Goal: Ask a question: Seek information or help from site administrators or community

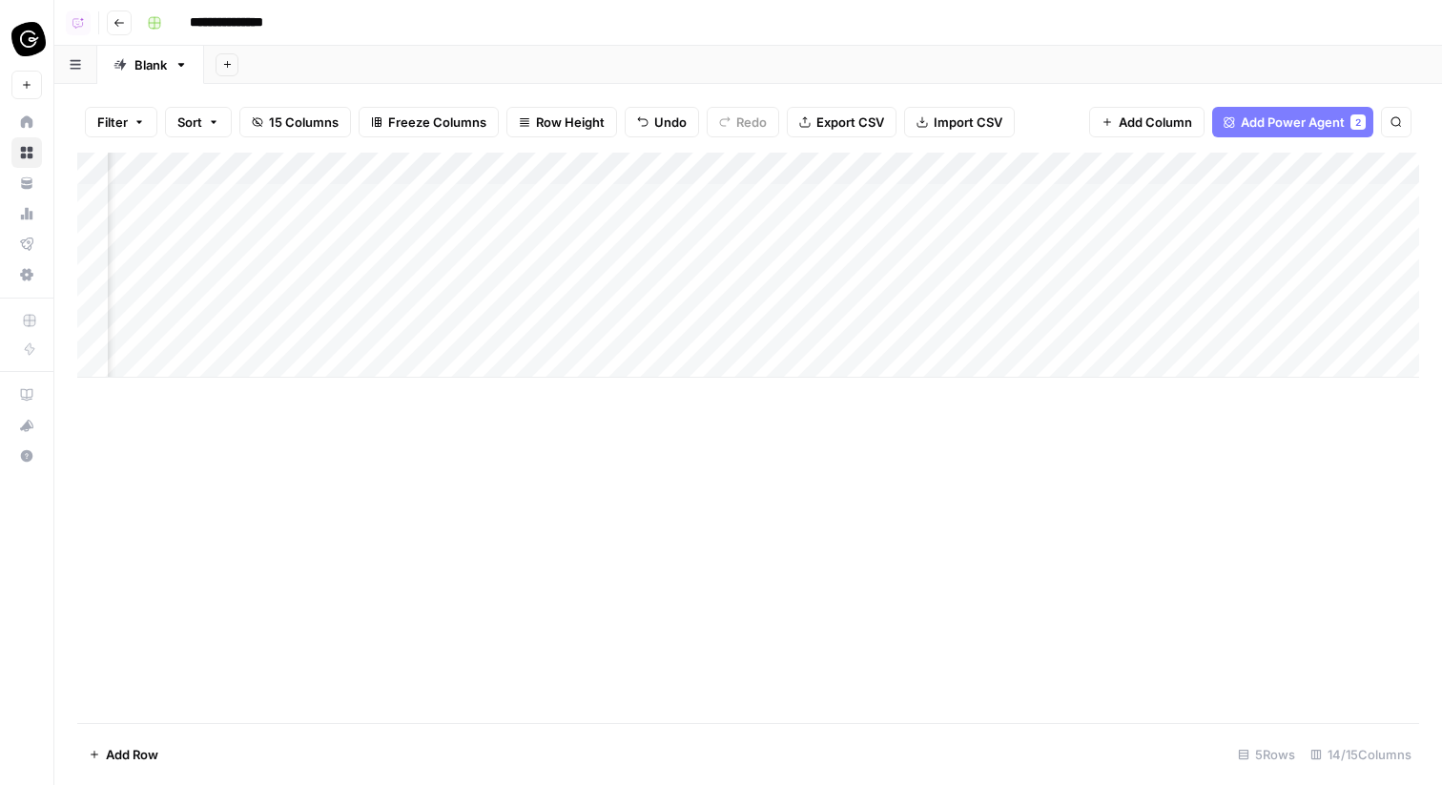
scroll to position [0, 1361]
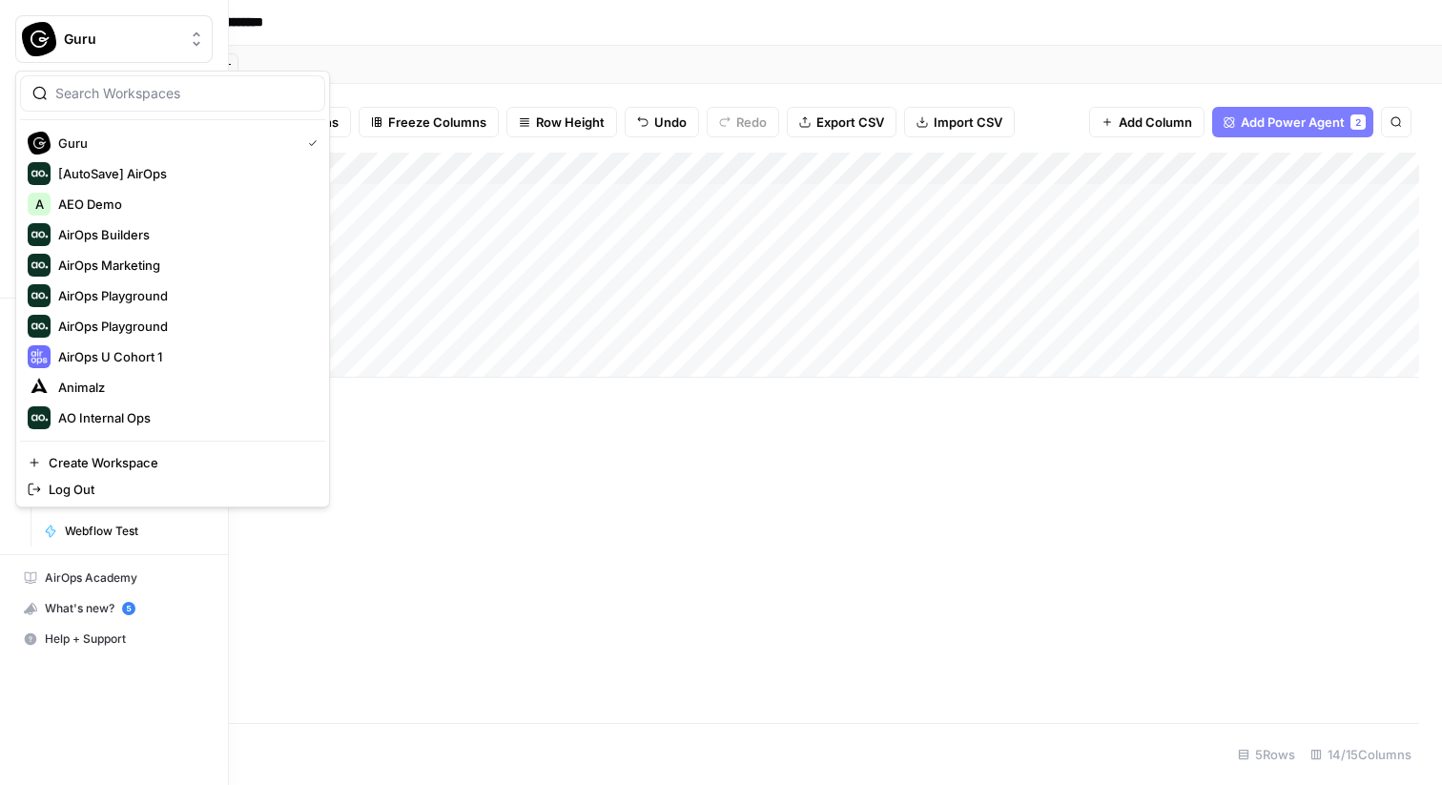
click at [47, 44] on img "Workspace: Guru" at bounding box center [39, 39] width 34 height 34
type input "brand"
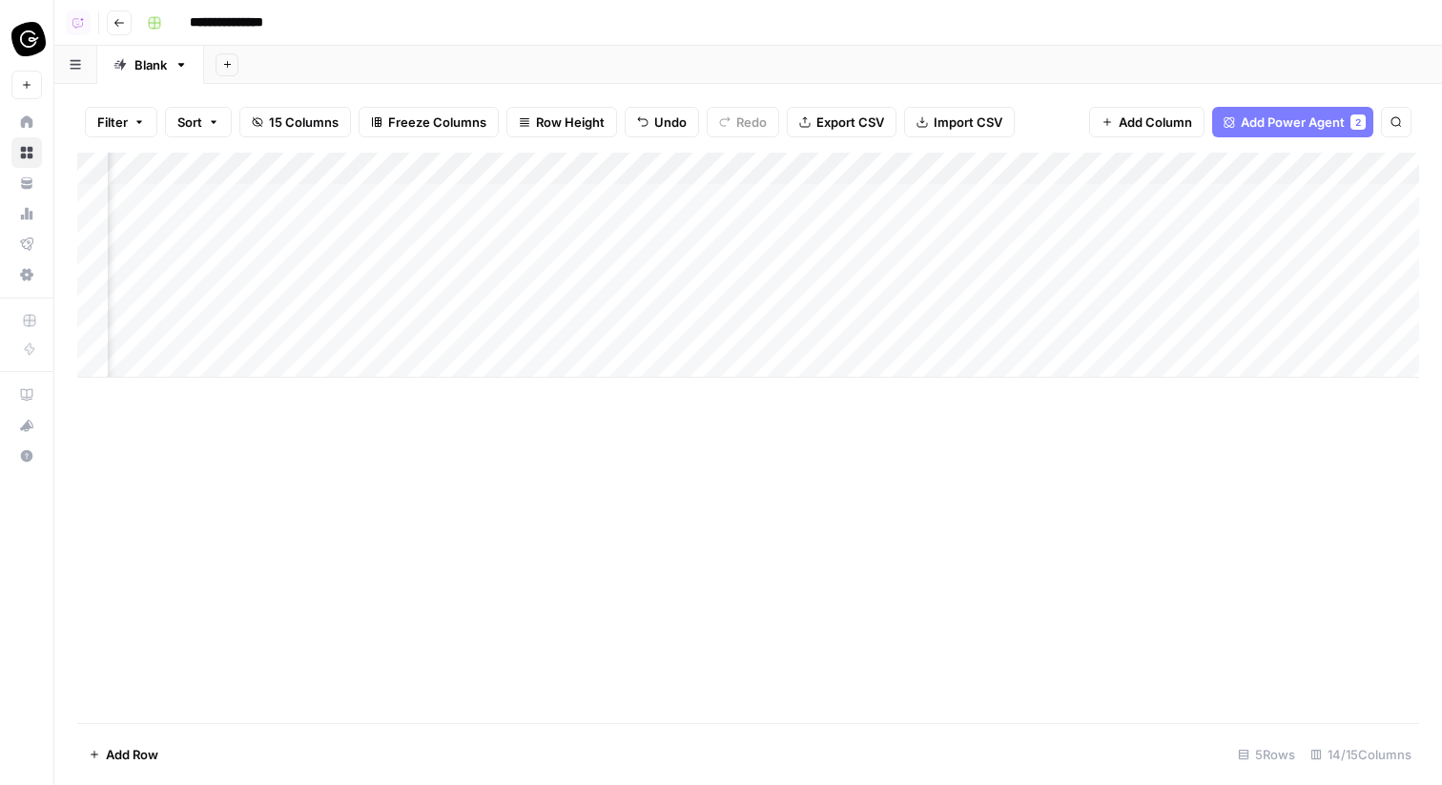
click at [29, 24] on img "Workspace: Guru" at bounding box center [28, 39] width 34 height 34
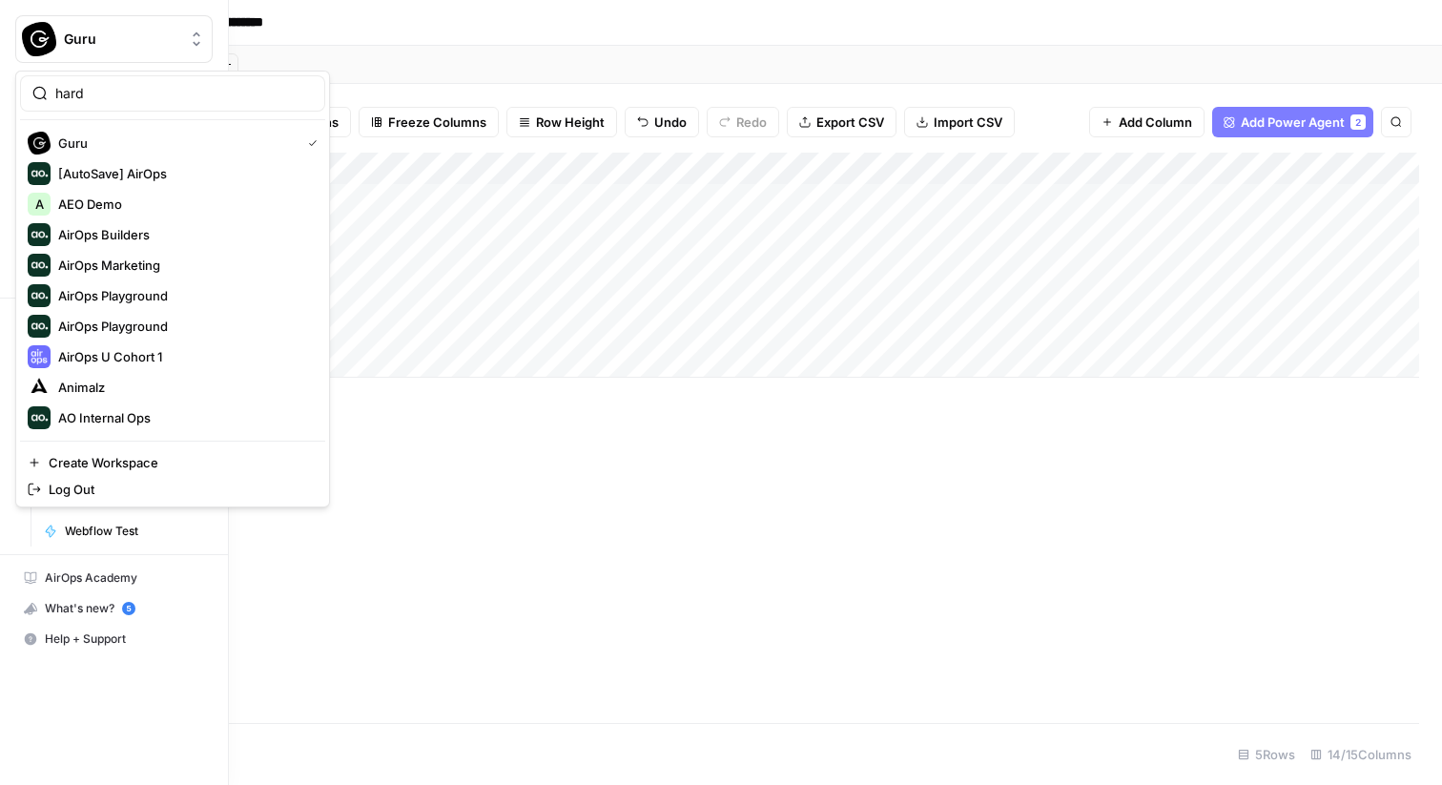
type input "hard"
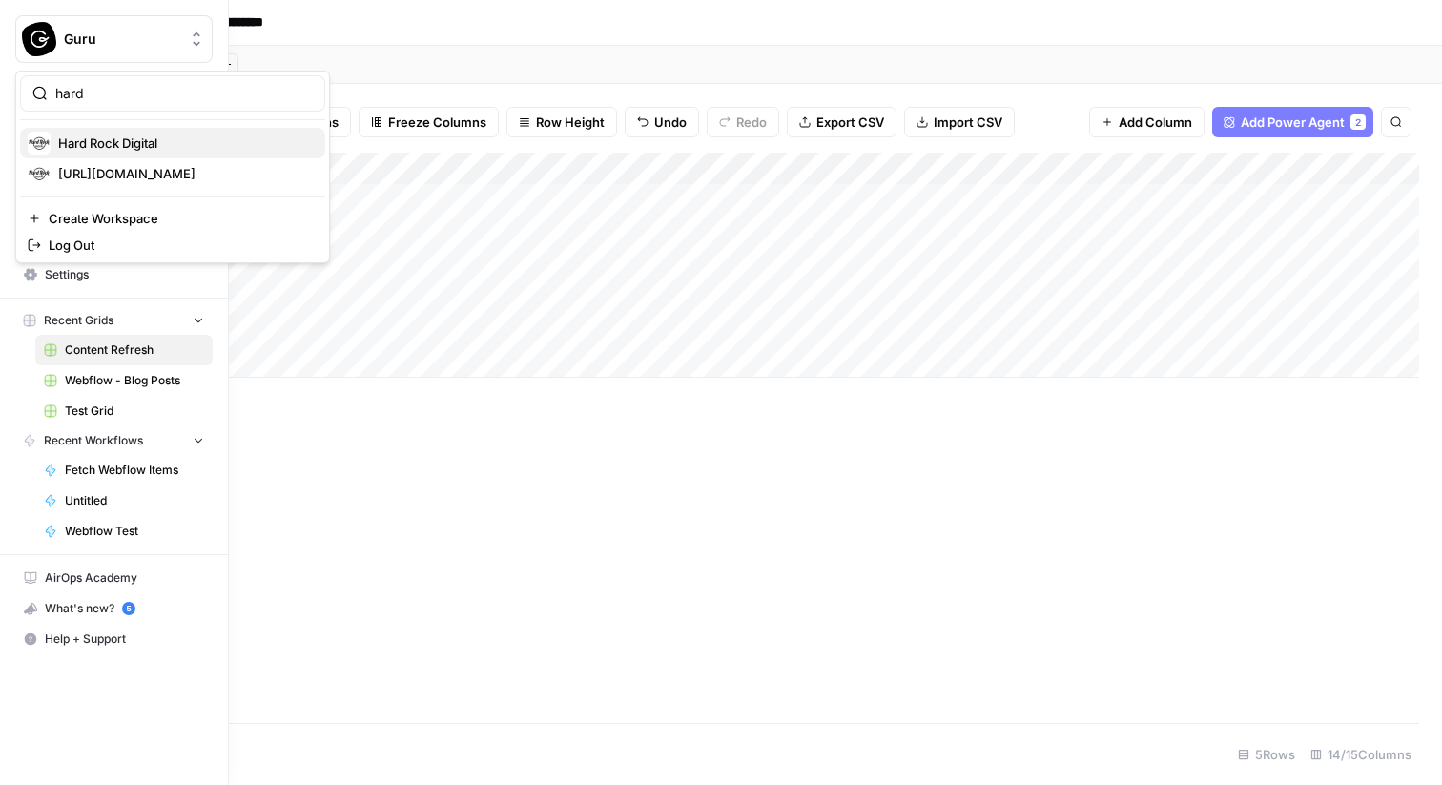
click at [101, 146] on span "Hard Rock Digital" at bounding box center [184, 142] width 252 height 19
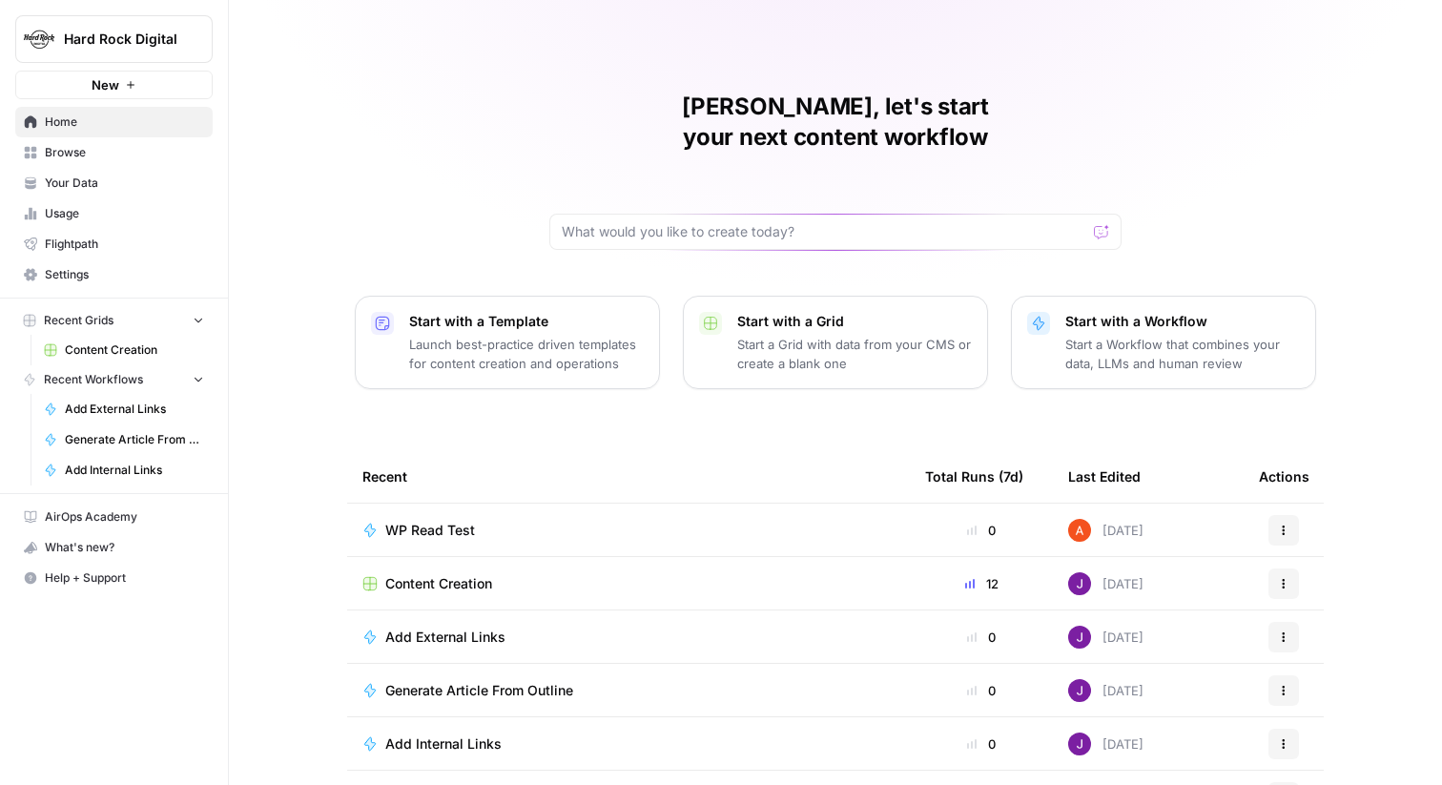
click at [148, 153] on span "Browse" at bounding box center [124, 152] width 159 height 17
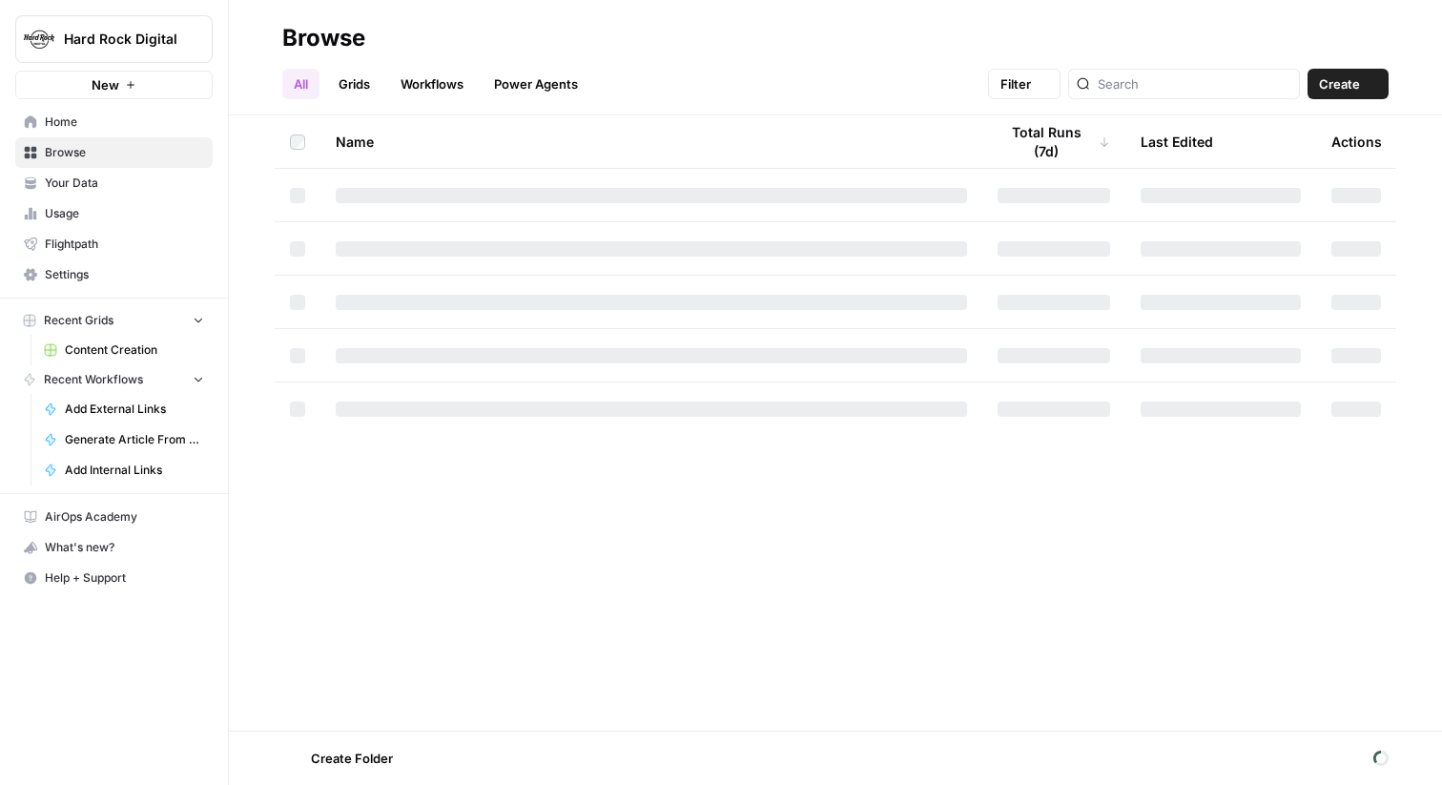
click at [133, 181] on span "Your Data" at bounding box center [124, 182] width 159 height 17
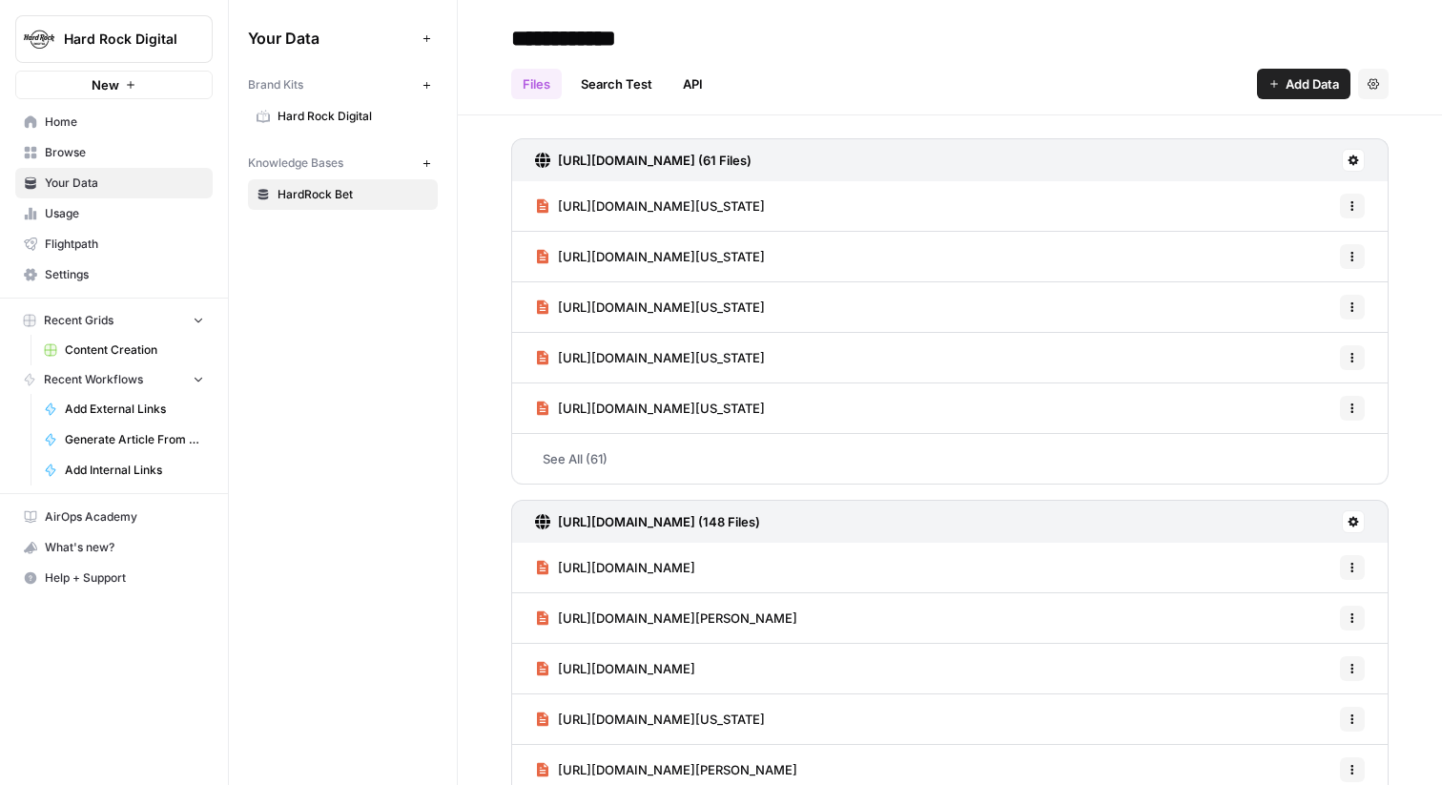
click at [354, 111] on span "Hard Rock Digital" at bounding box center [353, 116] width 152 height 17
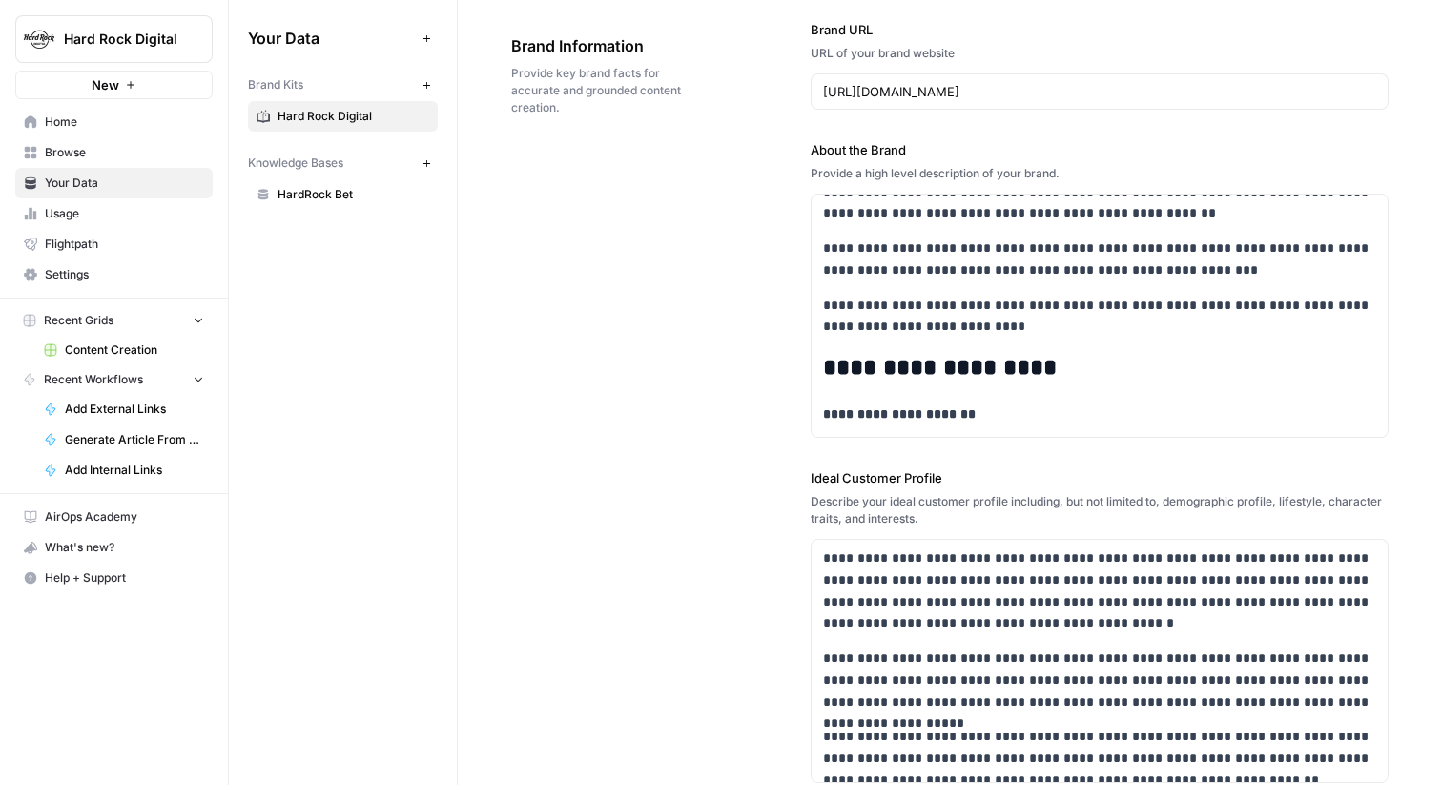
scroll to position [370, 0]
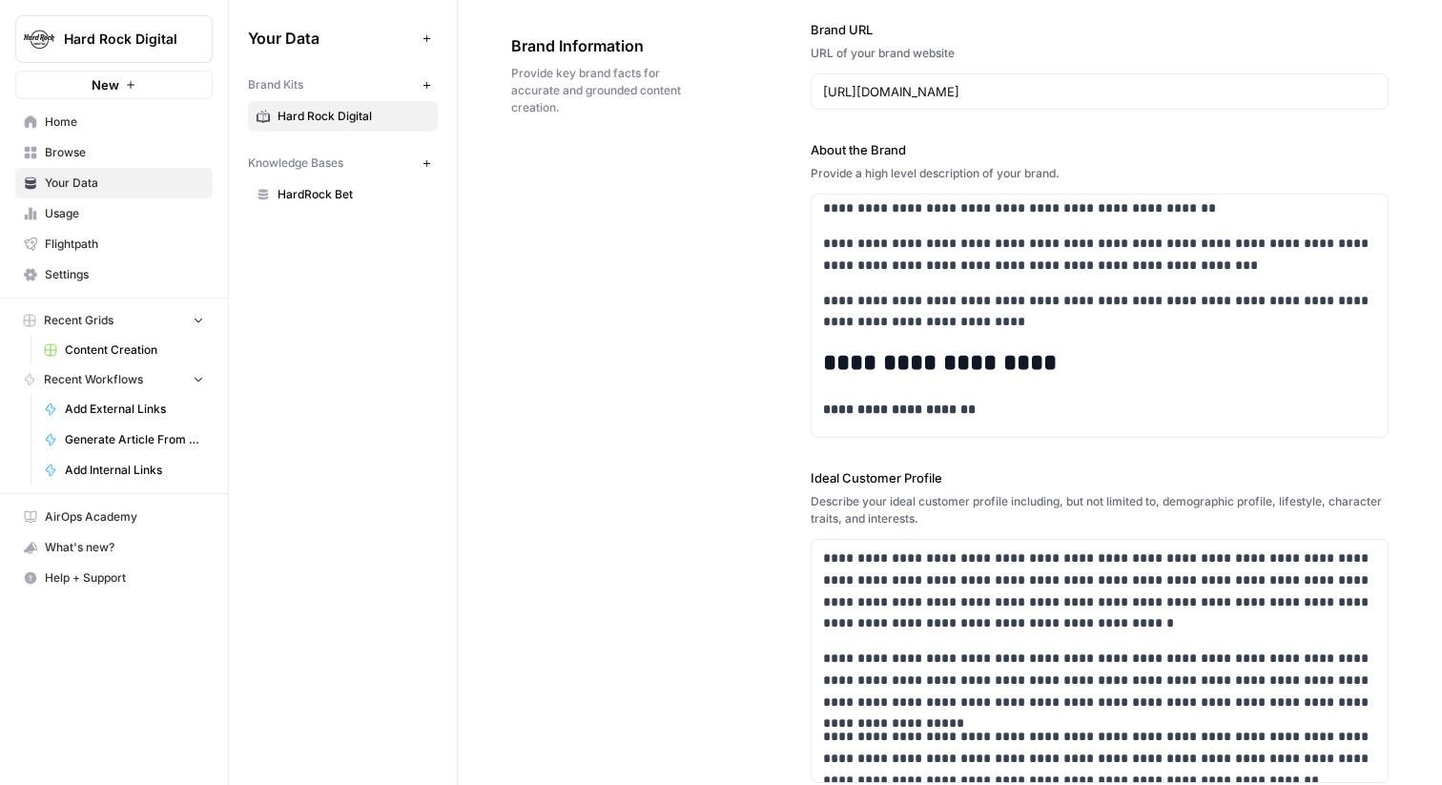
click at [133, 149] on span "Browse" at bounding box center [124, 152] width 159 height 17
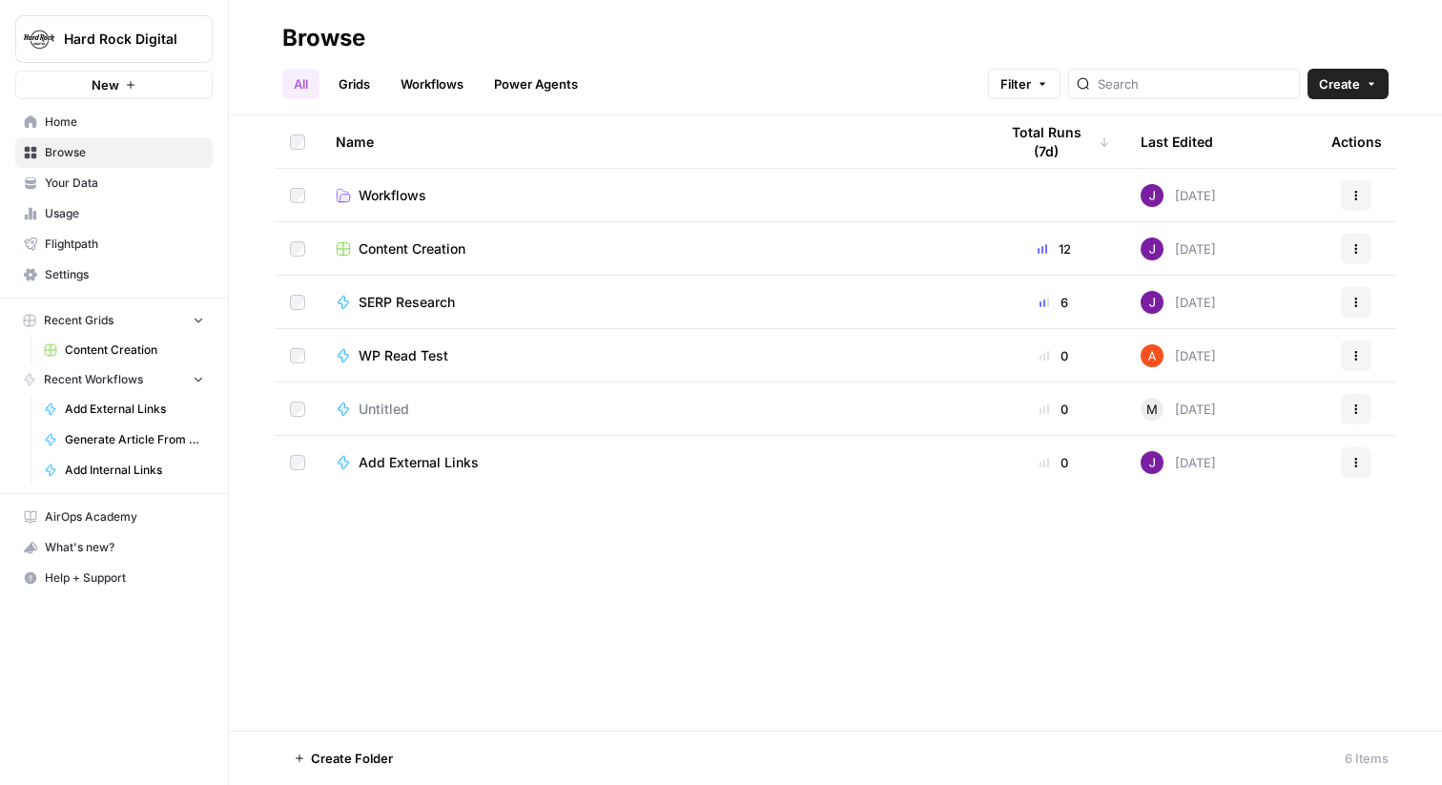
click at [127, 112] on link "Home" at bounding box center [113, 122] width 197 height 31
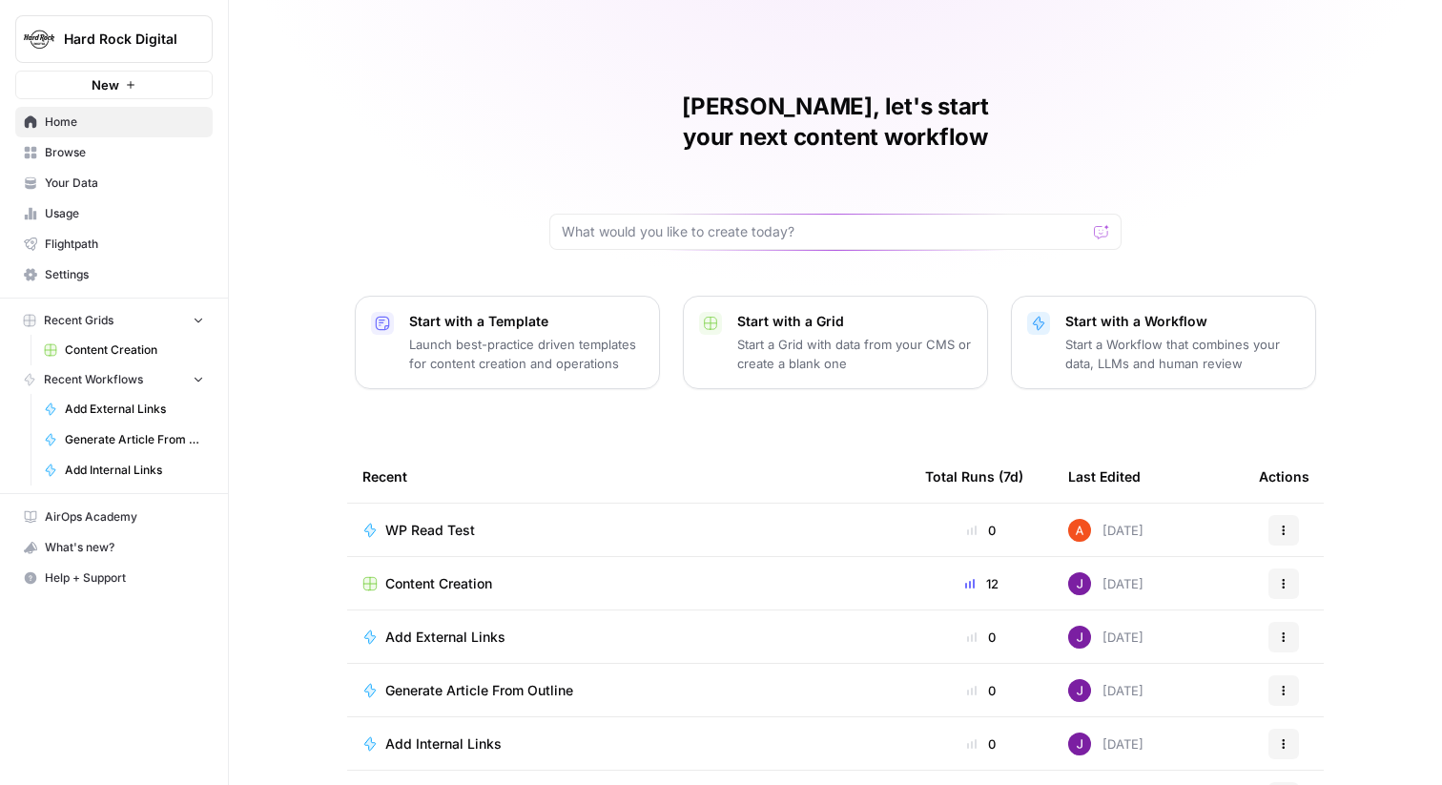
click at [99, 150] on span "Browse" at bounding box center [124, 152] width 159 height 17
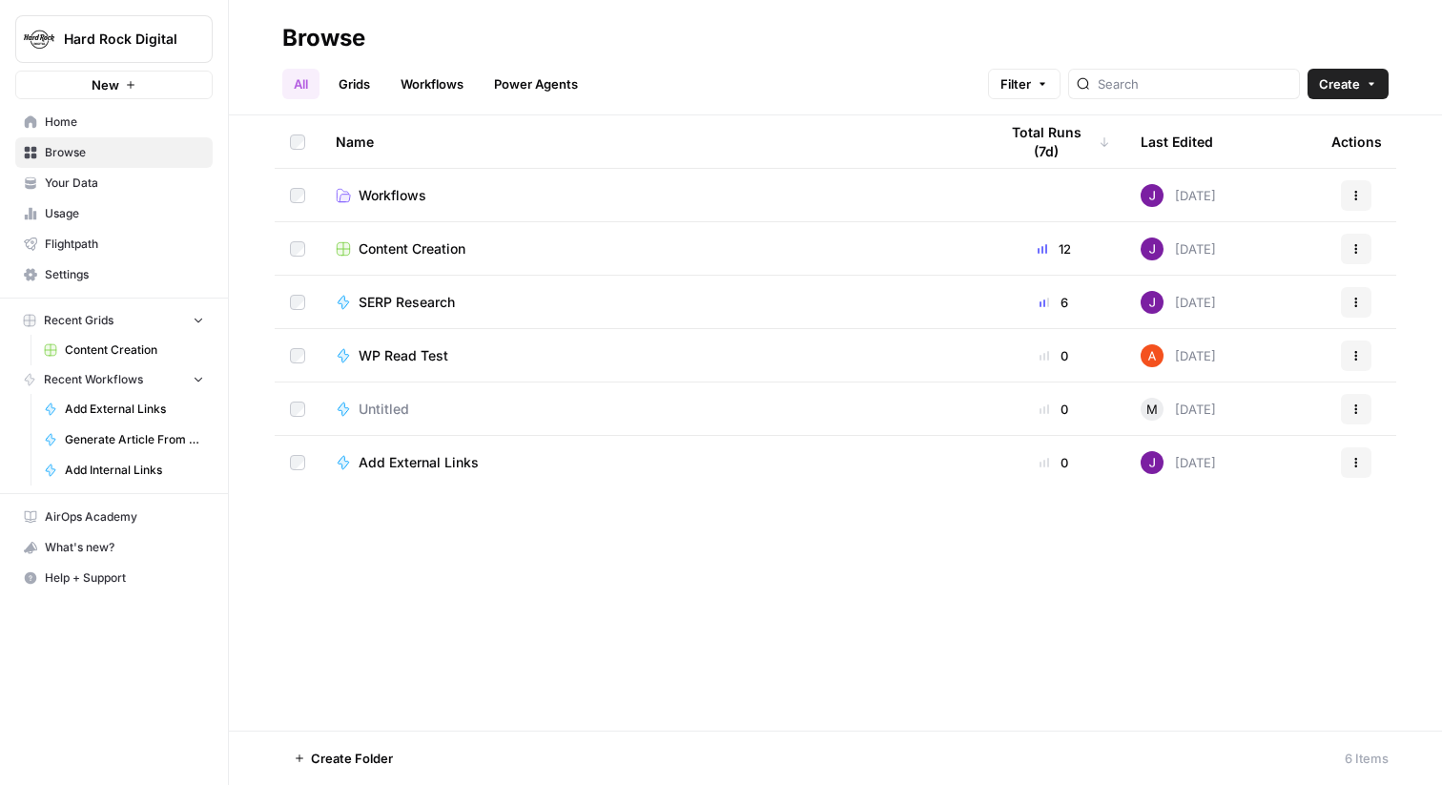
click at [445, 83] on link "Workflows" at bounding box center [432, 84] width 86 height 31
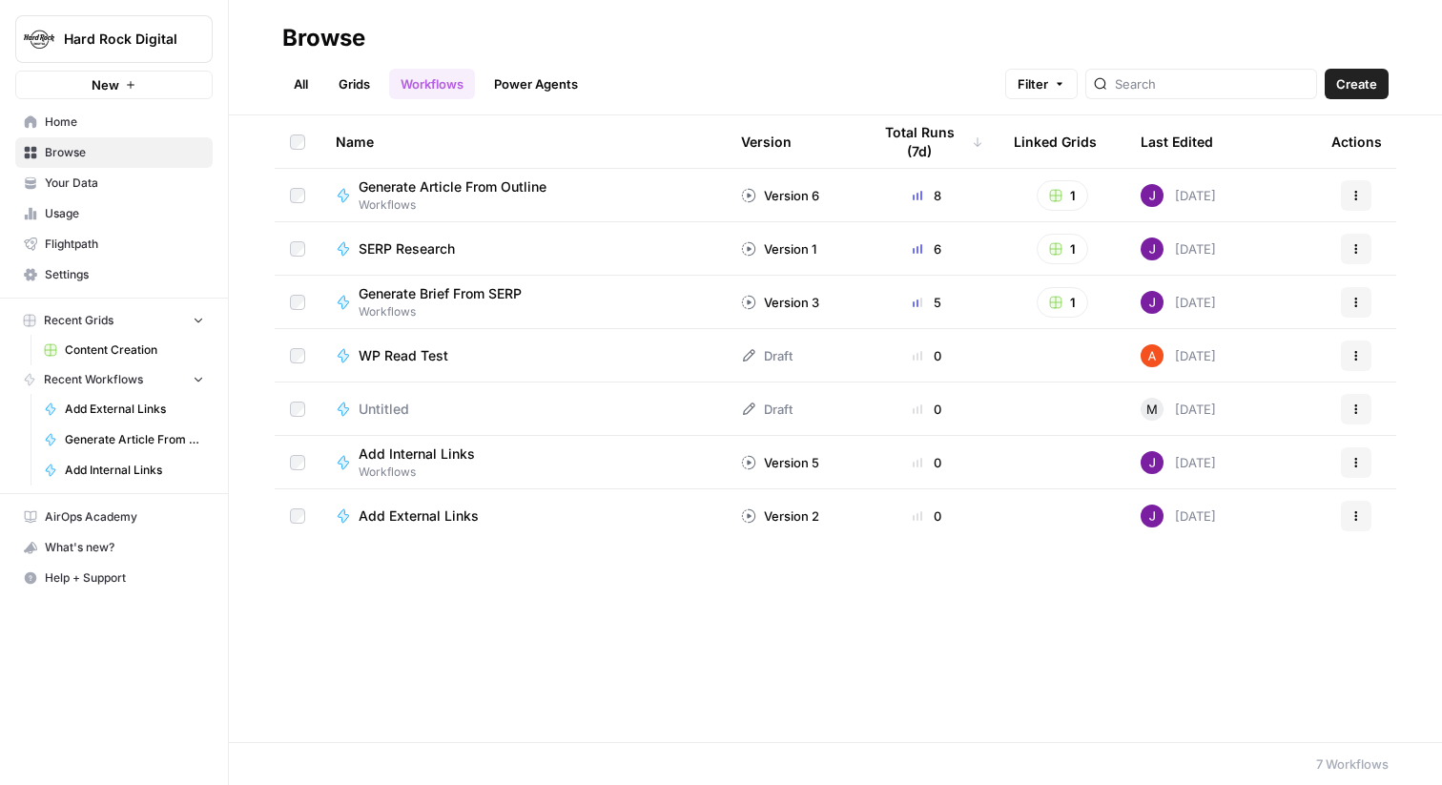
click at [361, 97] on link "Grids" at bounding box center [354, 84] width 54 height 31
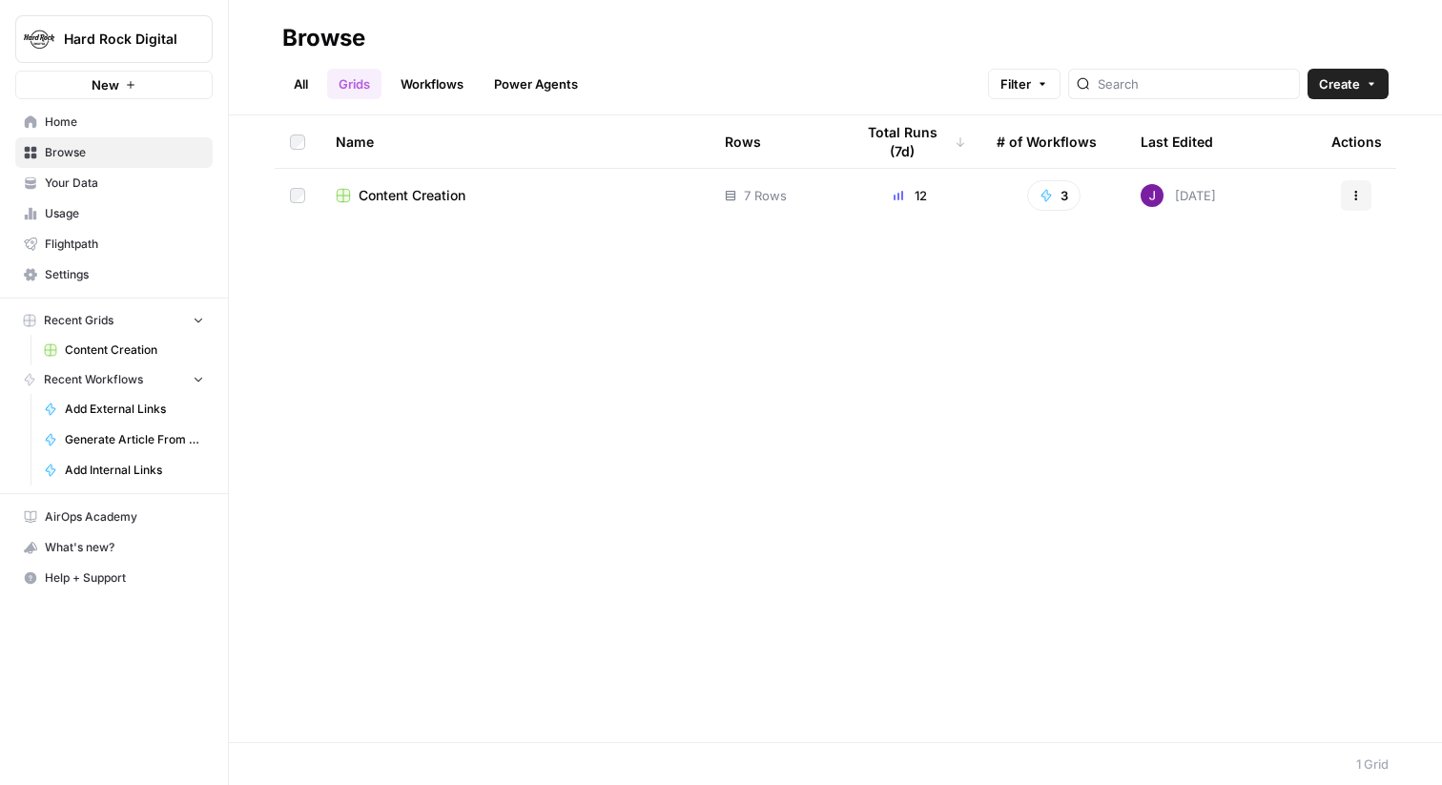
click at [434, 213] on td "Content Creation" at bounding box center [514, 195] width 389 height 53
click at [426, 200] on span "Content Creation" at bounding box center [411, 195] width 107 height 19
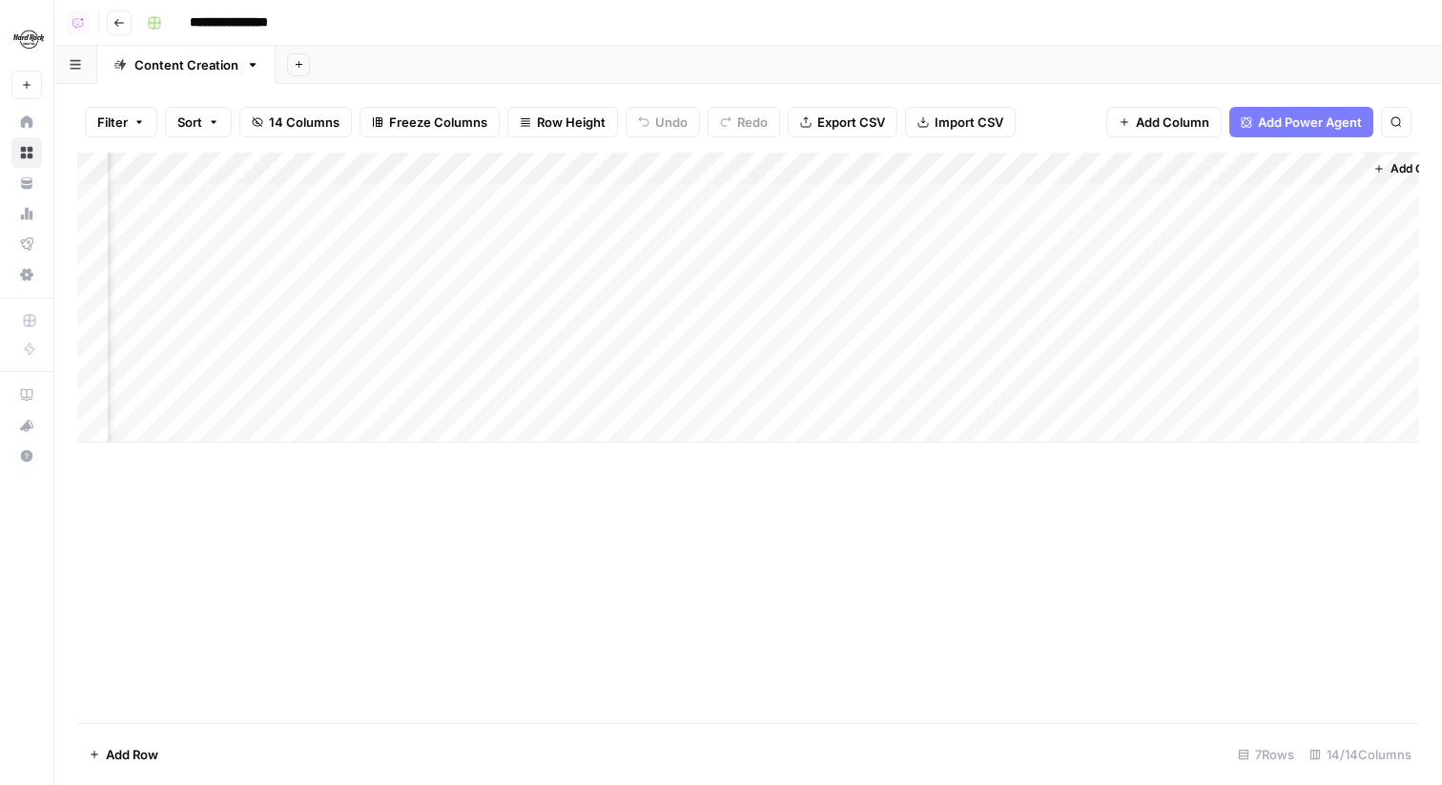
scroll to position [0, 1315]
click at [952, 297] on div "Add Column" at bounding box center [748, 298] width 1342 height 290
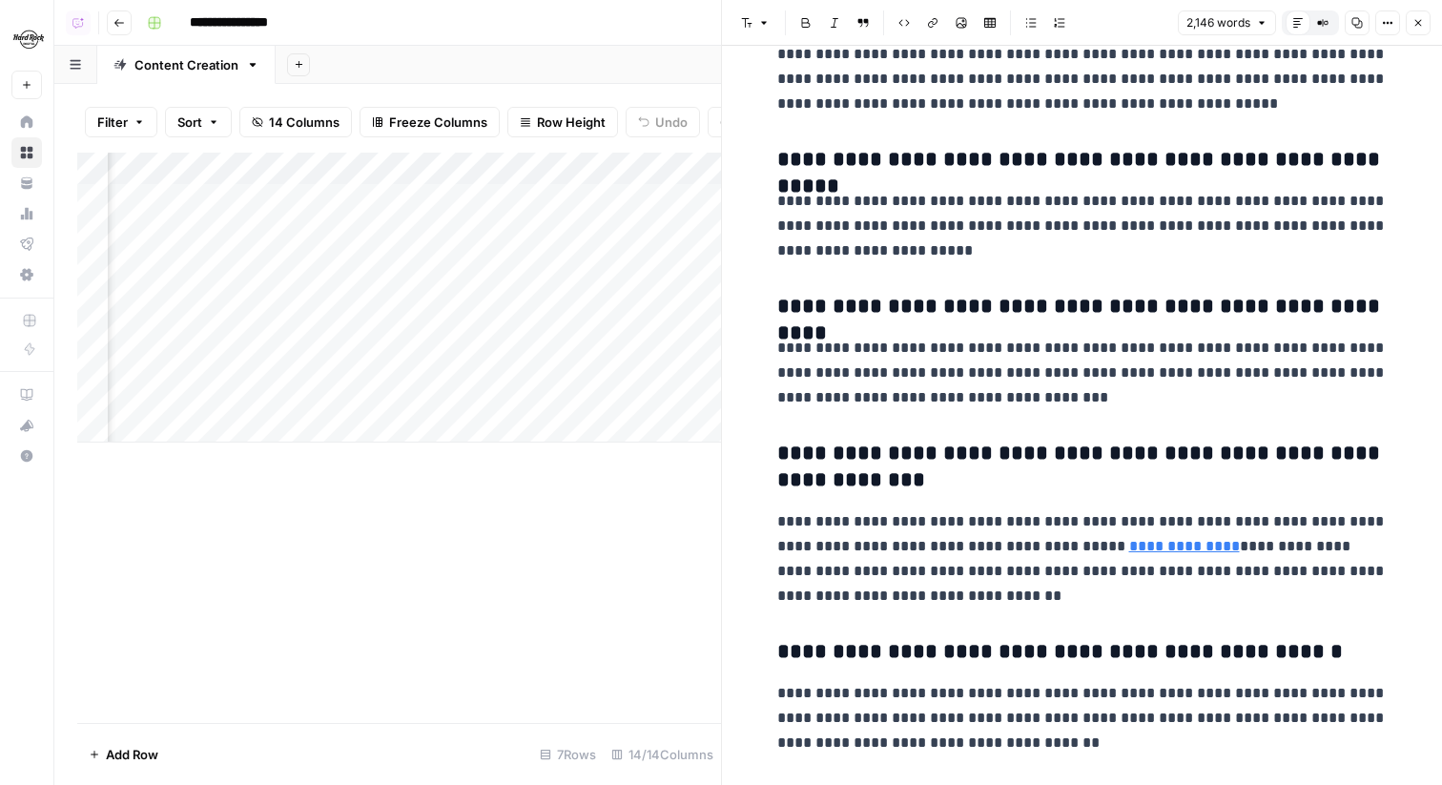
scroll to position [6611, 0]
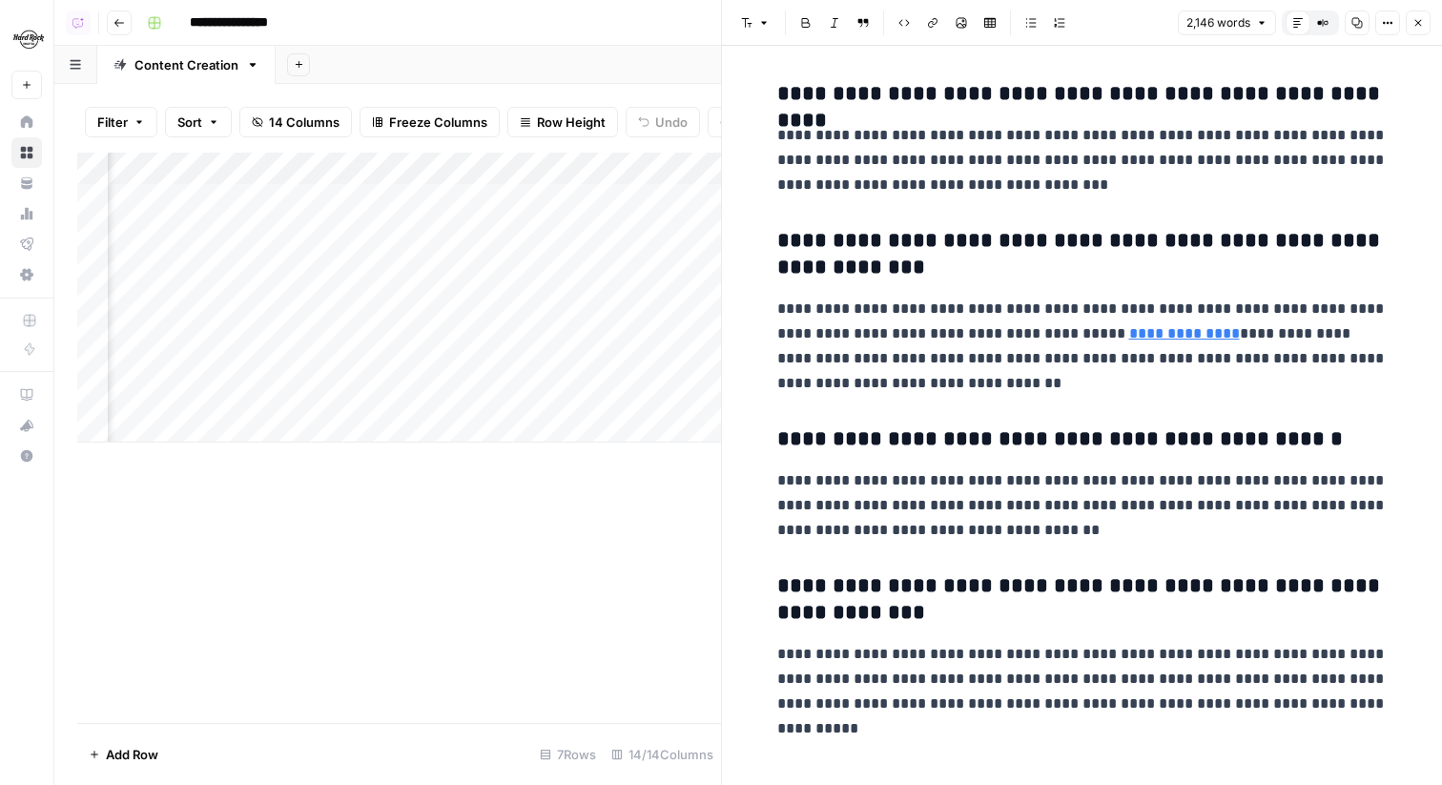
click at [1416, 23] on icon "button" at bounding box center [1418, 23] width 7 height 7
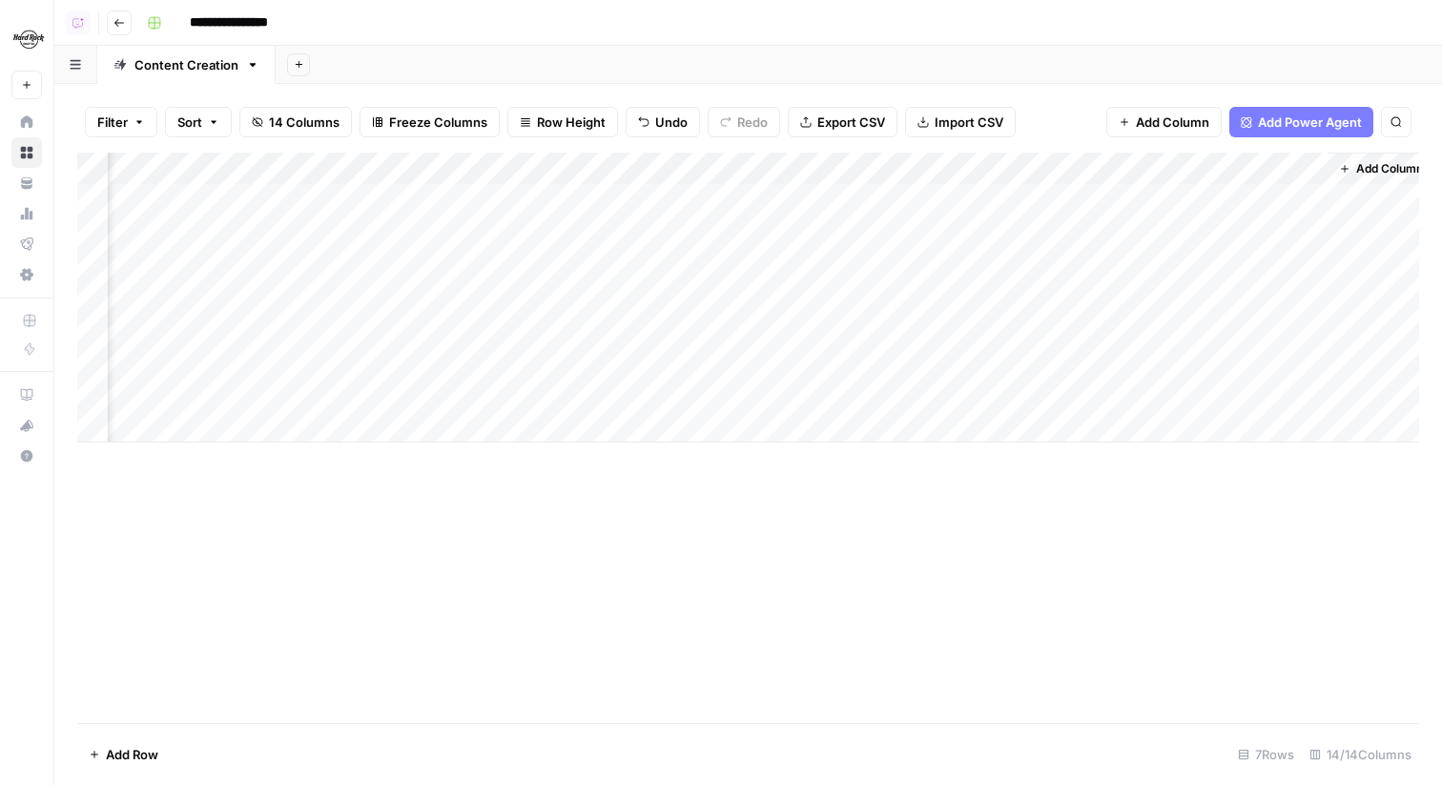
scroll to position [0, 1292]
click at [942, 196] on div "Add Column" at bounding box center [748, 298] width 1342 height 290
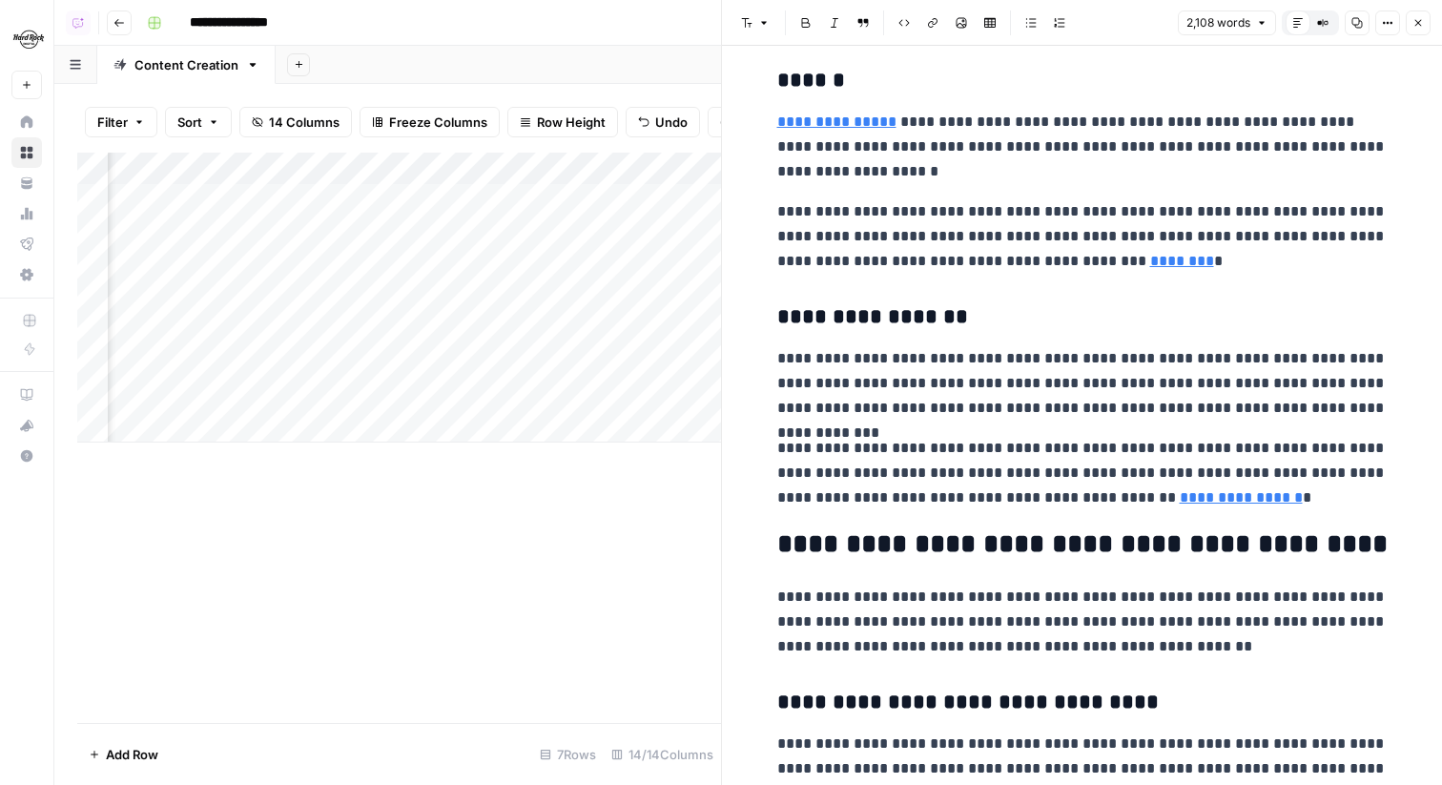
scroll to position [4086, 0]
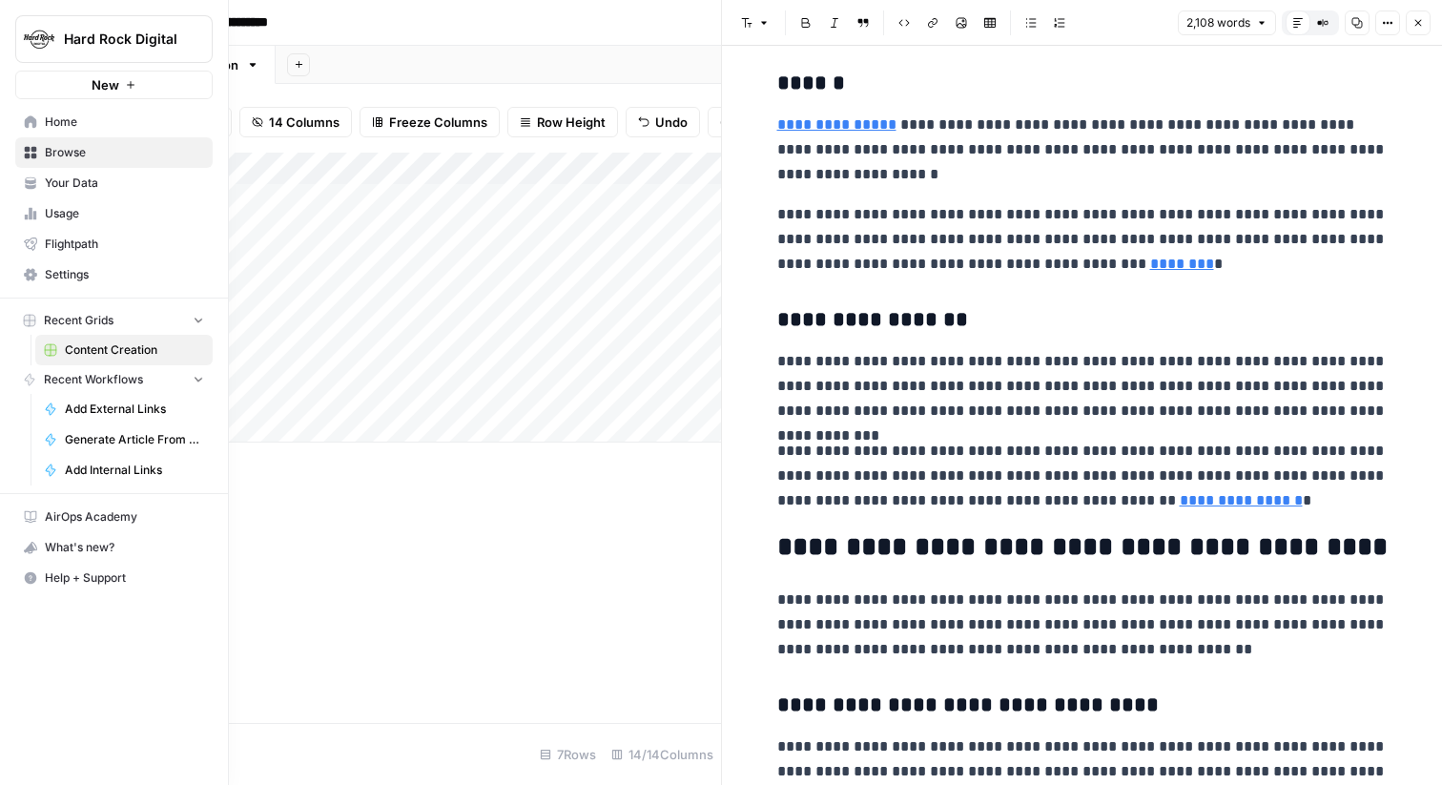
click at [26, 172] on link "Your Data" at bounding box center [113, 183] width 197 height 31
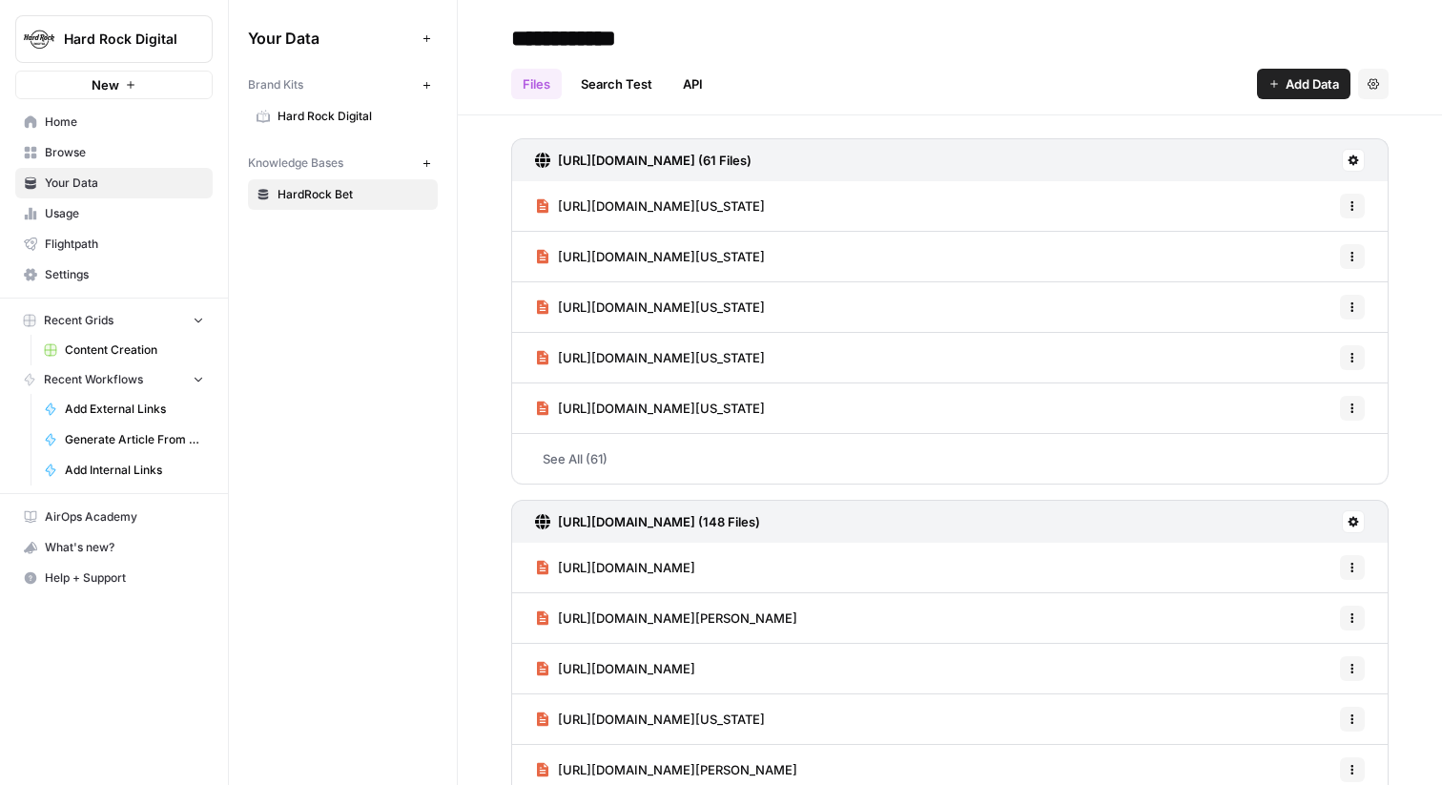
click at [353, 126] on link "Hard Rock Digital" at bounding box center [343, 116] width 190 height 31
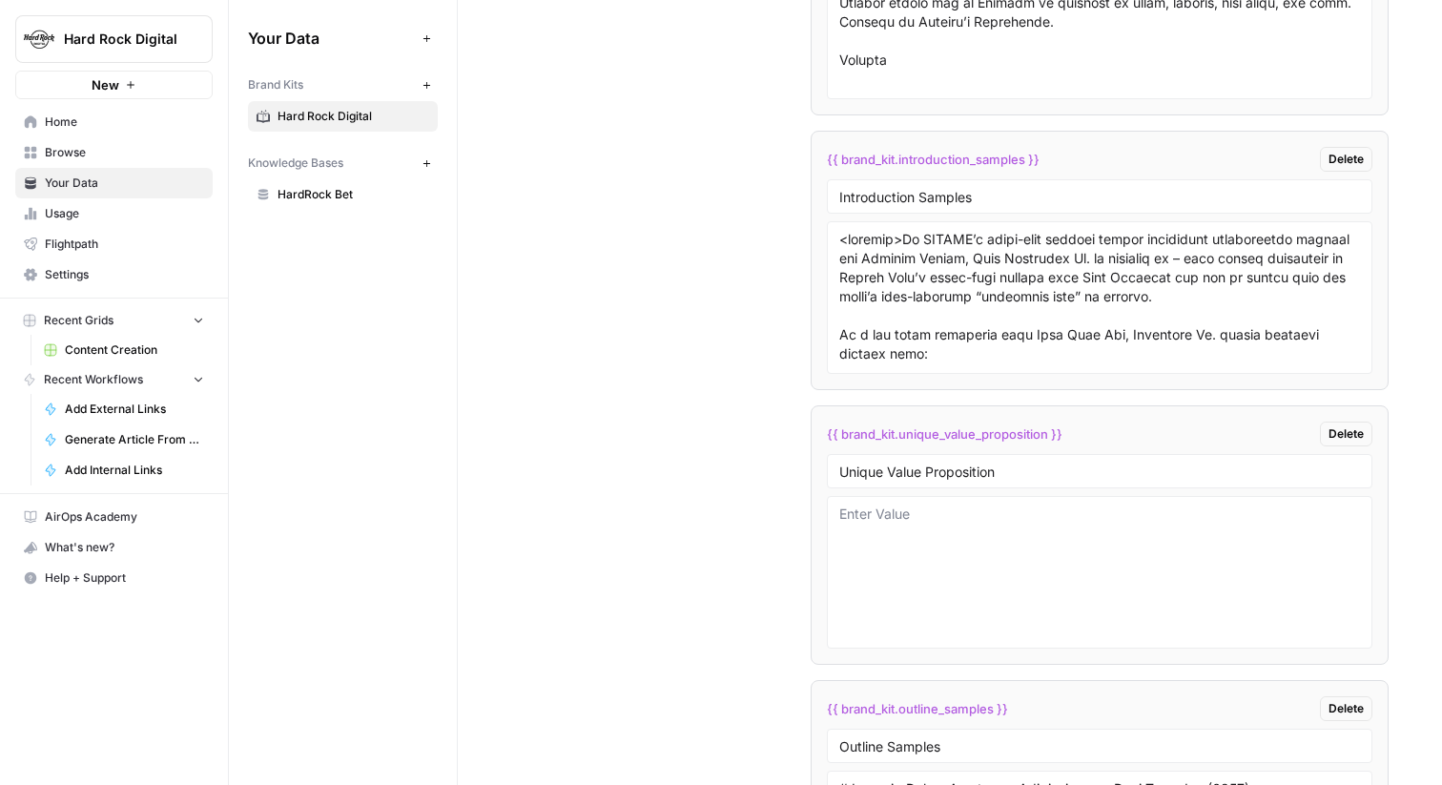
scroll to position [3871, 0]
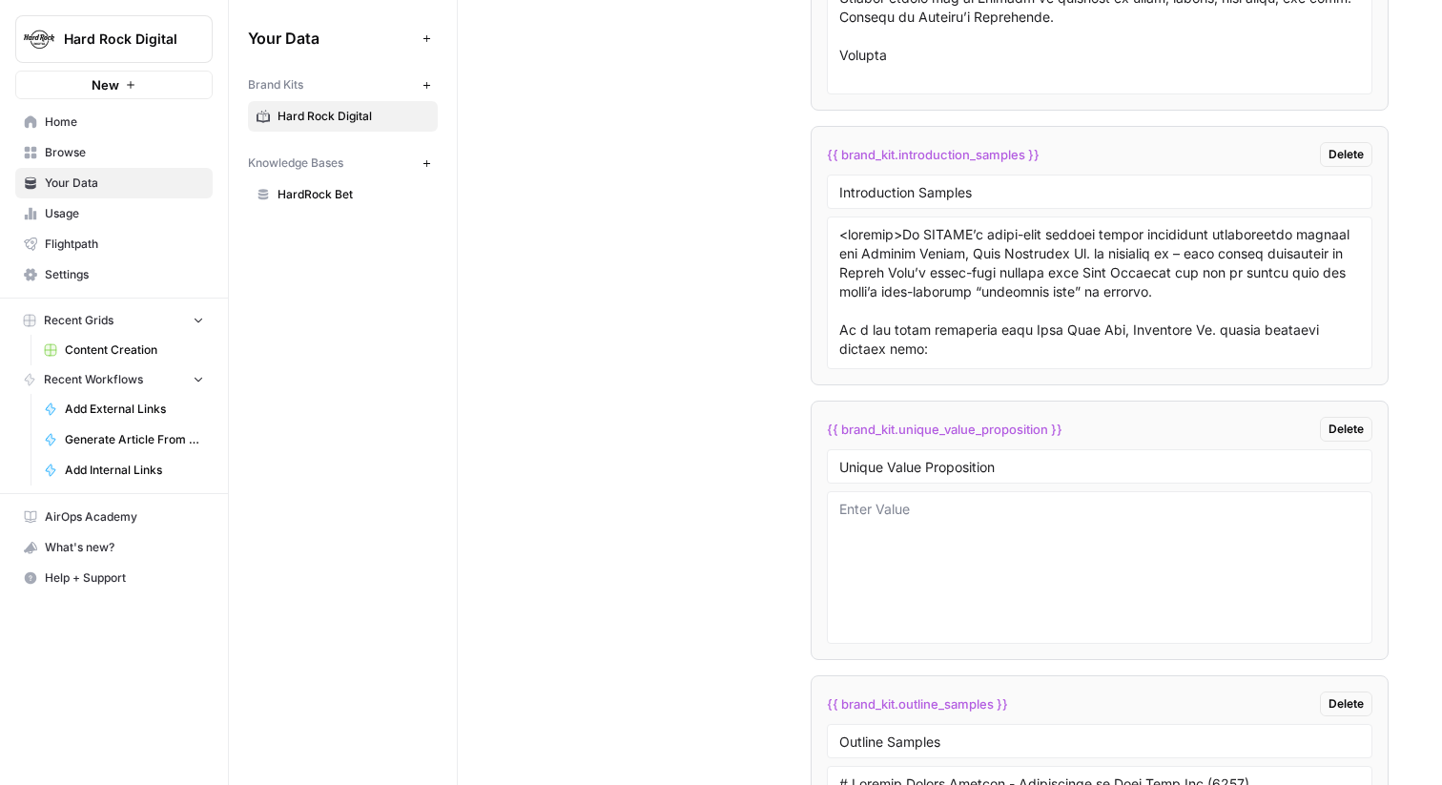
click at [958, 434] on span "{{ brand_kit.unique_value_proposition }}" at bounding box center [945, 429] width 236 height 19
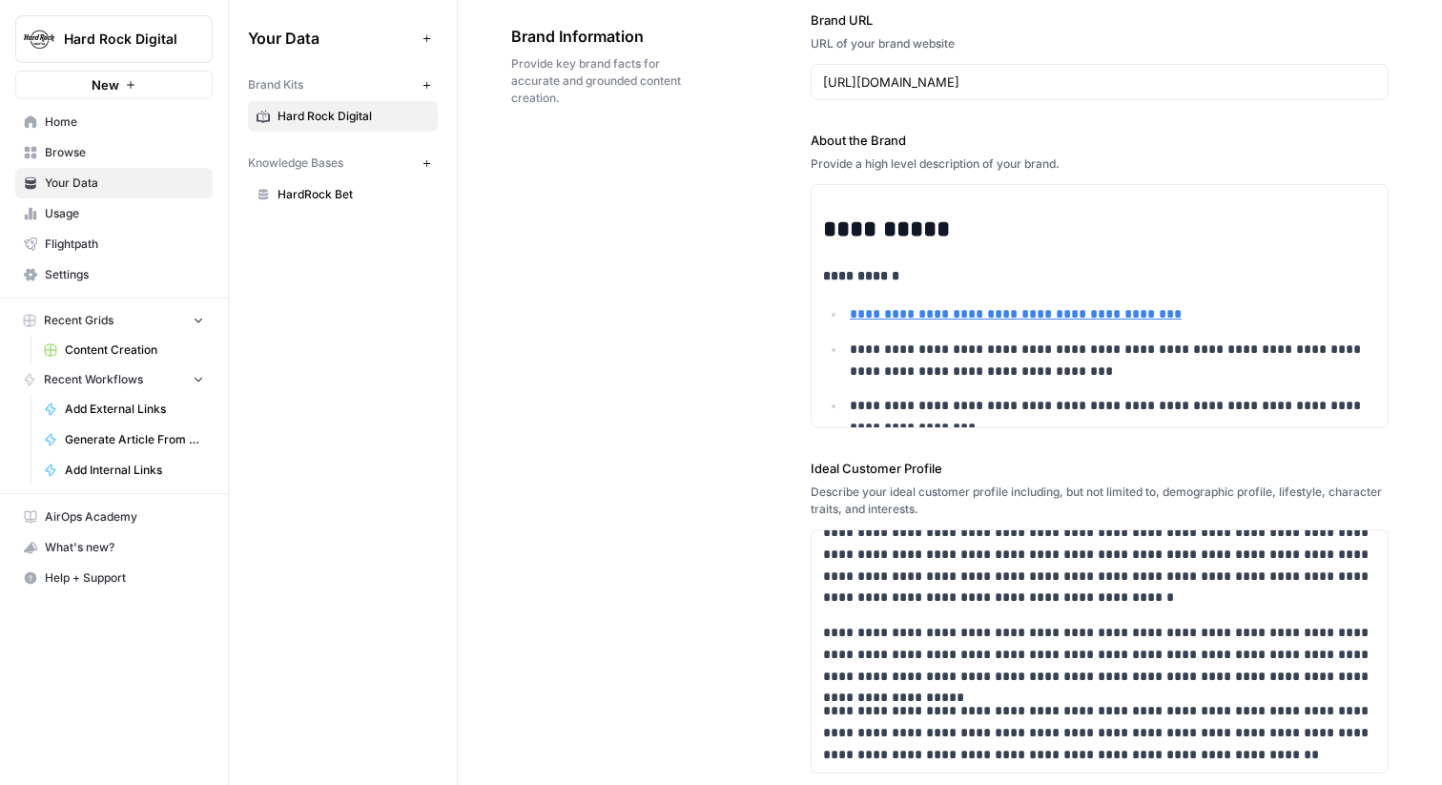
scroll to position [0, 0]
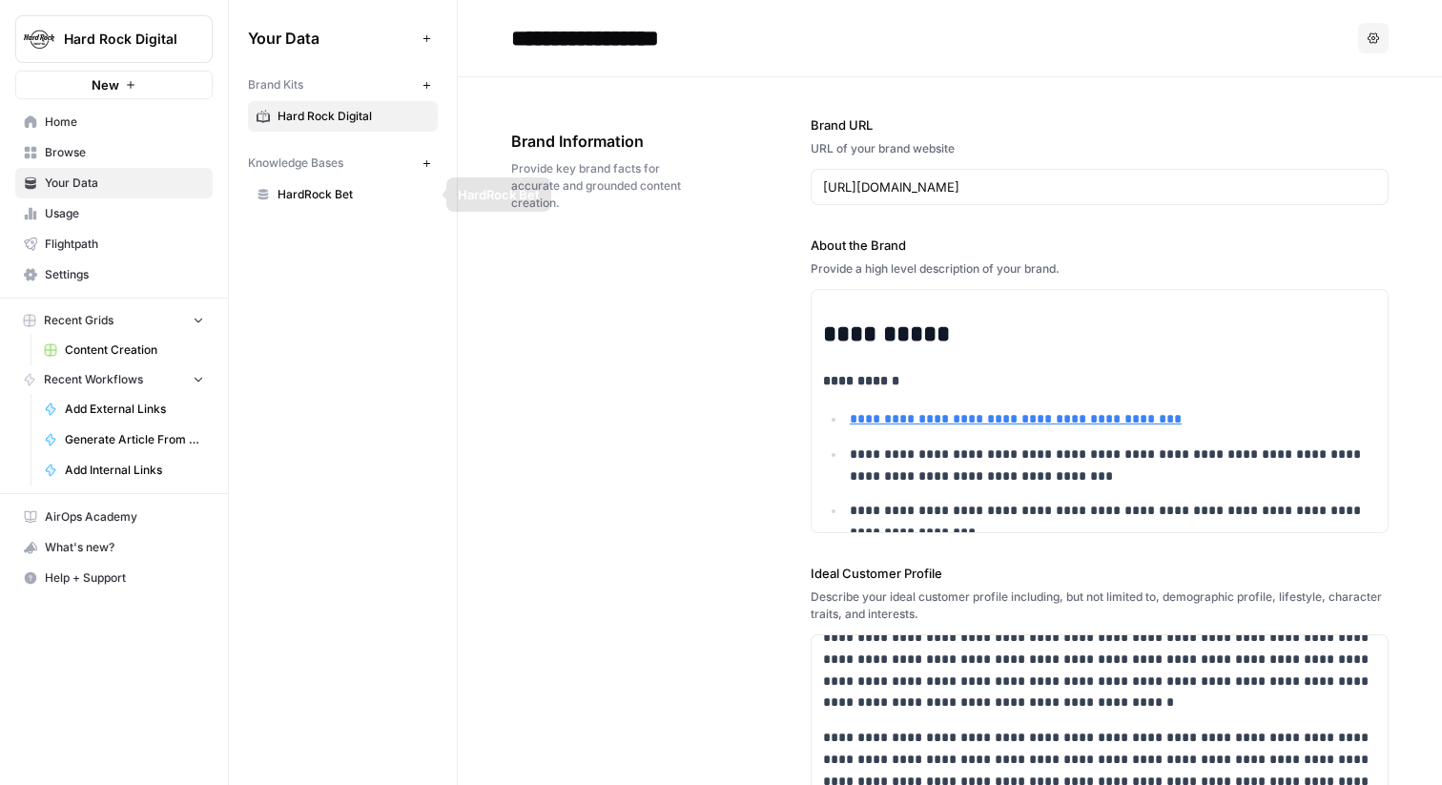
click at [158, 150] on span "Browse" at bounding box center [124, 152] width 159 height 17
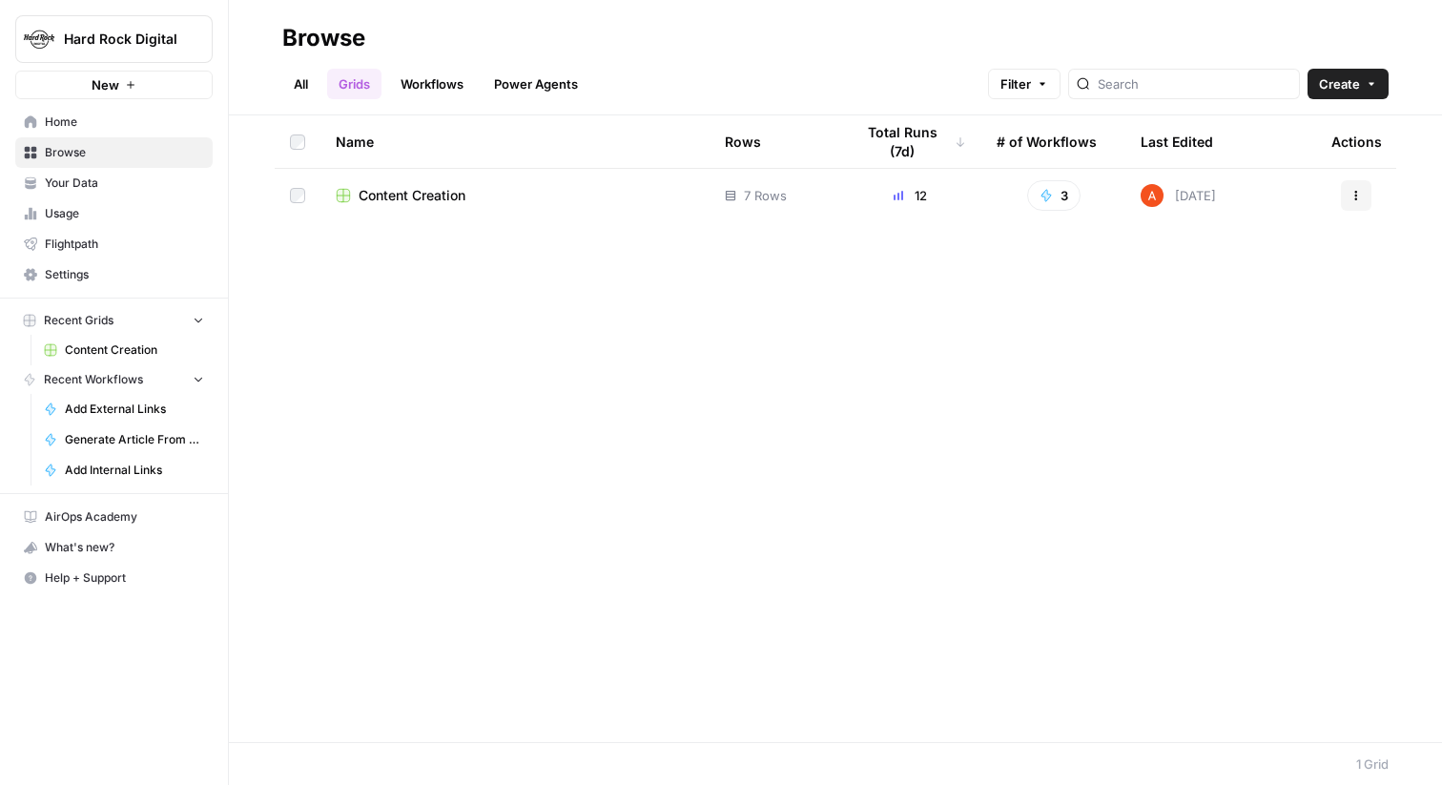
click at [412, 201] on span "Content Creation" at bounding box center [411, 195] width 107 height 19
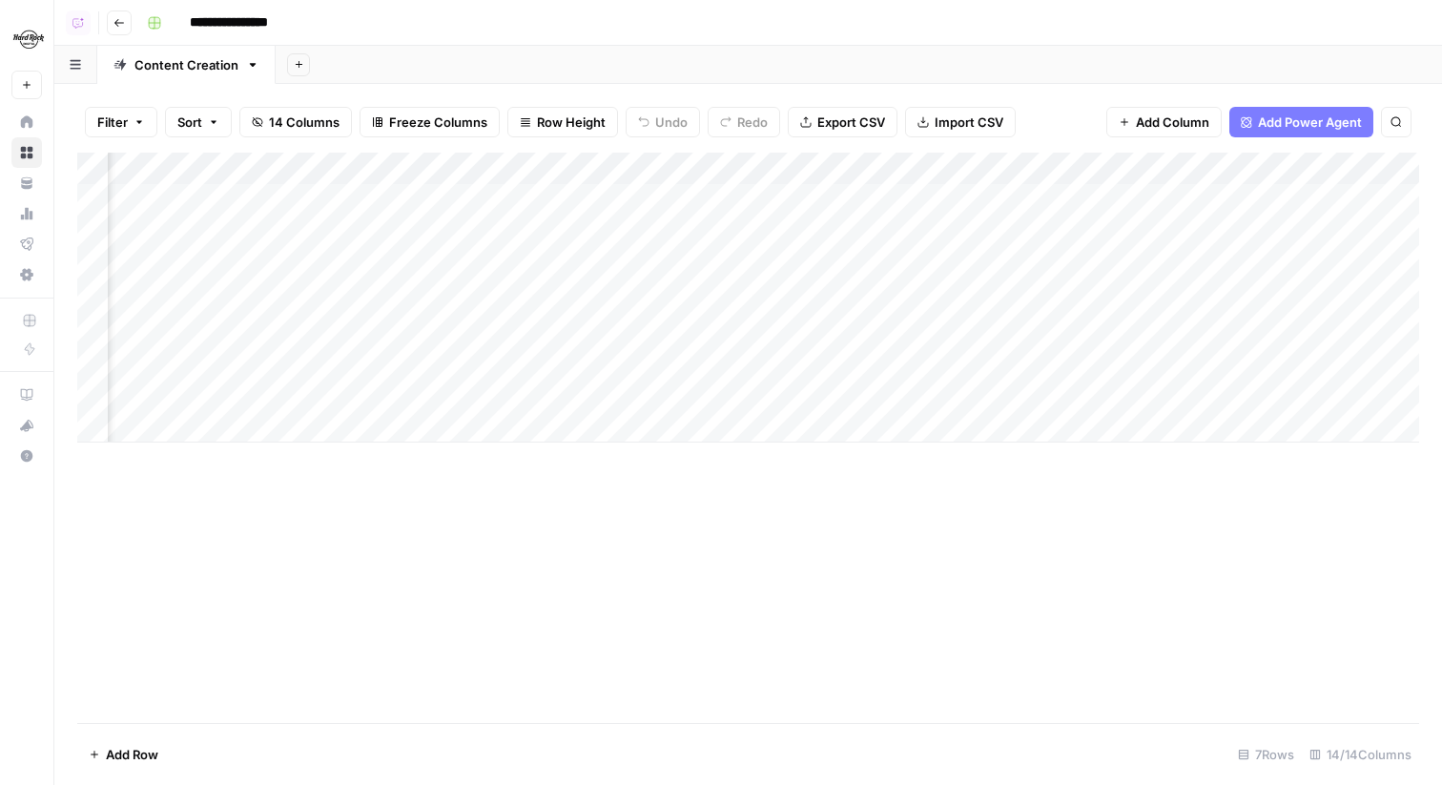
scroll to position [0, 1315]
click at [950, 262] on div "Add Column" at bounding box center [748, 298] width 1342 height 290
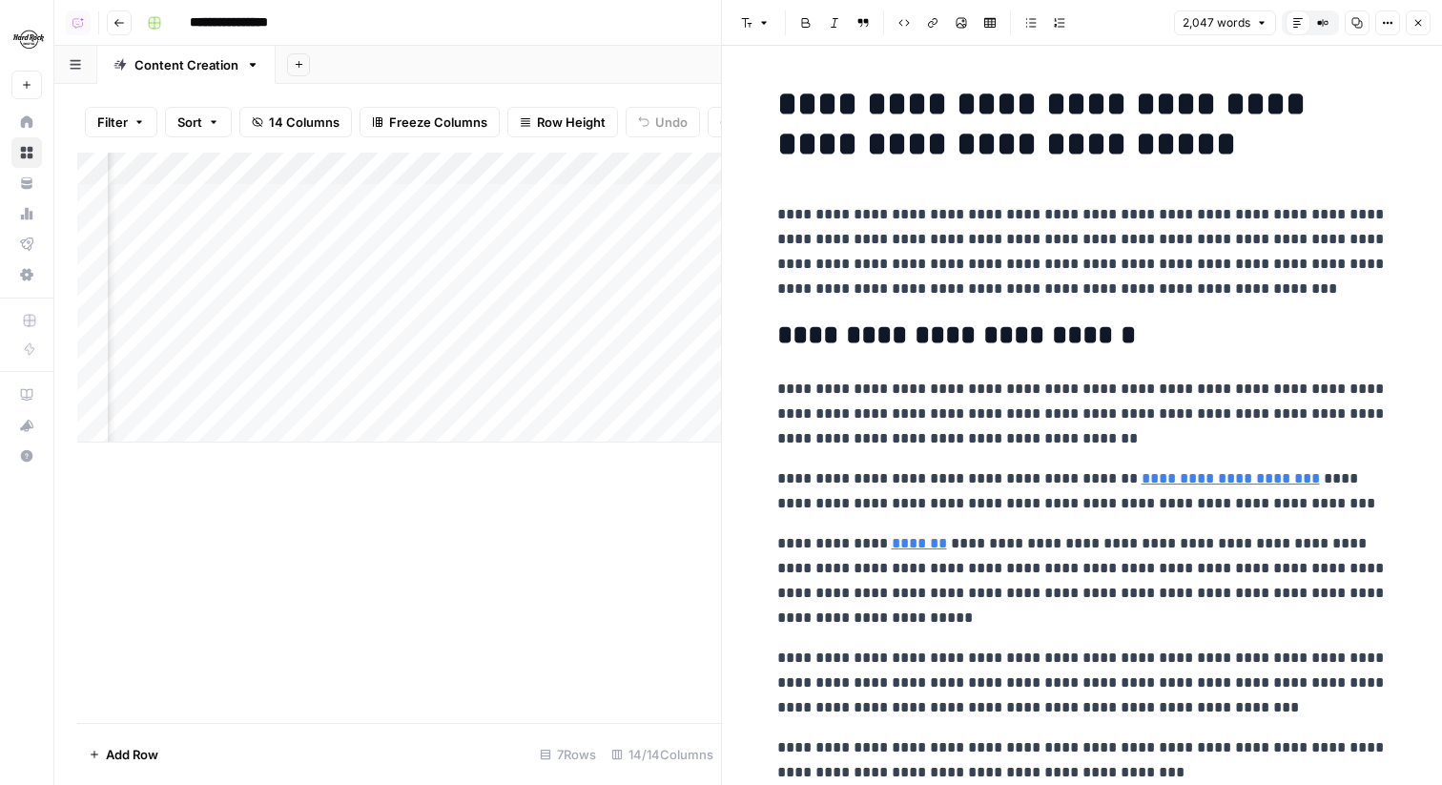
click at [1412, 22] on icon "button" at bounding box center [1417, 22] width 11 height 11
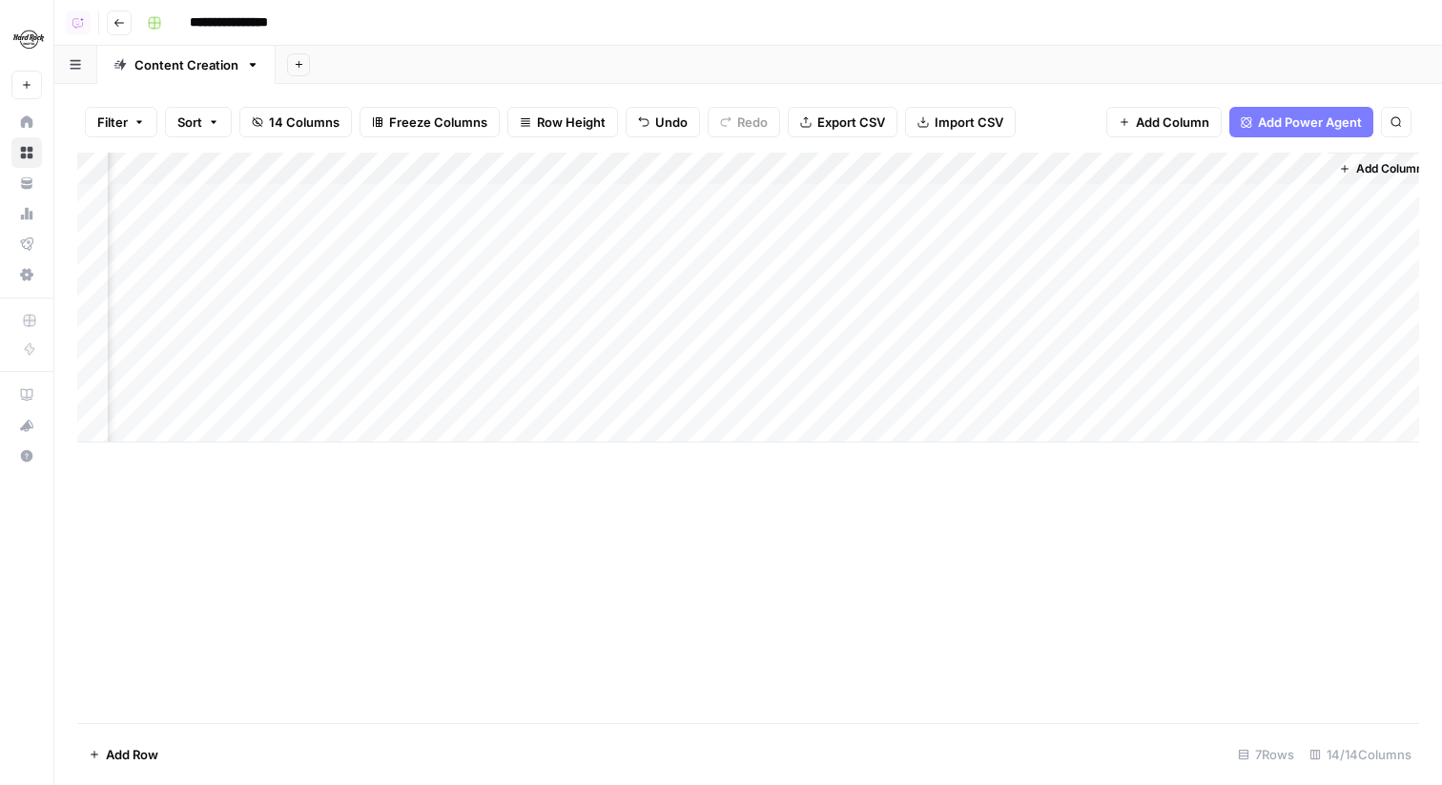
scroll to position [0, 1292]
click at [942, 260] on div "Add Column" at bounding box center [748, 298] width 1342 height 290
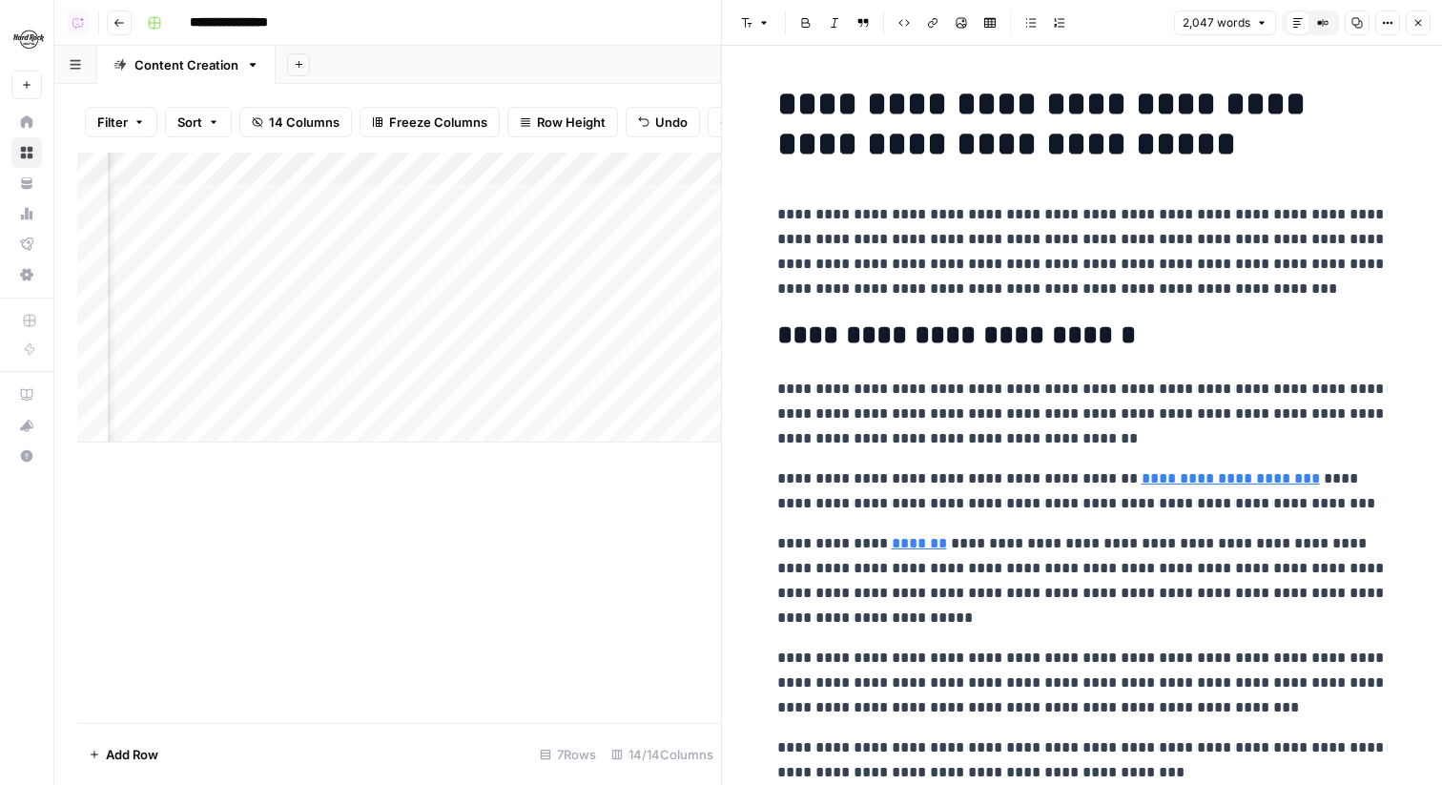
click at [1411, 10] on button "Close" at bounding box center [1417, 22] width 25 height 25
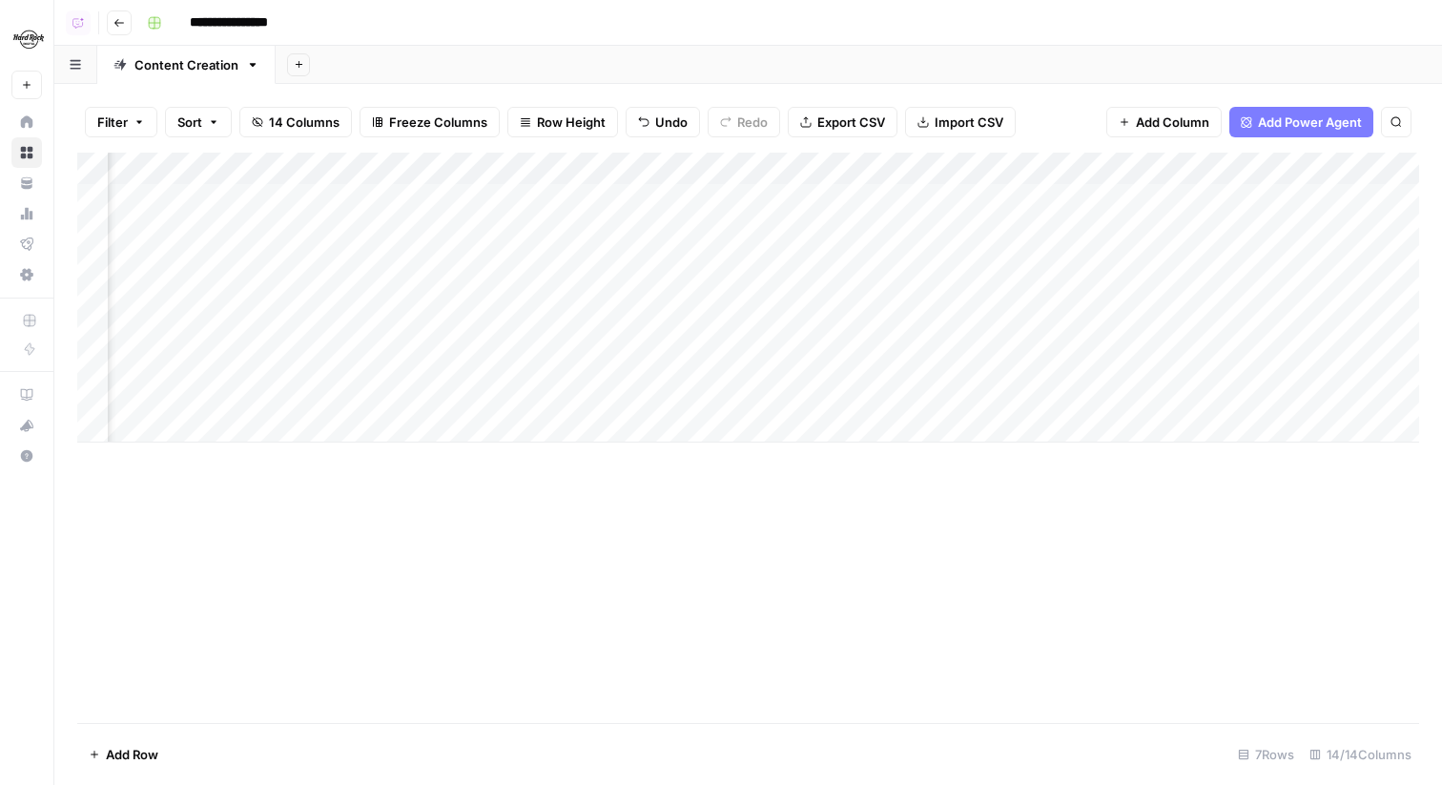
scroll to position [0, 1315]
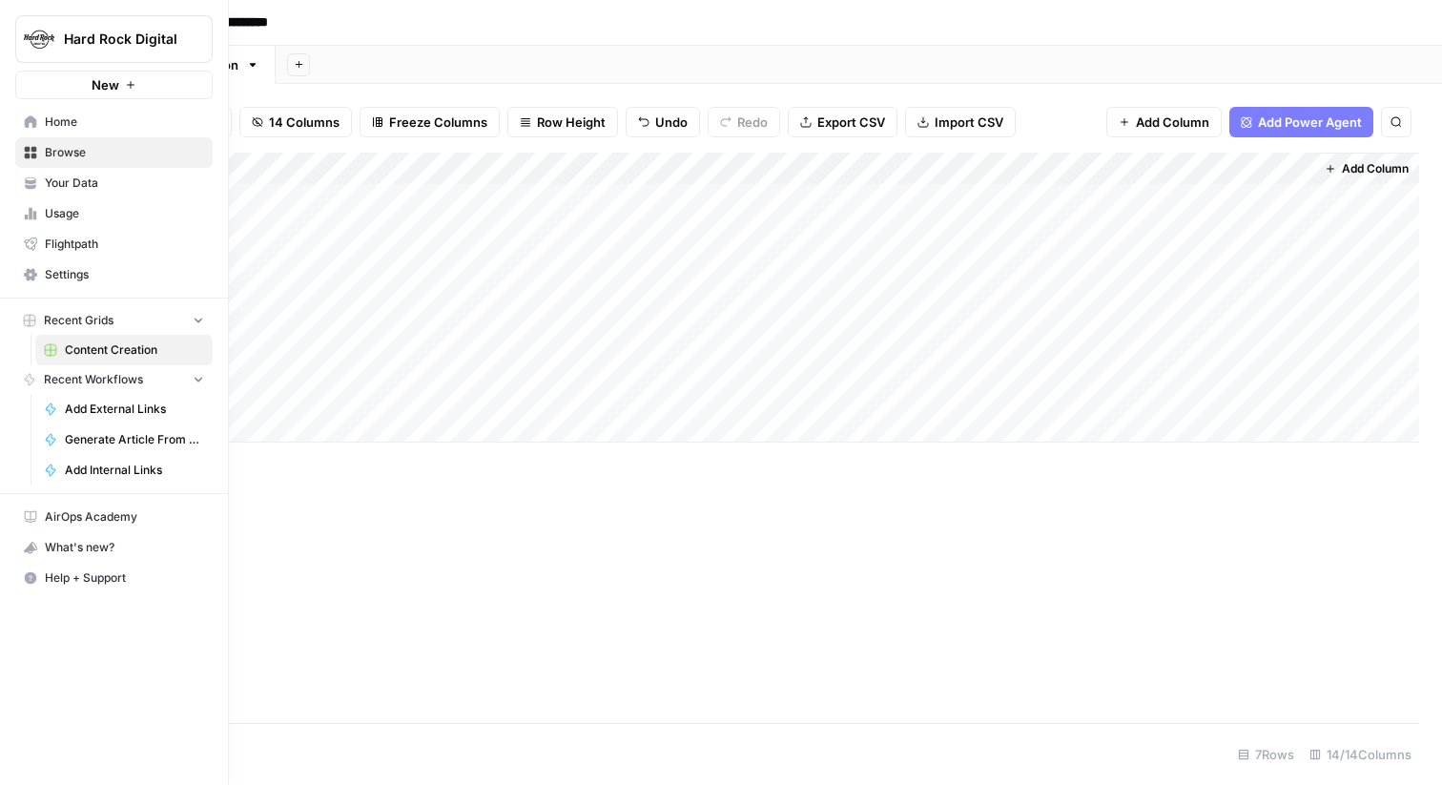
click at [28, 184] on icon at bounding box center [30, 181] width 10 height 8
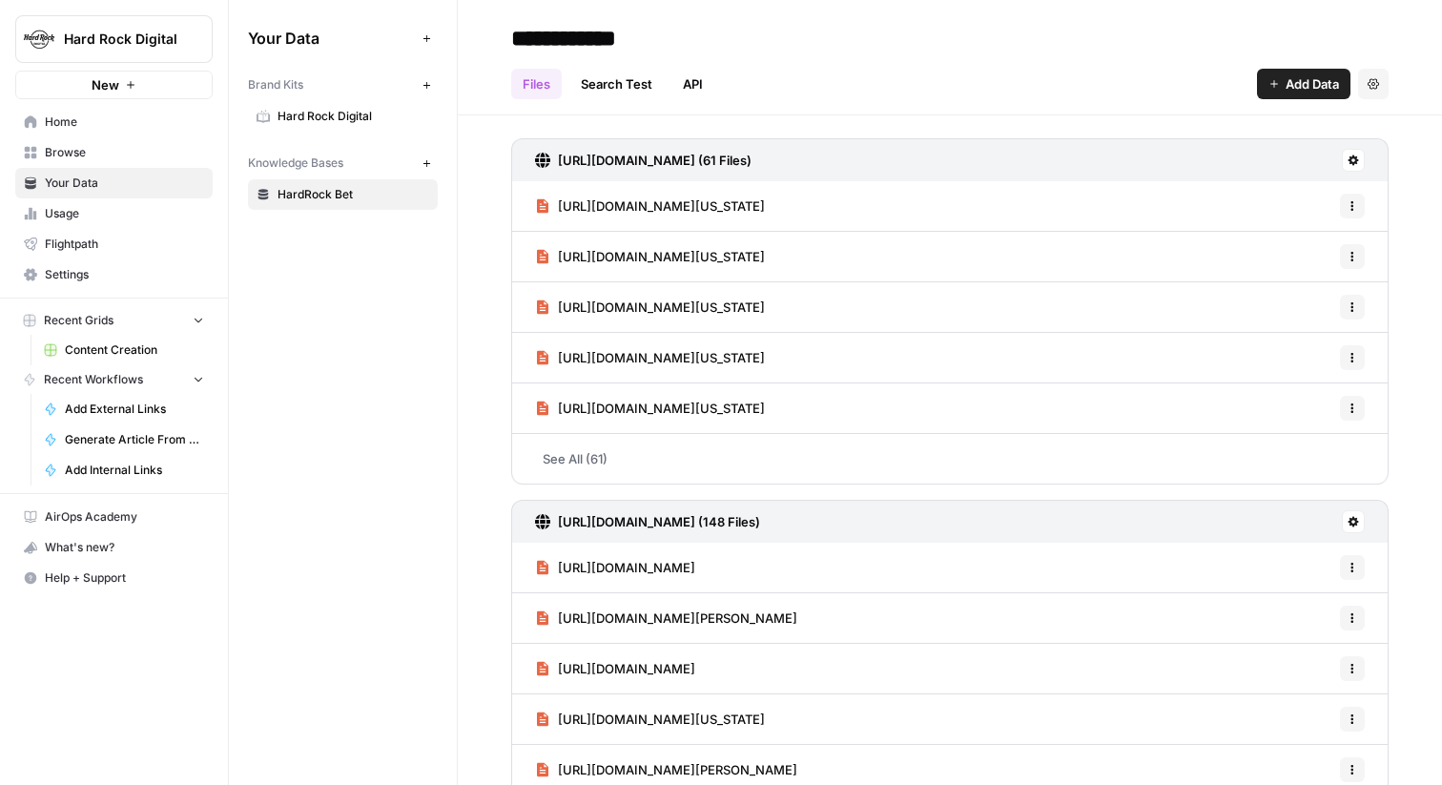
click at [393, 118] on span "Hard Rock Digital" at bounding box center [353, 116] width 152 height 17
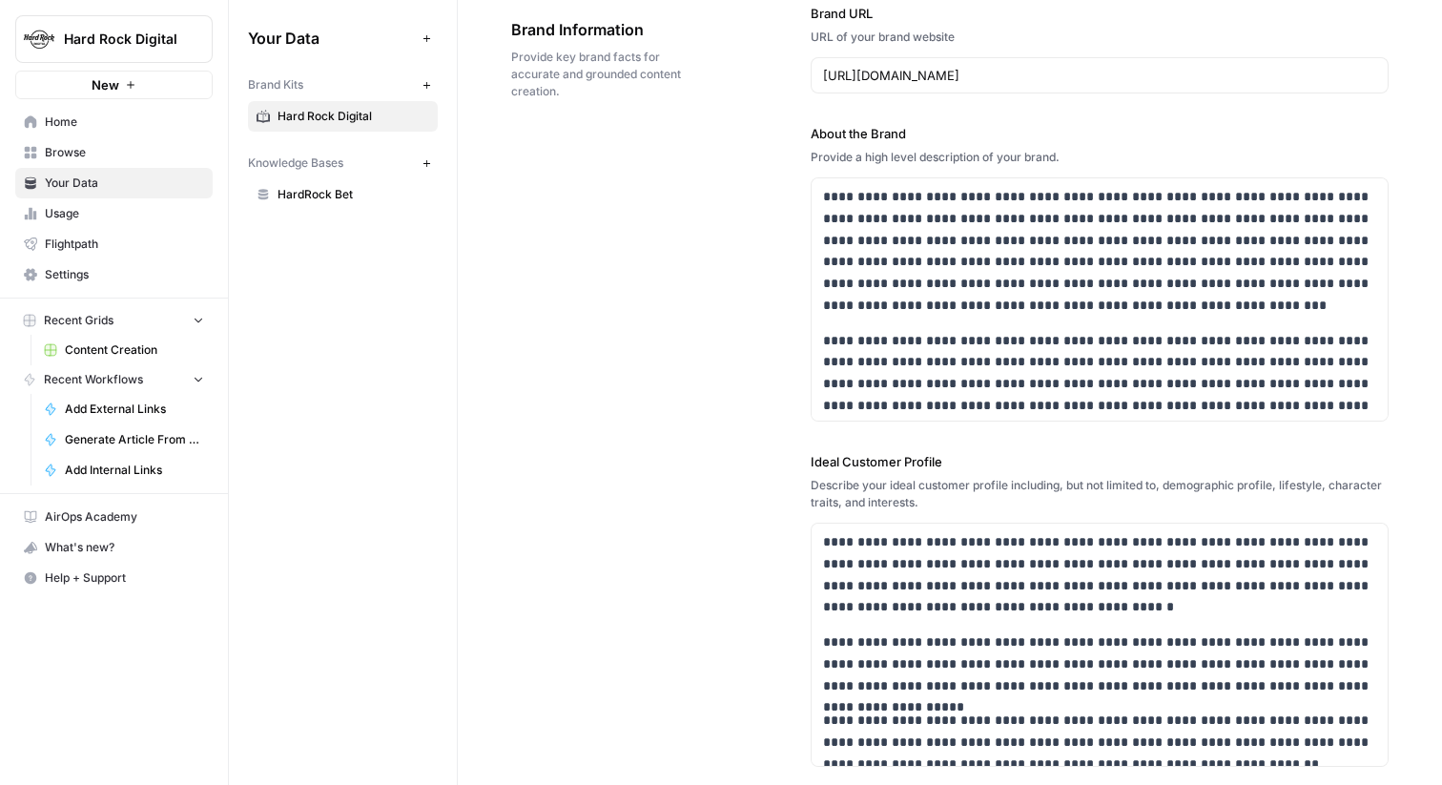
scroll to position [133, 0]
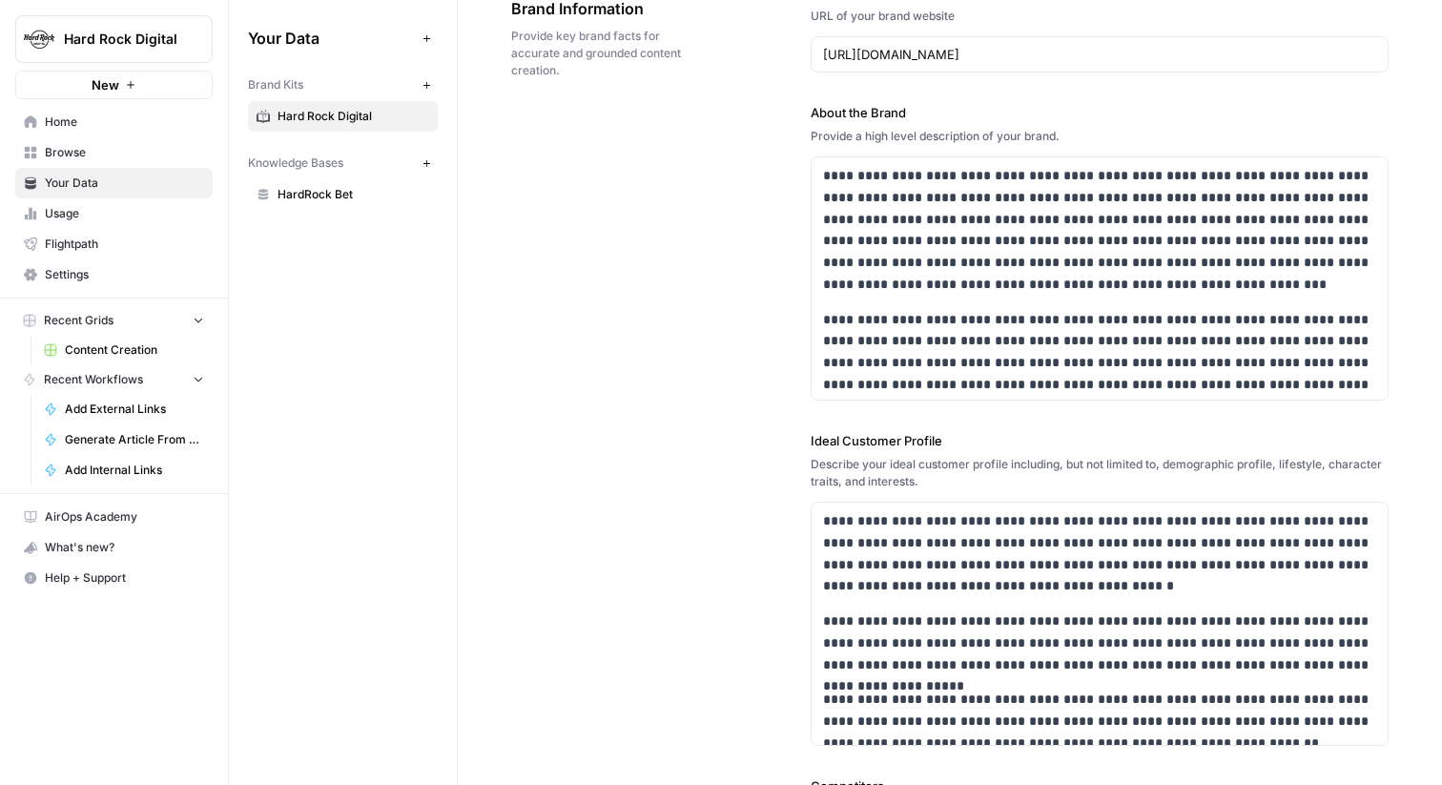
click at [185, 158] on span "Browse" at bounding box center [124, 152] width 159 height 17
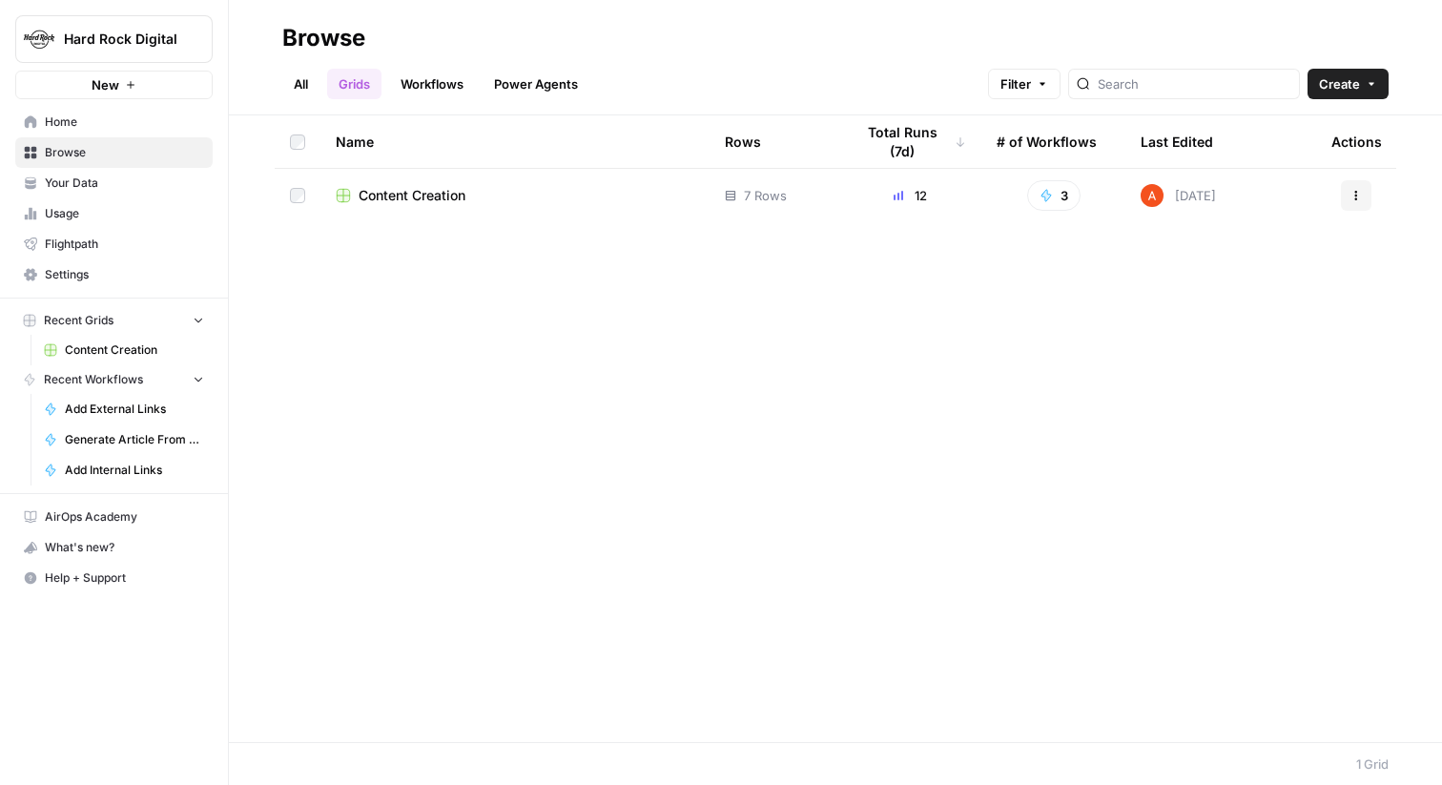
click at [178, 121] on span "Home" at bounding box center [124, 121] width 159 height 17
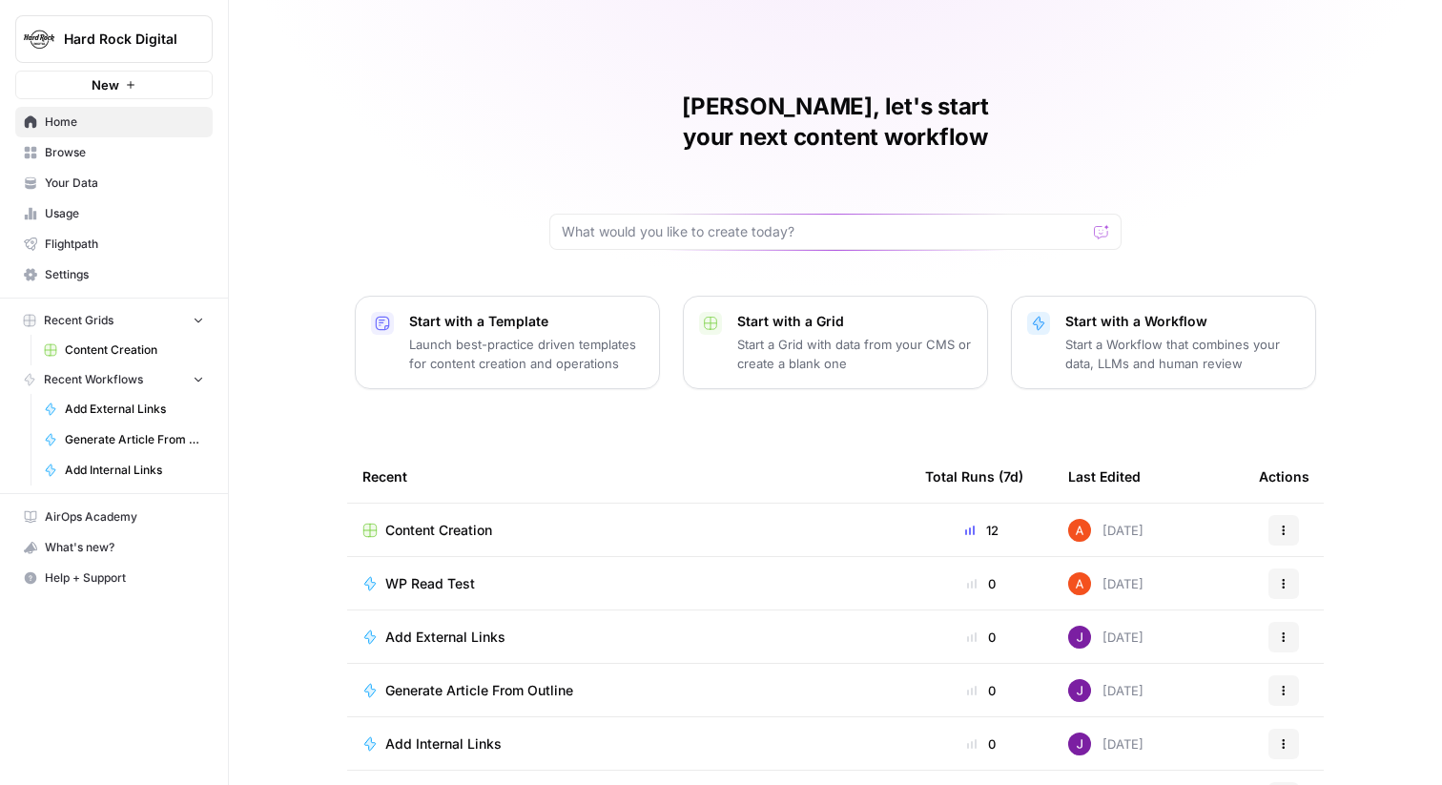
click at [171, 158] on span "Browse" at bounding box center [124, 152] width 159 height 17
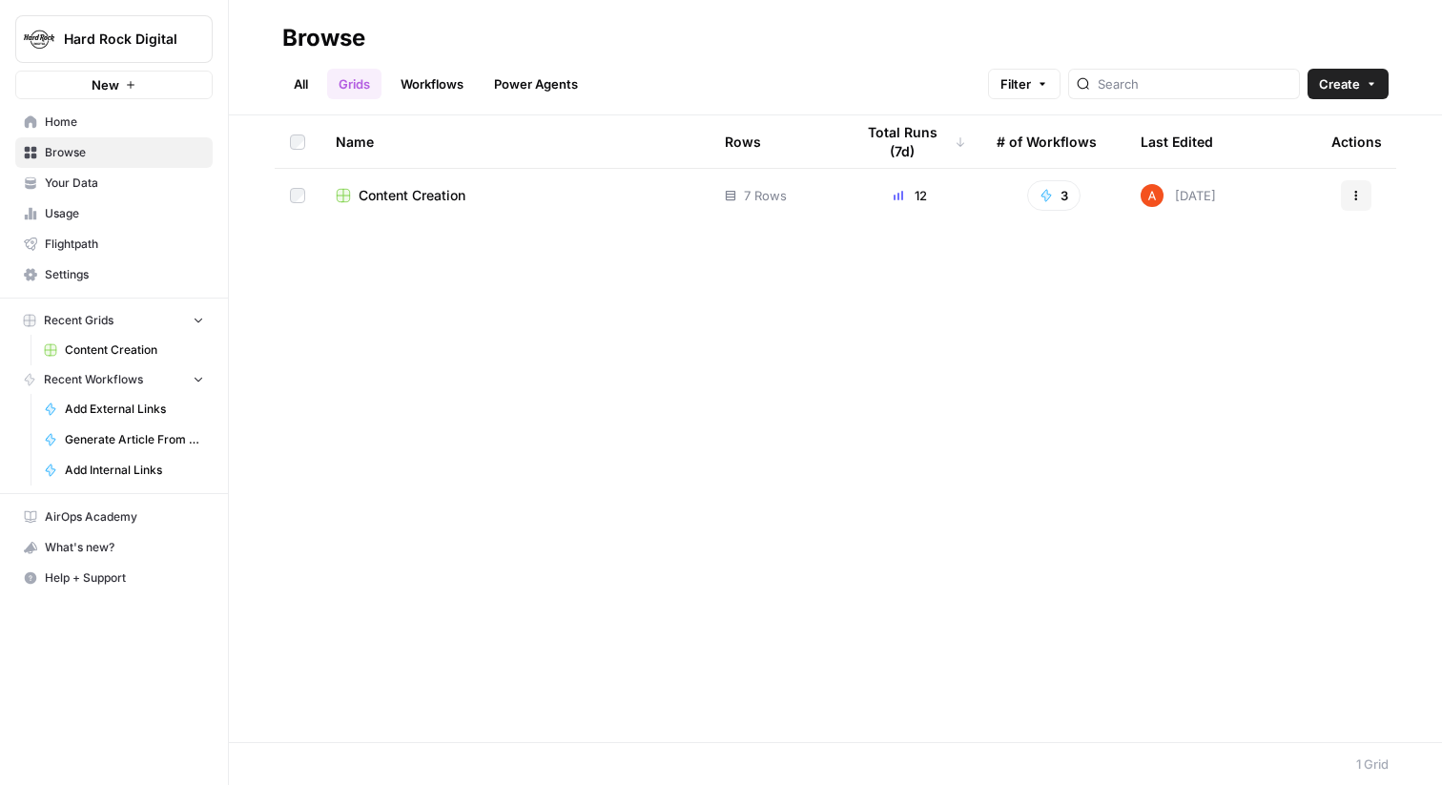
click at [461, 90] on link "Workflows" at bounding box center [432, 84] width 86 height 31
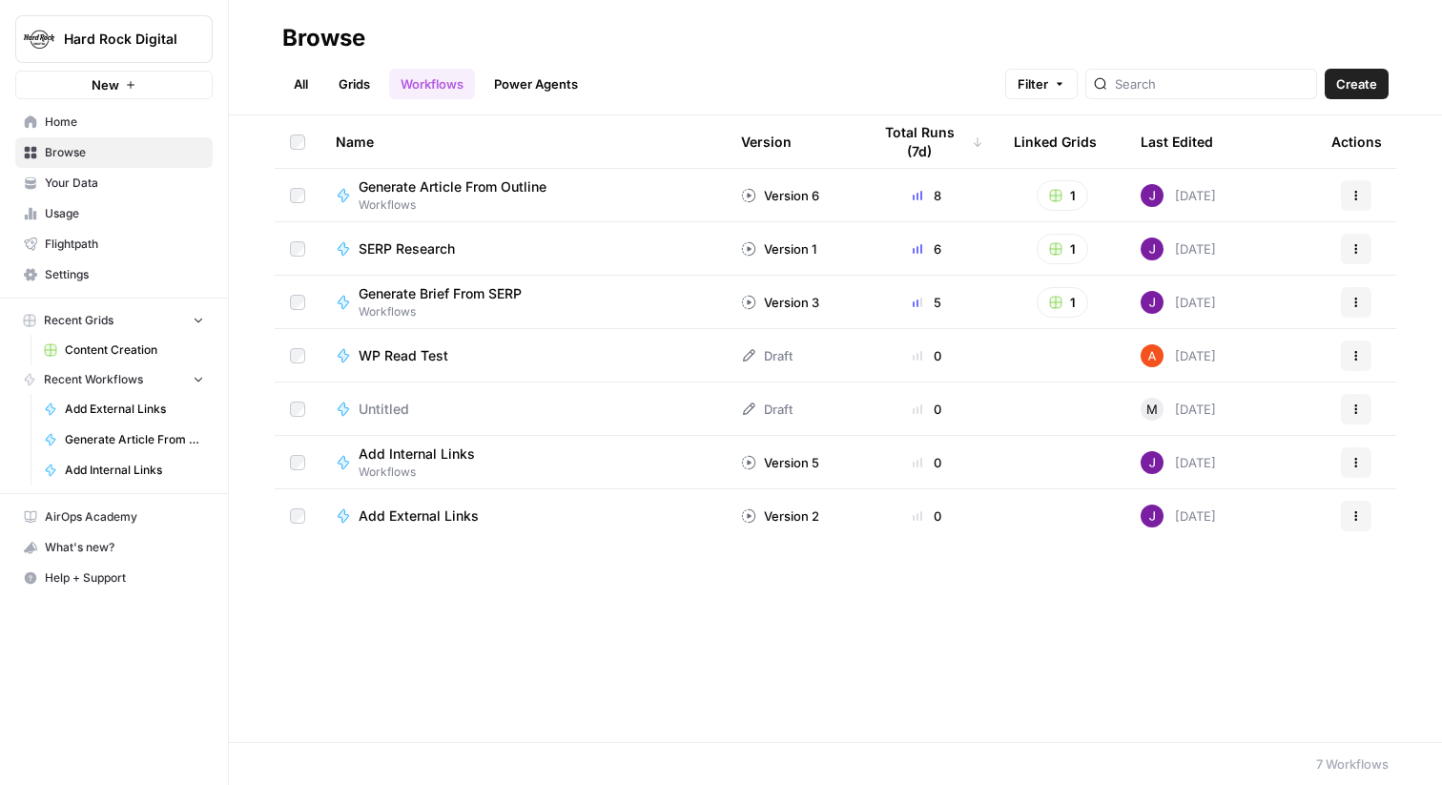
click at [165, 59] on button "Hard Rock Digital" at bounding box center [113, 39] width 197 height 48
type input "guru"
click at [142, 141] on span "Guru" at bounding box center [184, 142] width 252 height 19
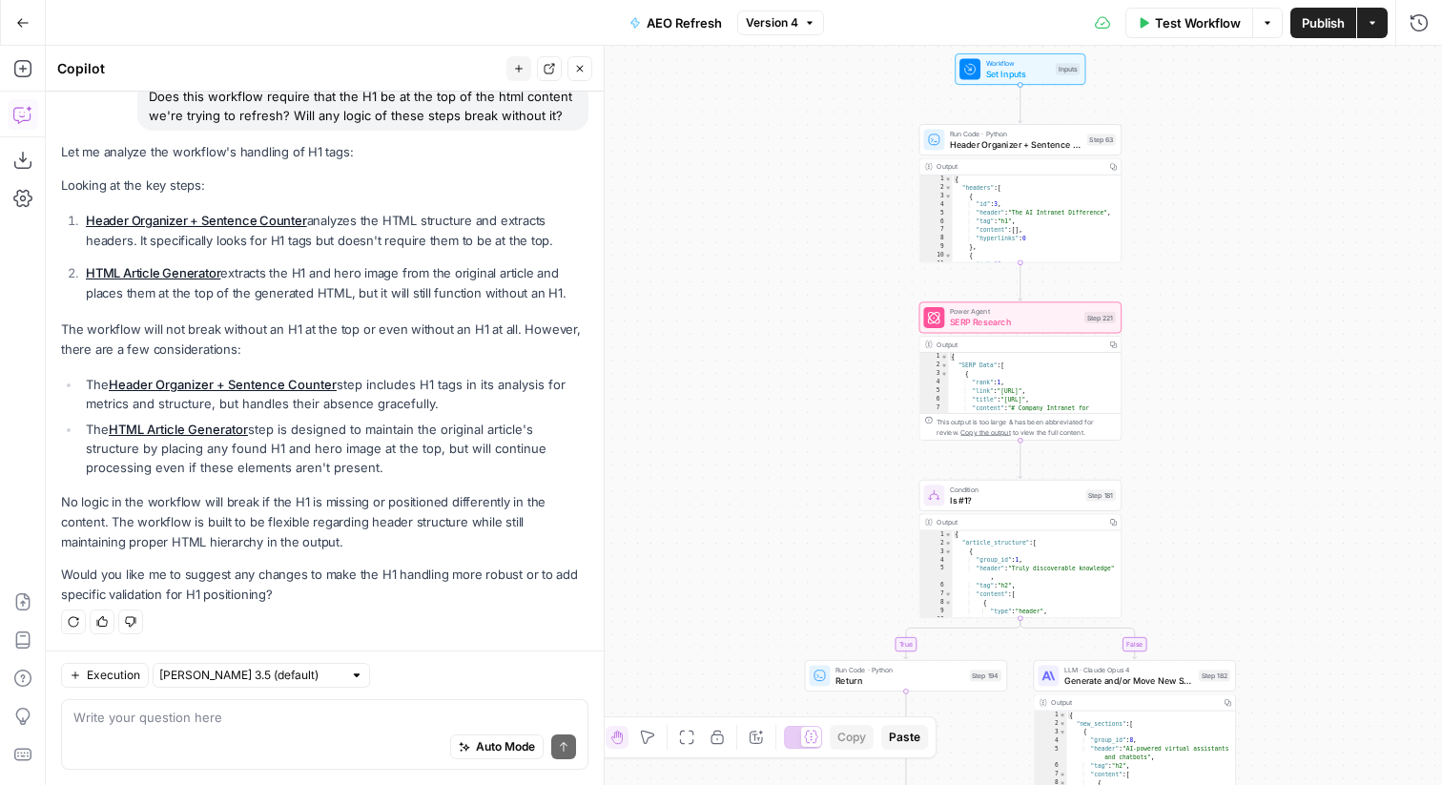
click at [255, 727] on div "Auto Mode Send" at bounding box center [324, 748] width 502 height 42
type textarea "W"
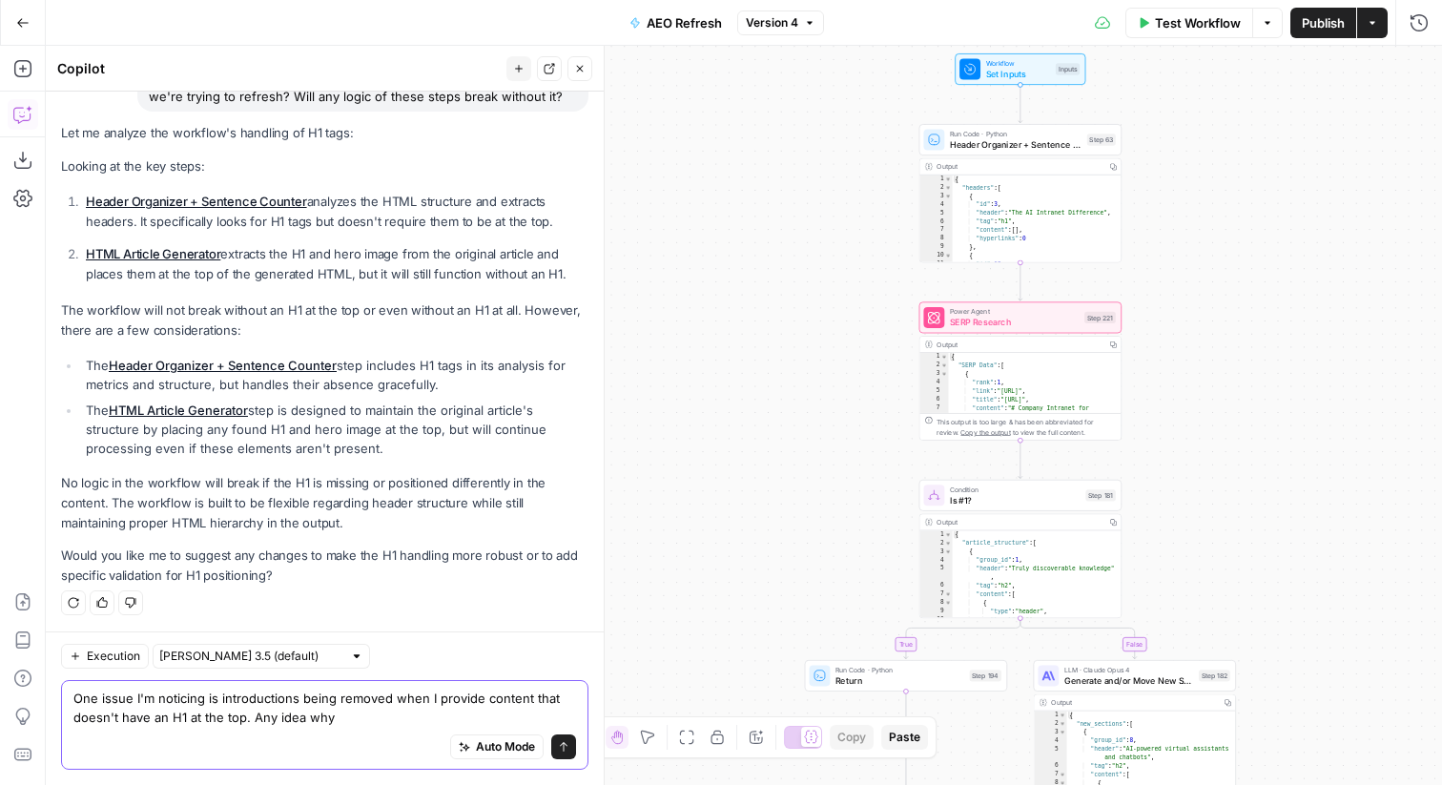
type textarea "One issue I'm noticing is introductions being removed when I provide content th…"
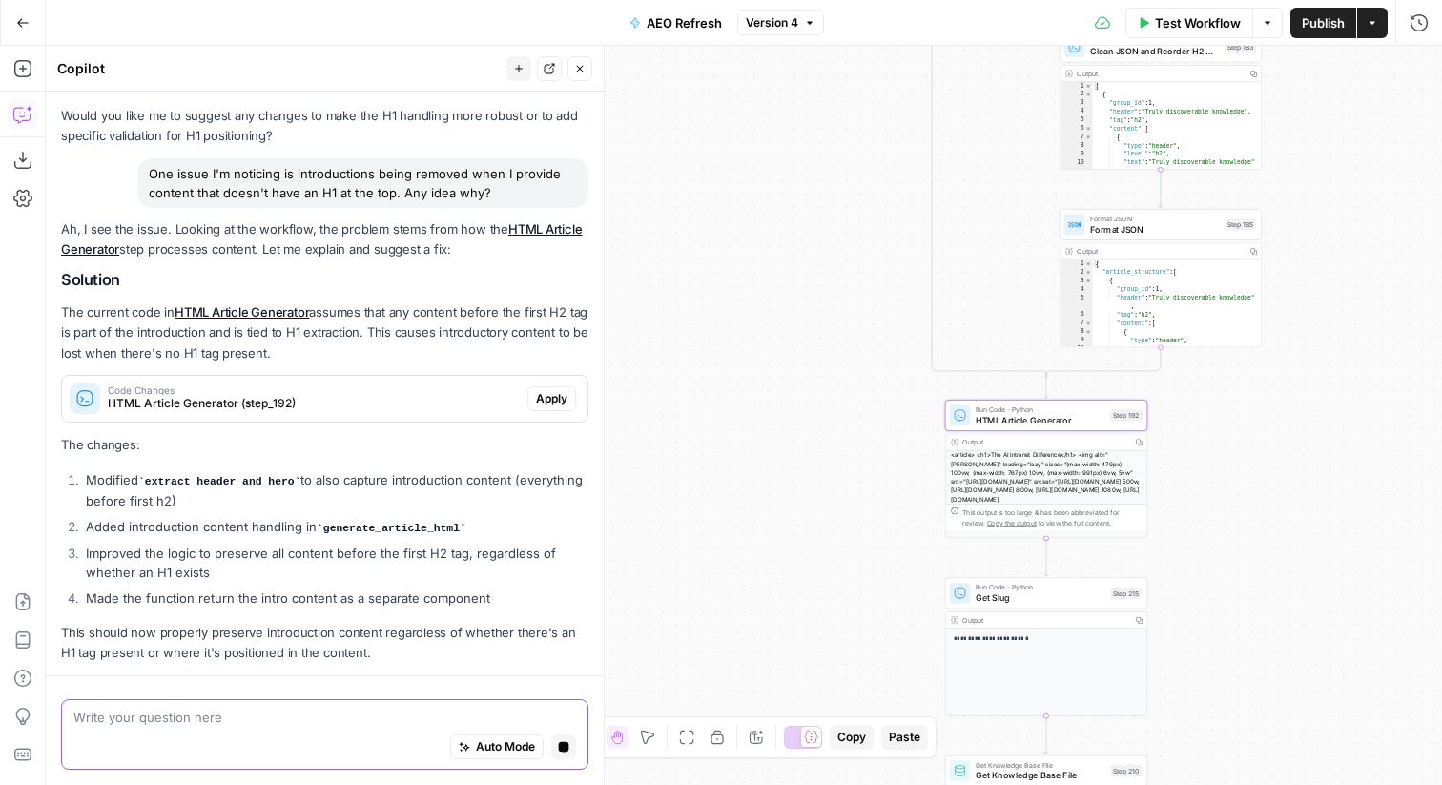
scroll to position [636, 0]
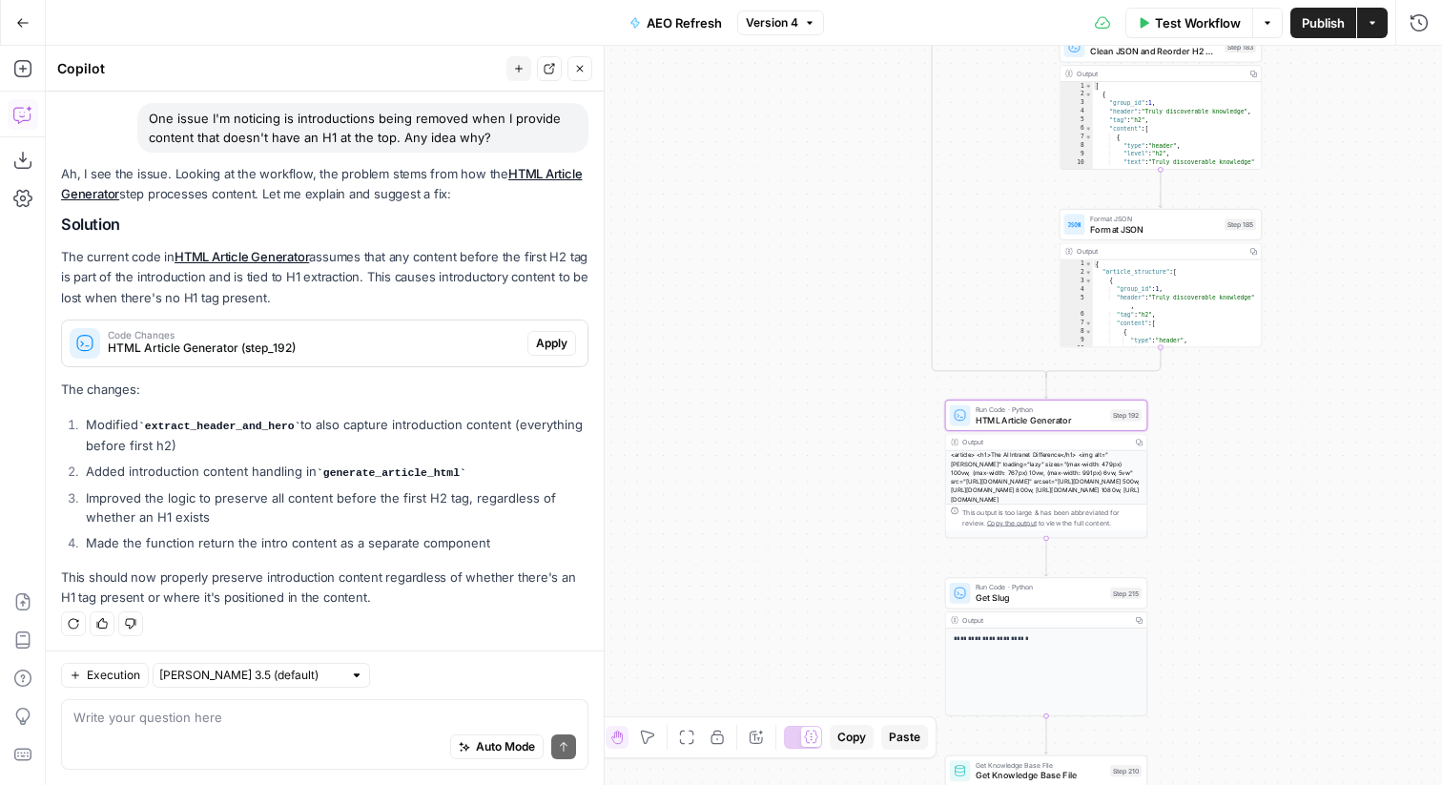
click at [545, 341] on span "Apply" at bounding box center [551, 343] width 31 height 17
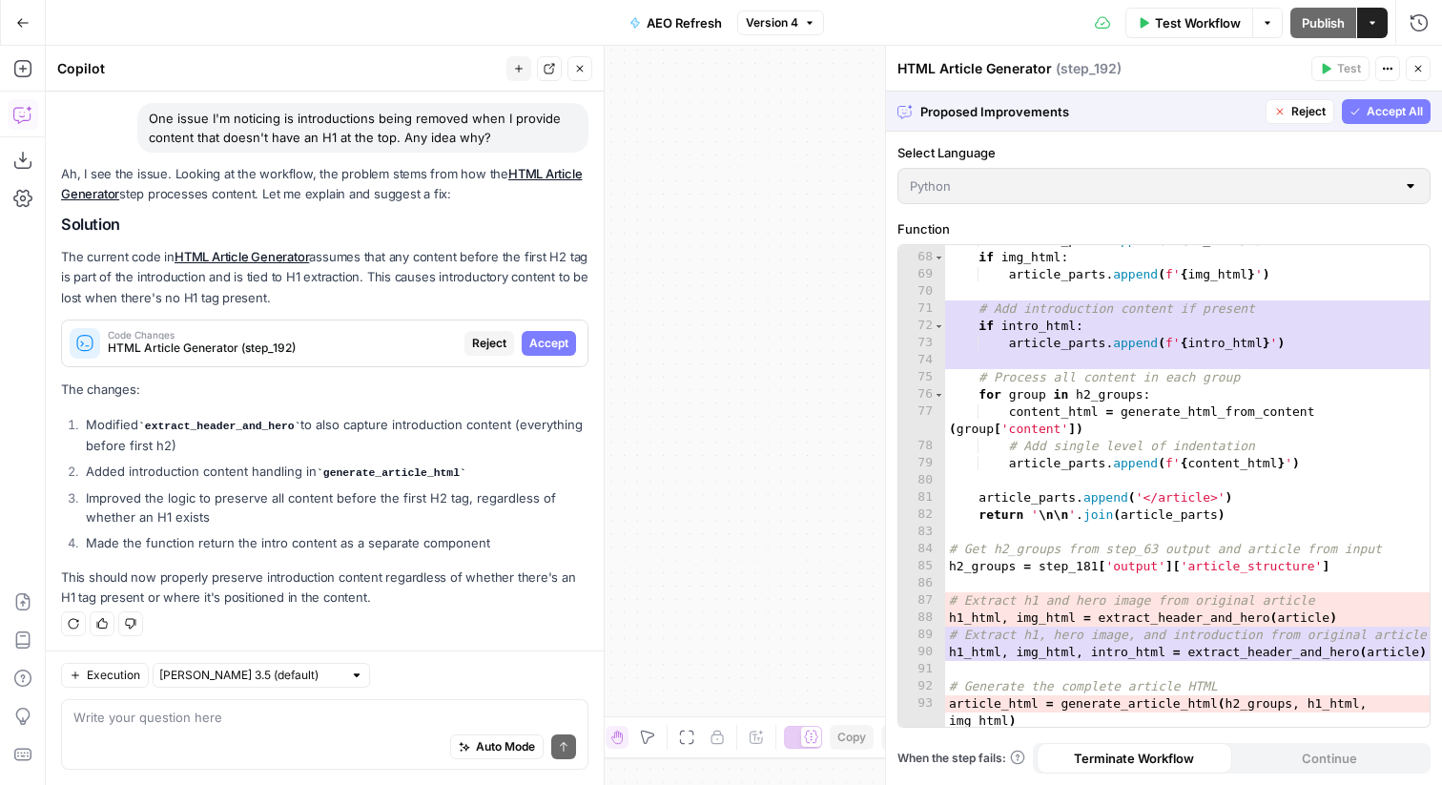
scroll to position [1355, 0]
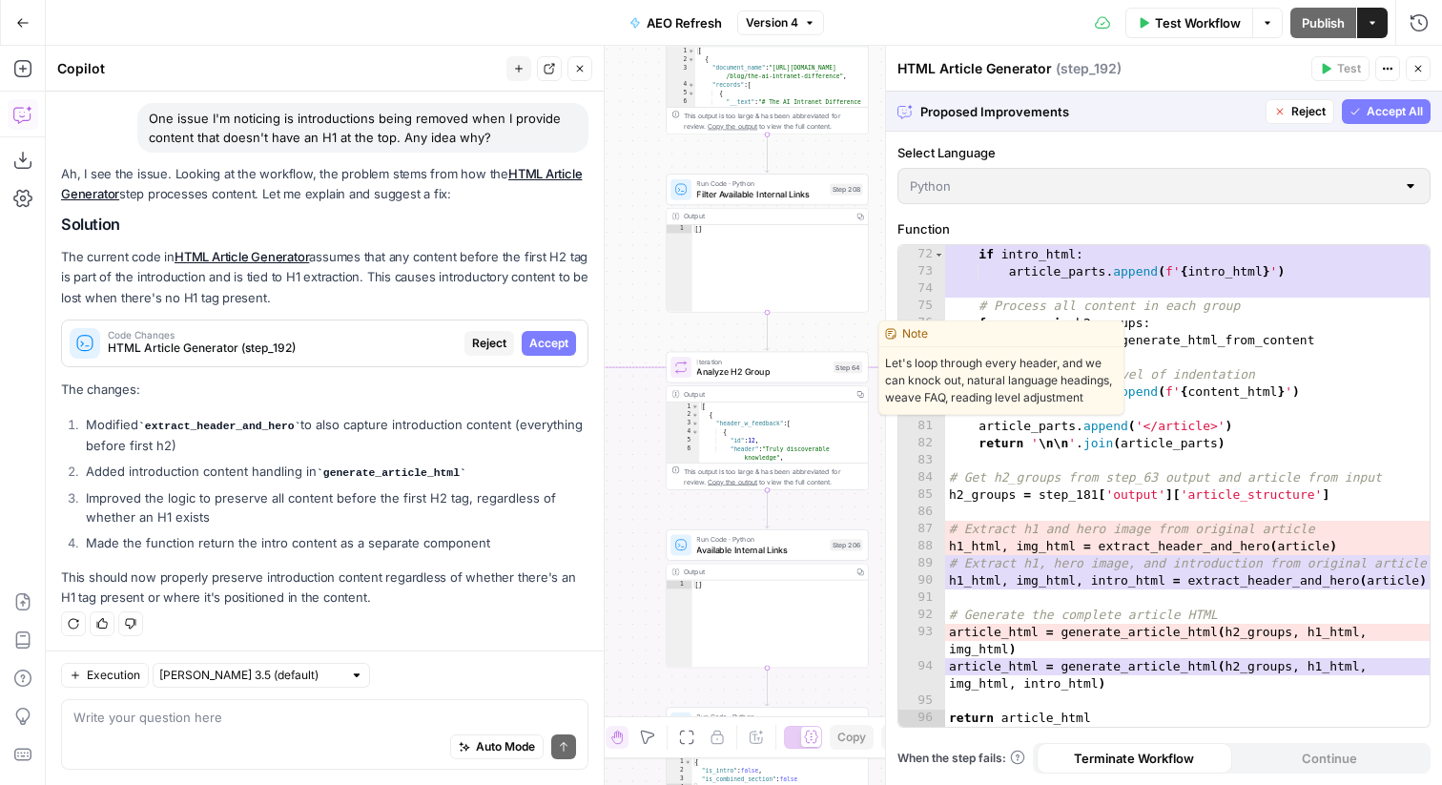
click at [757, 370] on span "Analyze H2 Group" at bounding box center [762, 371] width 132 height 13
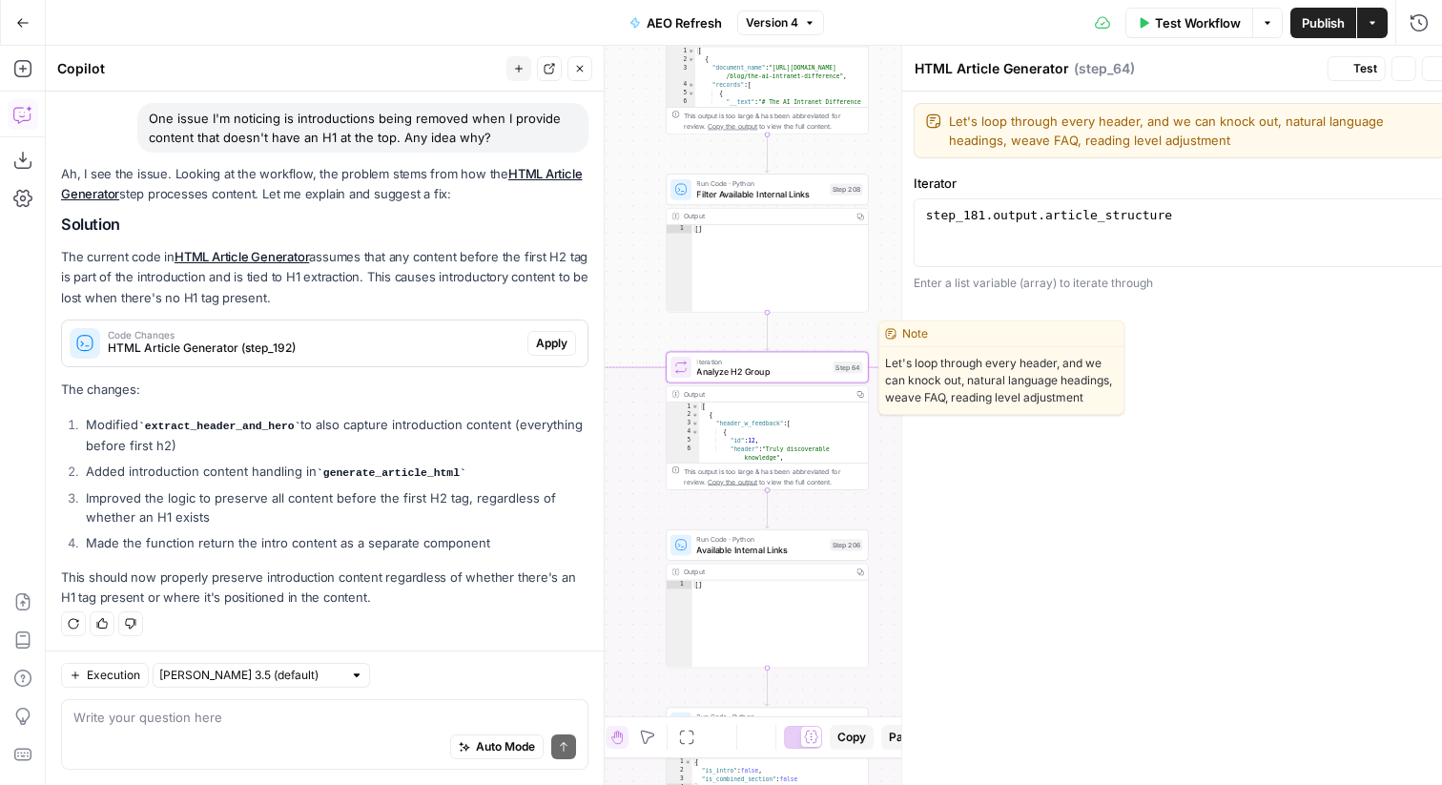
type textarea "Analyze H2 Group"
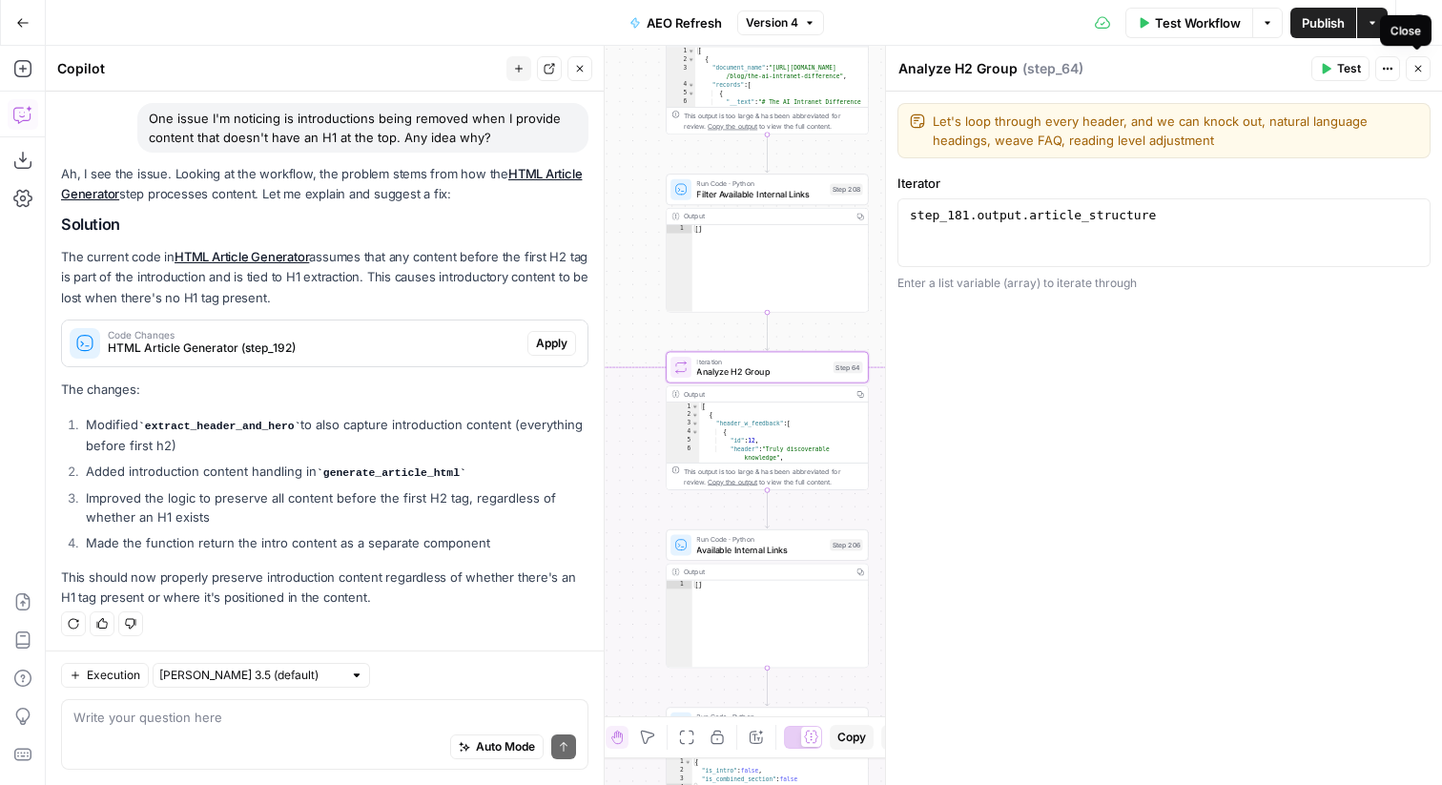
click at [1417, 72] on icon "button" at bounding box center [1417, 68] width 11 height 11
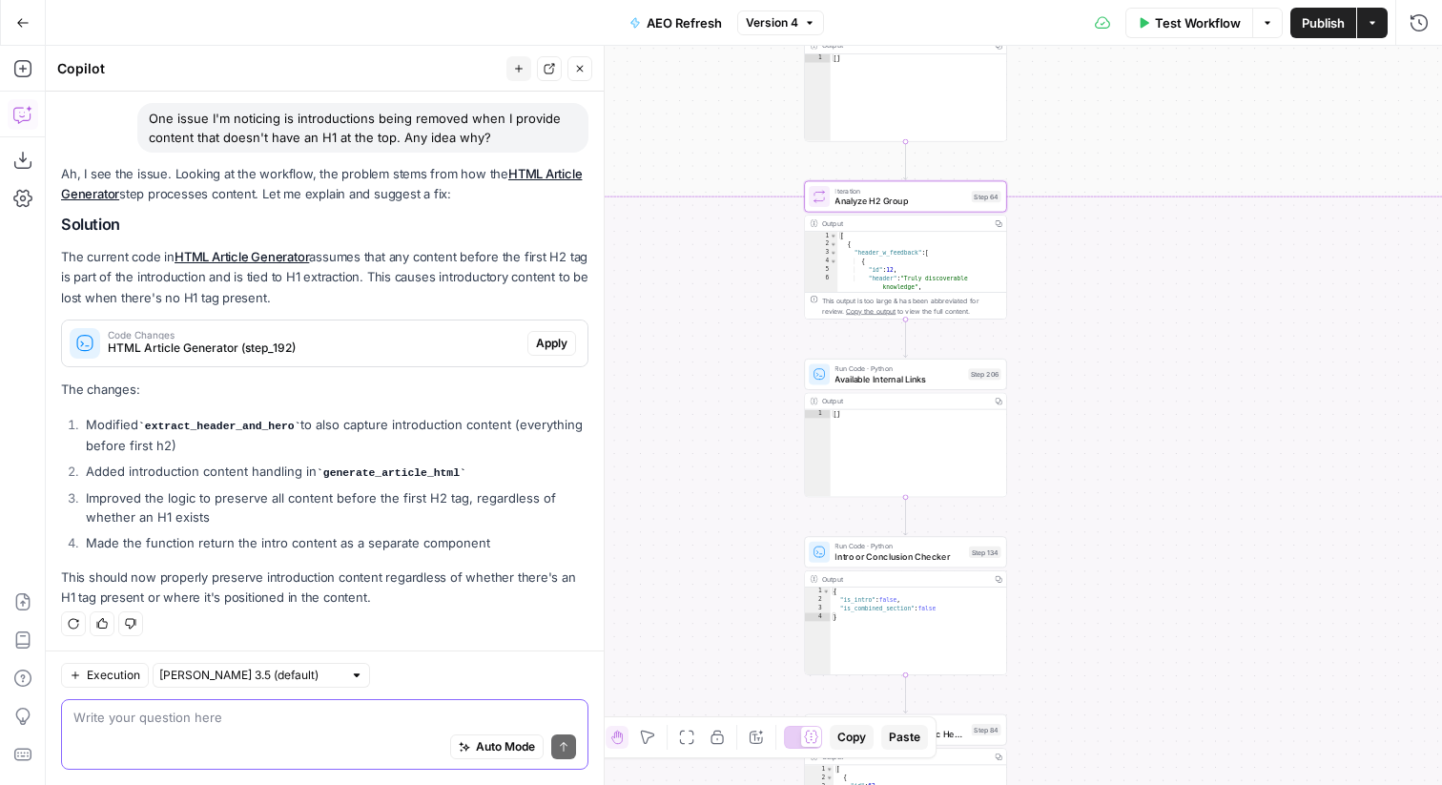
click at [388, 725] on textarea at bounding box center [324, 716] width 502 height 19
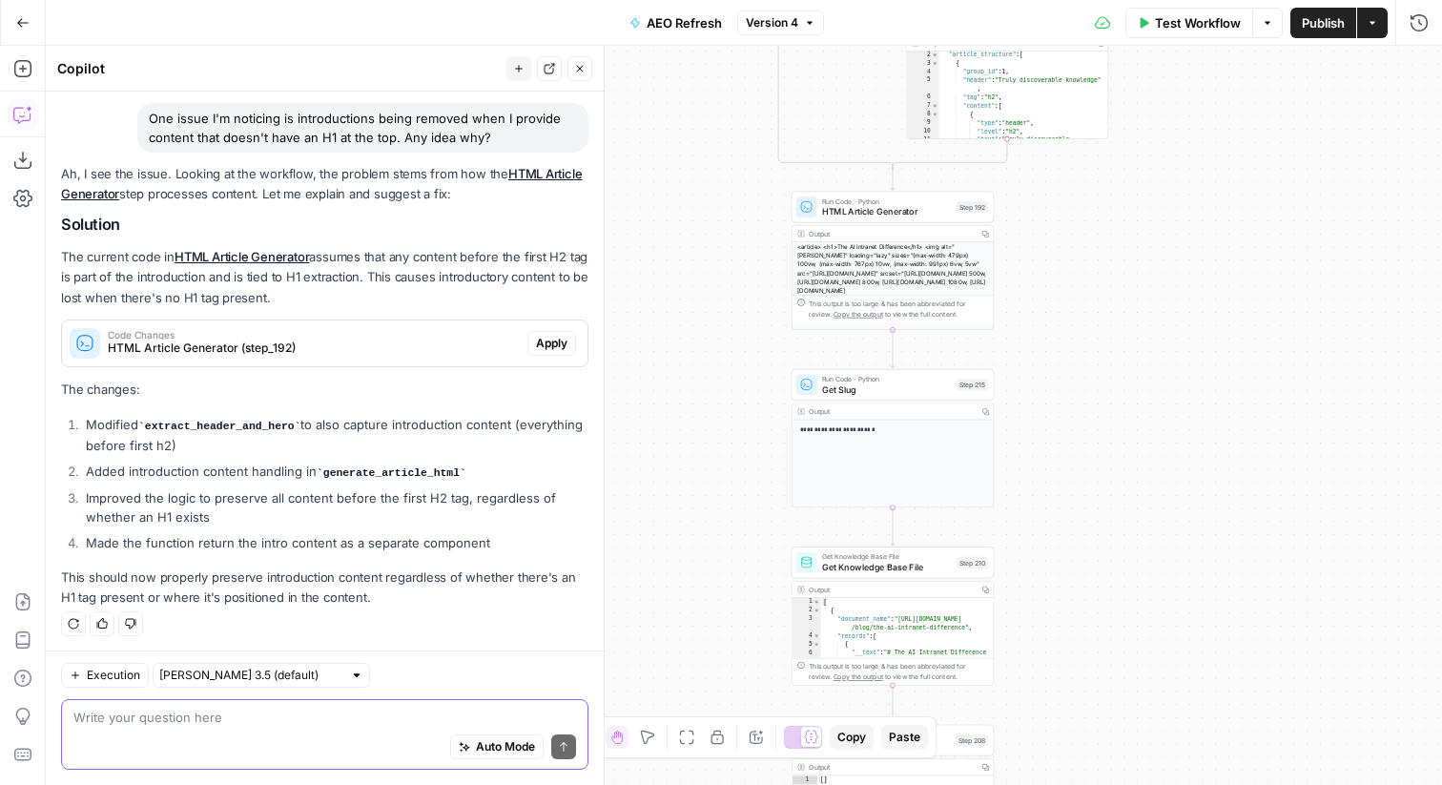
scroll to position [20, 0]
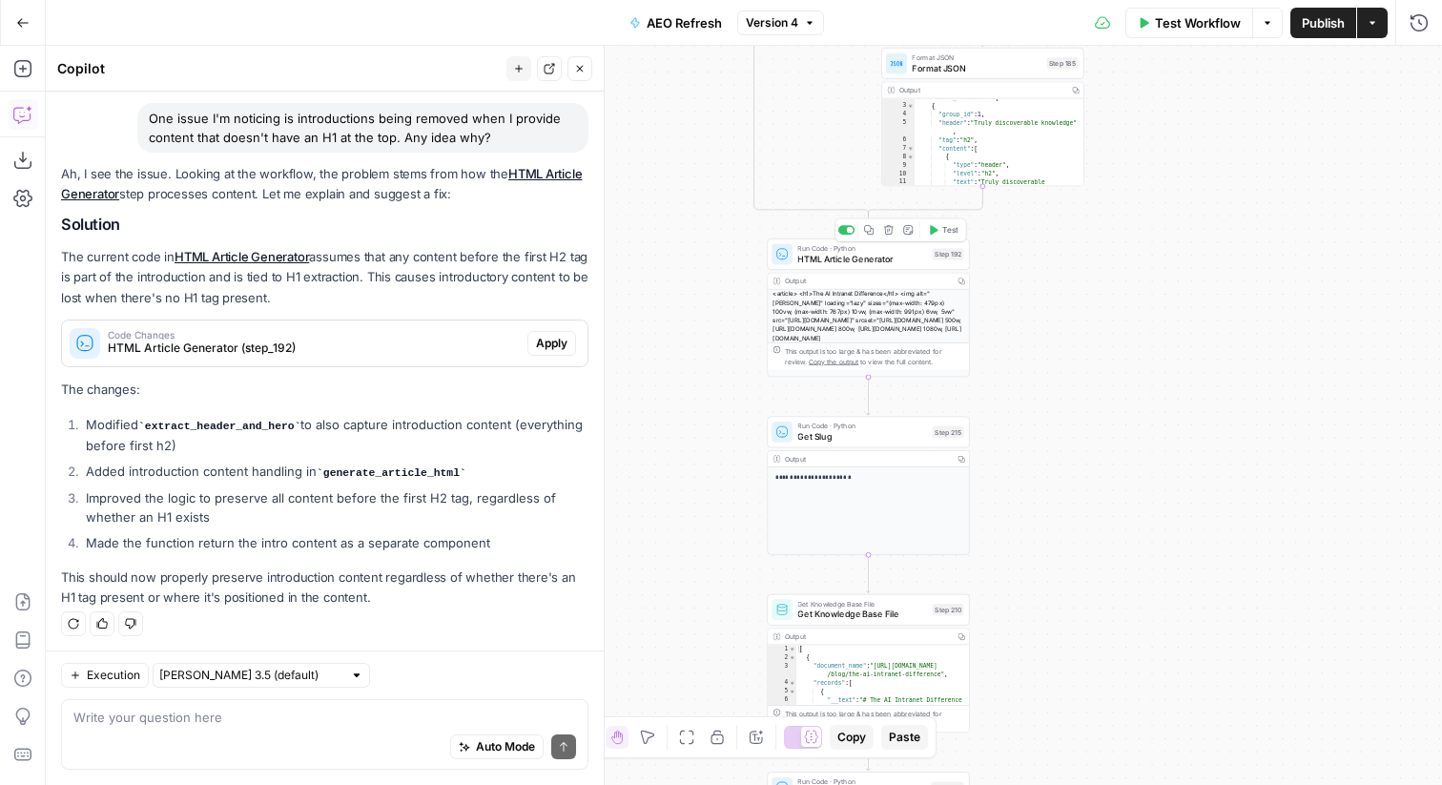
click at [841, 234] on div at bounding box center [846, 230] width 16 height 10
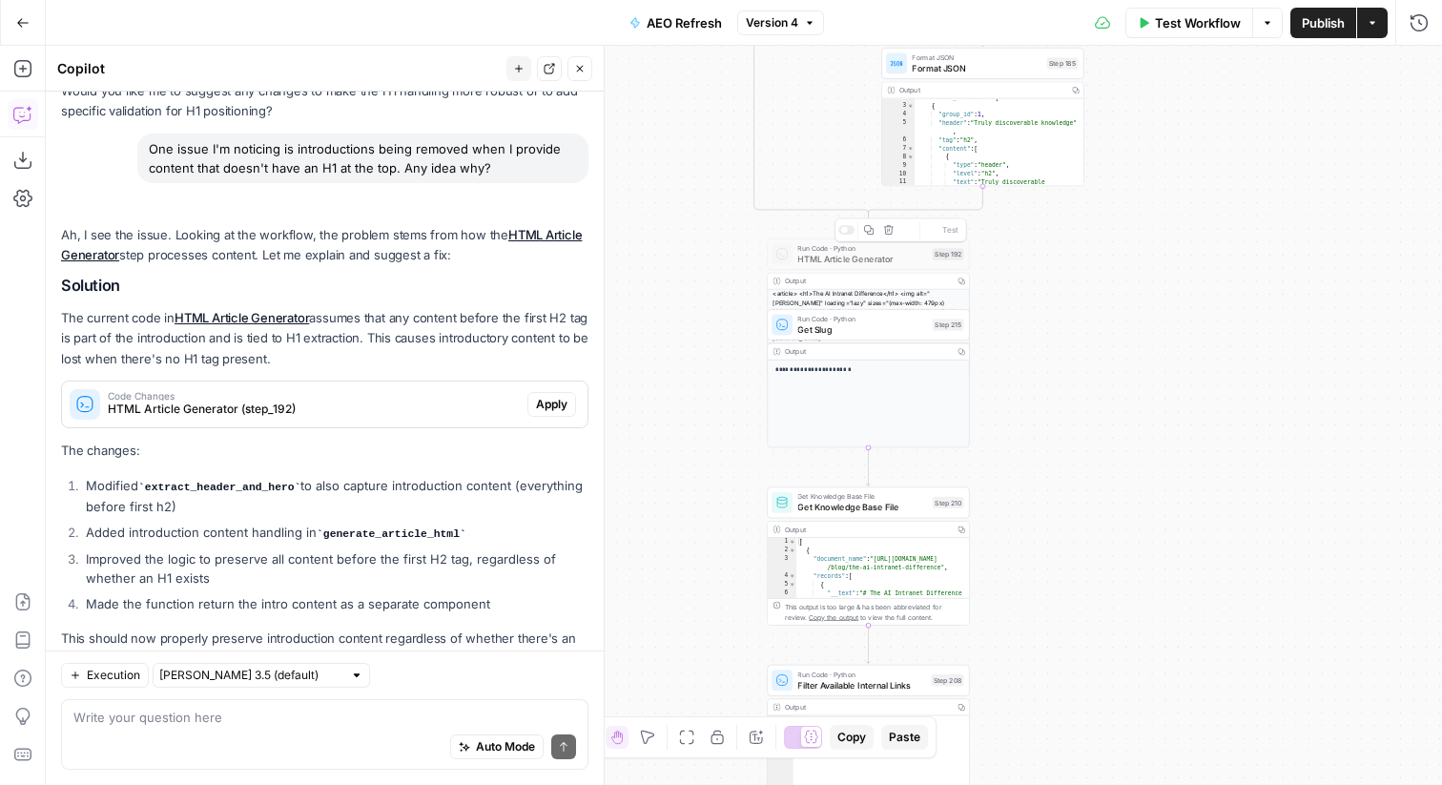
scroll to position [697, 0]
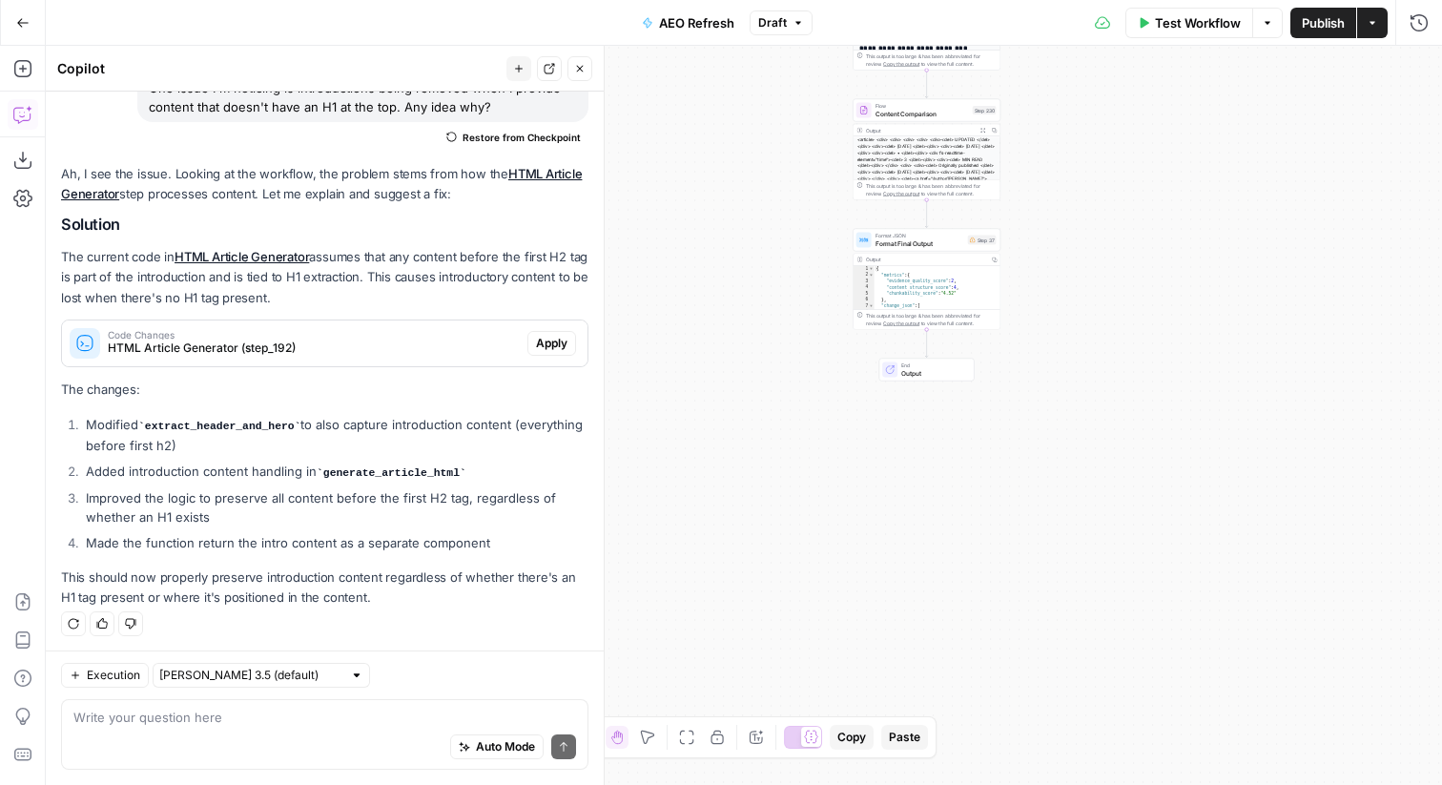
click at [937, 235] on span "Format JSON" at bounding box center [919, 236] width 89 height 8
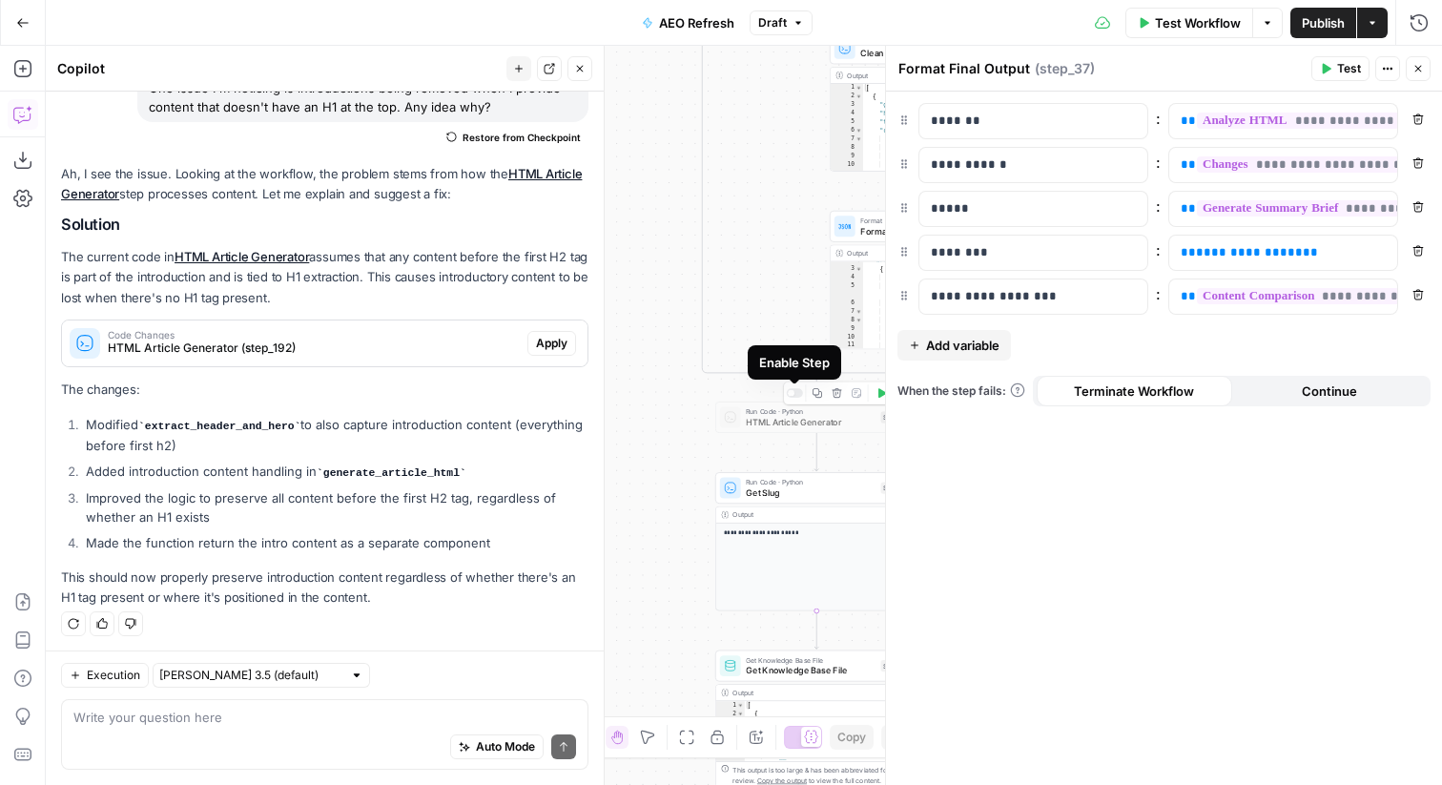
click at [796, 393] on div at bounding box center [795, 393] width 16 height 10
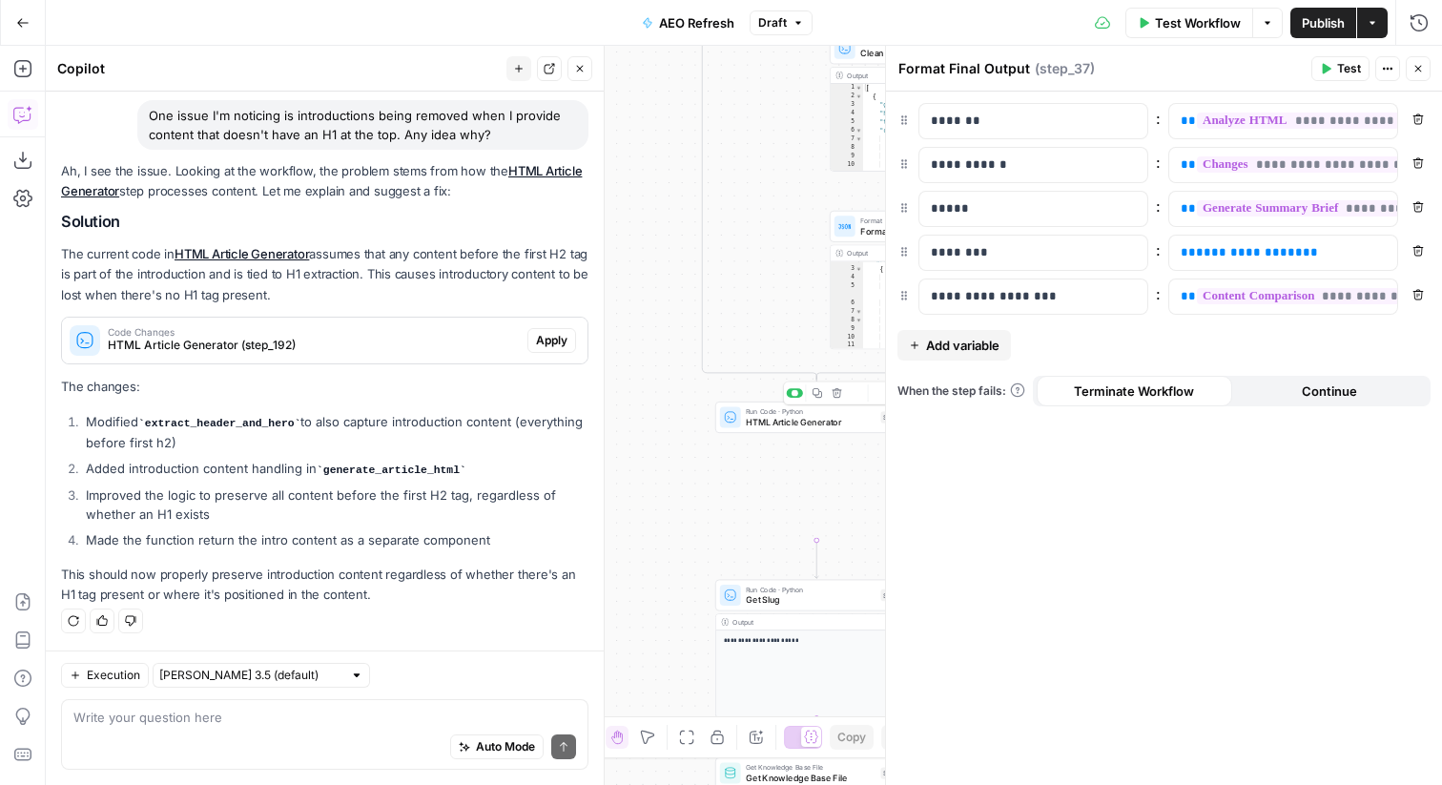
scroll to position [636, 0]
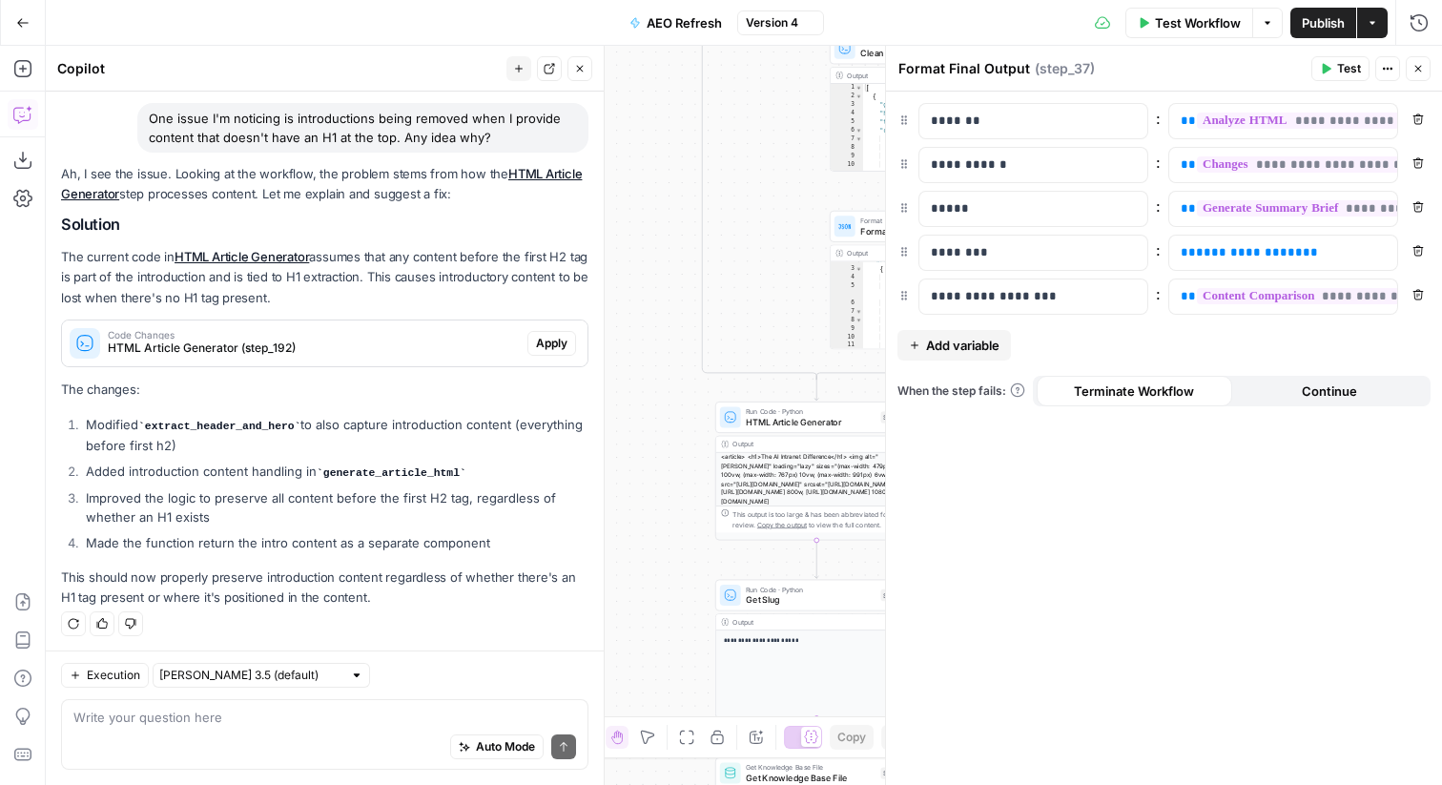
click at [661, 503] on div "true false false false true false false true false true false true true true Wo…" at bounding box center [744, 415] width 1396 height 739
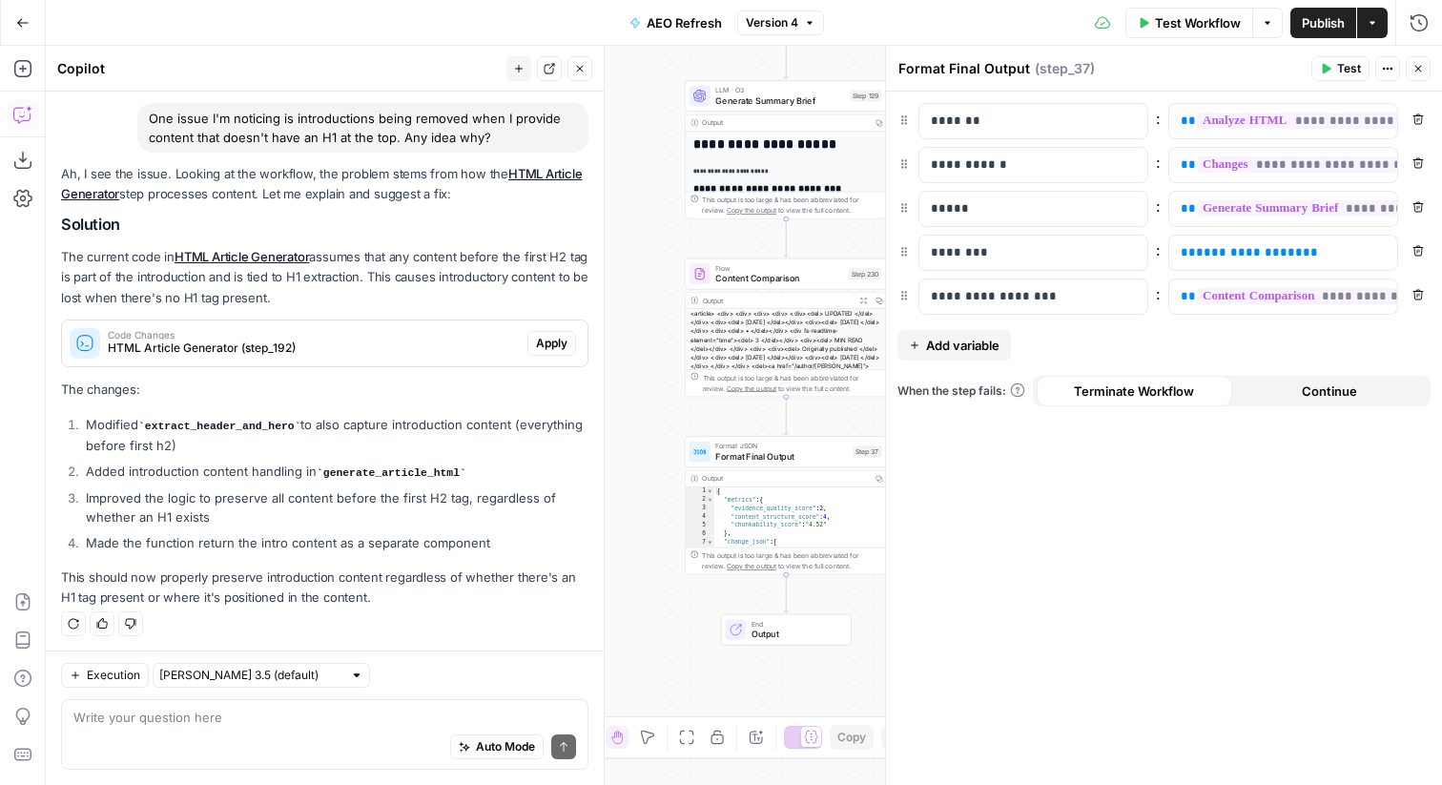
click at [742, 273] on span "Content Comparison" at bounding box center [779, 278] width 128 height 13
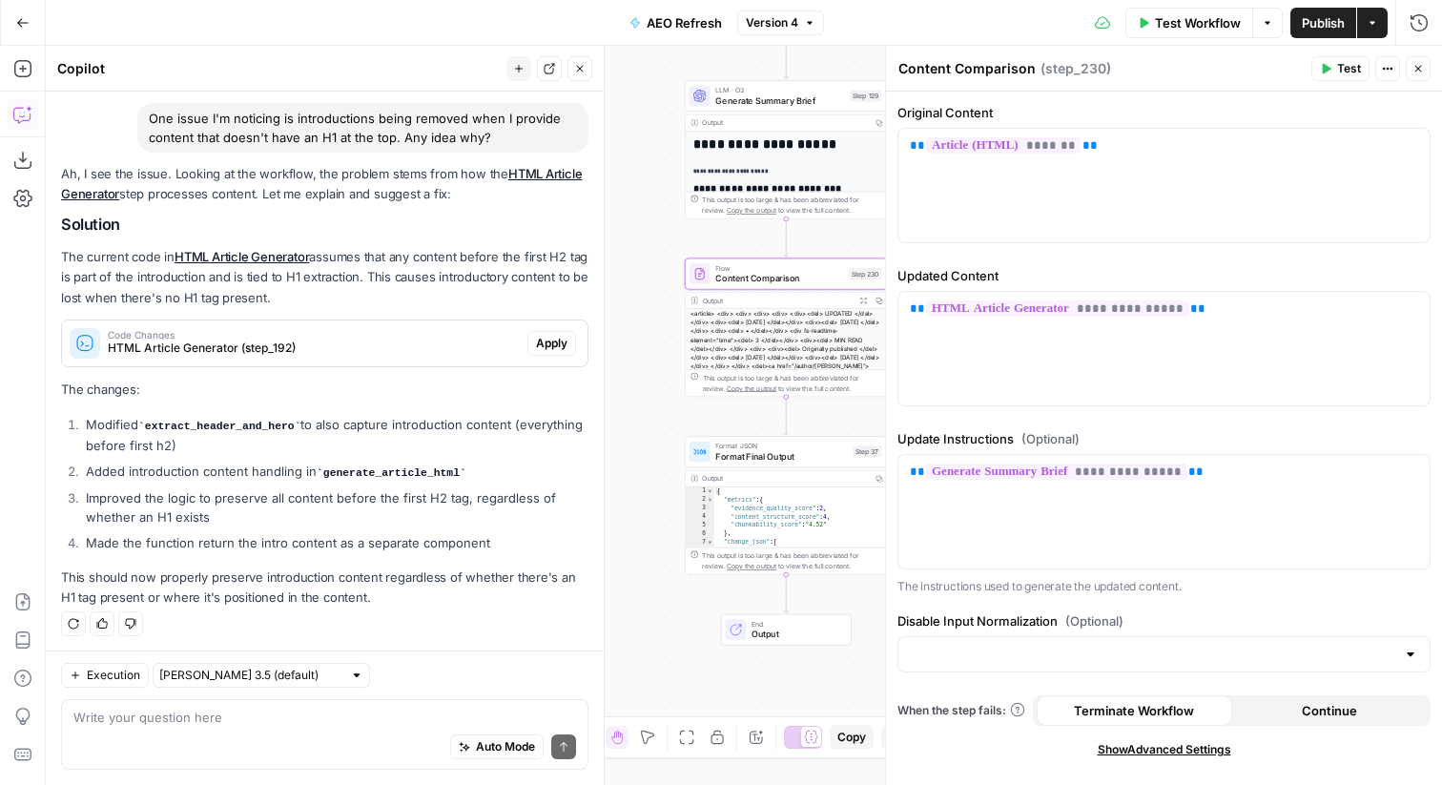
click at [1413, 61] on button "Close" at bounding box center [1417, 68] width 25 height 25
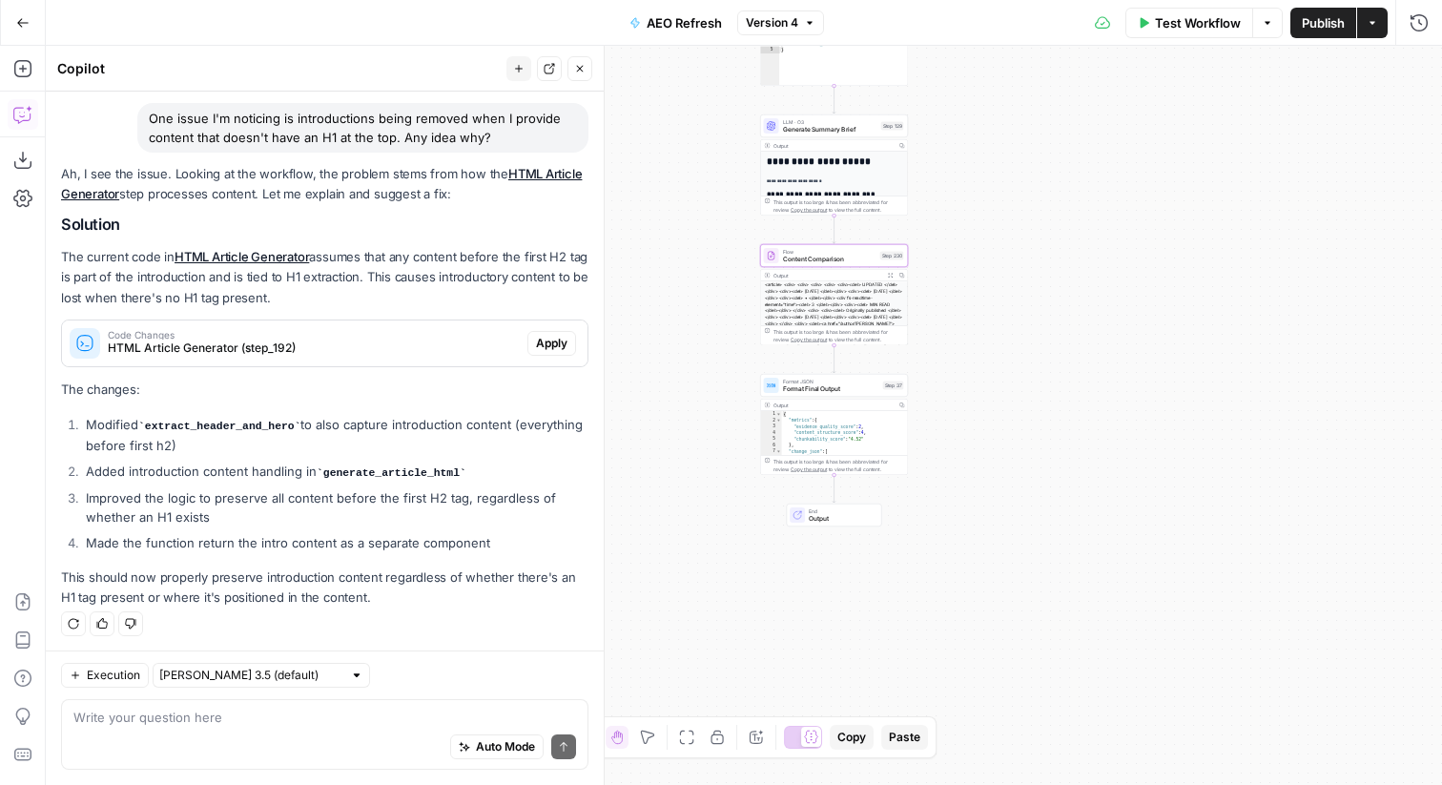
click at [843, 387] on span "Format Final Output" at bounding box center [831, 389] width 96 height 10
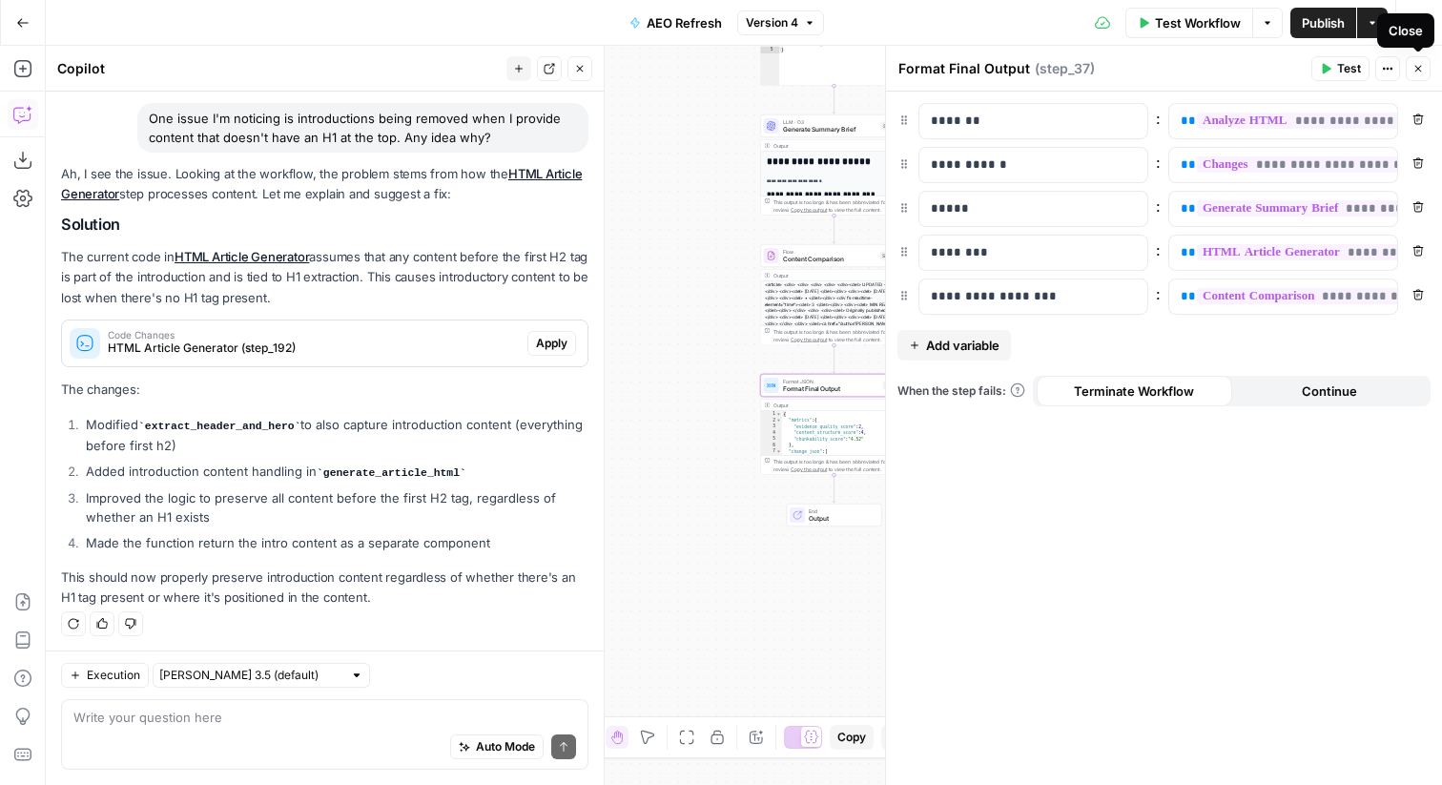
click at [1417, 59] on button "Close" at bounding box center [1417, 68] width 25 height 25
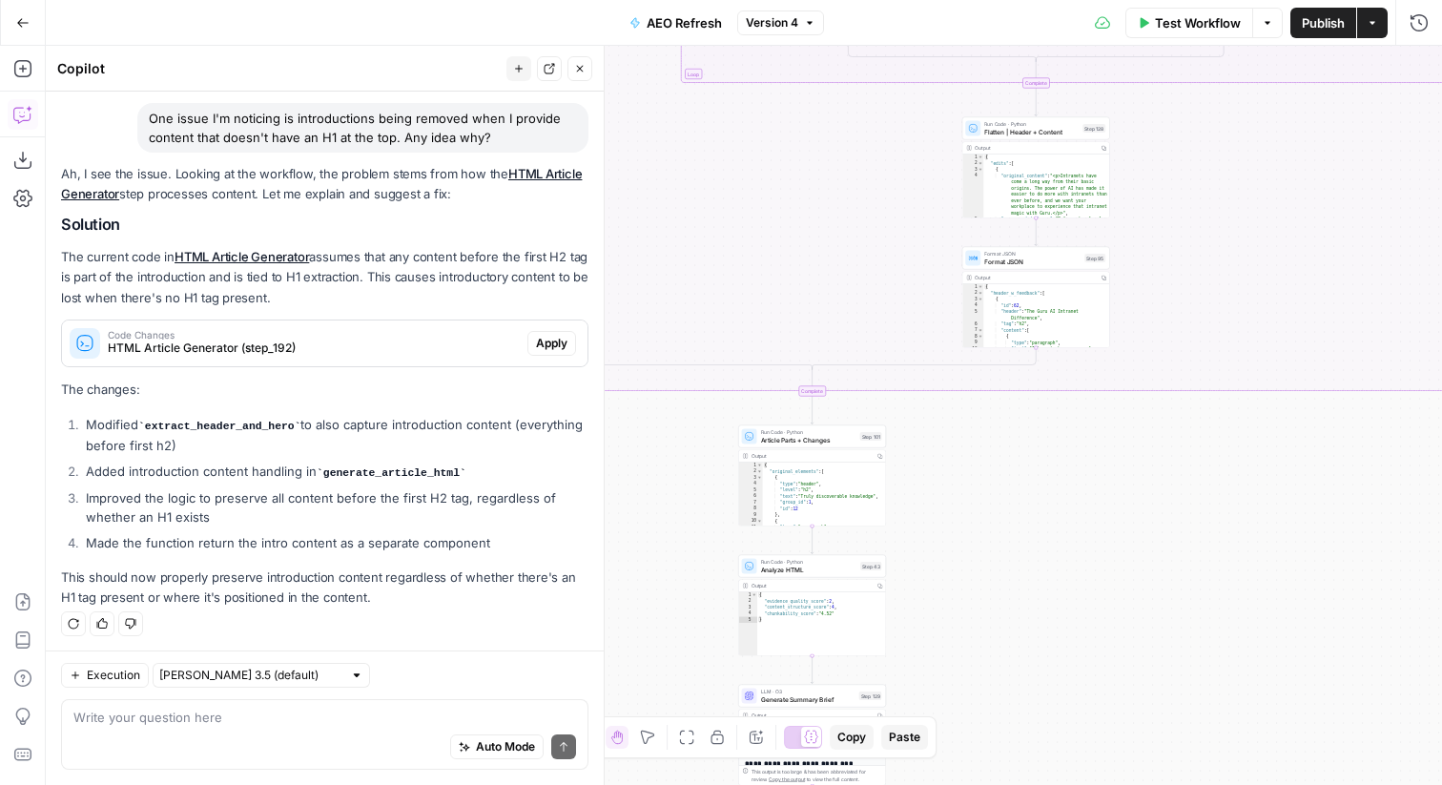
click at [583, 70] on icon "button" at bounding box center [579, 68] width 11 height 11
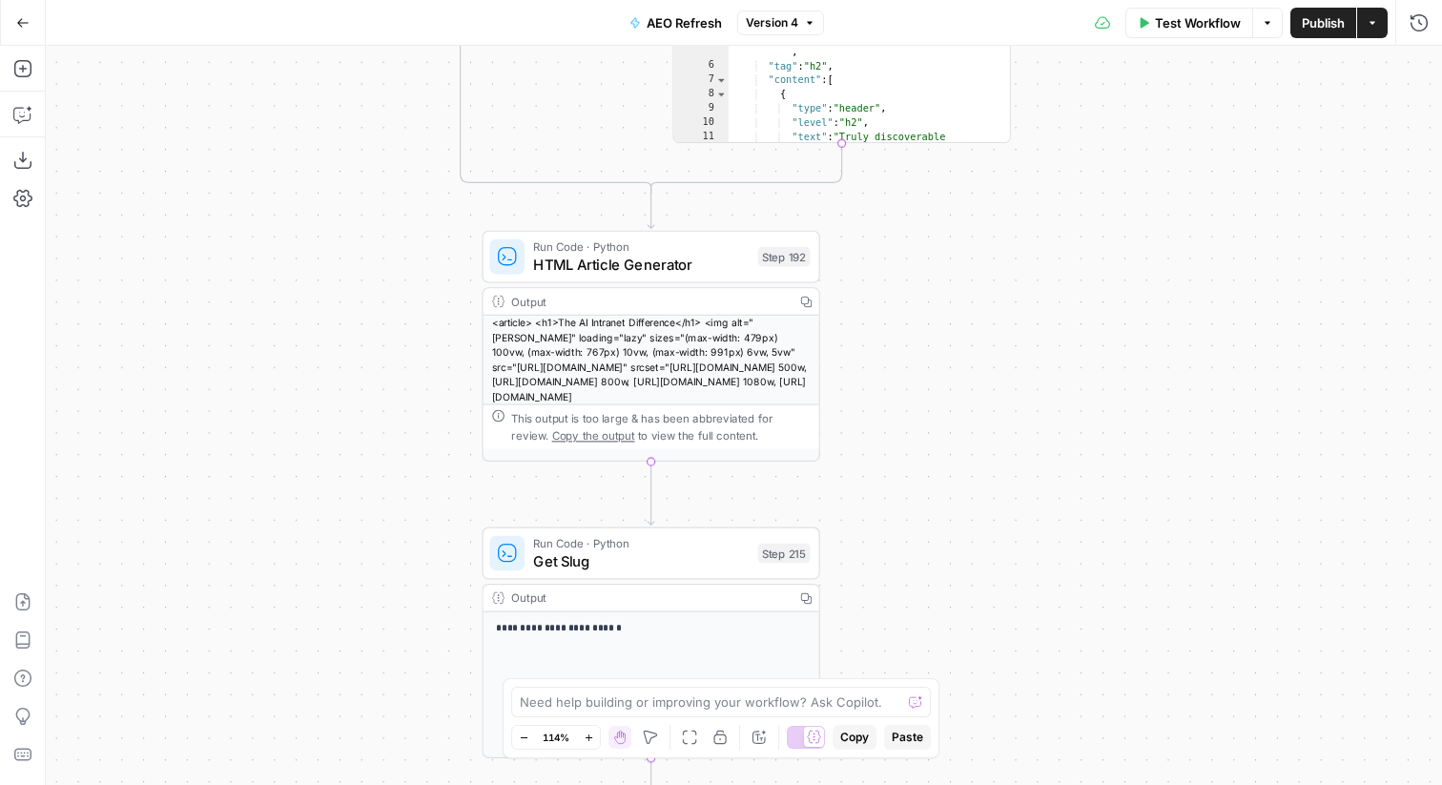
click at [614, 271] on span "HTML Article Generator" at bounding box center [640, 265] width 215 height 22
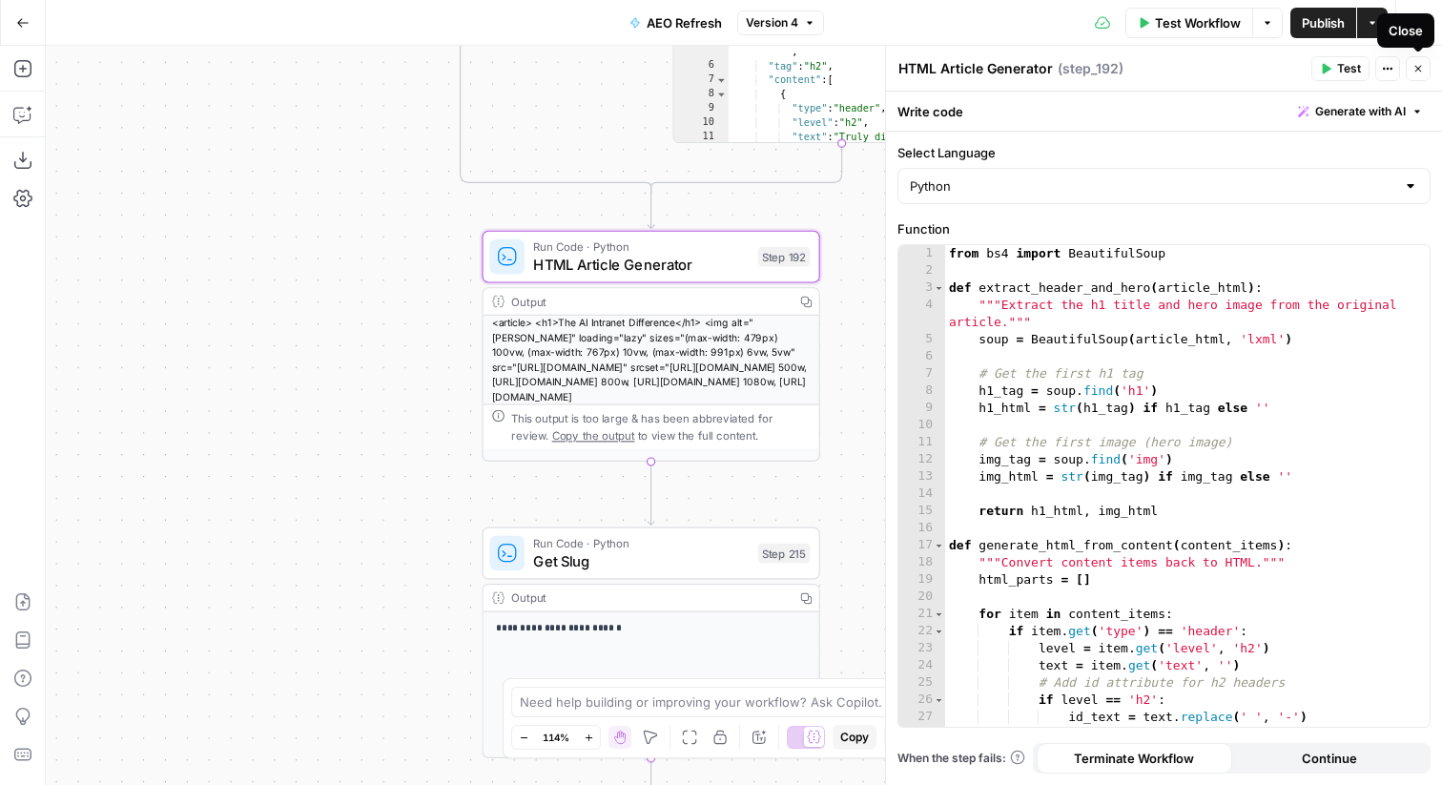
click at [1415, 61] on button "Close" at bounding box center [1417, 68] width 25 height 25
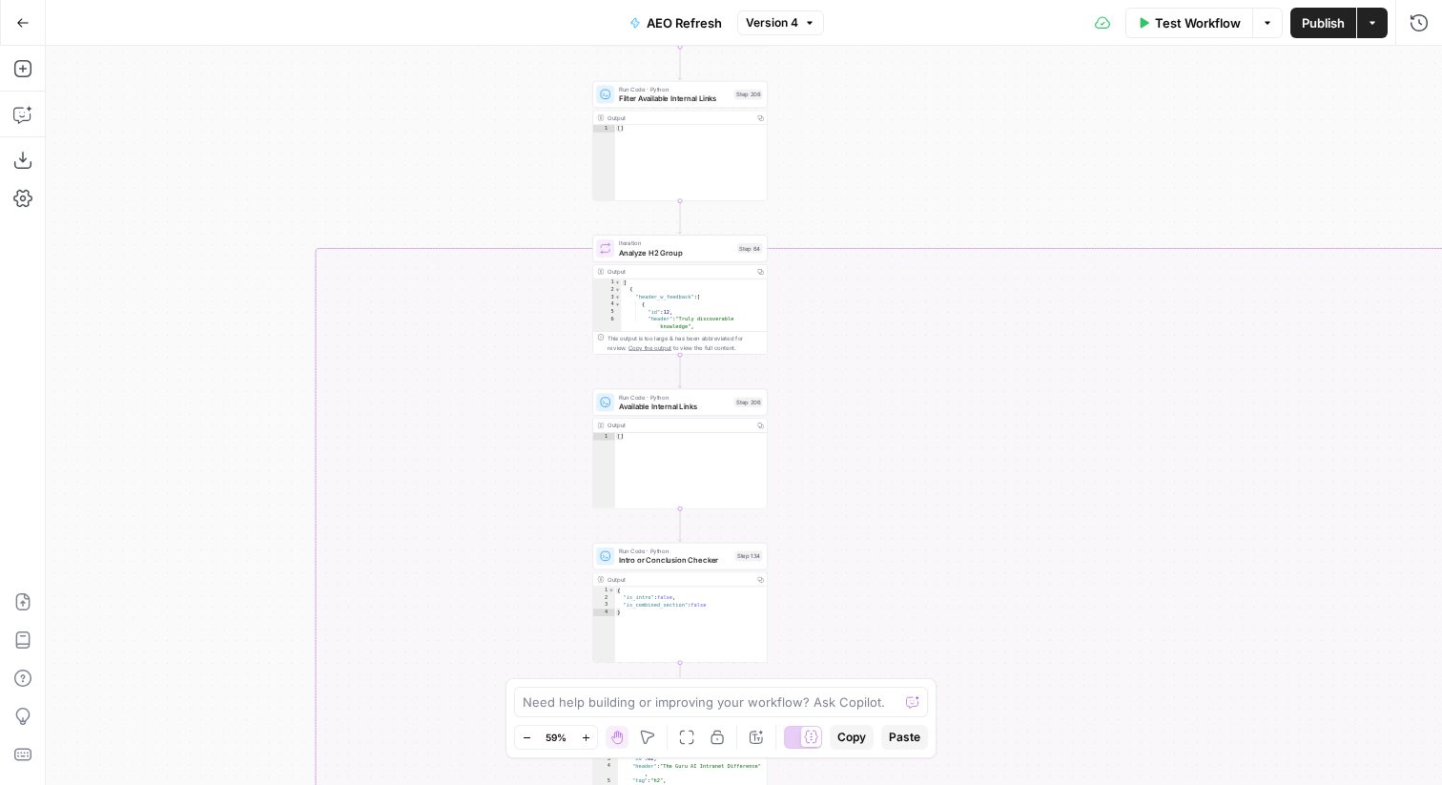
click at [31, 120] on button "Copilot" at bounding box center [23, 114] width 31 height 31
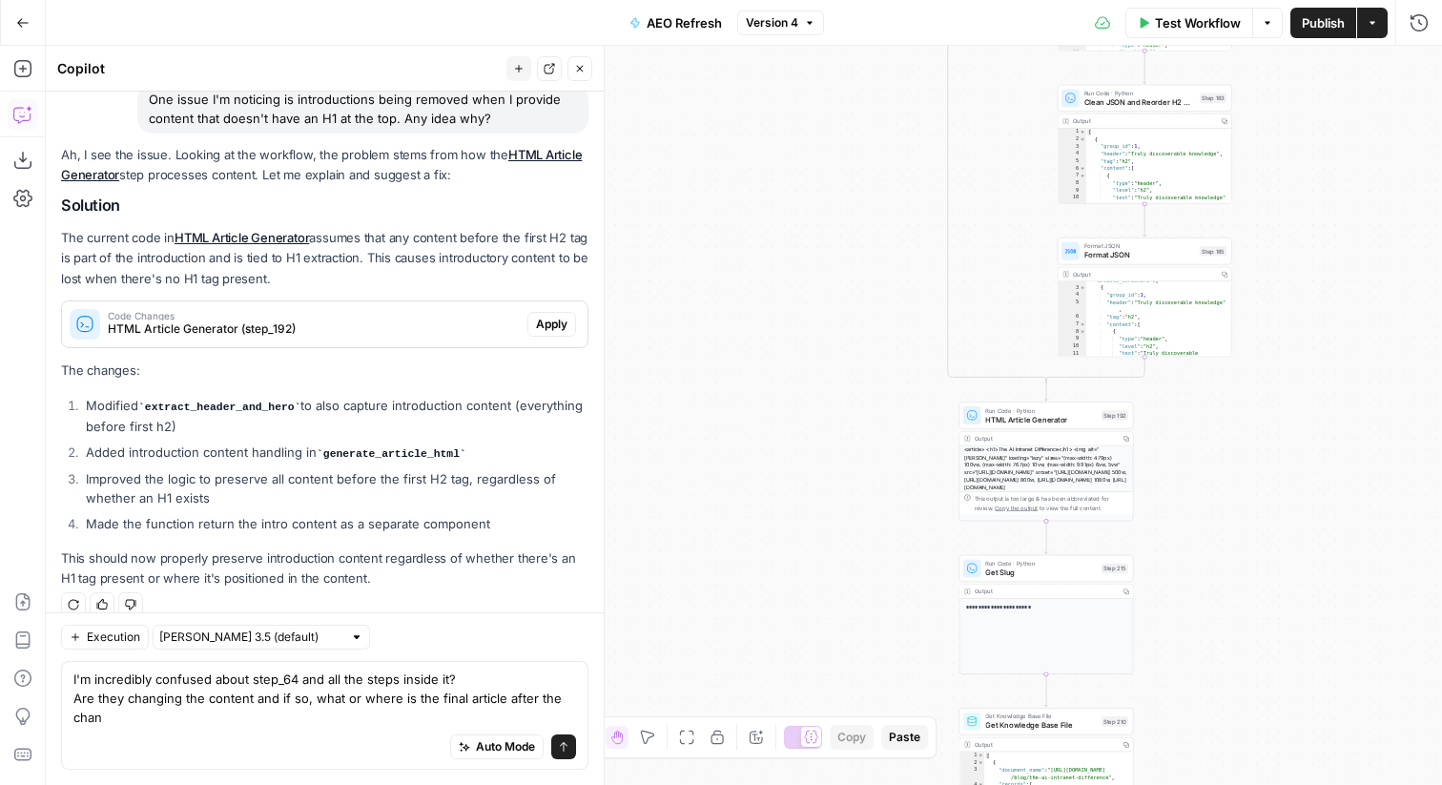
scroll to position [674, 0]
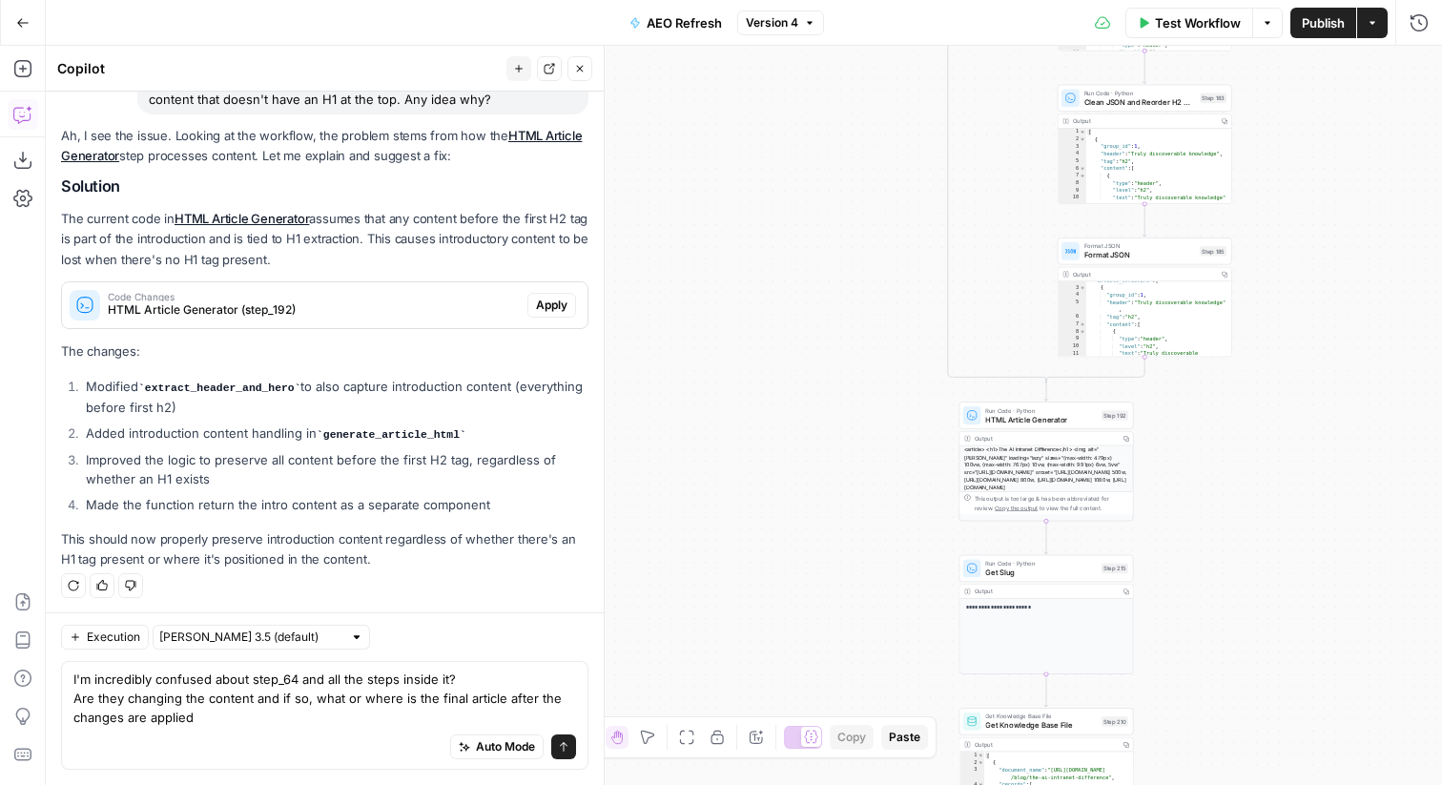
type textarea "I'm incredibly confused about step_64 and all the steps inside it? Are they cha…"
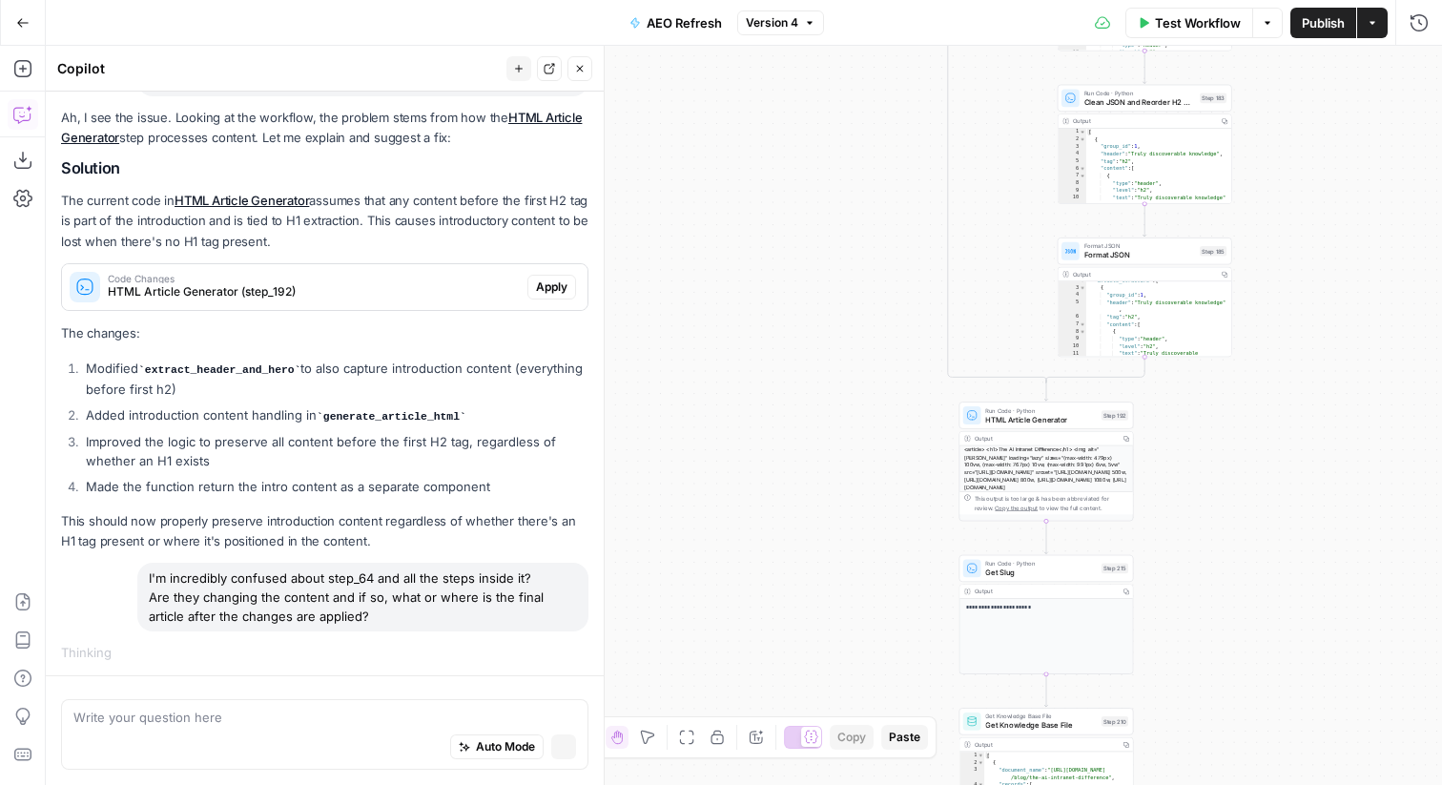
scroll to position [691, 0]
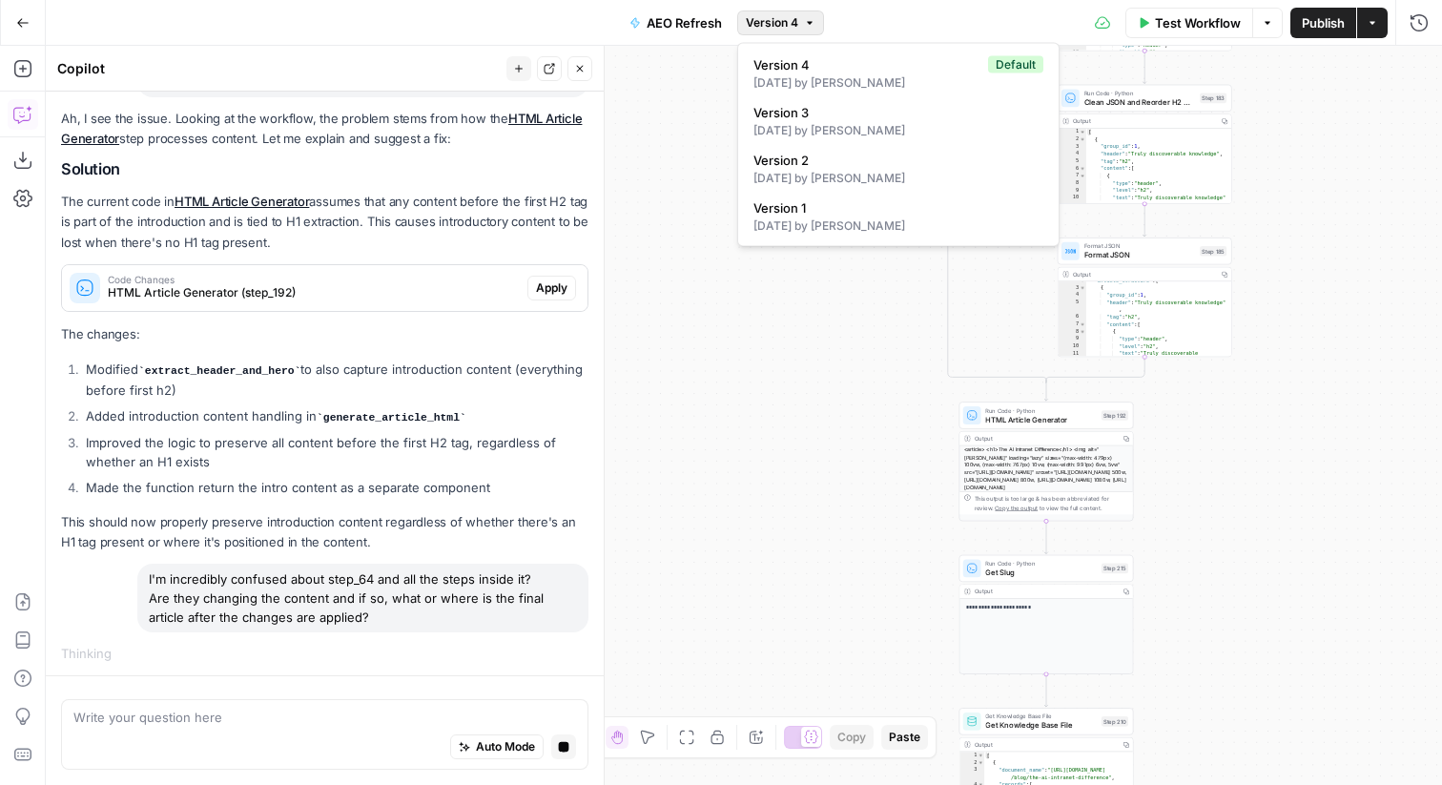
click at [756, 12] on button "Version 4" at bounding box center [780, 22] width 87 height 25
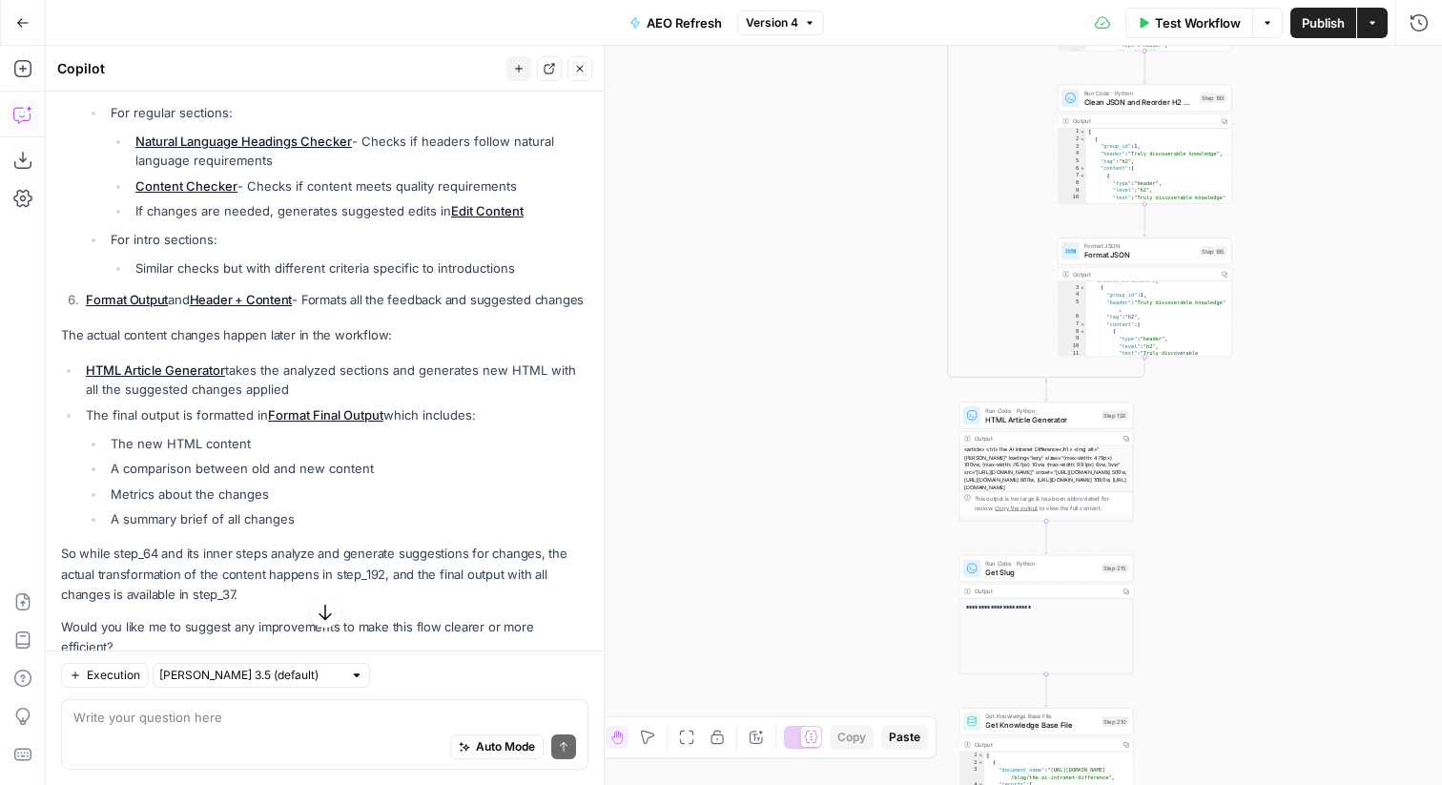
scroll to position [1553, 0]
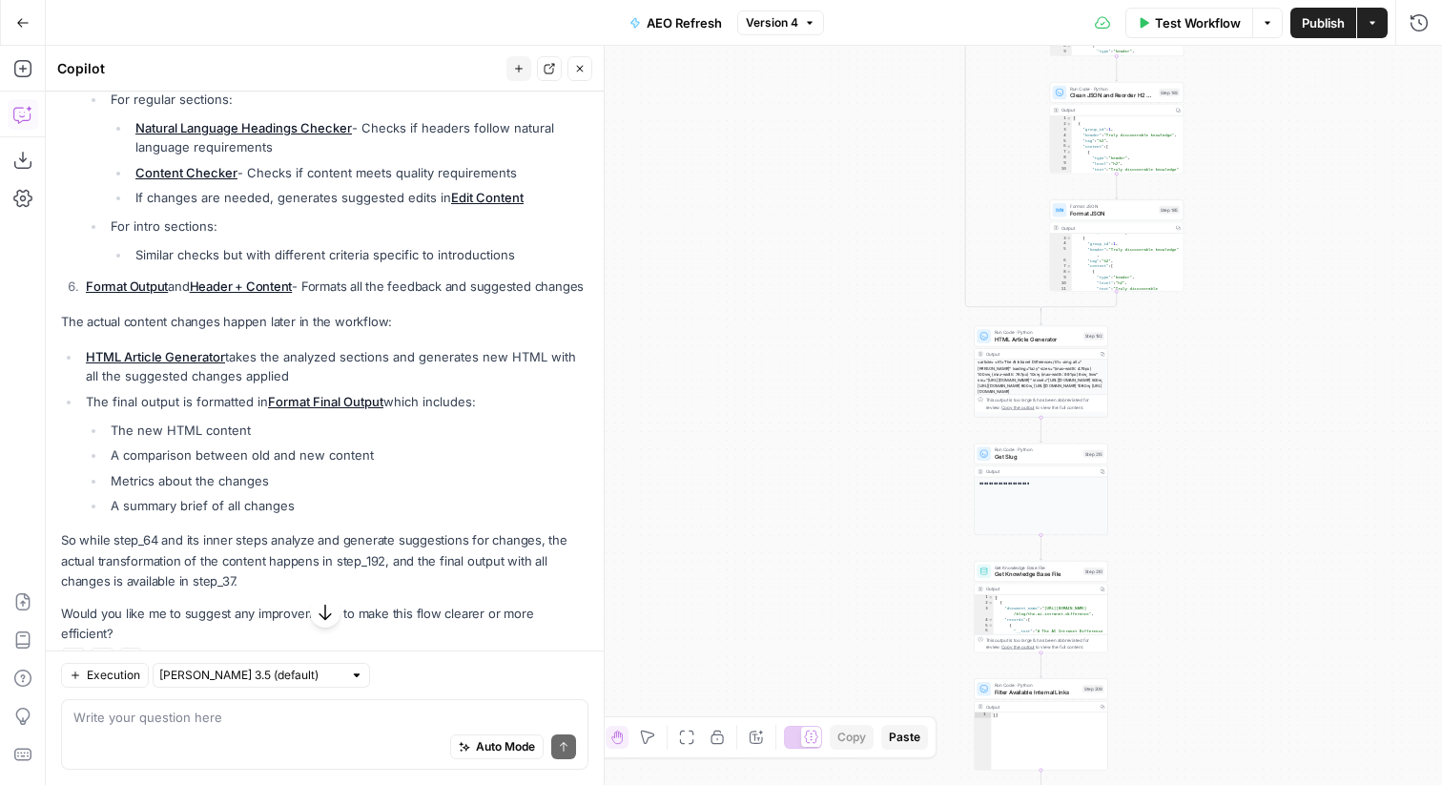
click at [762, 411] on div "true false false false true false false true false true false true true true Wo…" at bounding box center [744, 415] width 1396 height 739
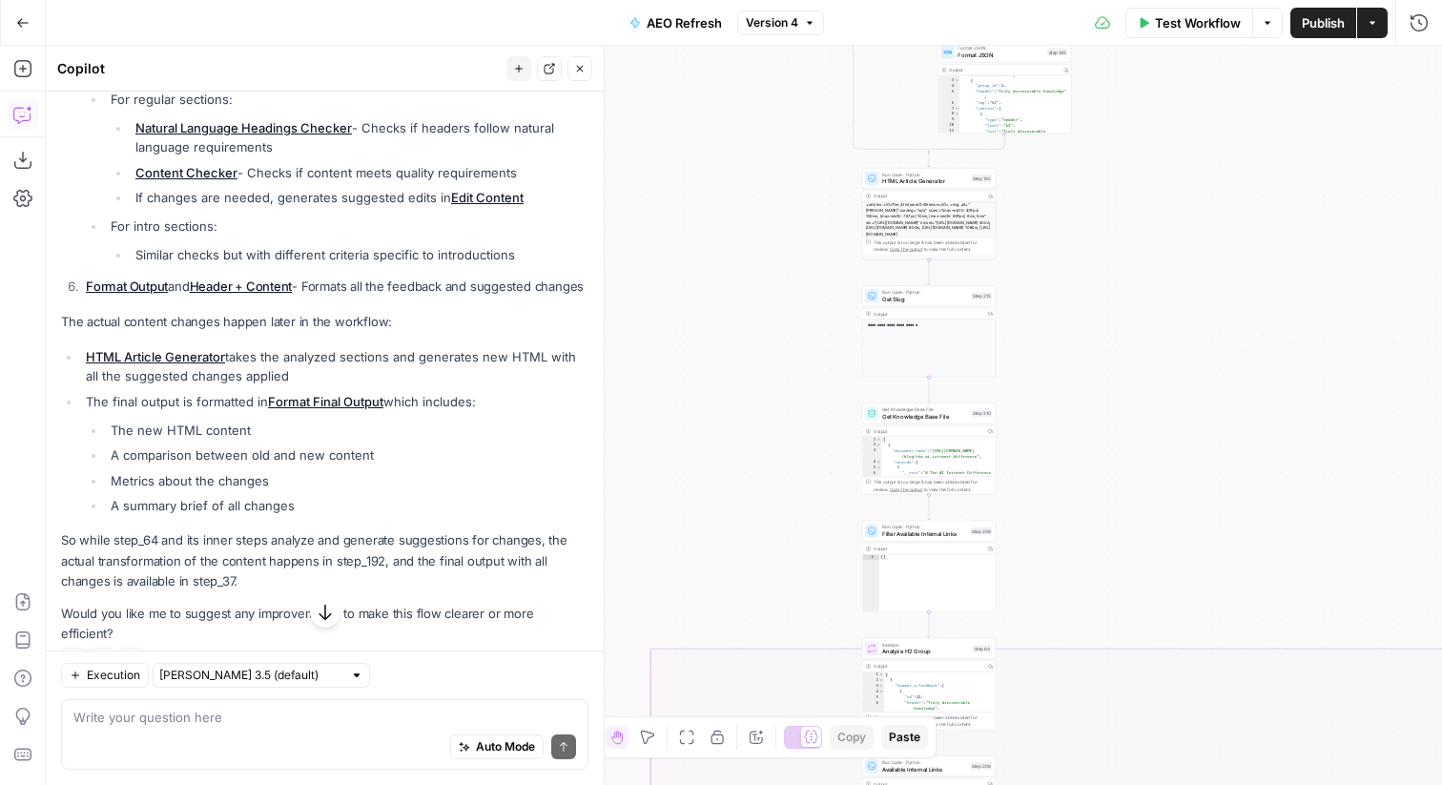
click at [924, 174] on span "Run Code · Python" at bounding box center [925, 174] width 86 height 7
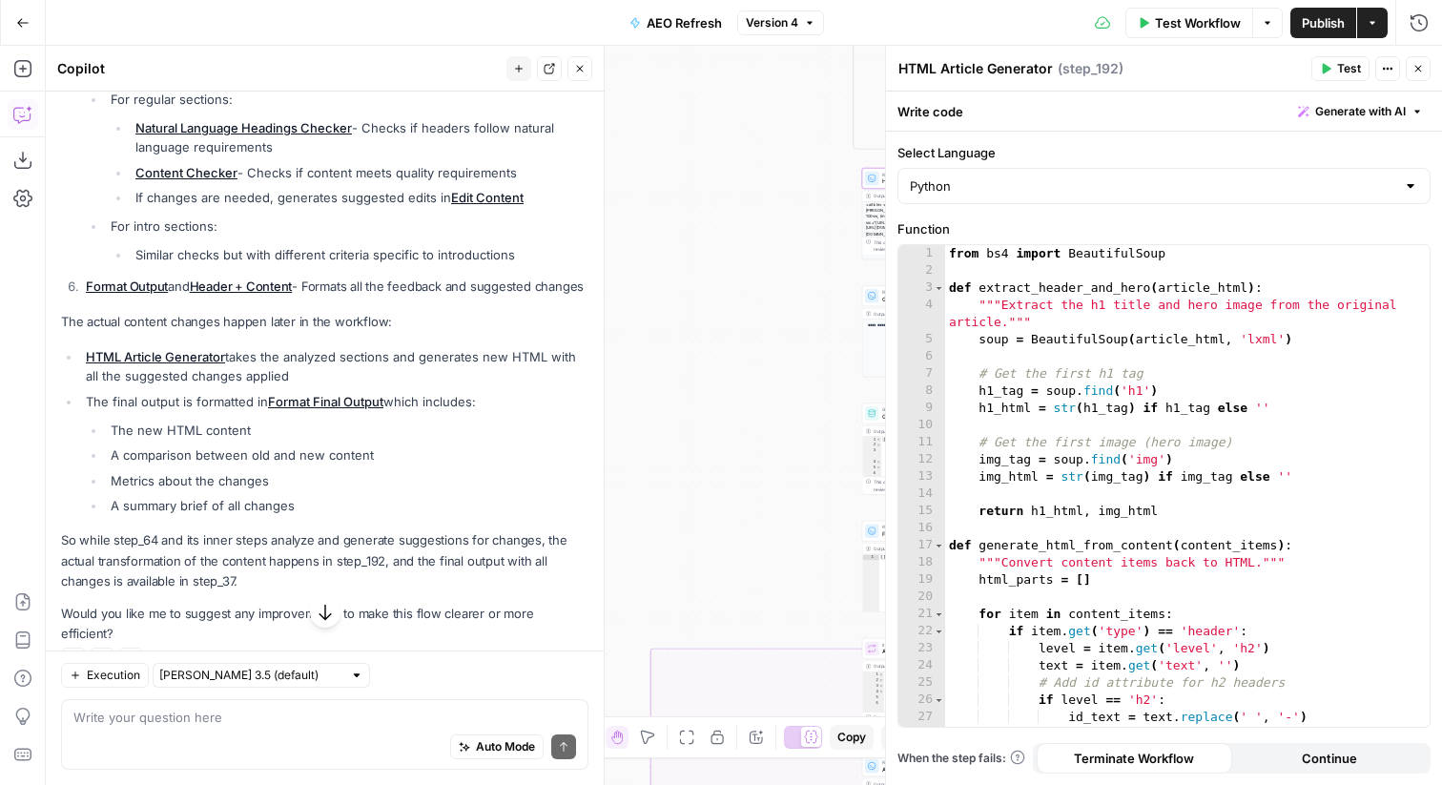
type textarea "**********"
click at [1050, 371] on div "from bs4 import BeautifulSoup def extract_header_and_hero ( article_html ) : ""…" at bounding box center [1187, 511] width 484 height 533
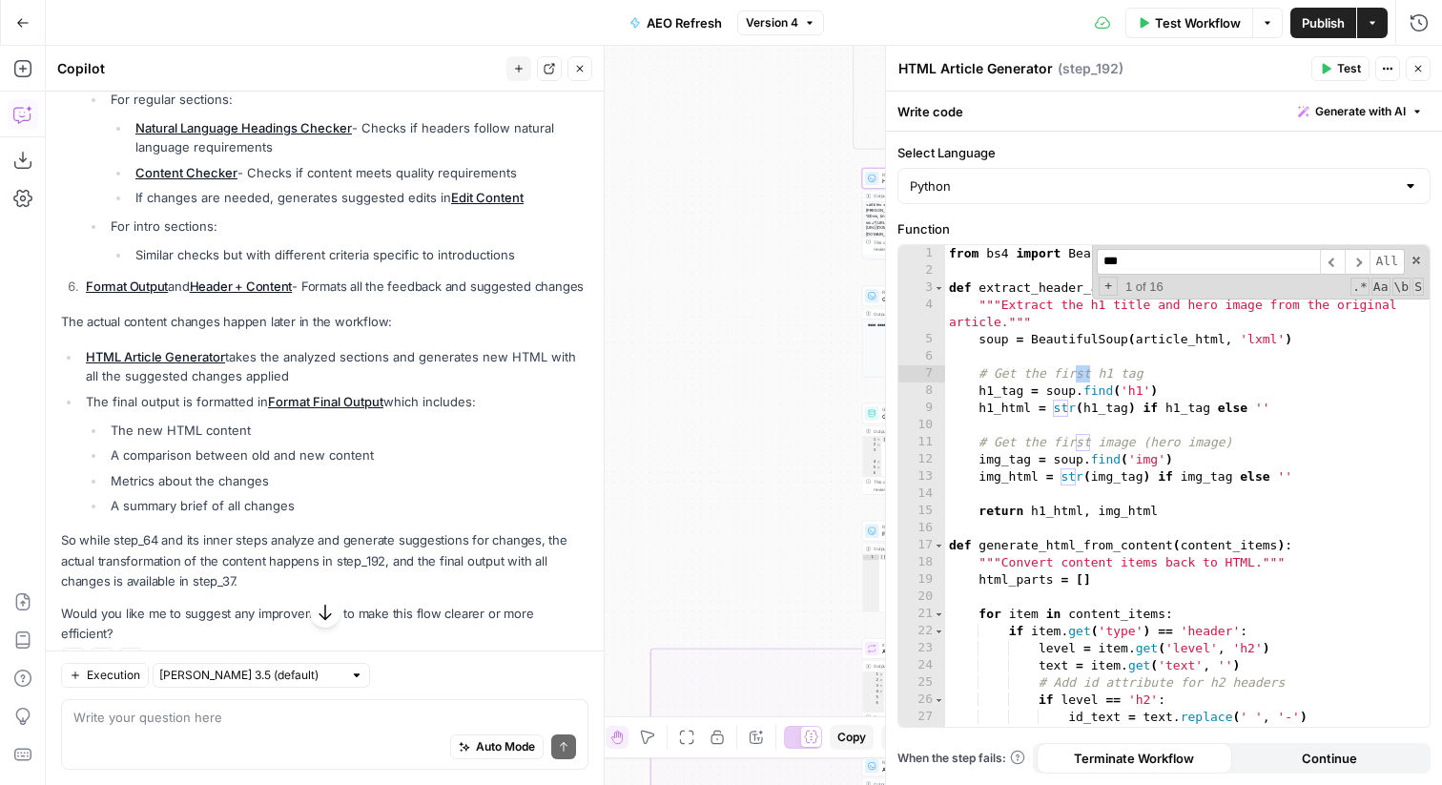
scroll to position [977, 0]
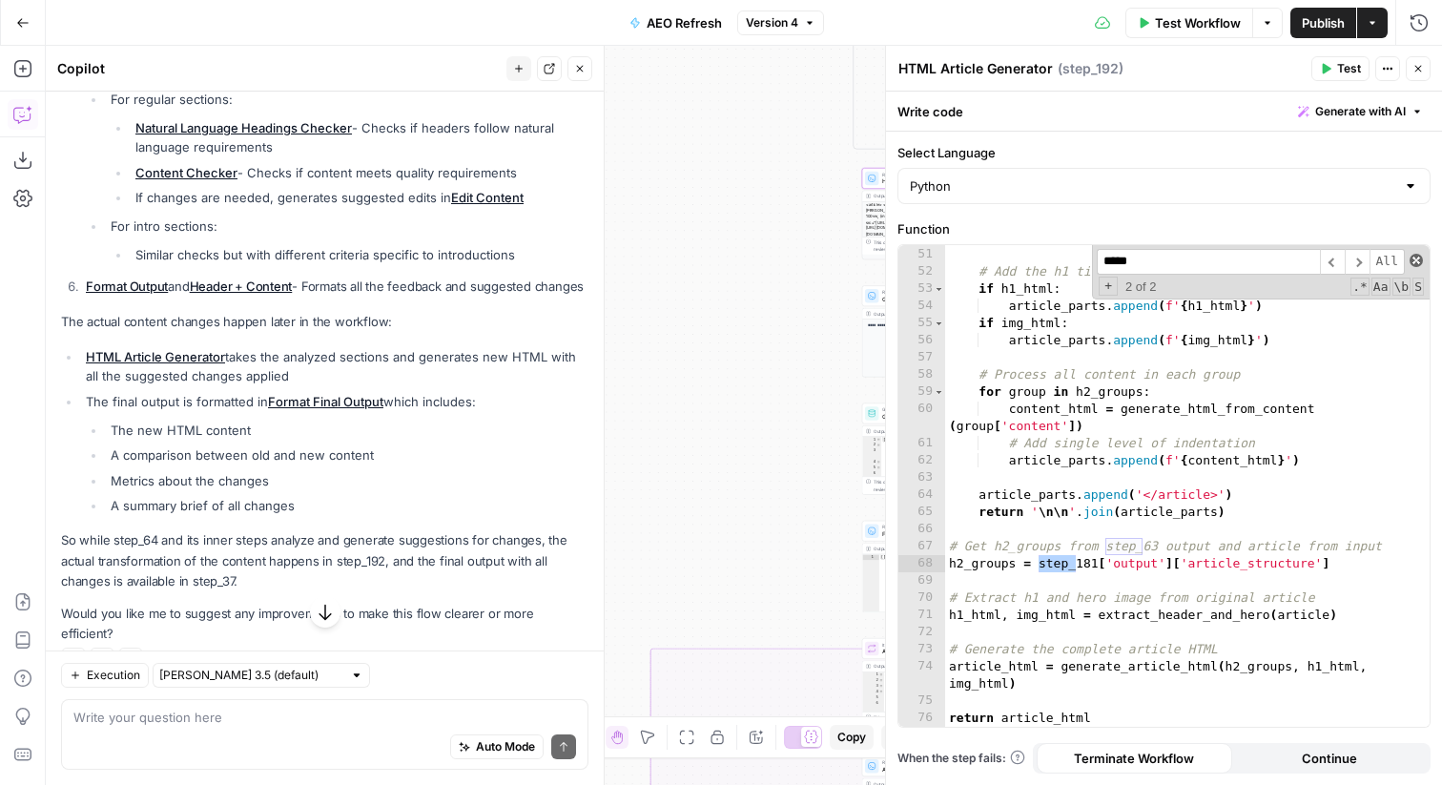
type input "*****"
click at [1412, 256] on span at bounding box center [1415, 260] width 13 height 13
type textarea "**********"
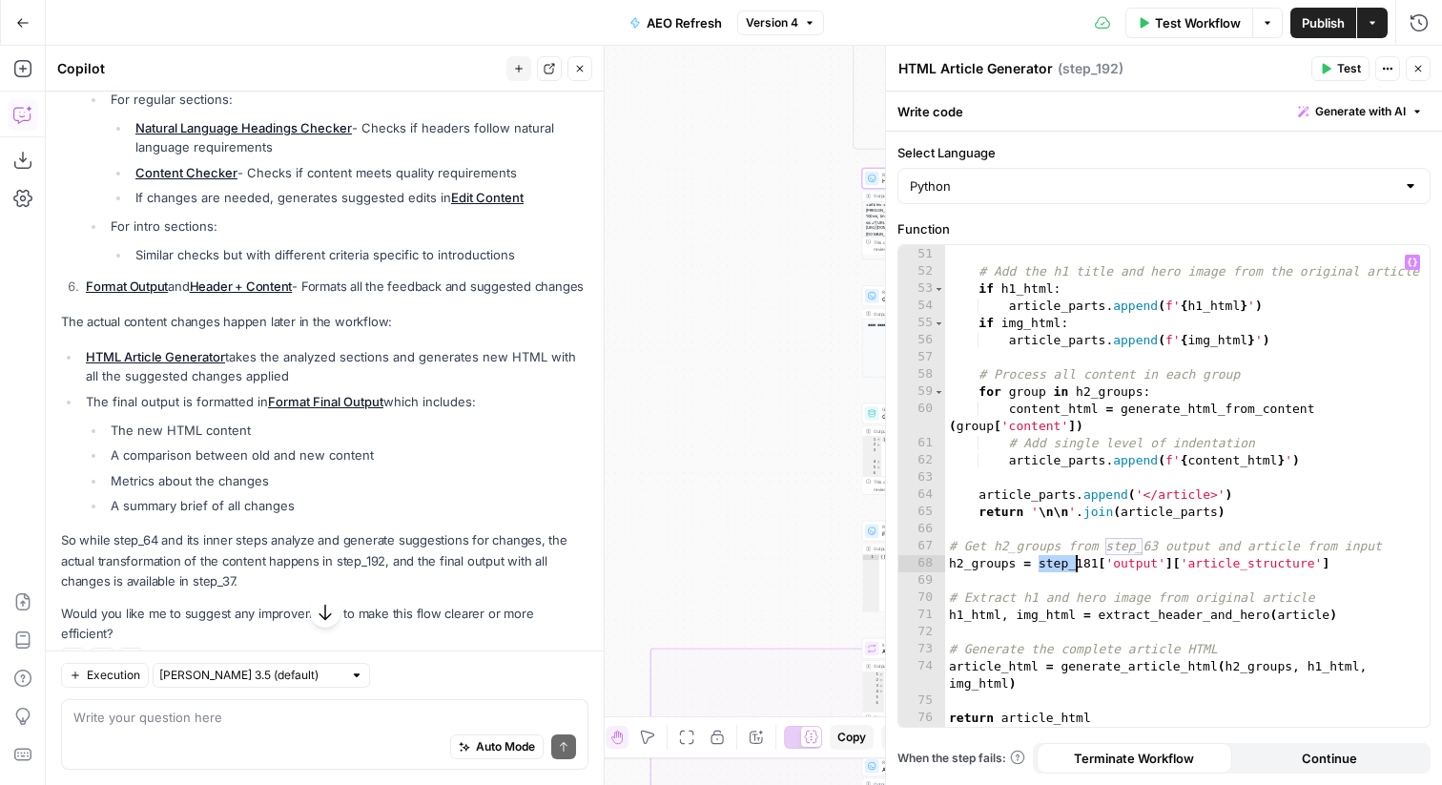
scroll to position [1589, 0]
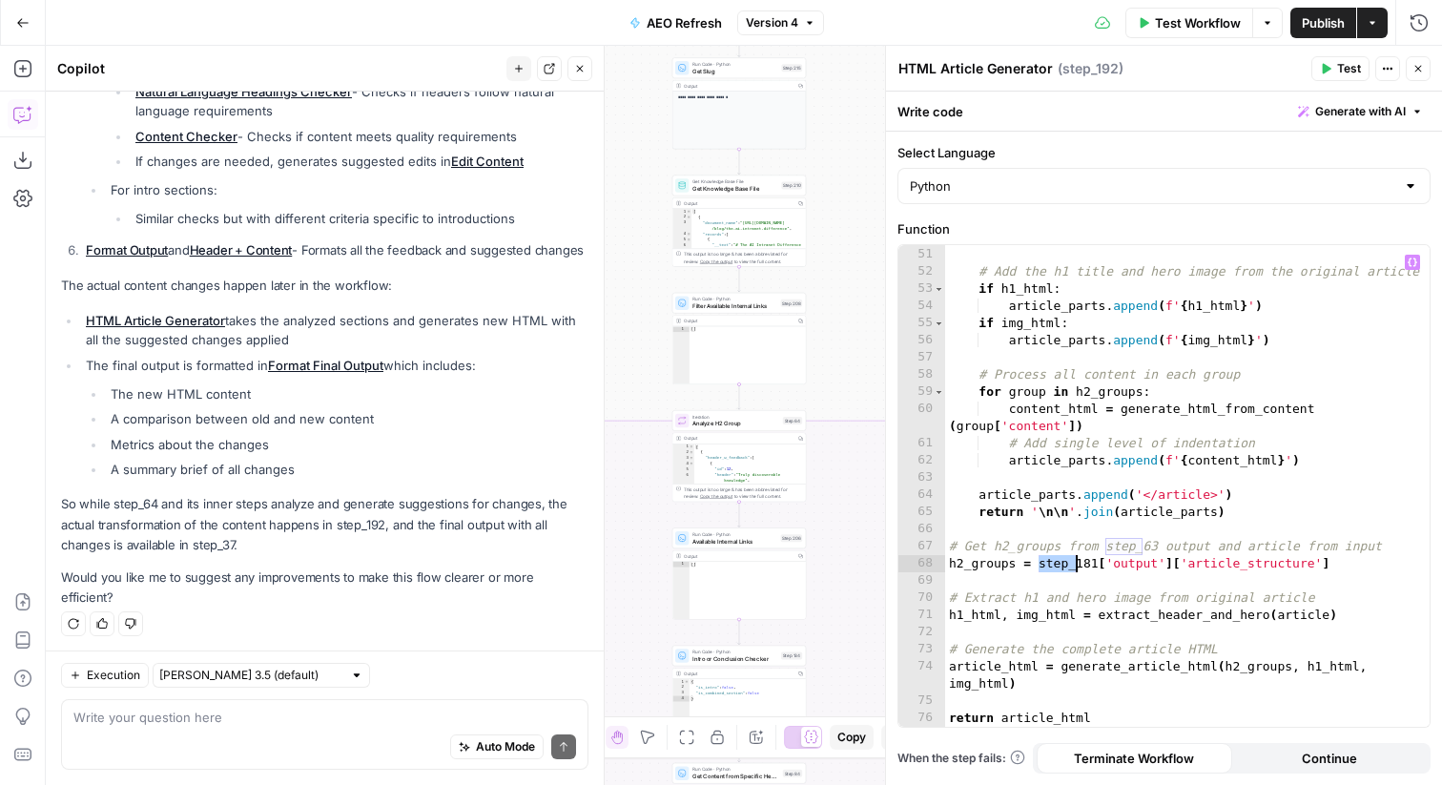
click at [304, 732] on div "Auto Mode Send" at bounding box center [324, 748] width 502 height 42
click at [130, 712] on textarea "But step_92 is coming before step_64 in the workflow?" at bounding box center [324, 716] width 502 height 19
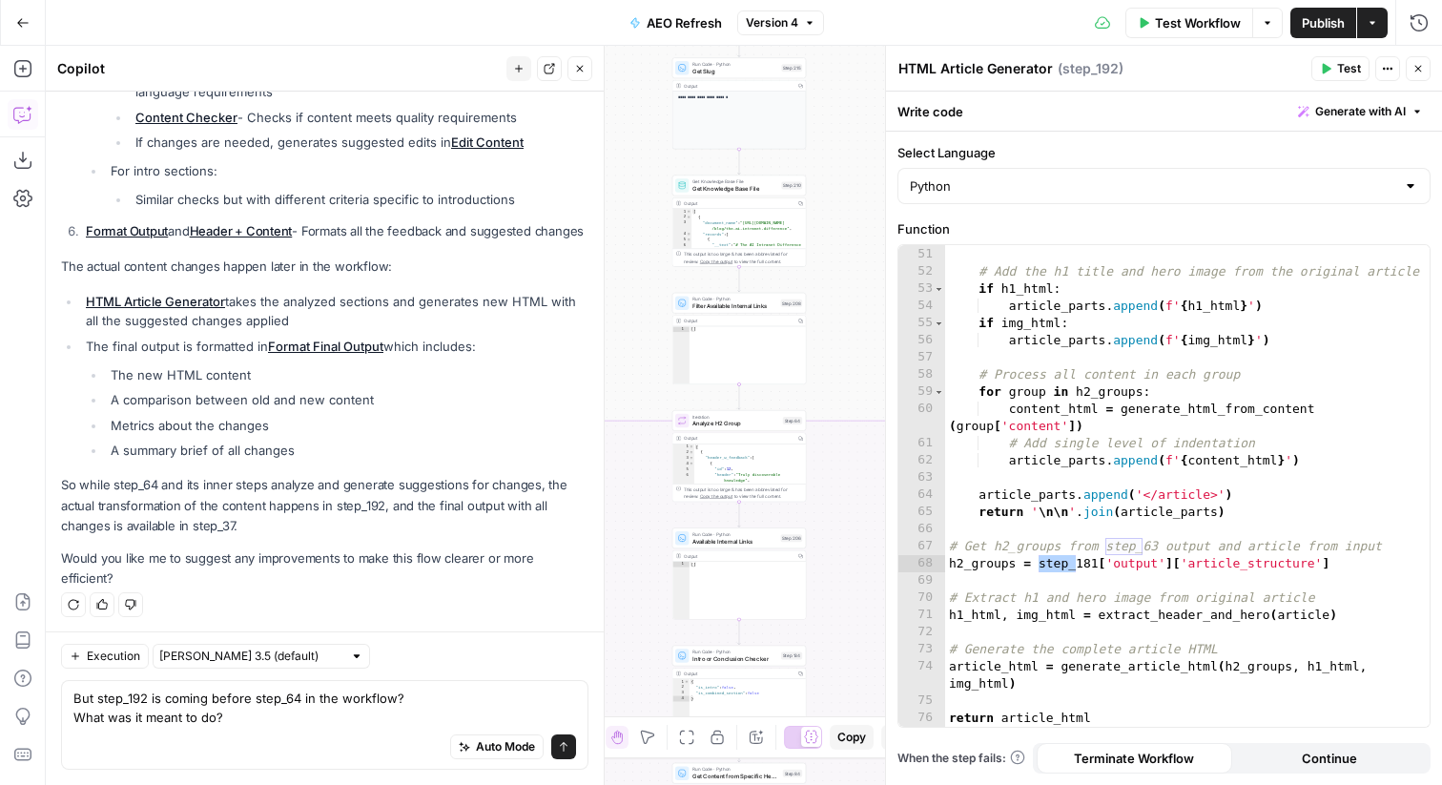
click at [1411, 69] on button "Close" at bounding box center [1417, 68] width 25 height 25
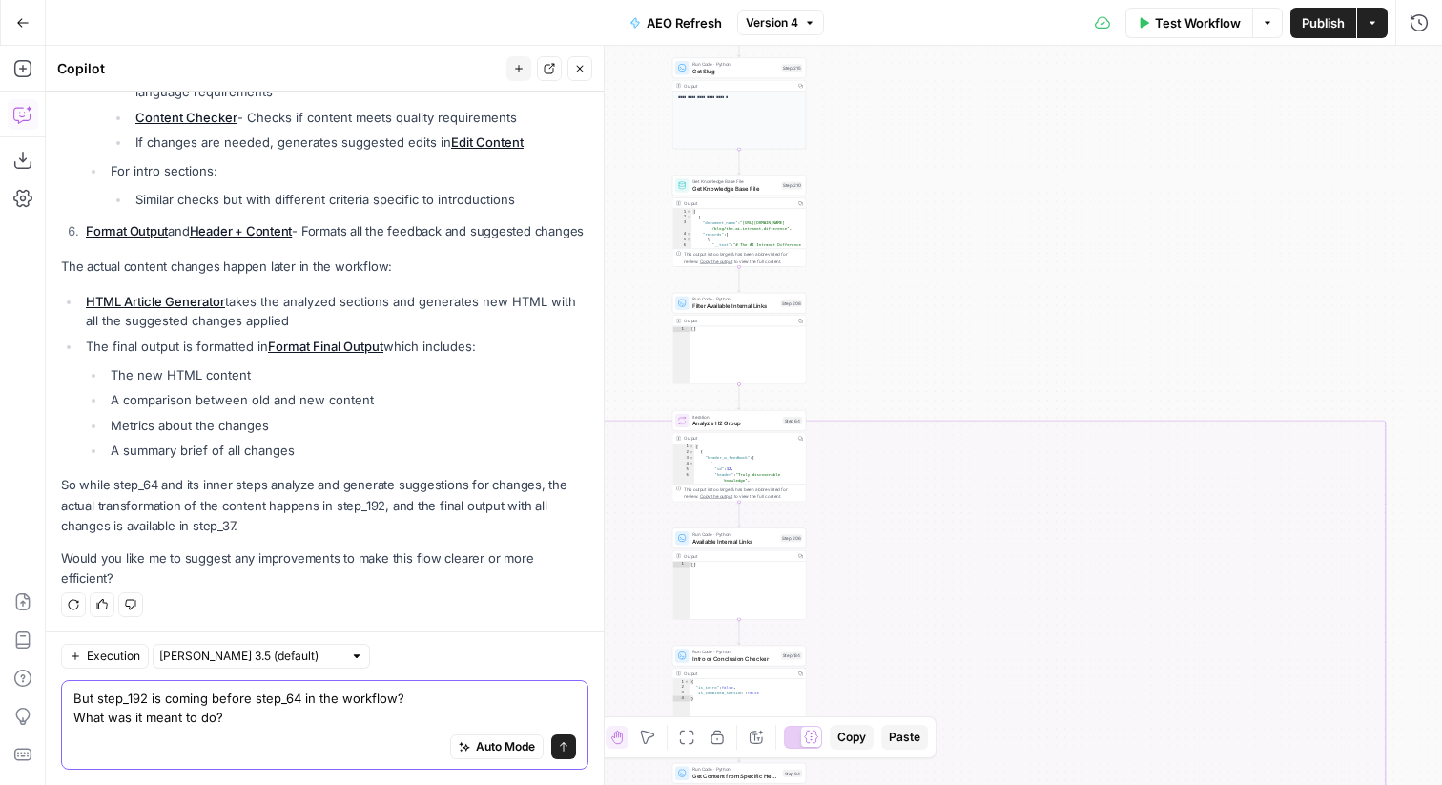
click at [136, 702] on textarea "But step_192 is coming before step_64 in the workflow? What was it meant to do?" at bounding box center [324, 707] width 502 height 38
click at [136, 715] on textarea "But step_192 is coming before step_64 in the workflow? What was it meant to do?" at bounding box center [324, 707] width 502 height 38
paste textarea "step_192"
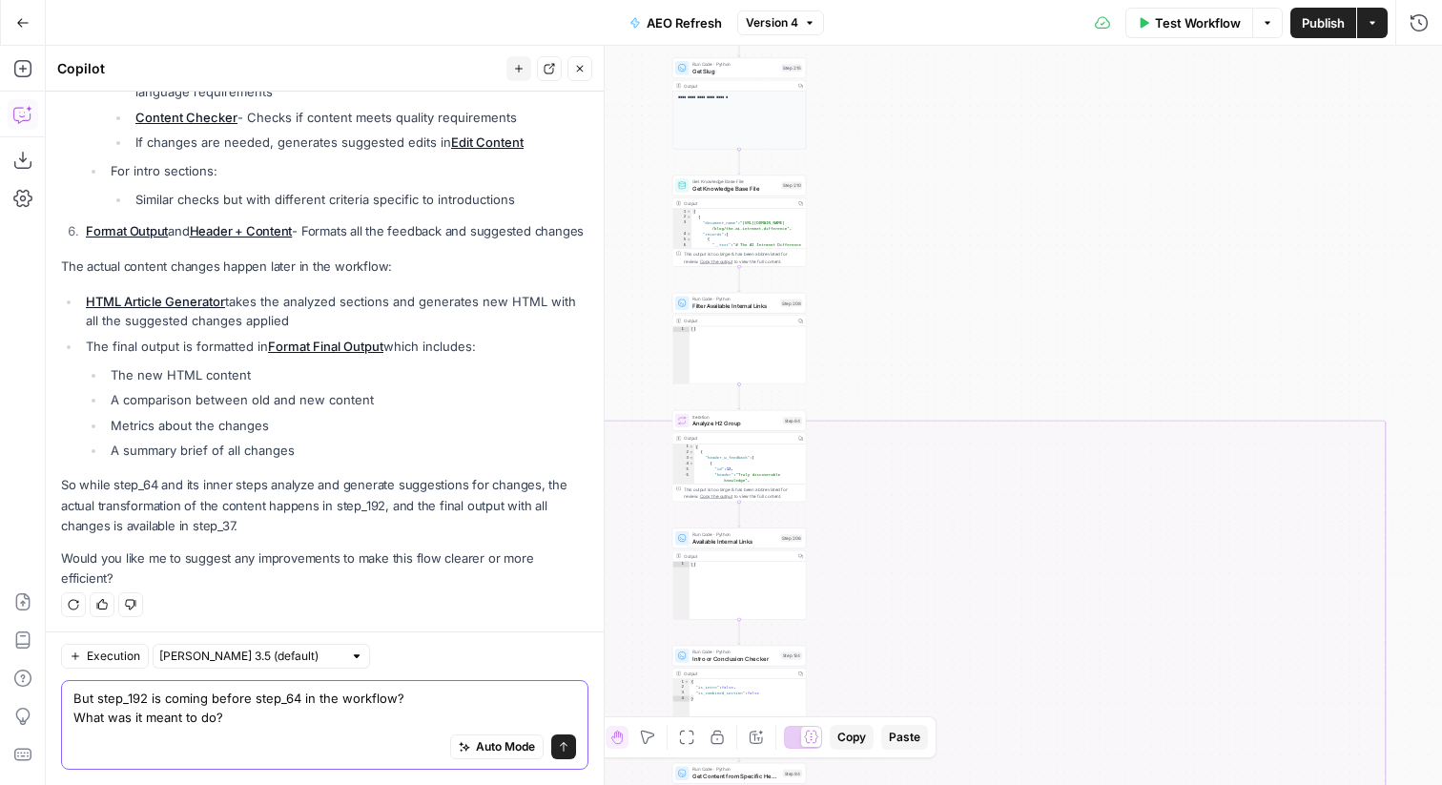
type textarea "But step_192 is coming before step_64 in the workflow? What was step_192 meant …"
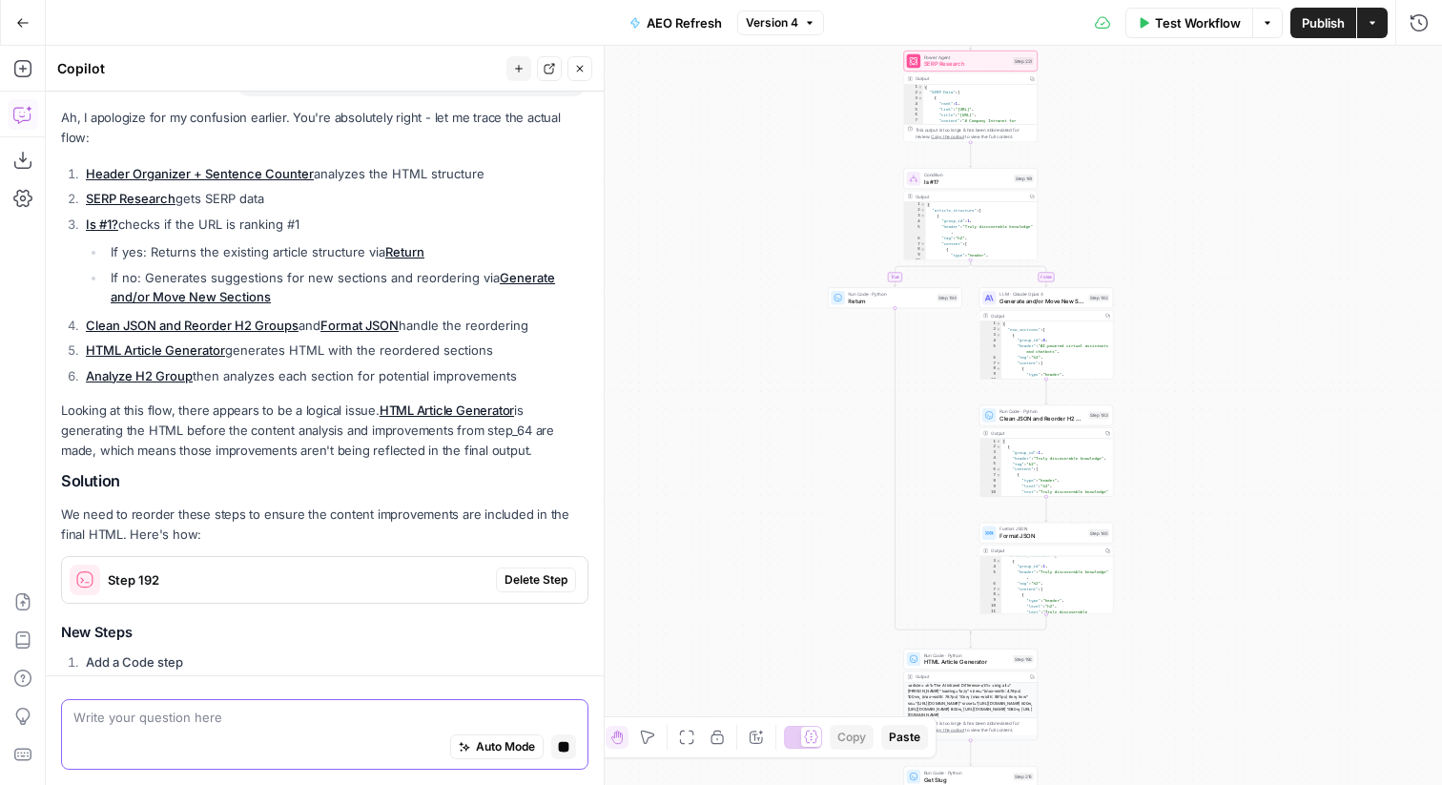
scroll to position [2148, 0]
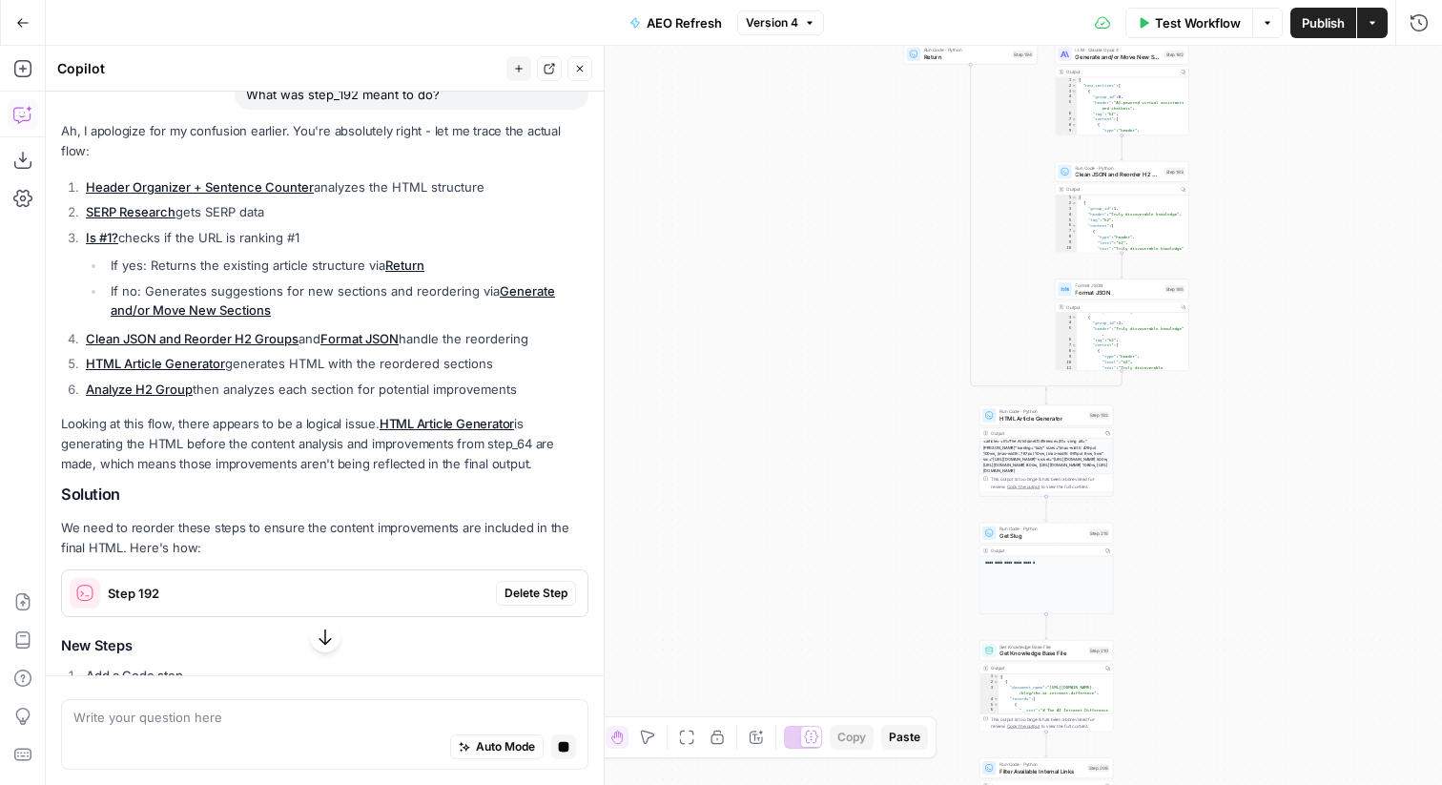
click at [802, 23] on button "Version 4" at bounding box center [780, 22] width 87 height 25
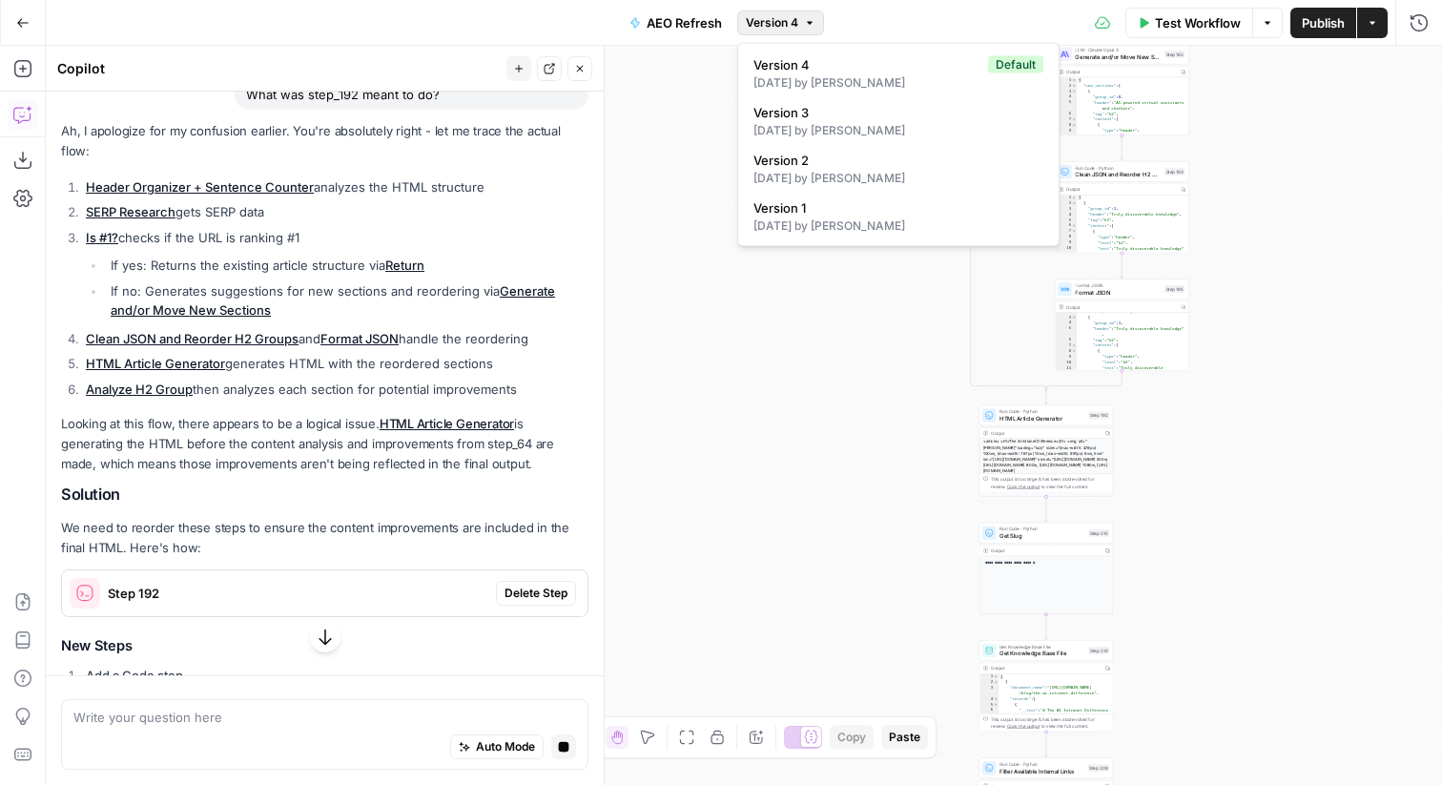
drag, startPoint x: 824, startPoint y: 219, endPoint x: 611, endPoint y: 308, distance: 230.4
click at [611, 308] on body "Guru New Home Browse Your Data Usage Flightpath Settings Recent Grids Content R…" at bounding box center [721, 392] width 1442 height 785
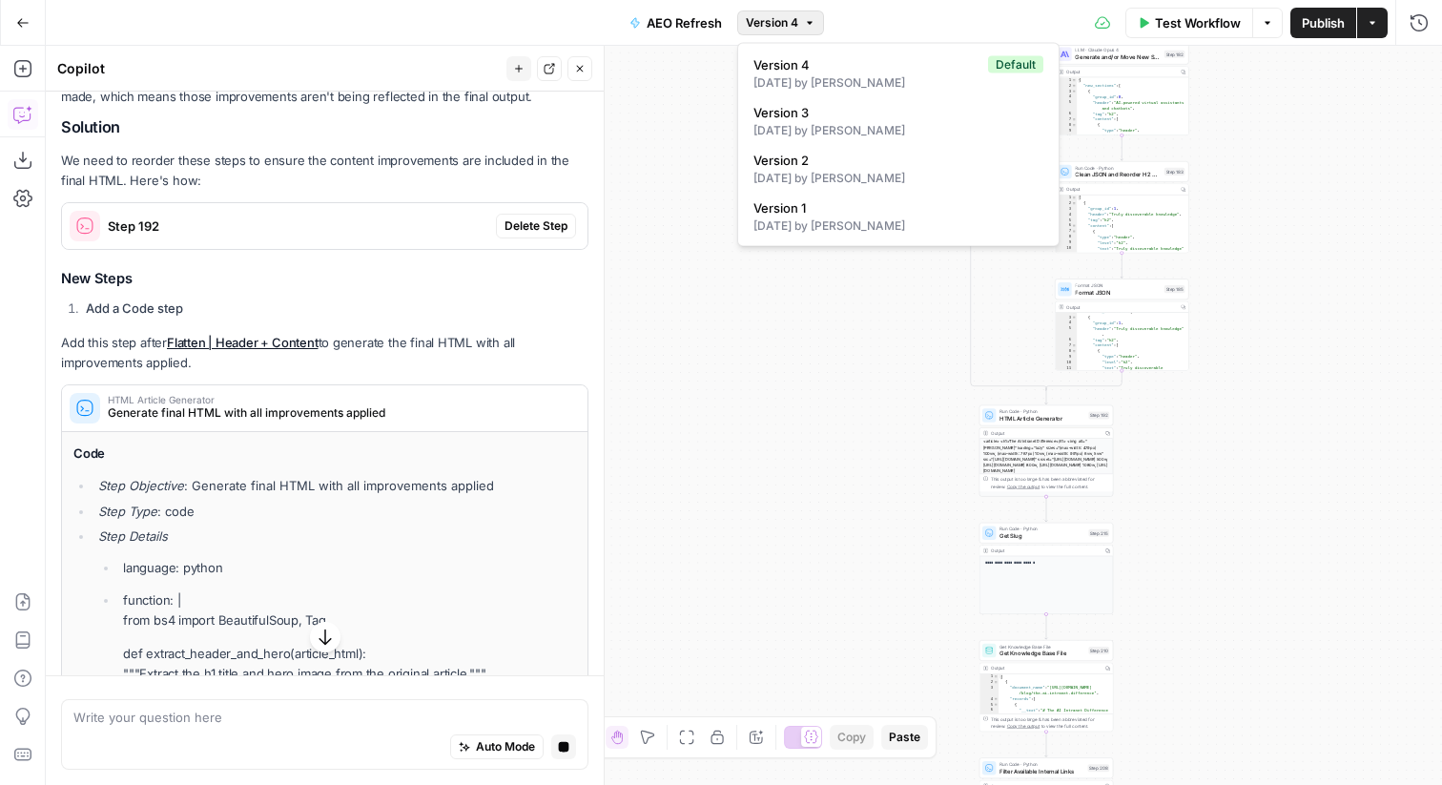
scroll to position [2524, 0]
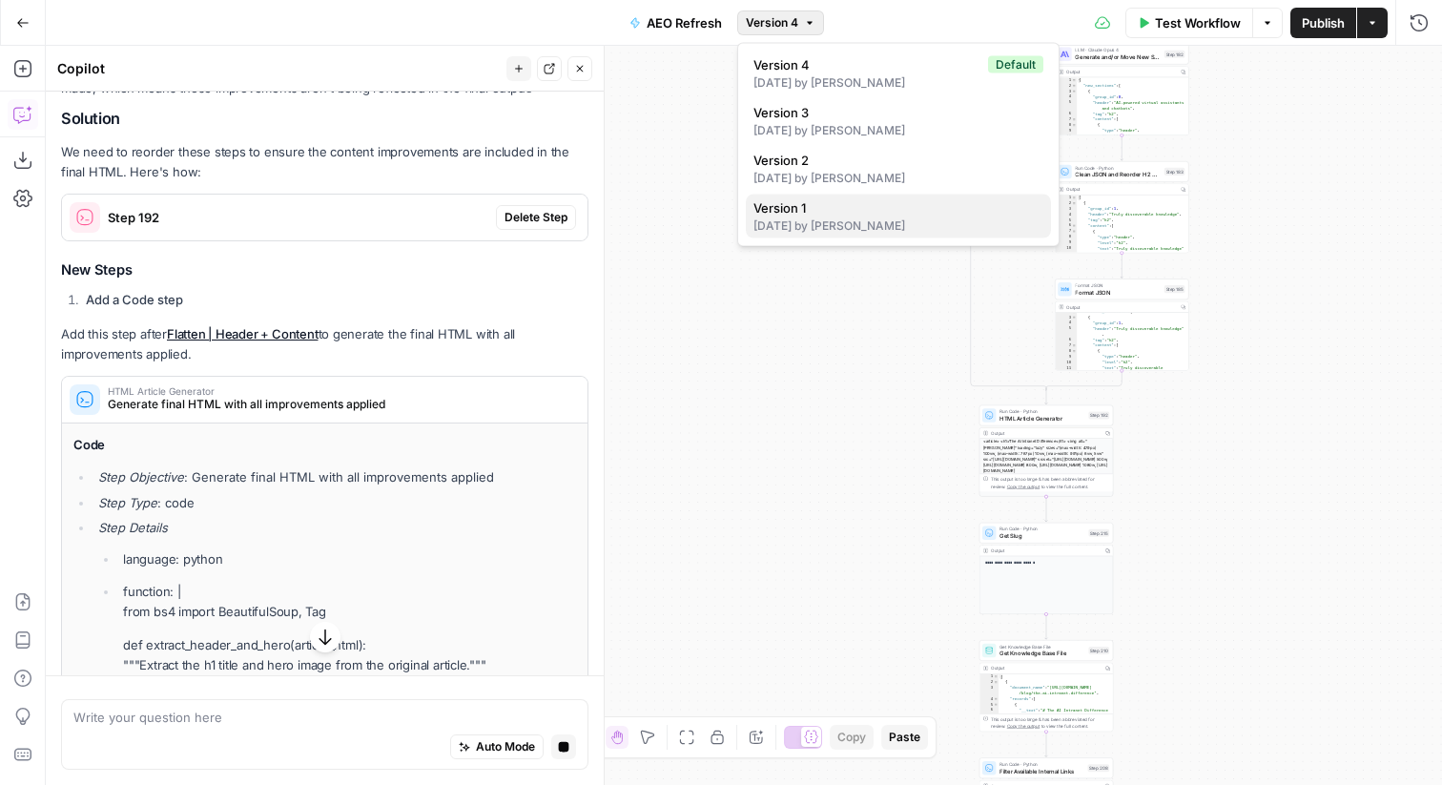
click at [870, 233] on div "19 days ago by Abdullahi Elmi" at bounding box center [898, 225] width 290 height 17
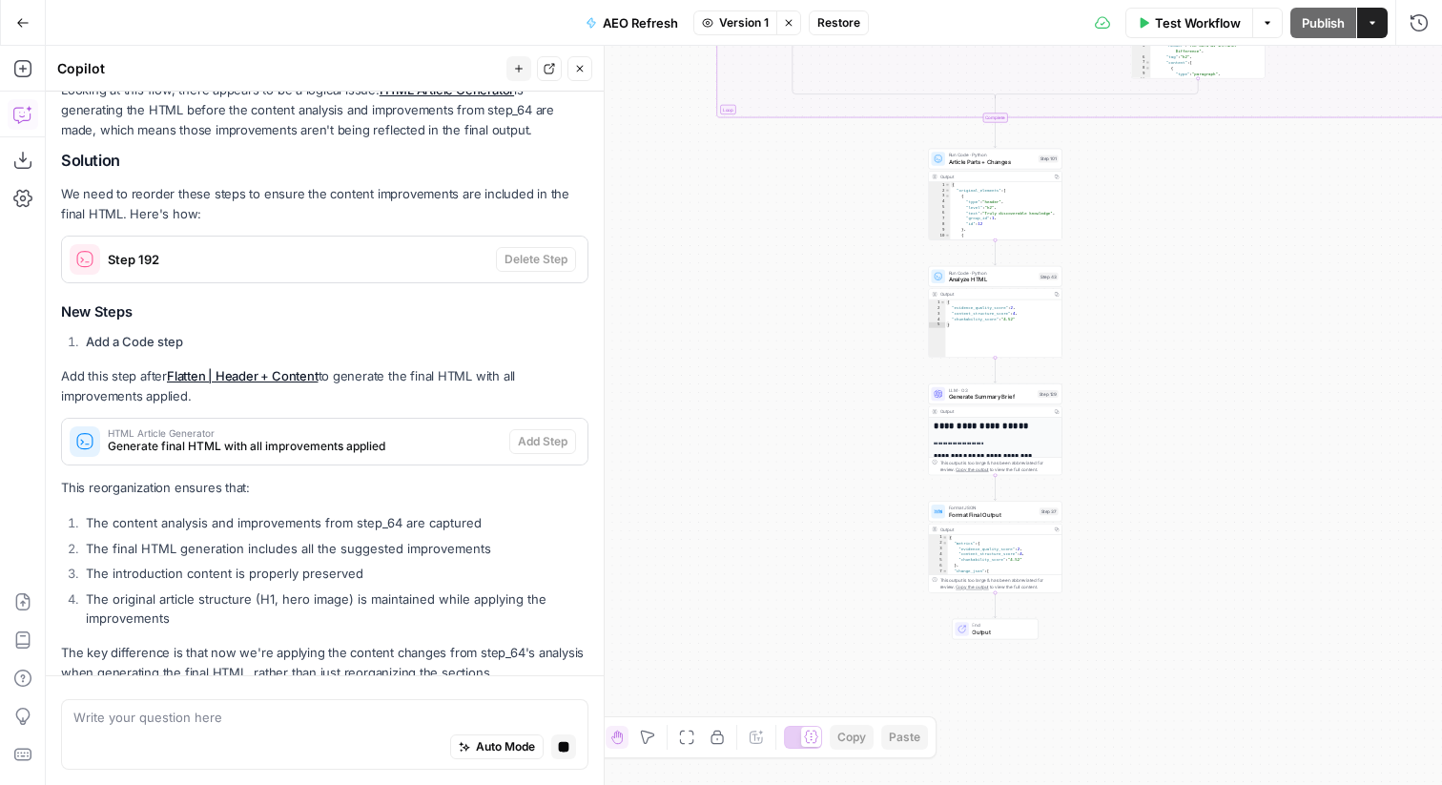
scroll to position [2666, 0]
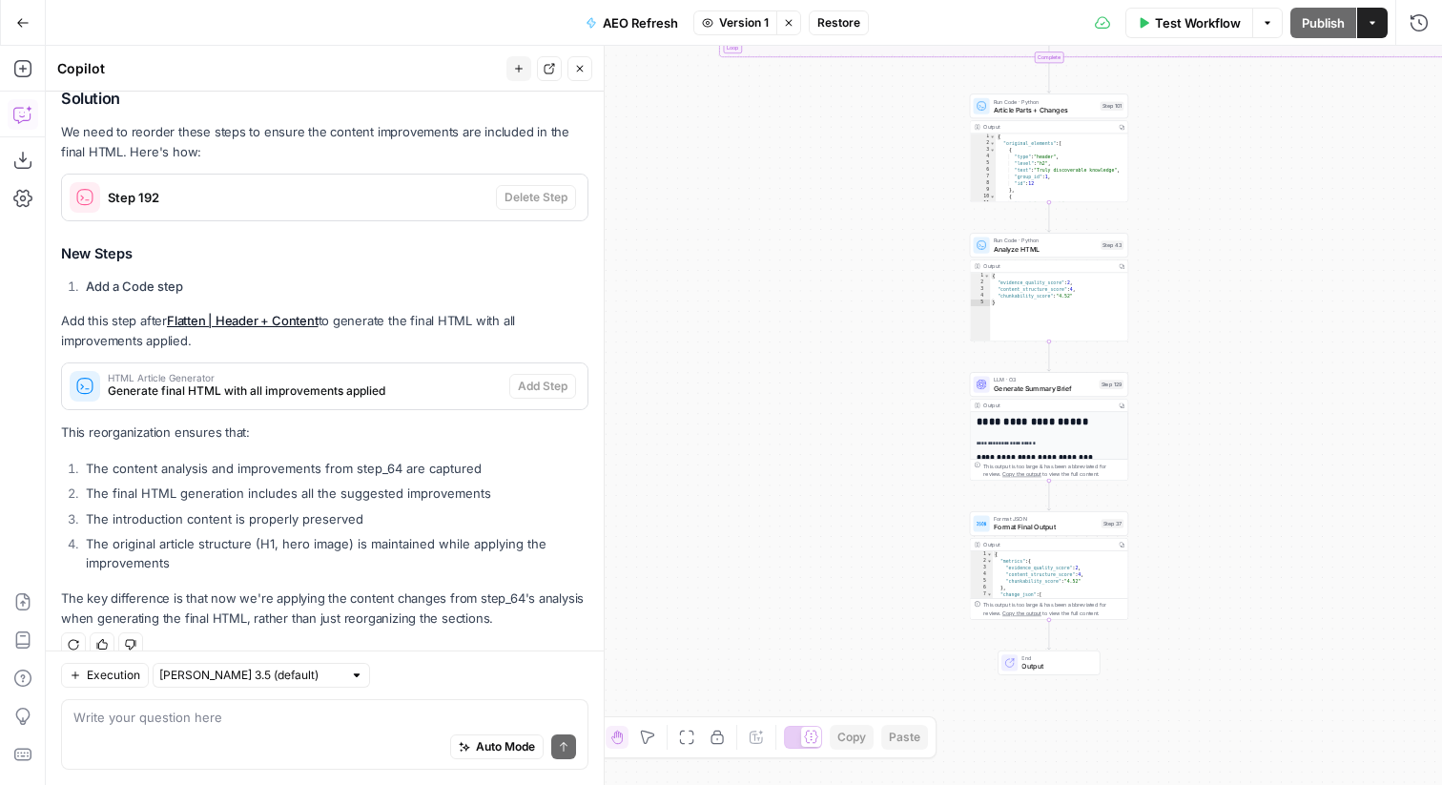
click at [1025, 117] on div "Run Code · Python Article Parts + Changes Step 101" at bounding box center [1049, 105] width 158 height 25
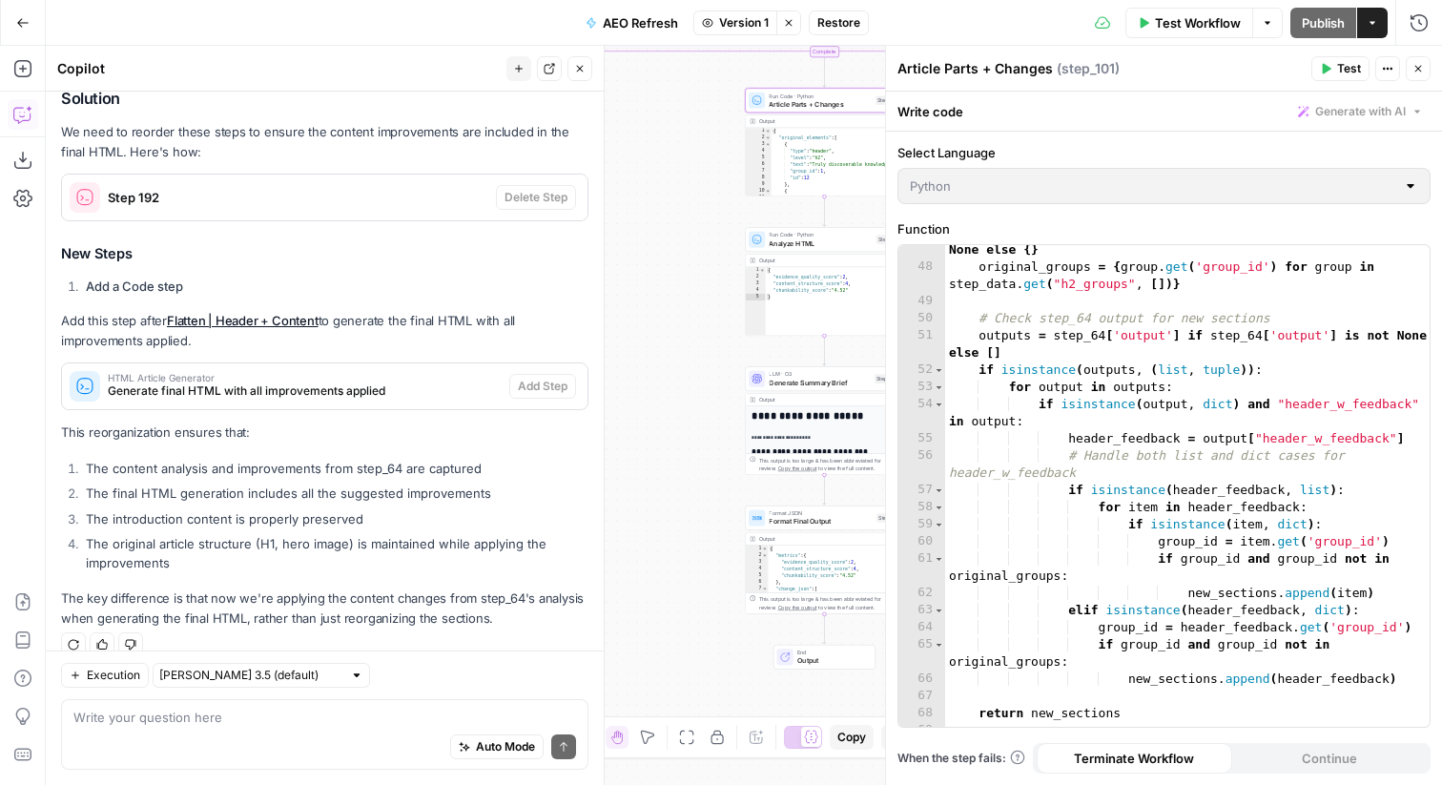
scroll to position [1235, 0]
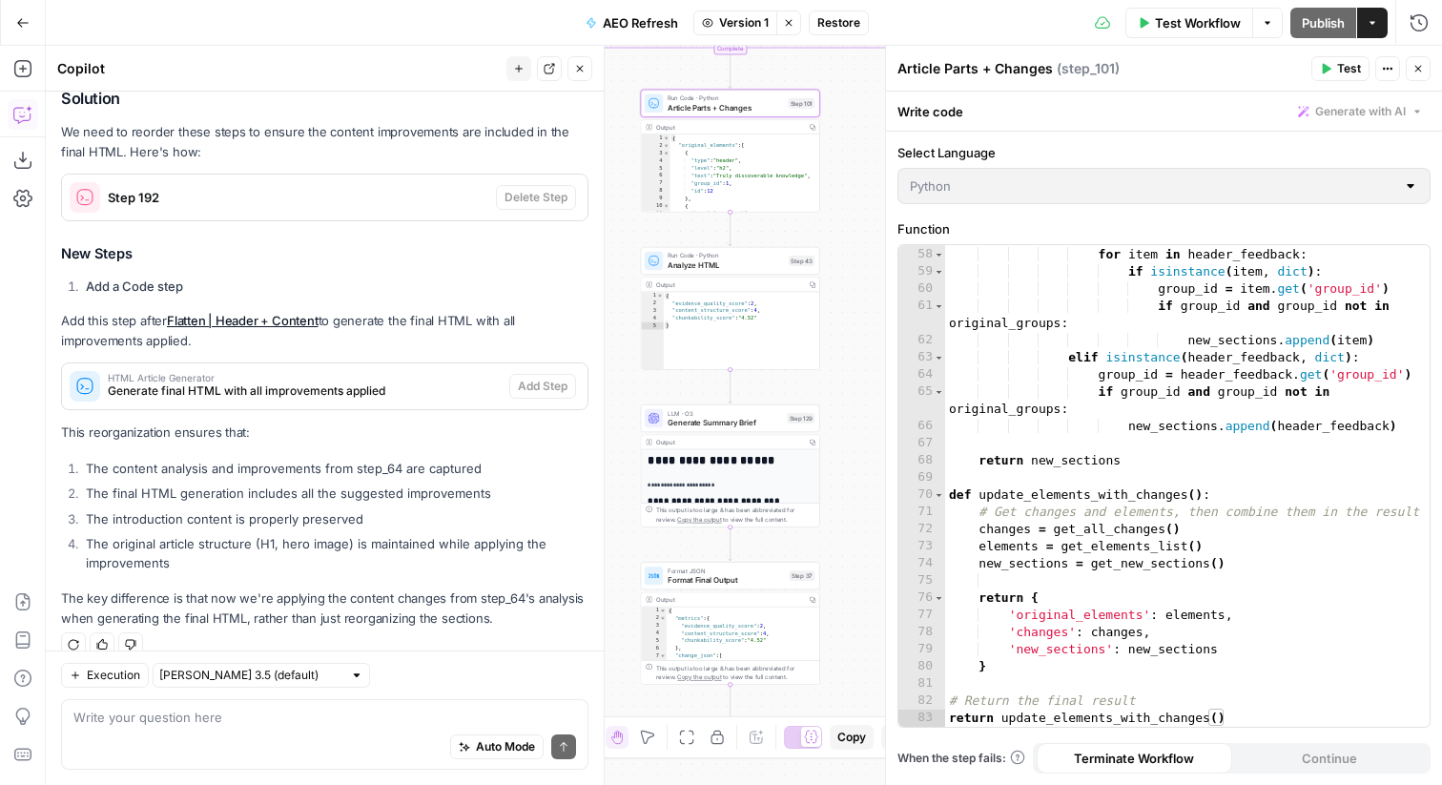
click at [1424, 67] on button "Close" at bounding box center [1417, 68] width 25 height 25
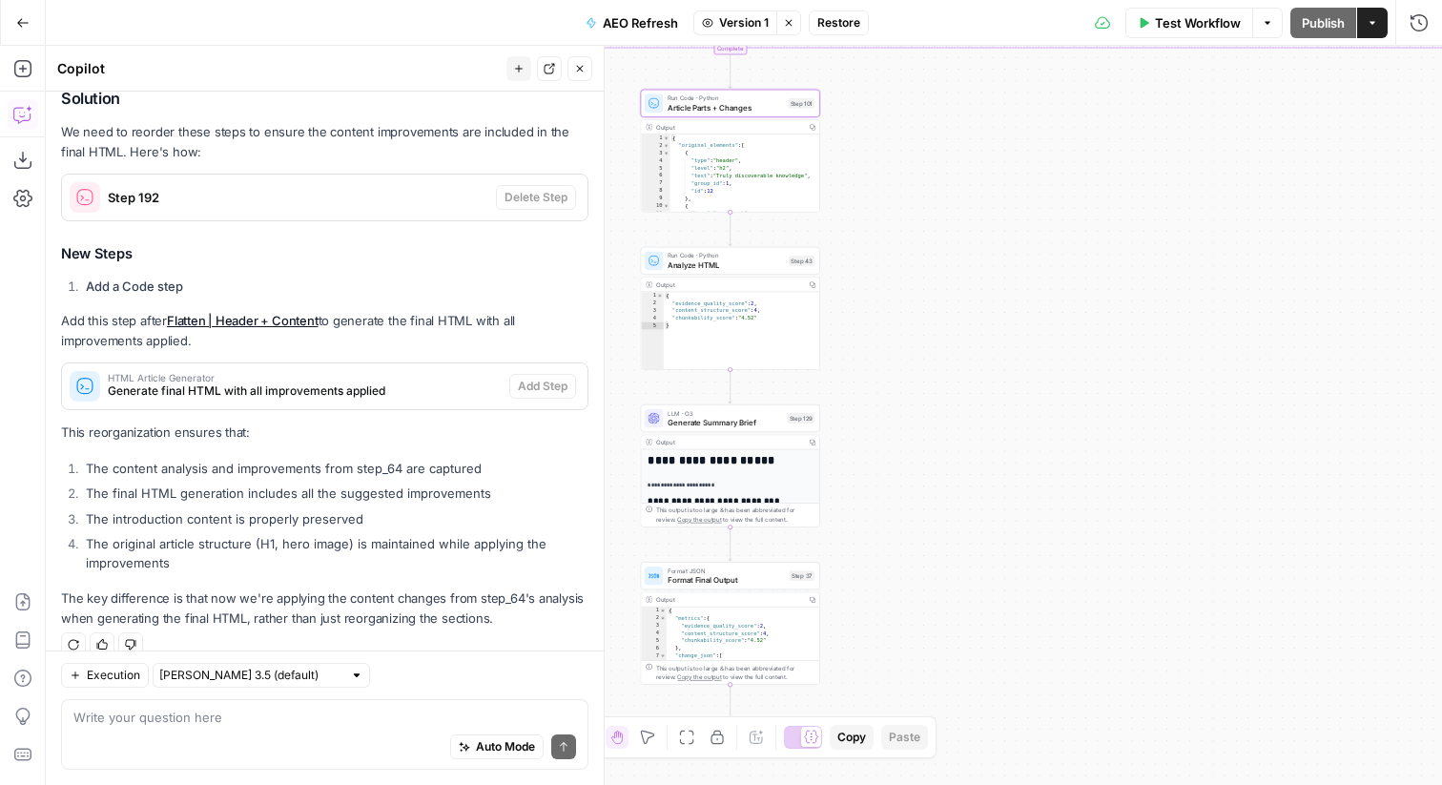
click at [790, 20] on icon "button" at bounding box center [788, 22] width 7 height 7
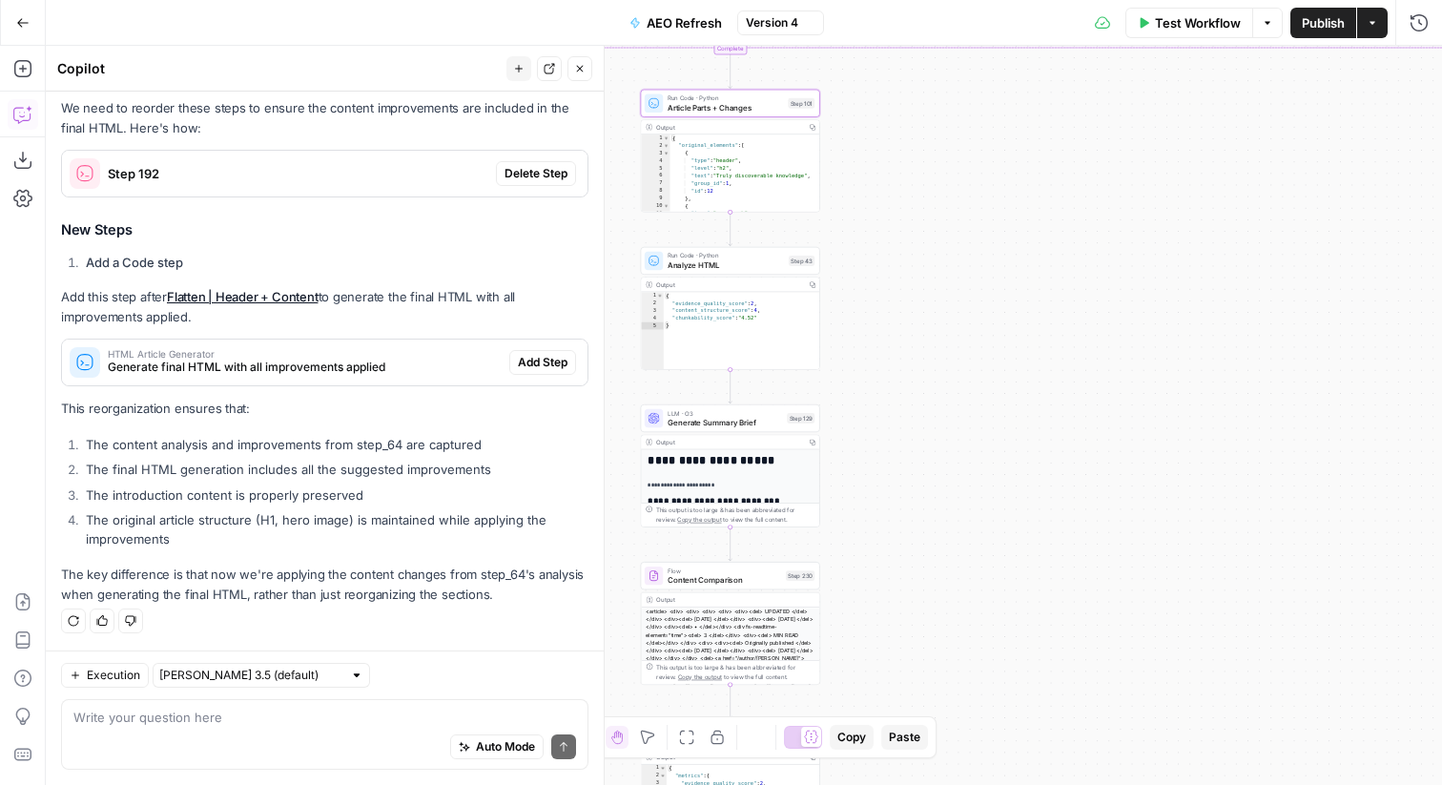
scroll to position [2544, 0]
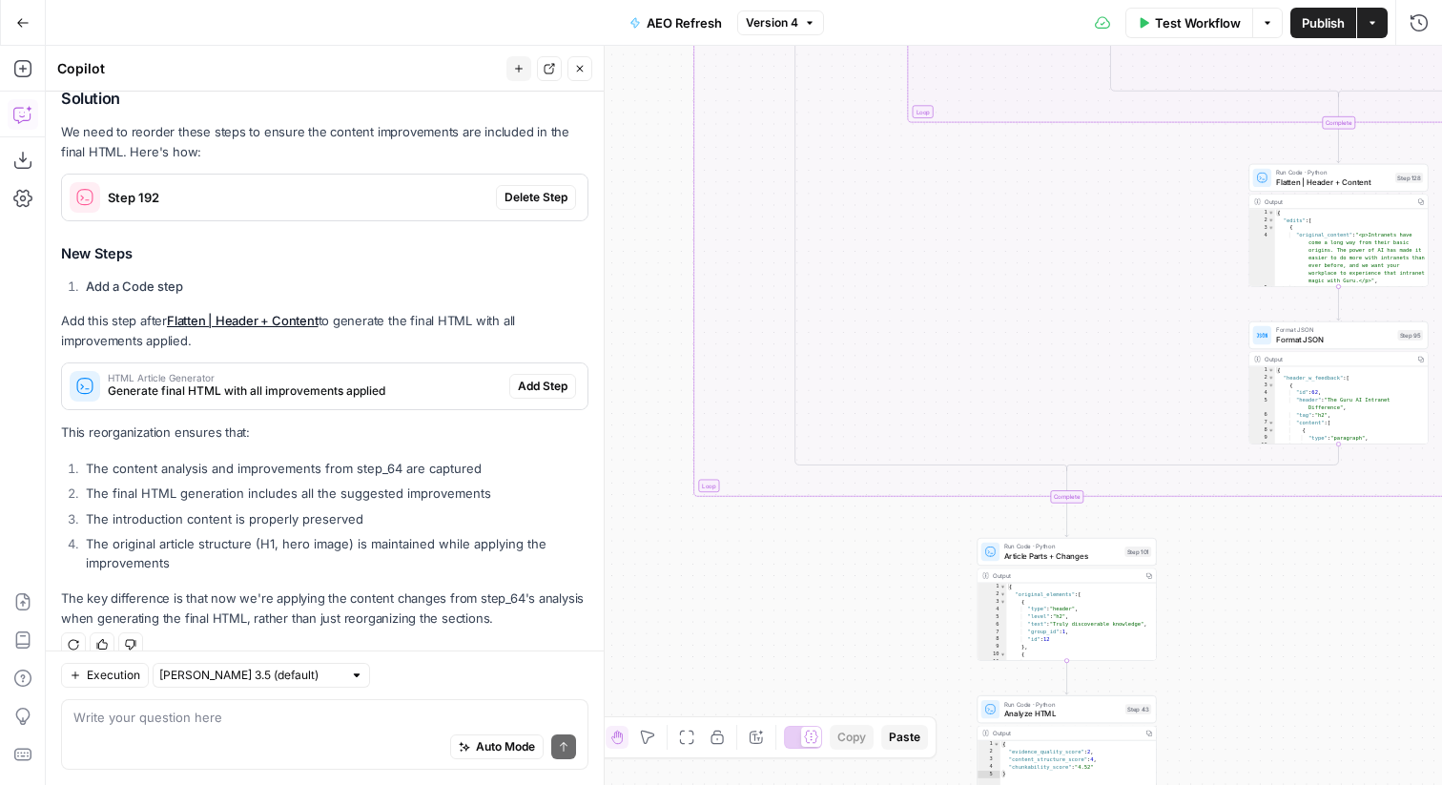
click at [590, 70] on button "Close" at bounding box center [579, 68] width 25 height 25
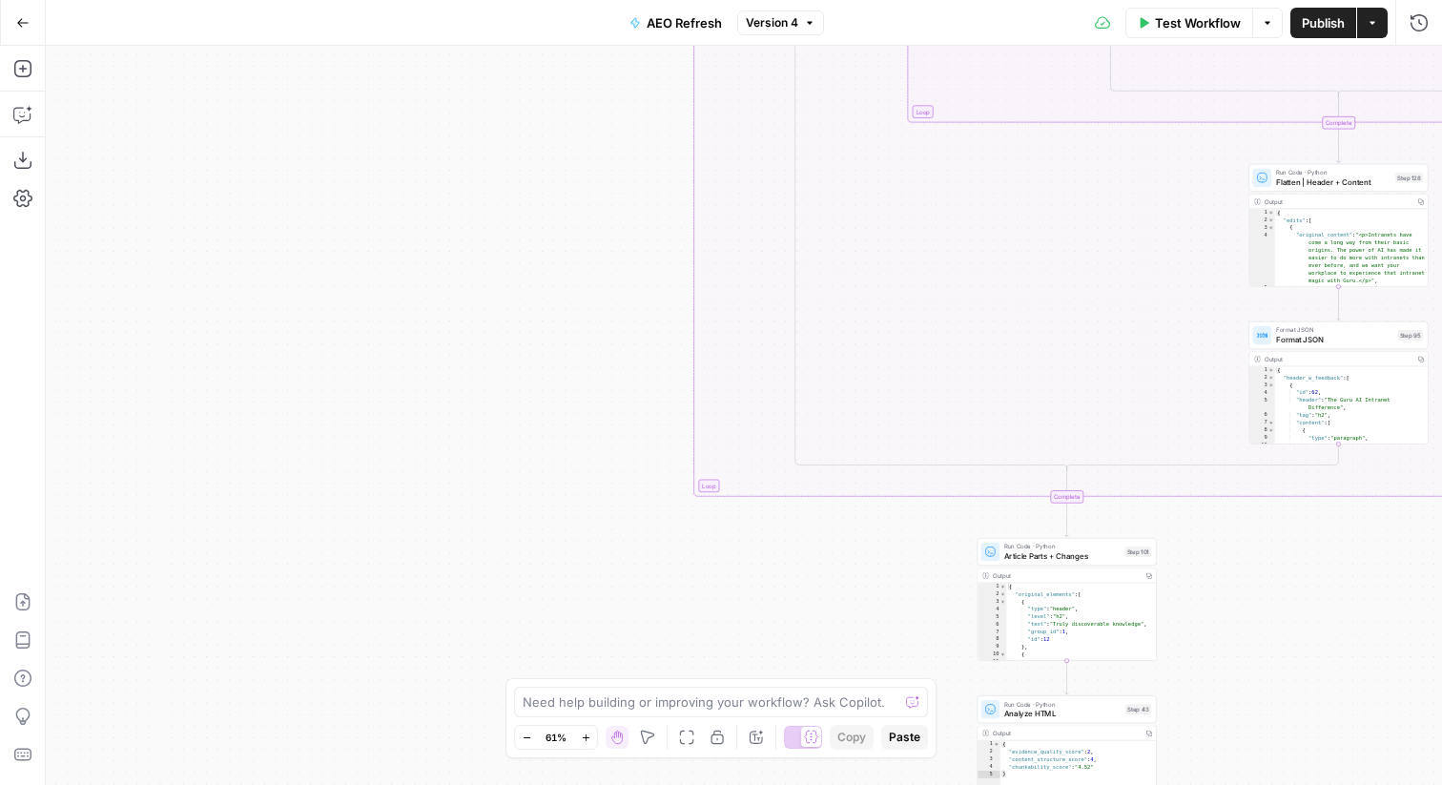
click at [28, 29] on icon "button" at bounding box center [22, 22] width 13 height 13
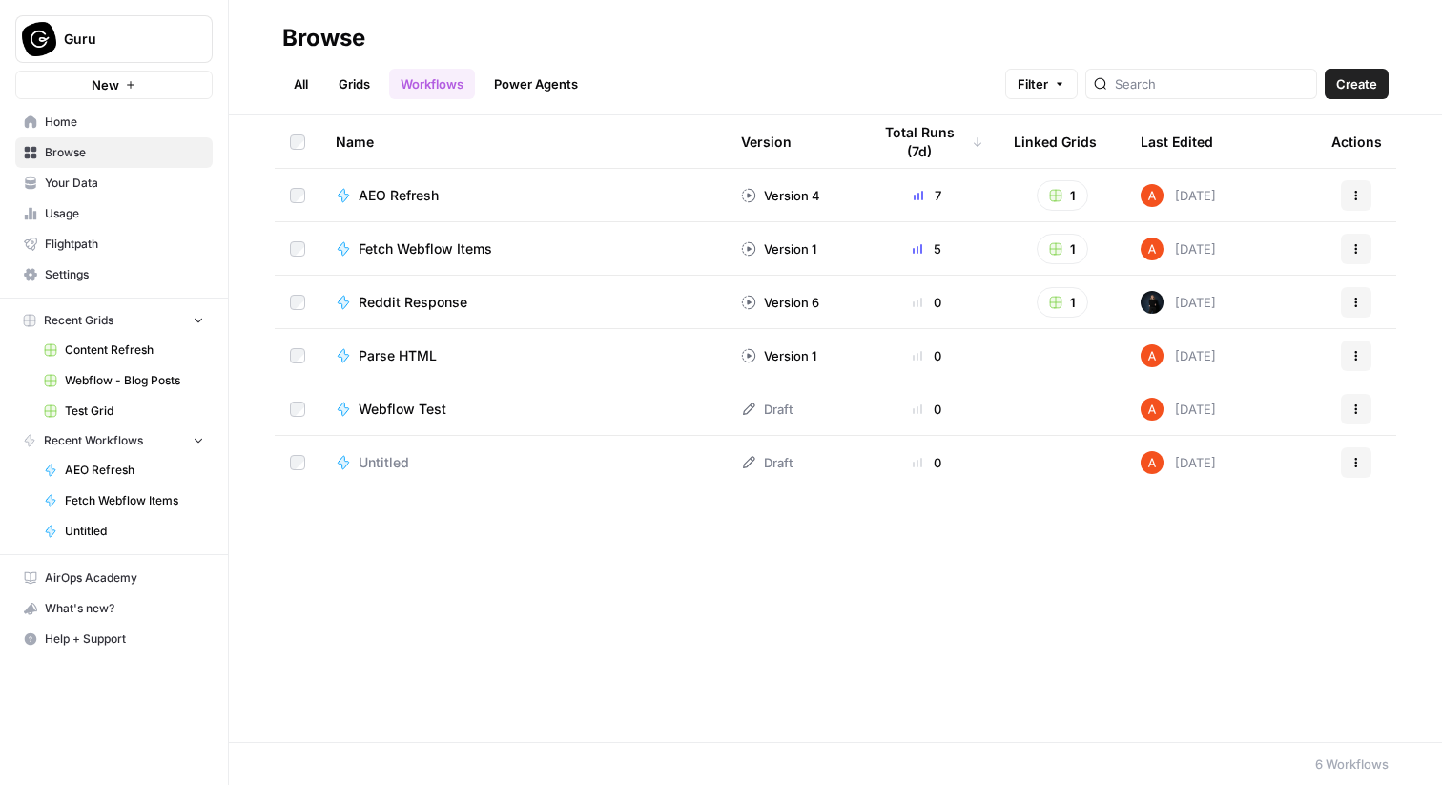
click at [502, 170] on td "AEO Refresh" at bounding box center [522, 195] width 405 height 52
click at [509, 188] on div "AEO Refresh" at bounding box center [523, 195] width 375 height 19
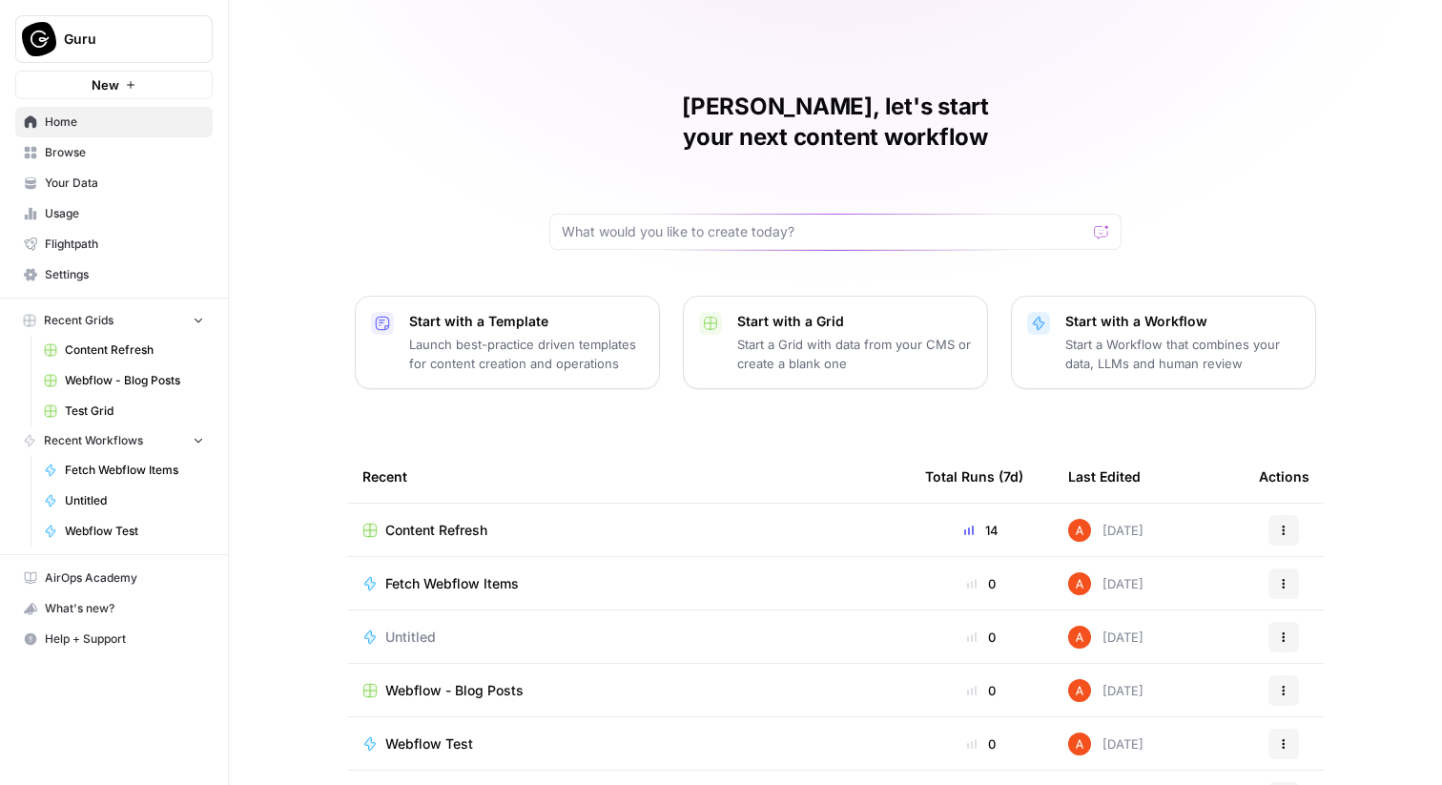
click at [430, 503] on td "Content Refresh" at bounding box center [628, 529] width 563 height 52
click at [441, 521] on span "Content Refresh" at bounding box center [436, 530] width 102 height 19
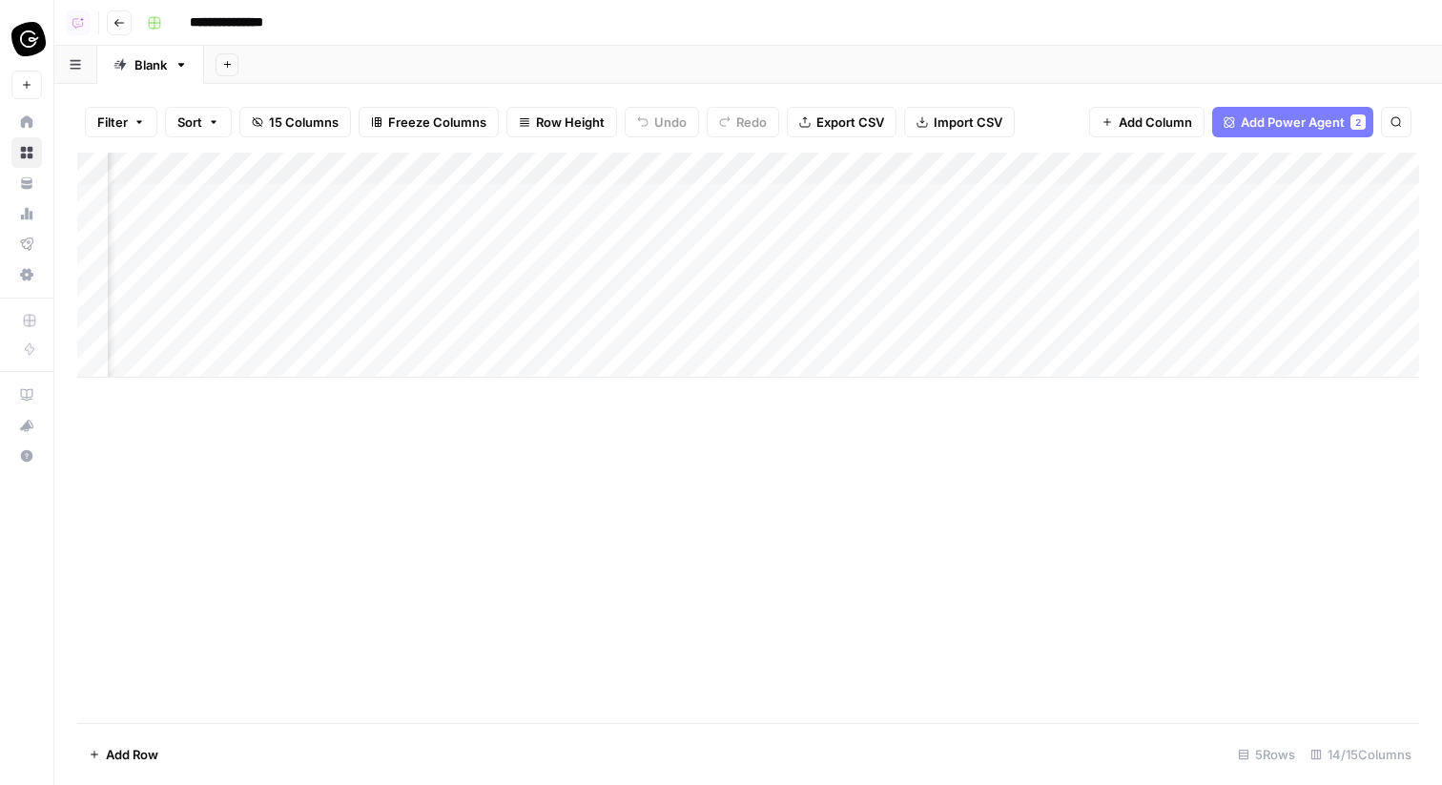
scroll to position [0, 1655]
click at [780, 196] on div "Add Column" at bounding box center [748, 265] width 1342 height 225
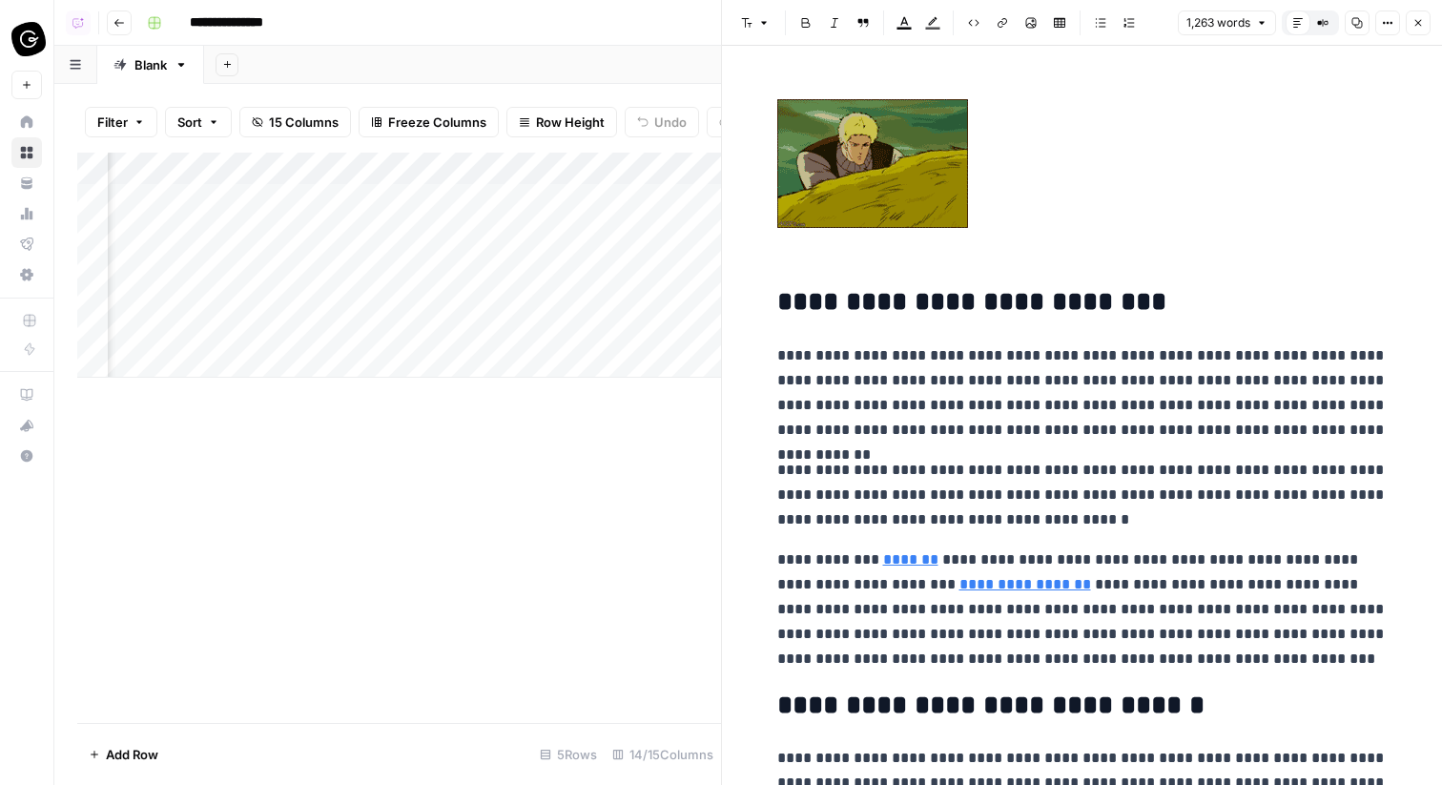
click at [1318, 19] on icon "button" at bounding box center [1322, 22] width 11 height 11
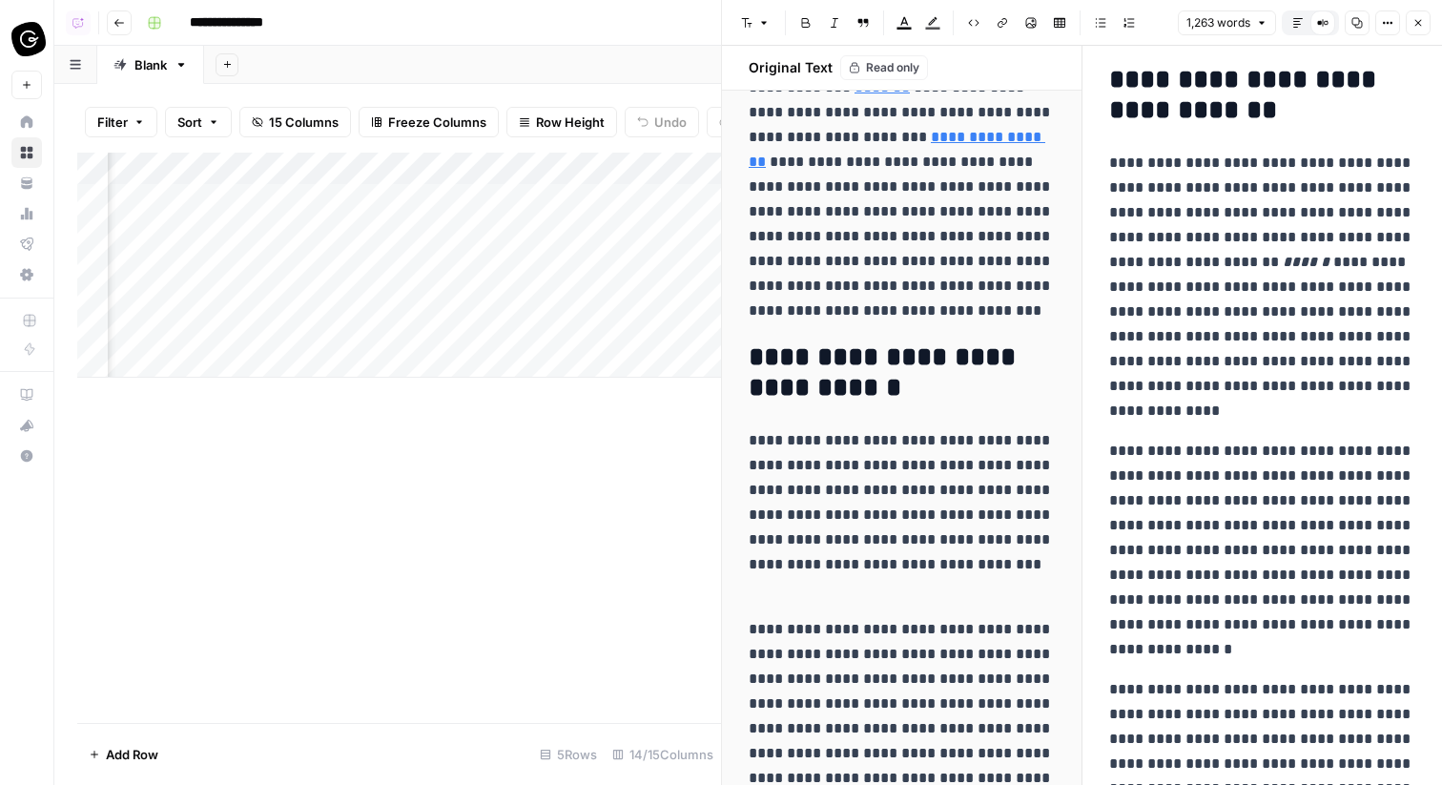
scroll to position [1186, 0]
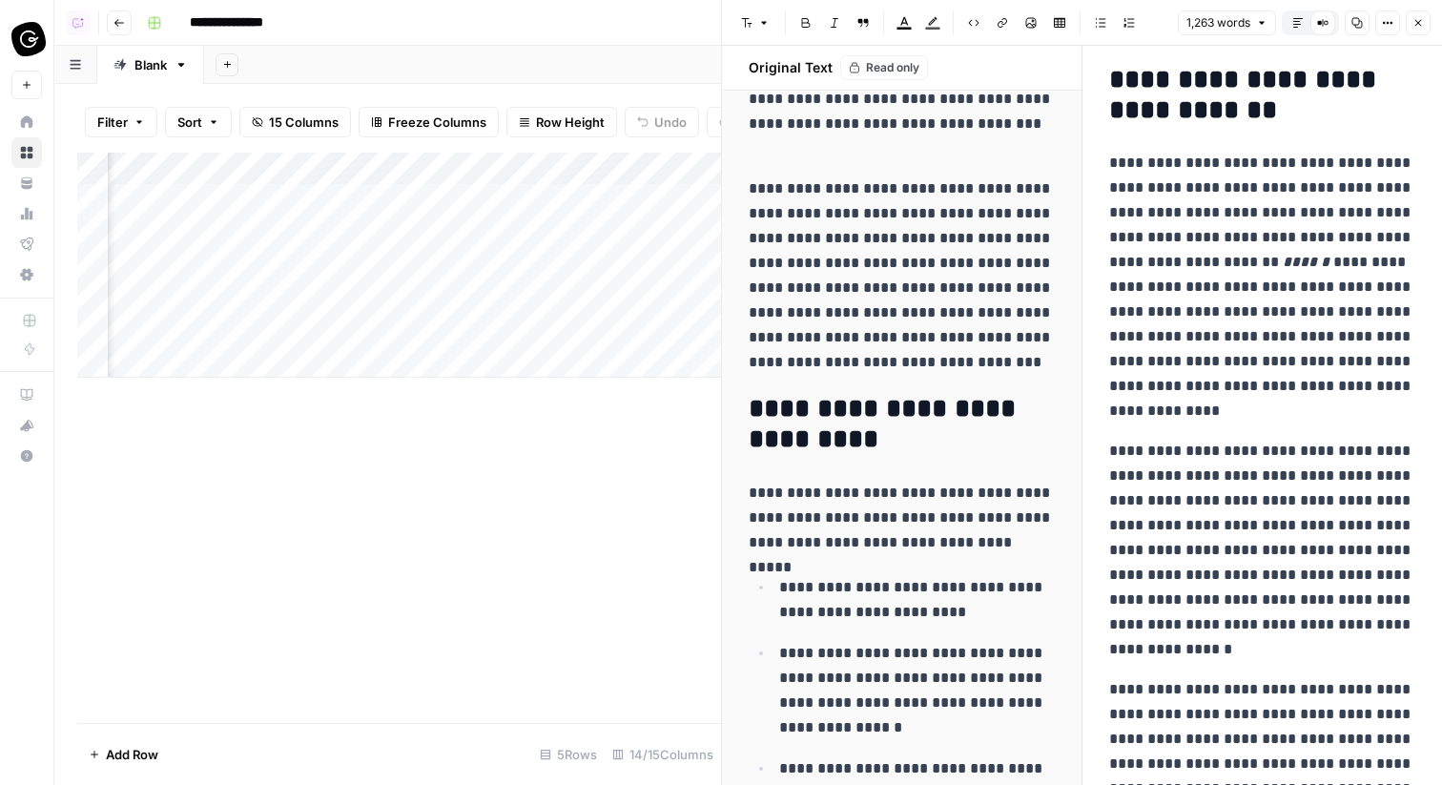
click at [1298, 25] on icon "button" at bounding box center [1297, 22] width 11 height 11
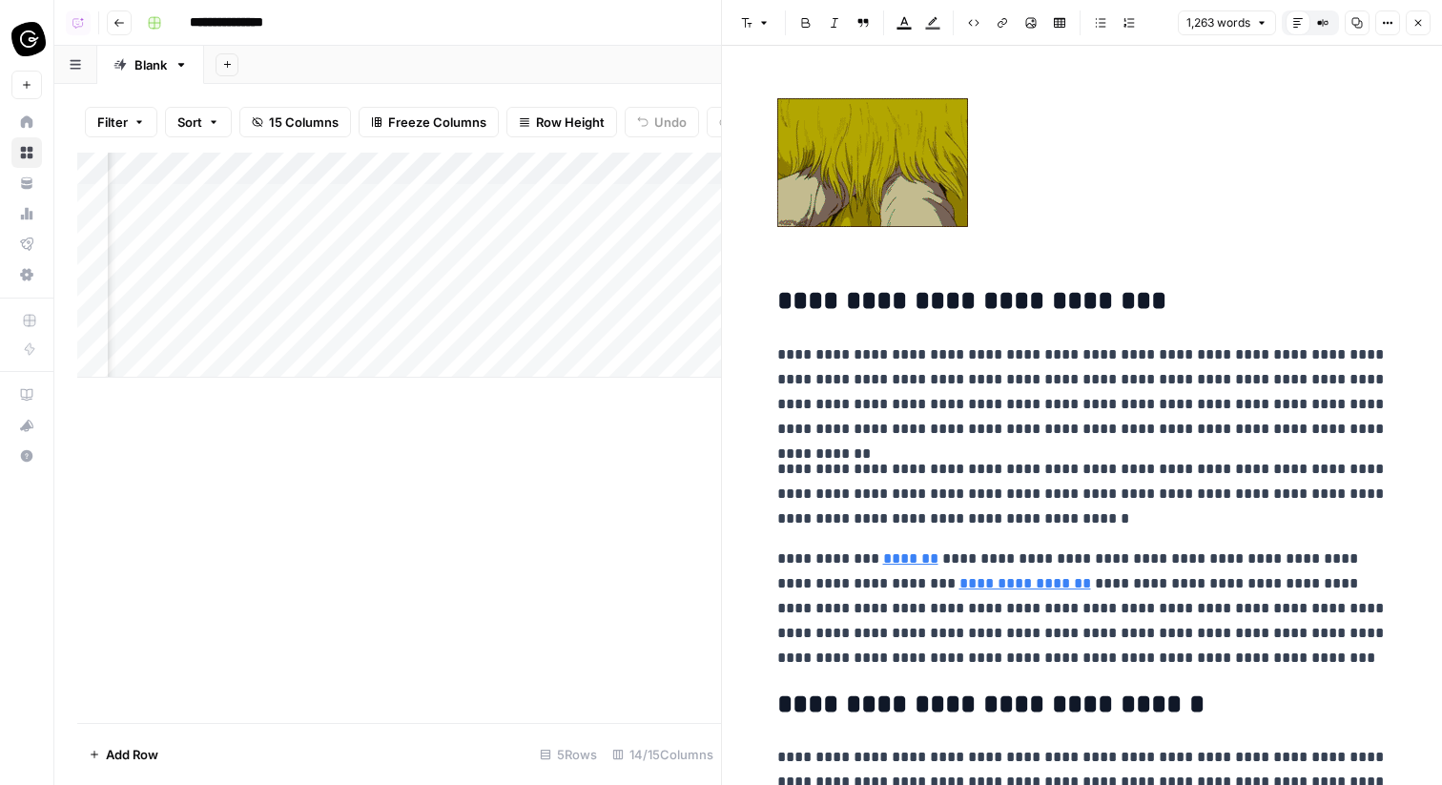
scroll to position [0, 0]
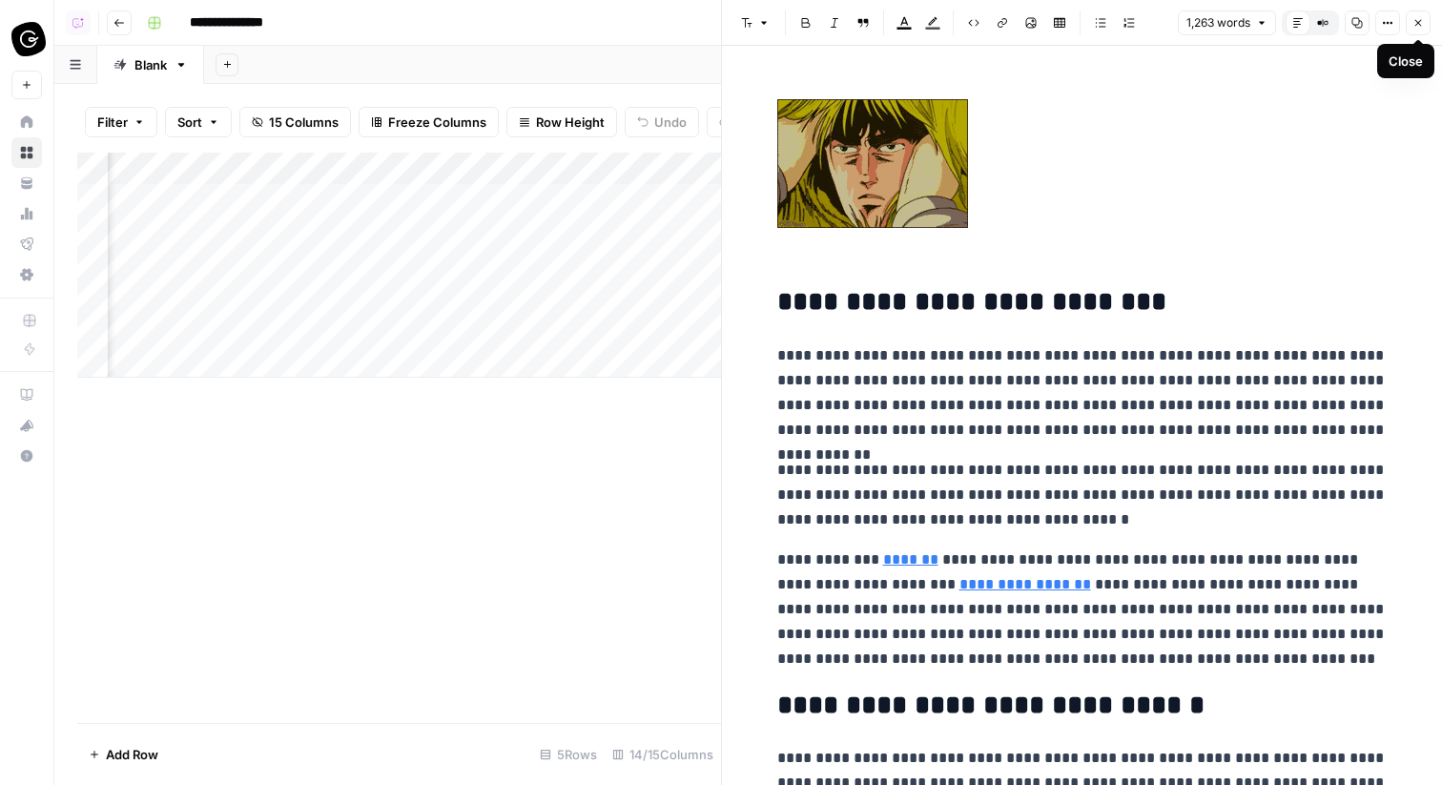
click at [1424, 26] on button "Close" at bounding box center [1417, 22] width 25 height 25
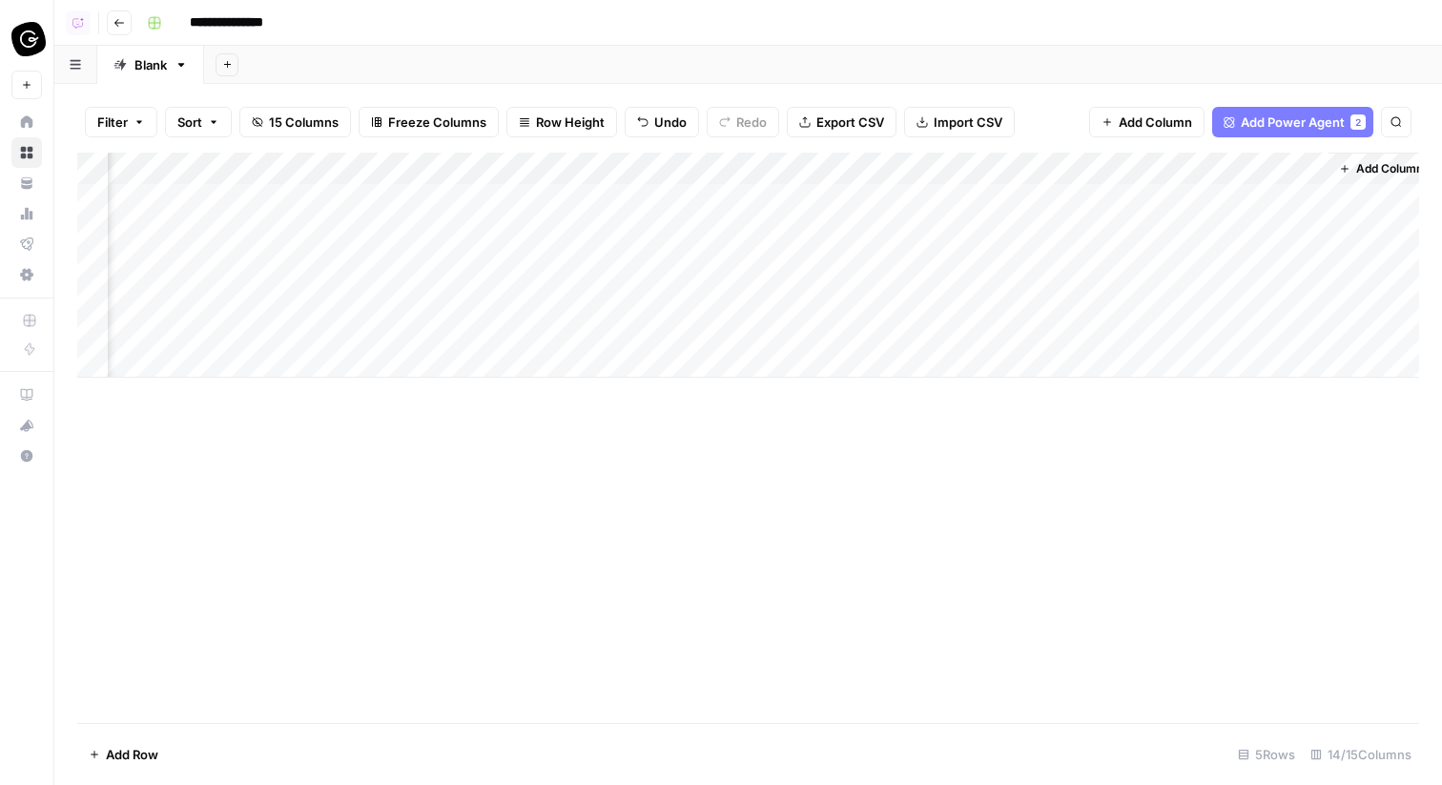
scroll to position [0, 1632]
click at [803, 228] on div "Add Column" at bounding box center [748, 265] width 1342 height 225
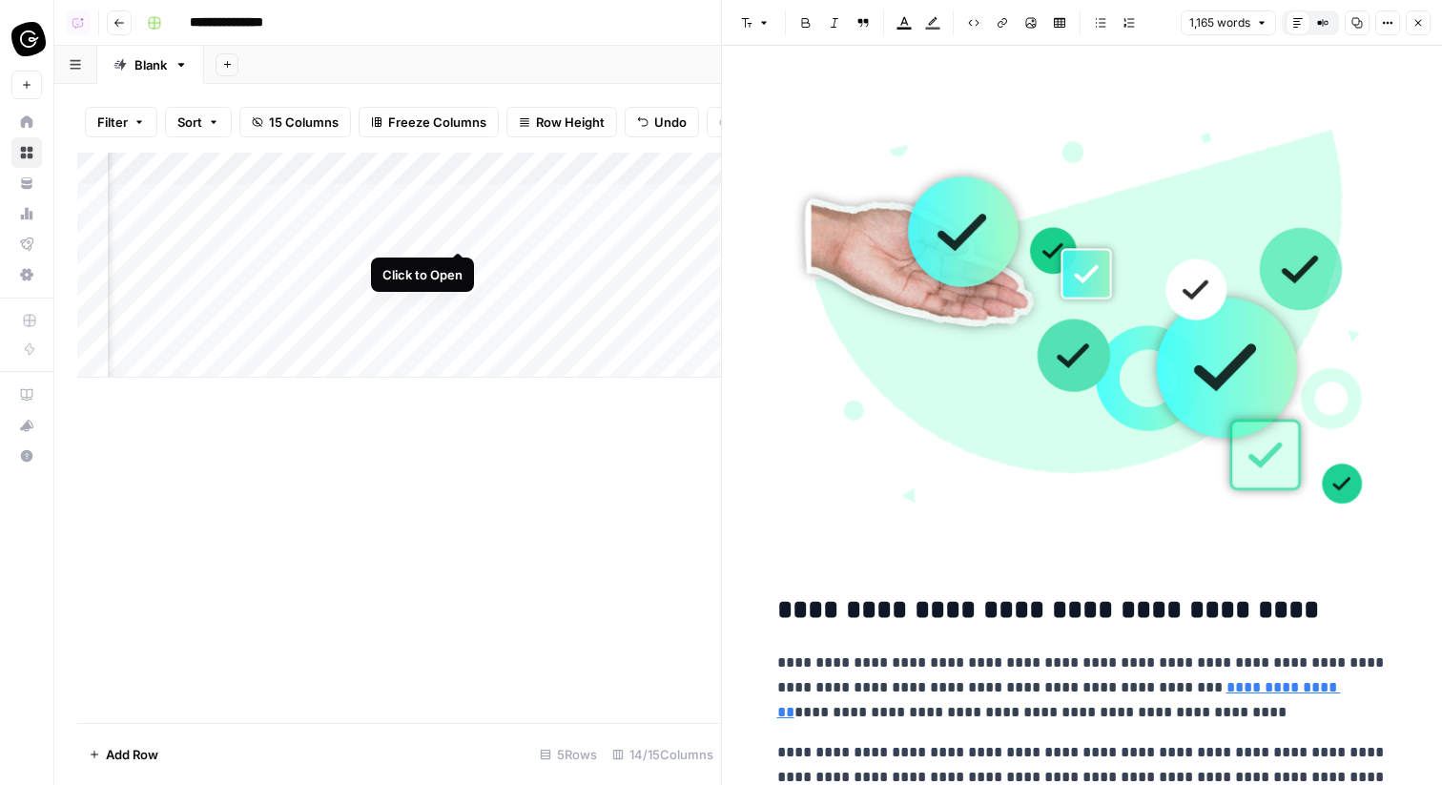
click at [467, 232] on div "Add Column" at bounding box center [399, 265] width 644 height 225
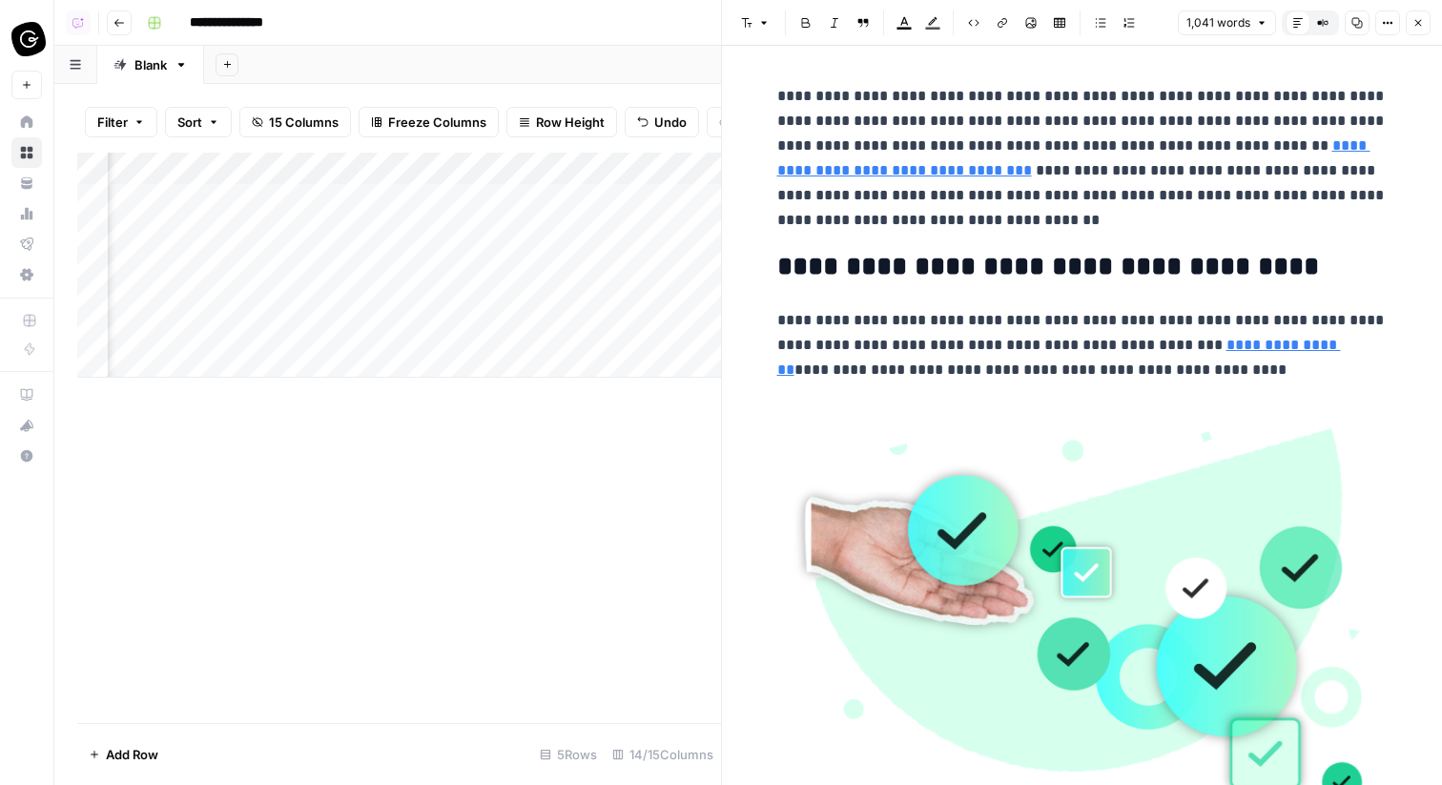
click at [1424, 14] on button "Close" at bounding box center [1417, 22] width 25 height 25
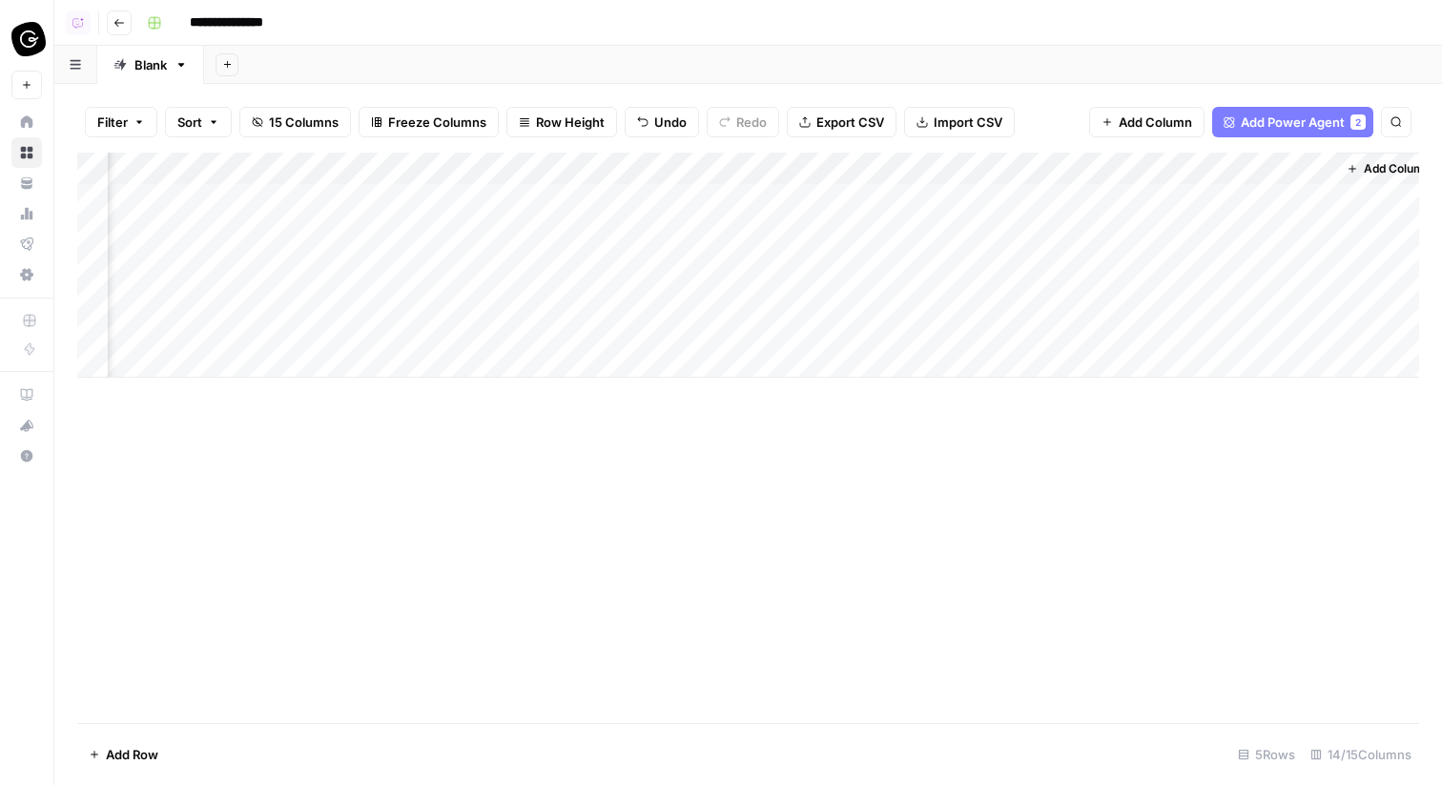
click at [530, 173] on div "Add Column" at bounding box center [748, 265] width 1342 height 225
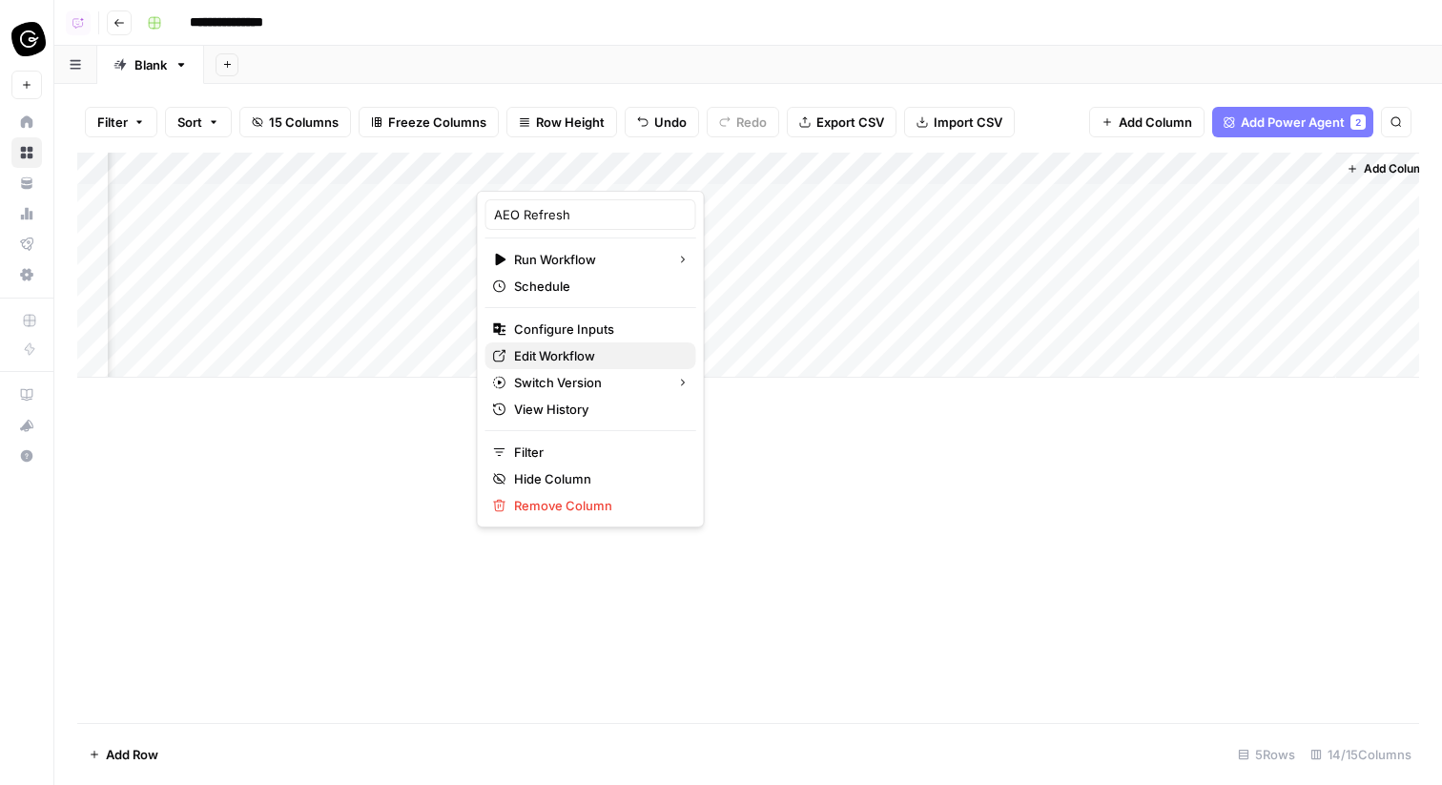
click at [560, 356] on span "Edit Workflow" at bounding box center [597, 355] width 167 height 19
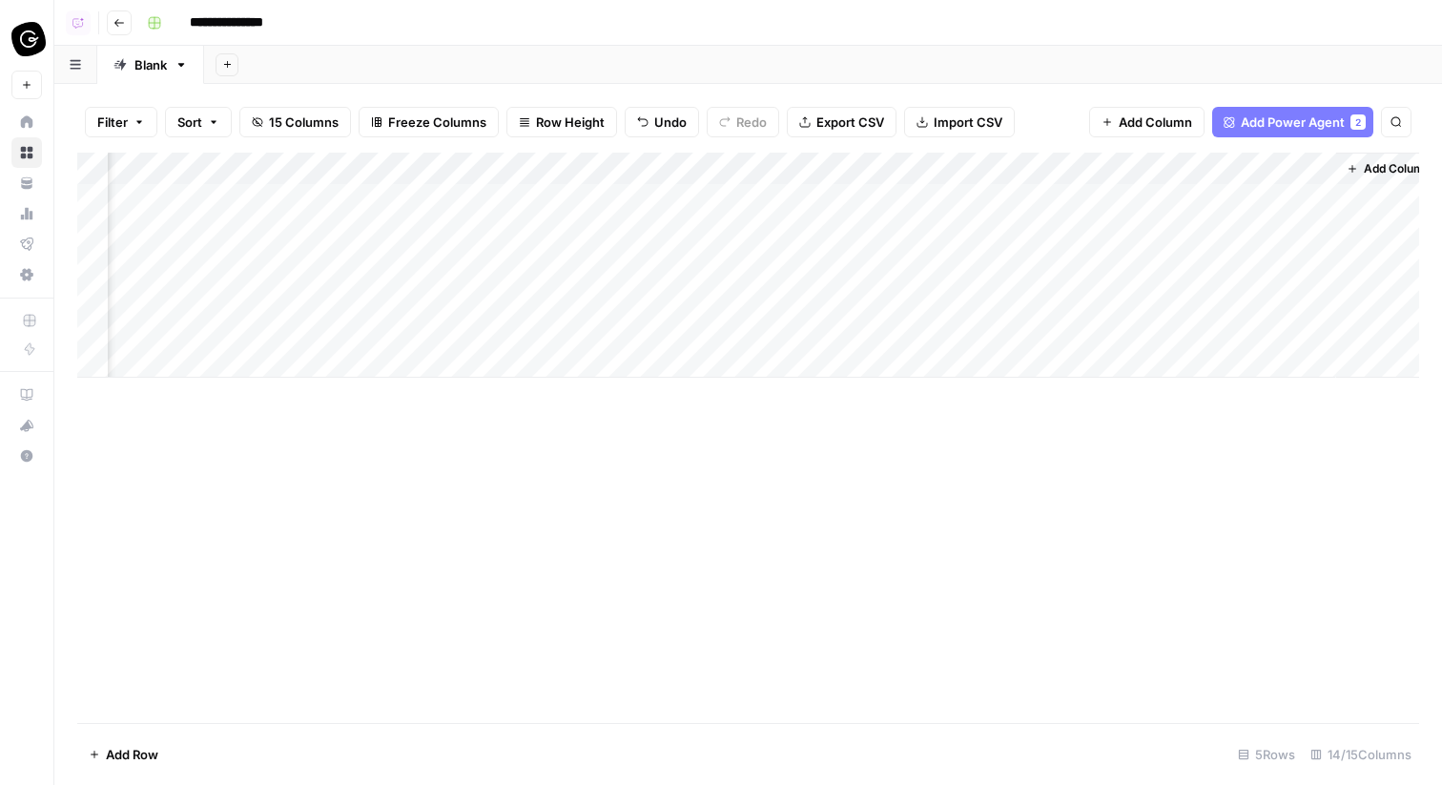
click at [604, 229] on div "Add Column" at bounding box center [748, 265] width 1342 height 225
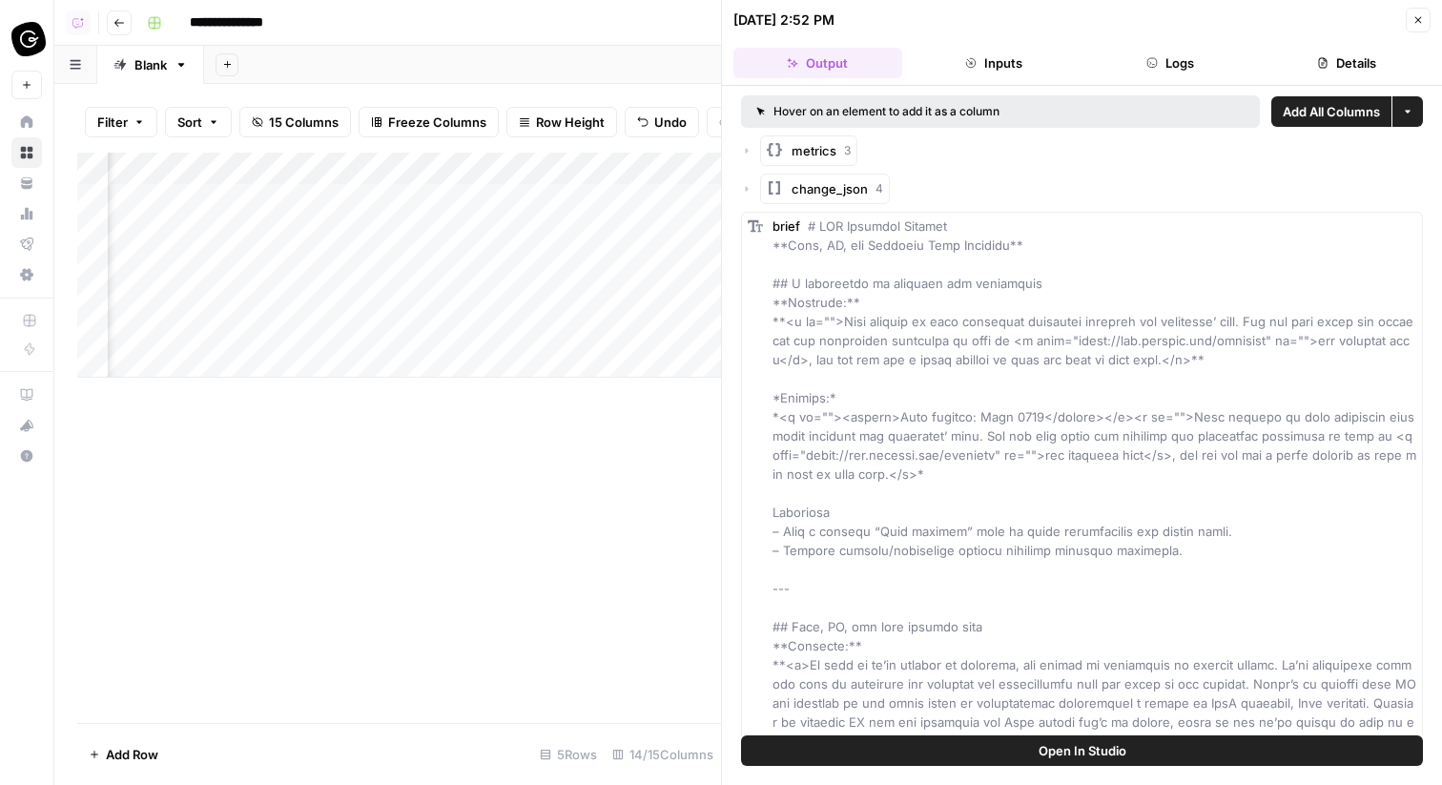
click at [1167, 66] on button "Logs" at bounding box center [1170, 63] width 169 height 31
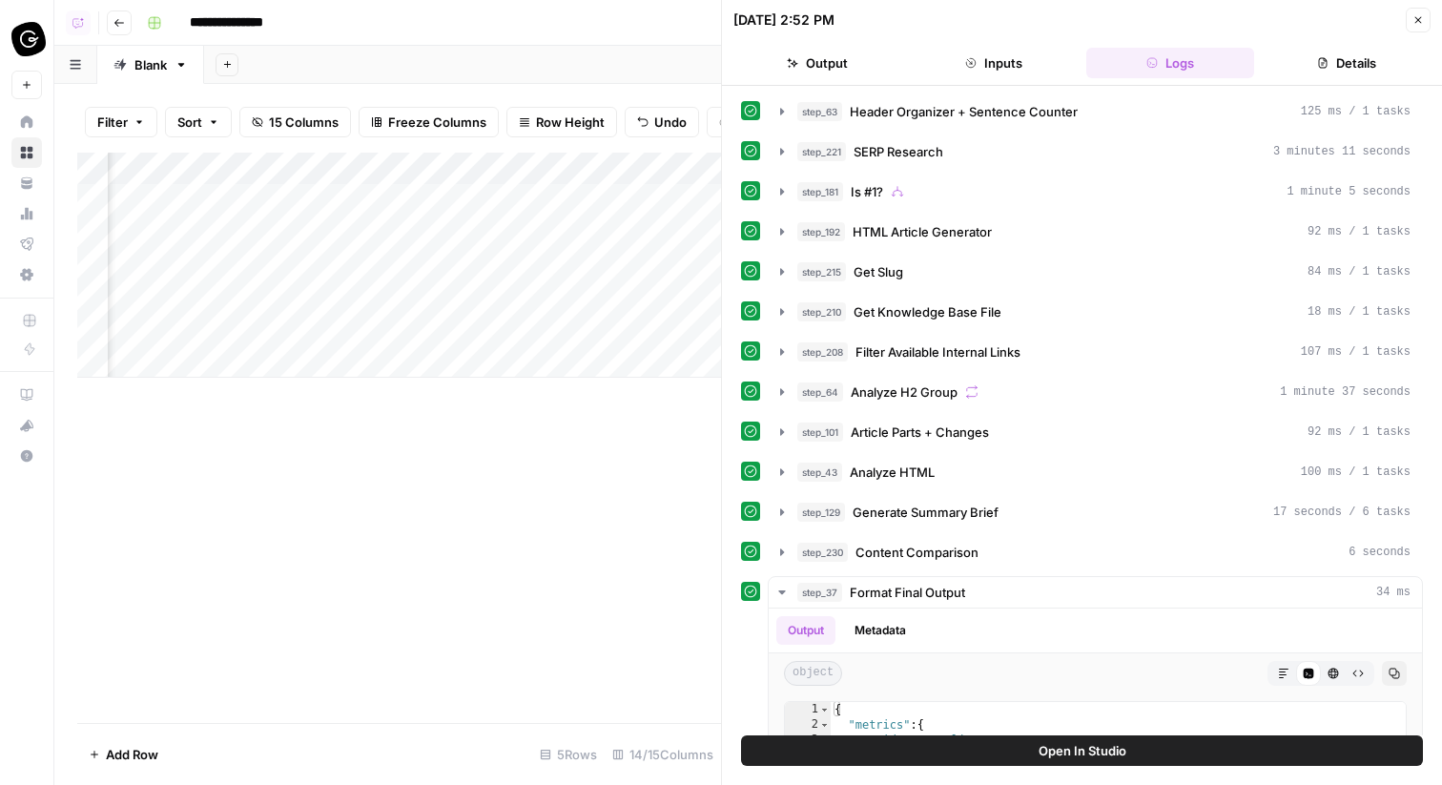
click at [1047, 182] on div "step_181 Is #1? 1 minute 5 seconds" at bounding box center [1103, 191] width 613 height 19
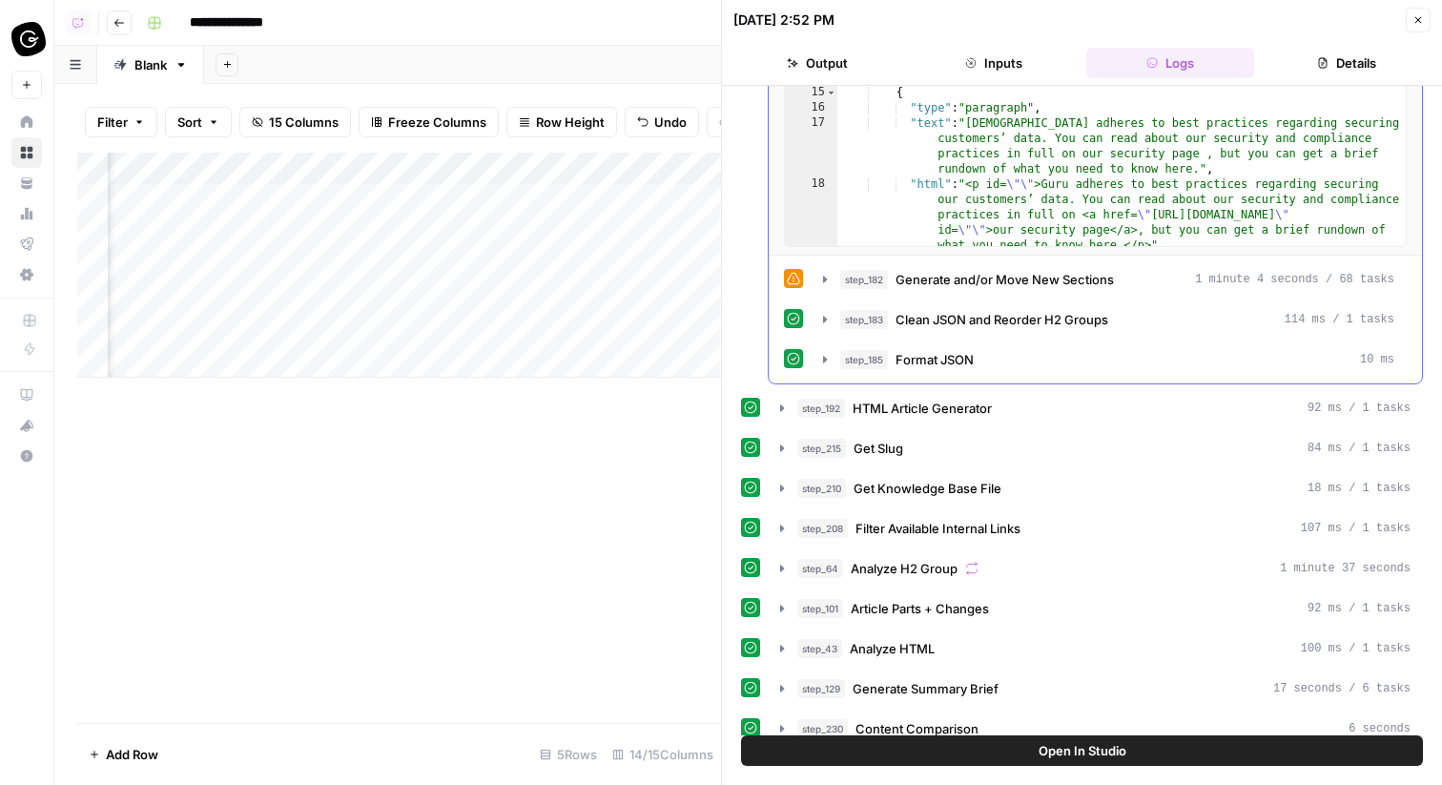
scroll to position [441, 0]
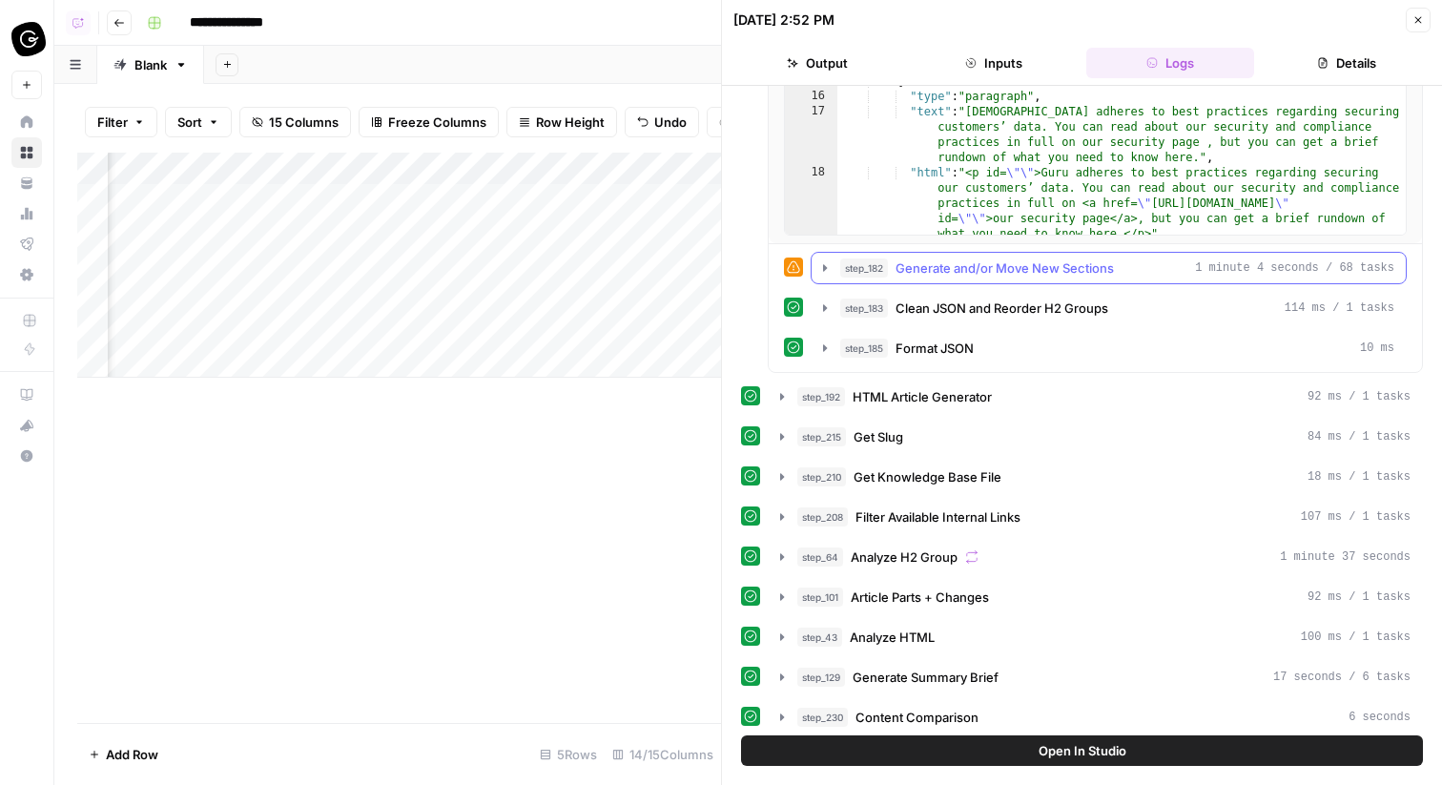
click at [998, 267] on span "Generate and/or Move New Sections" at bounding box center [1004, 267] width 218 height 19
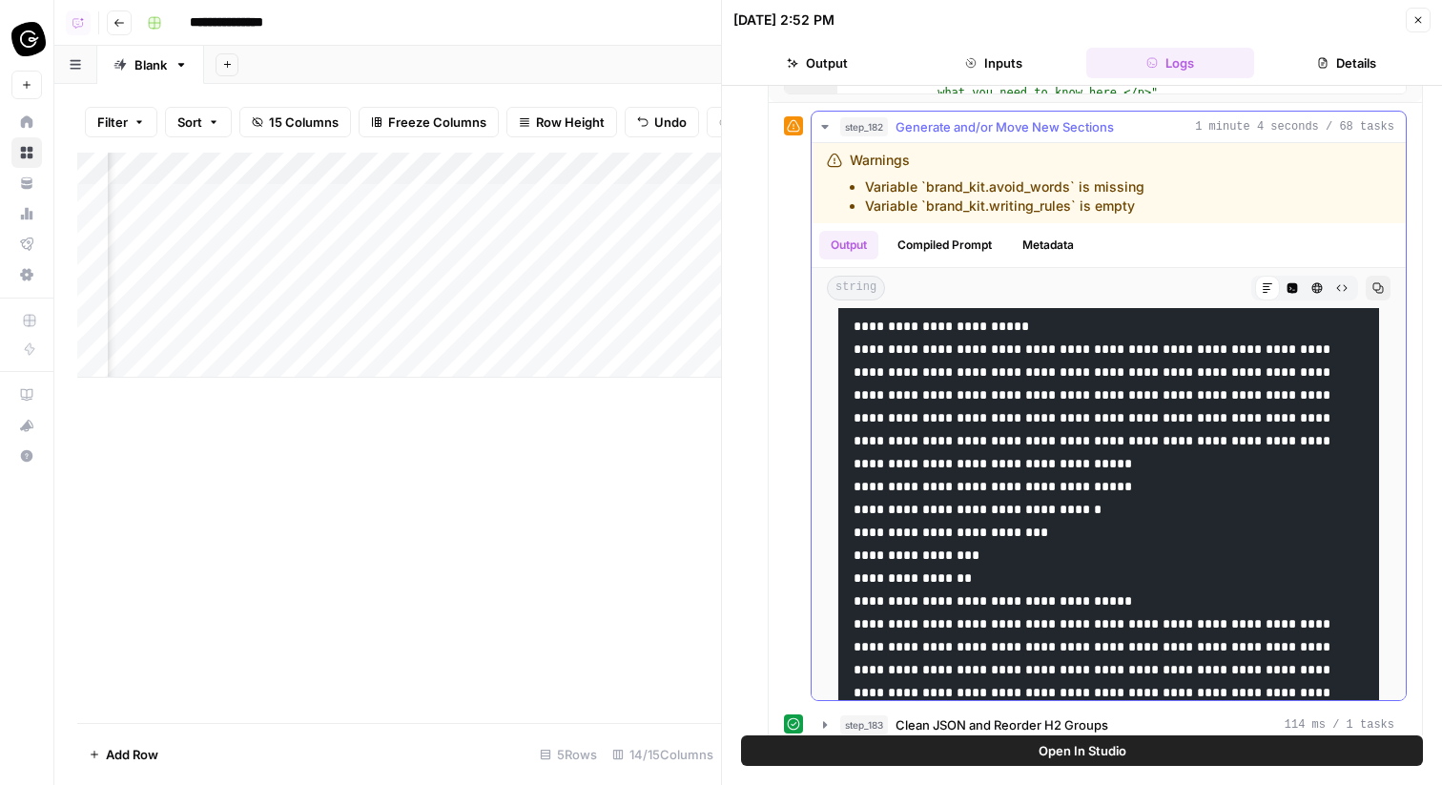
scroll to position [546, 0]
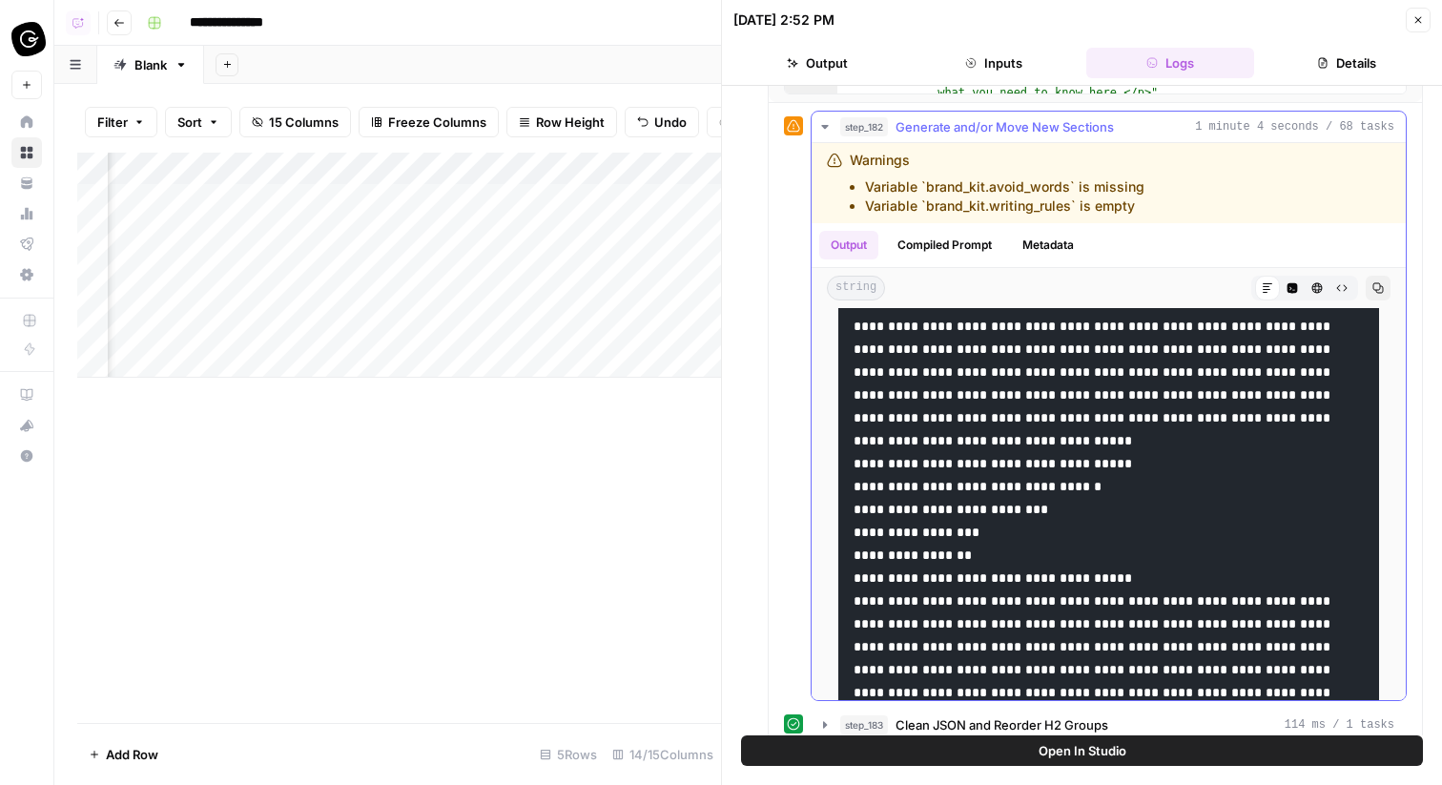
click at [964, 130] on span "Generate and/or Move New Sections" at bounding box center [1004, 126] width 218 height 19
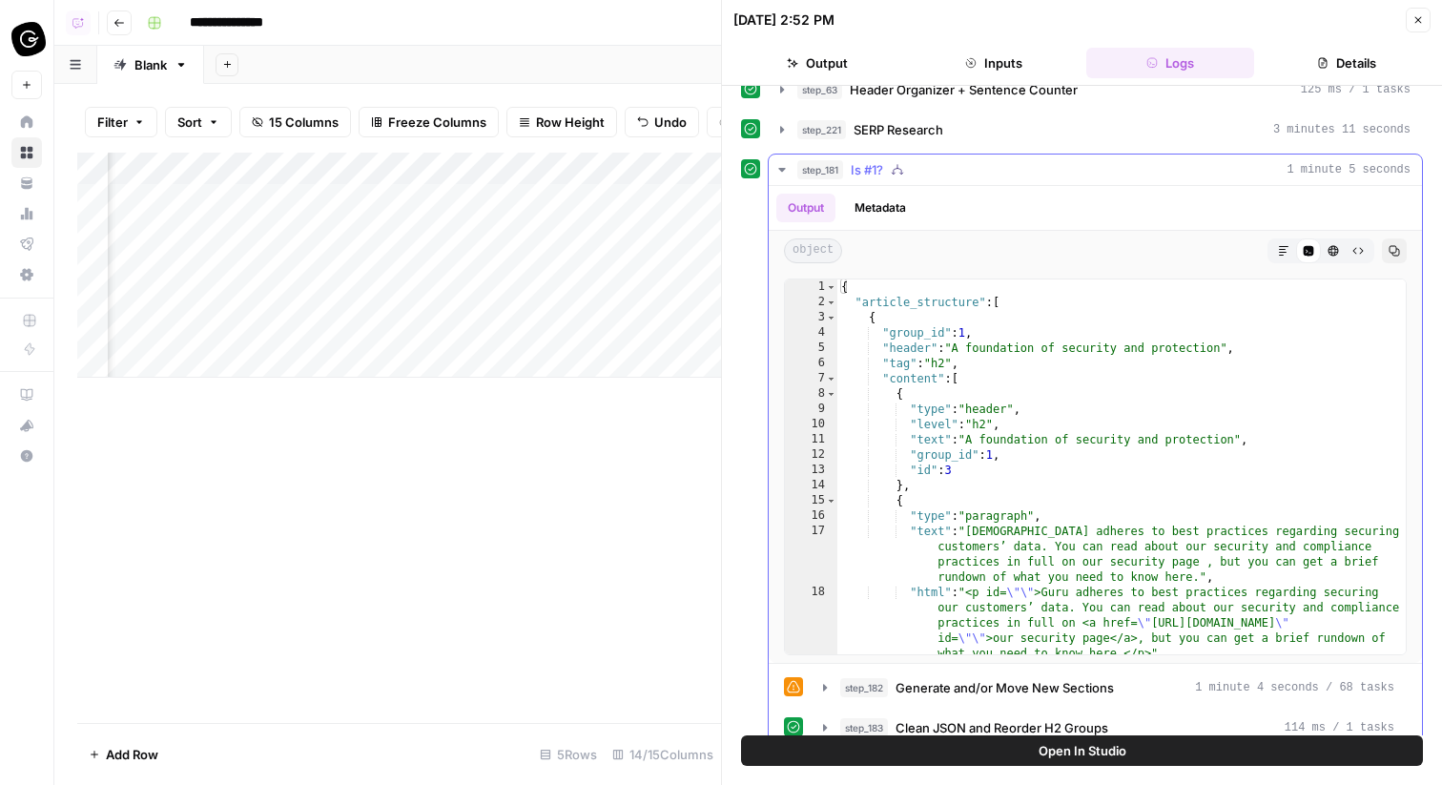
scroll to position [7, 0]
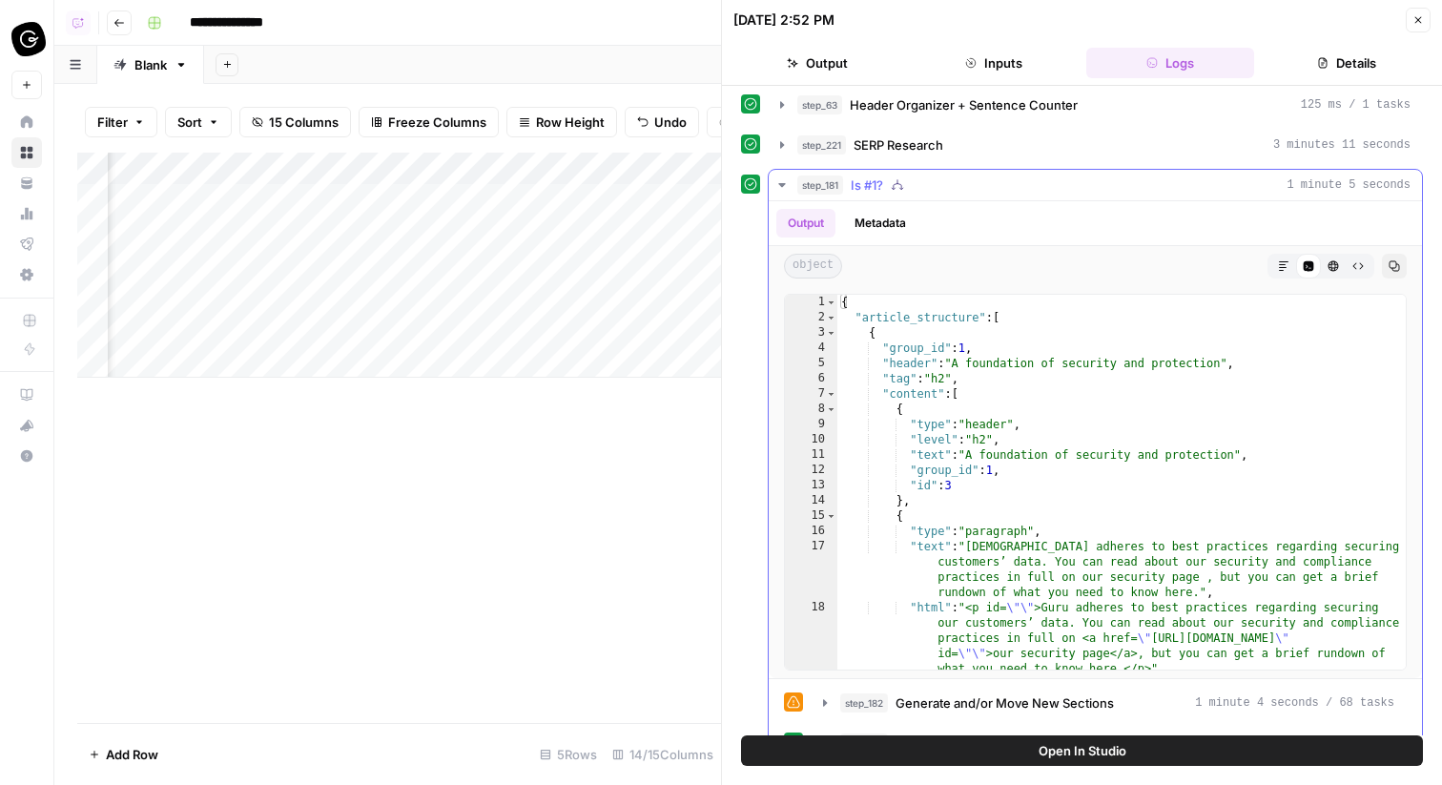
click at [955, 182] on div "step_181 Is #1? 1 minute 5 seconds" at bounding box center [1103, 184] width 613 height 19
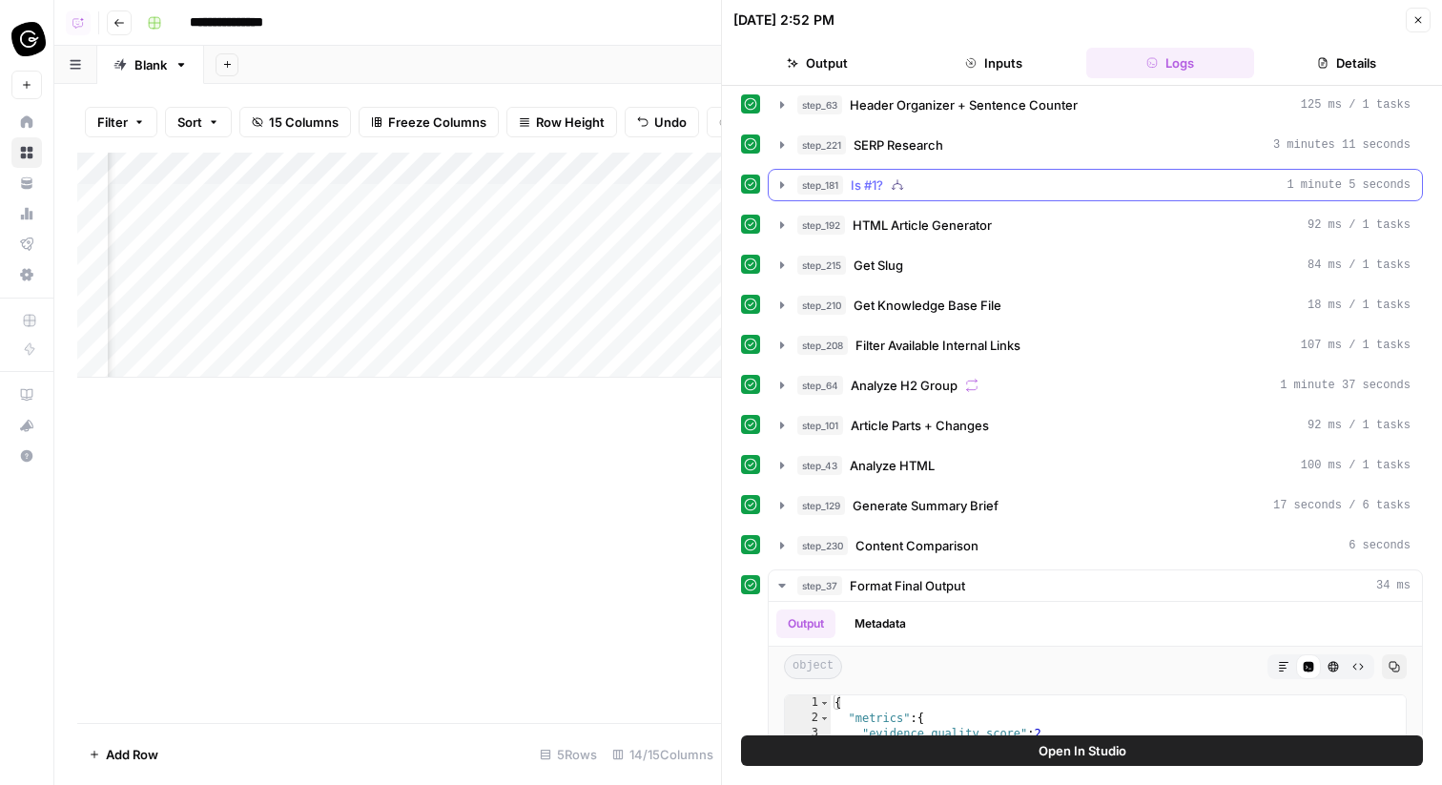
click at [955, 182] on div "step_181 Is #1? 1 minute 5 seconds" at bounding box center [1103, 184] width 613 height 19
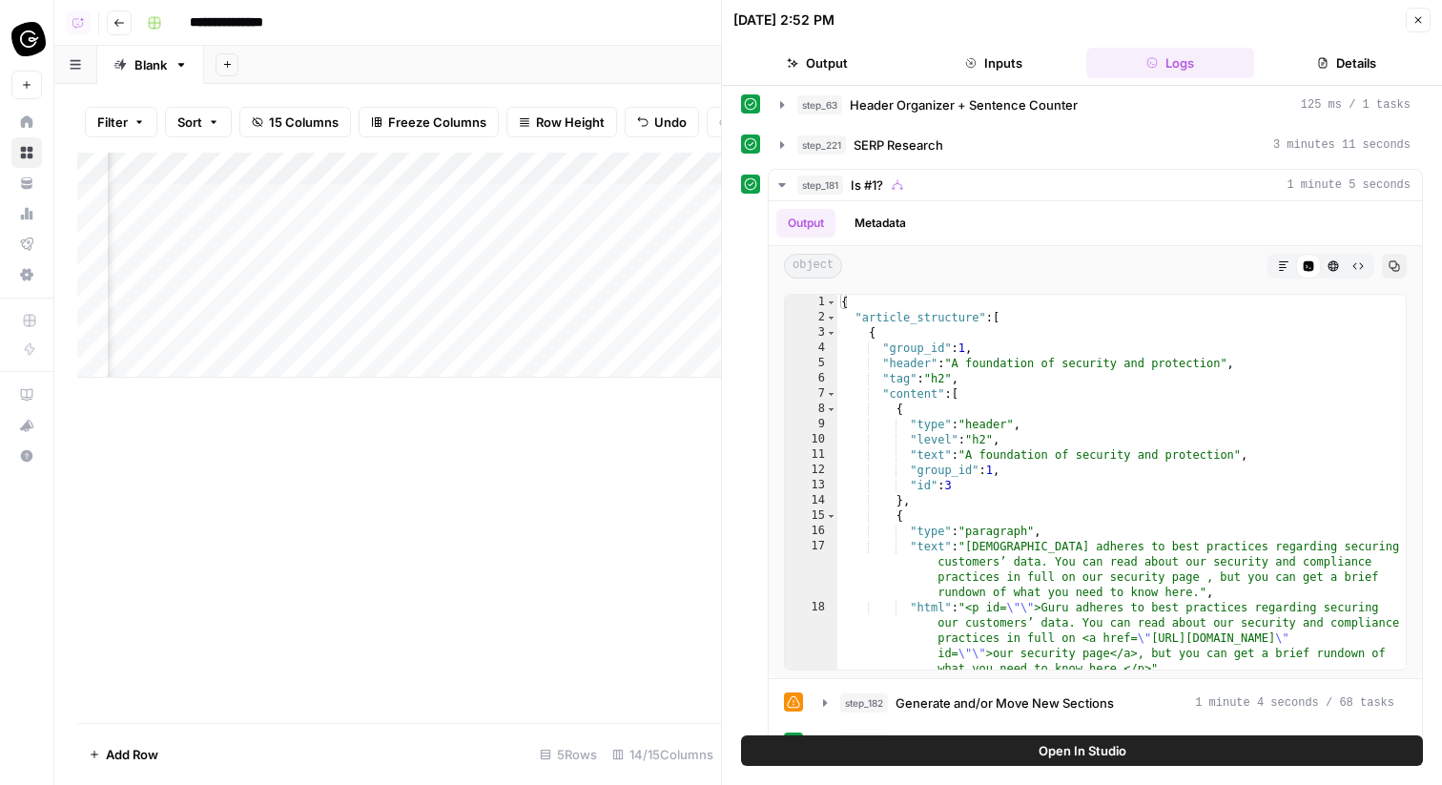
click at [557, 130] on span "Row Height" at bounding box center [570, 122] width 69 height 19
click at [492, 167] on div "Add Column" at bounding box center [399, 265] width 644 height 225
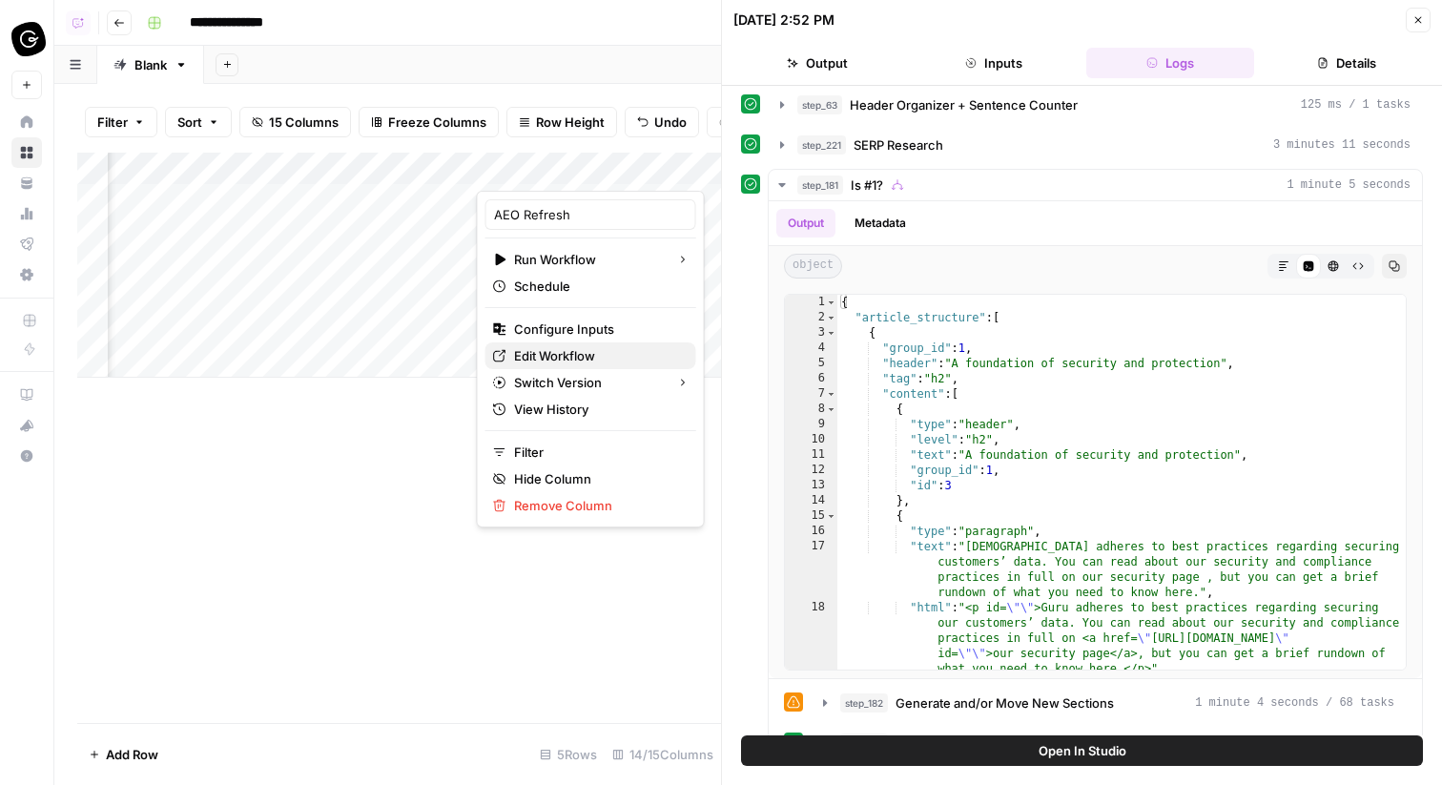
click at [536, 350] on span "Edit Workflow" at bounding box center [597, 355] width 167 height 19
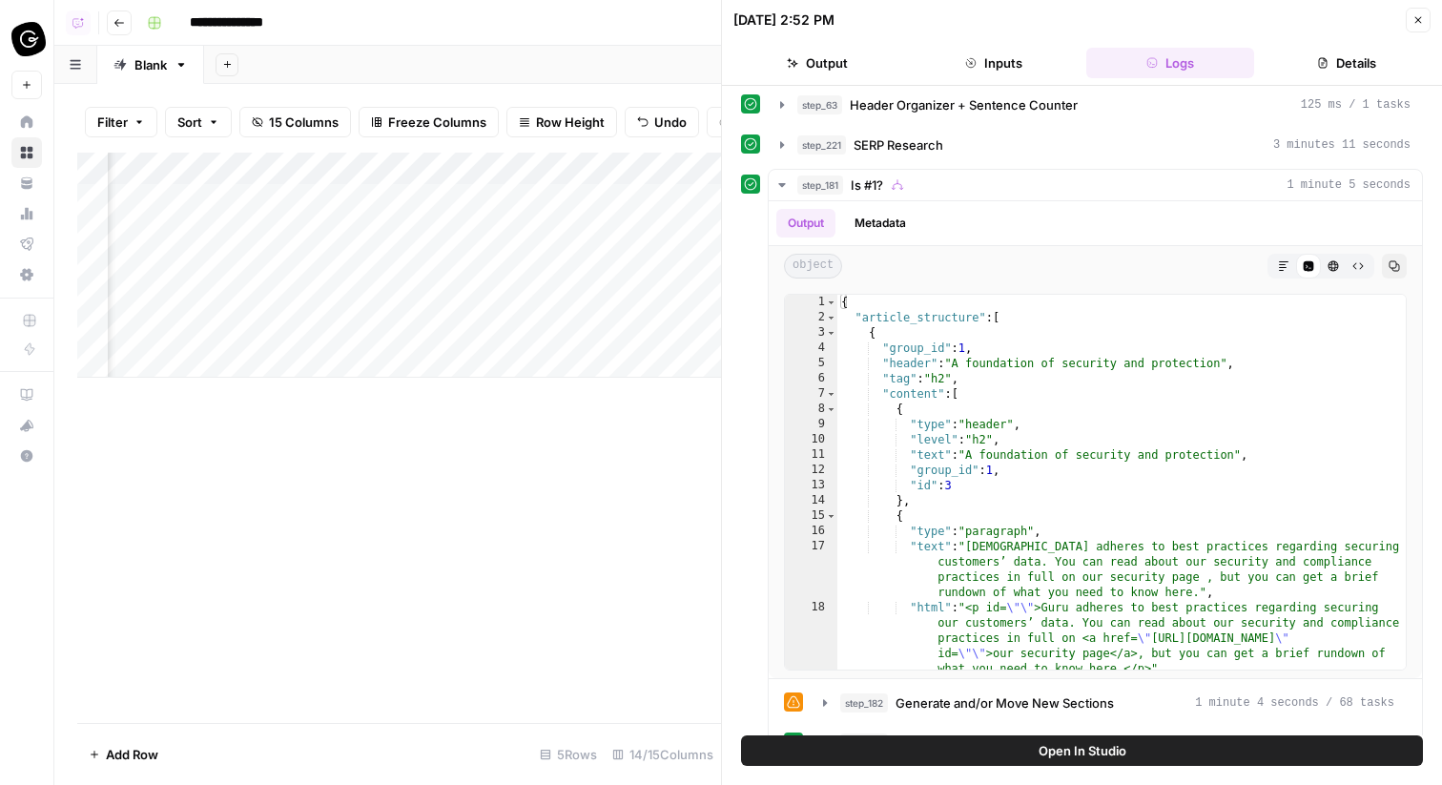
click at [25, 35] on img "Workspace: Guru" at bounding box center [28, 39] width 34 height 34
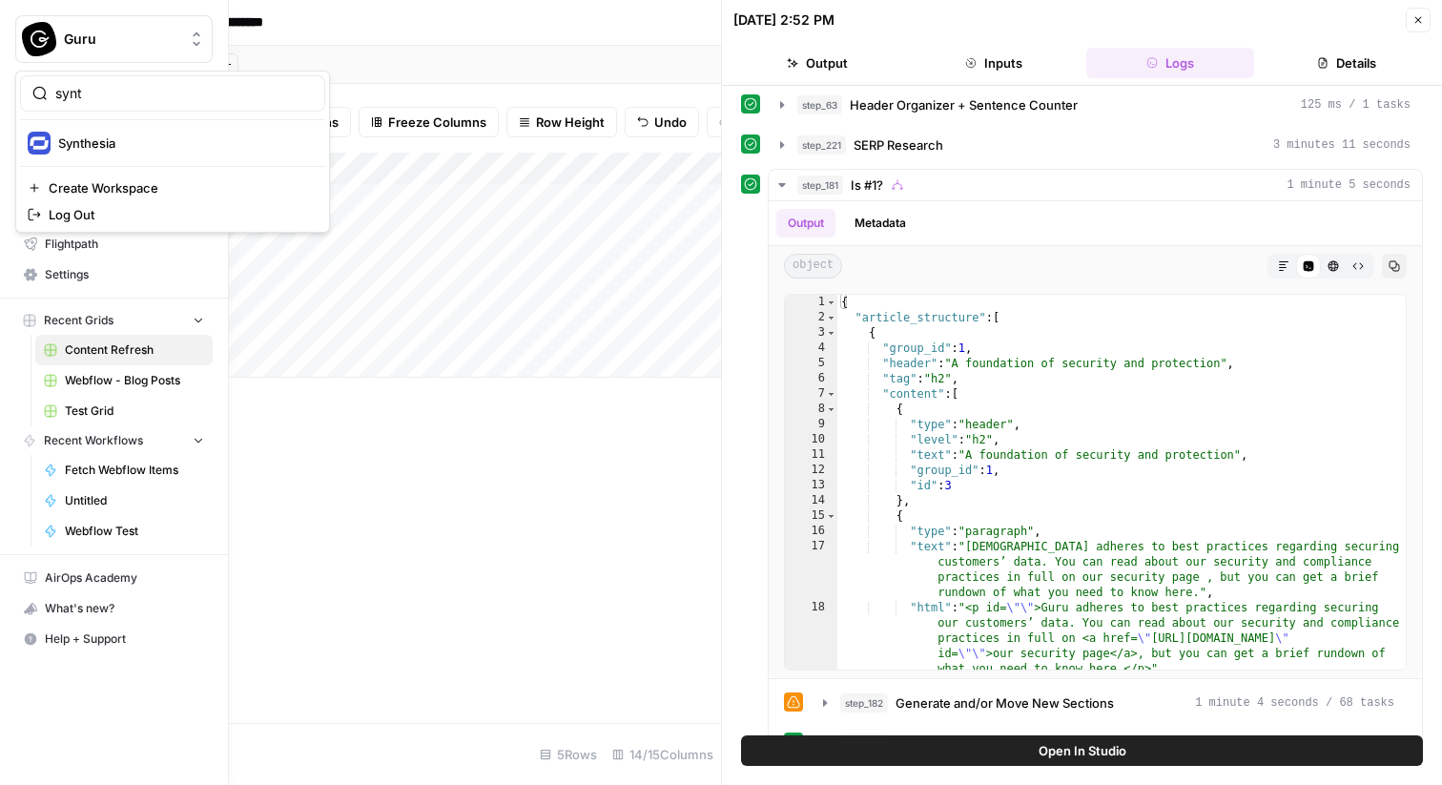
type input "synt"
click at [96, 167] on div "synt Synthesia Create Workspace Log Out" at bounding box center [172, 152] width 315 height 162
click at [83, 133] on span "Synthesia" at bounding box center [184, 142] width 252 height 19
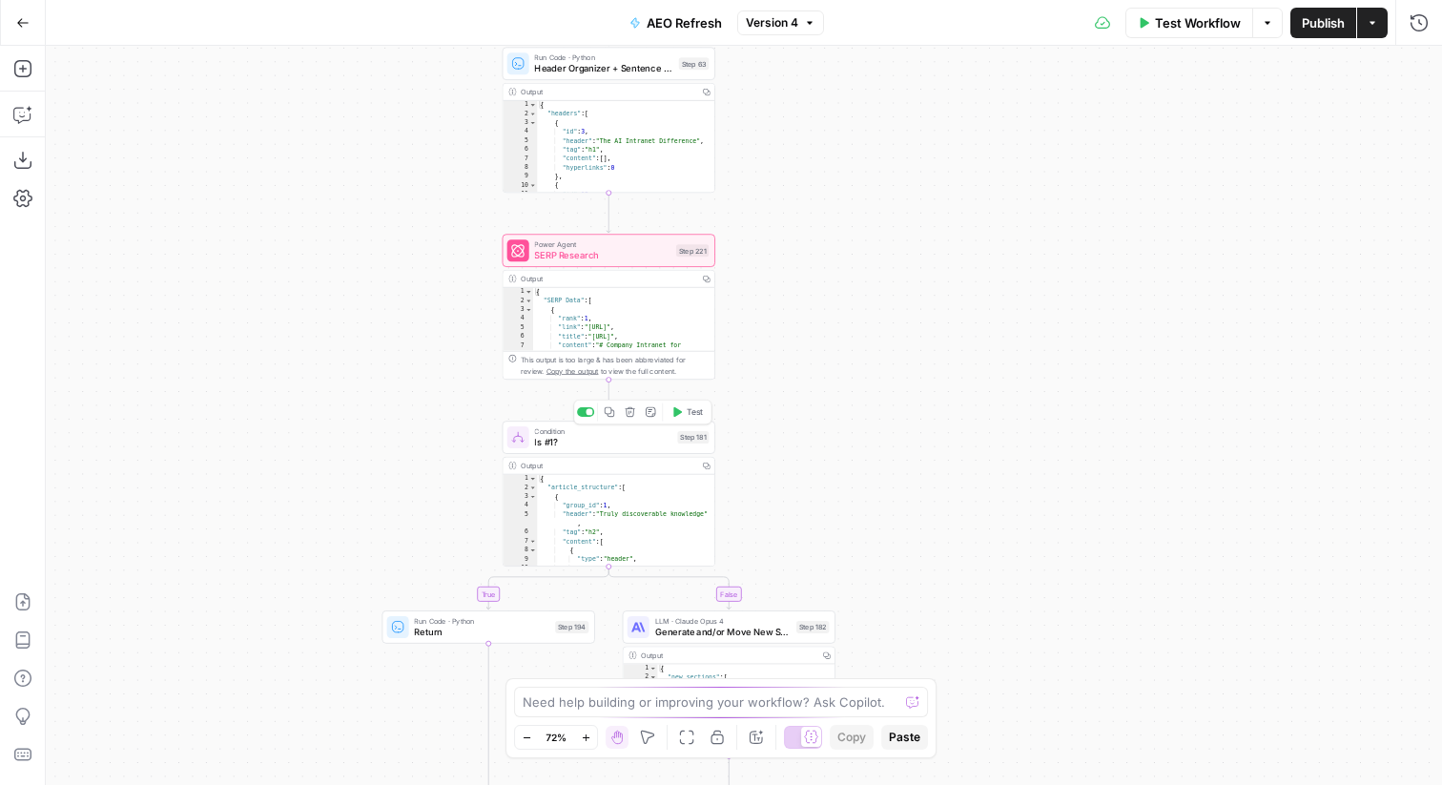
click at [604, 442] on span "Is #1?" at bounding box center [602, 441] width 137 height 13
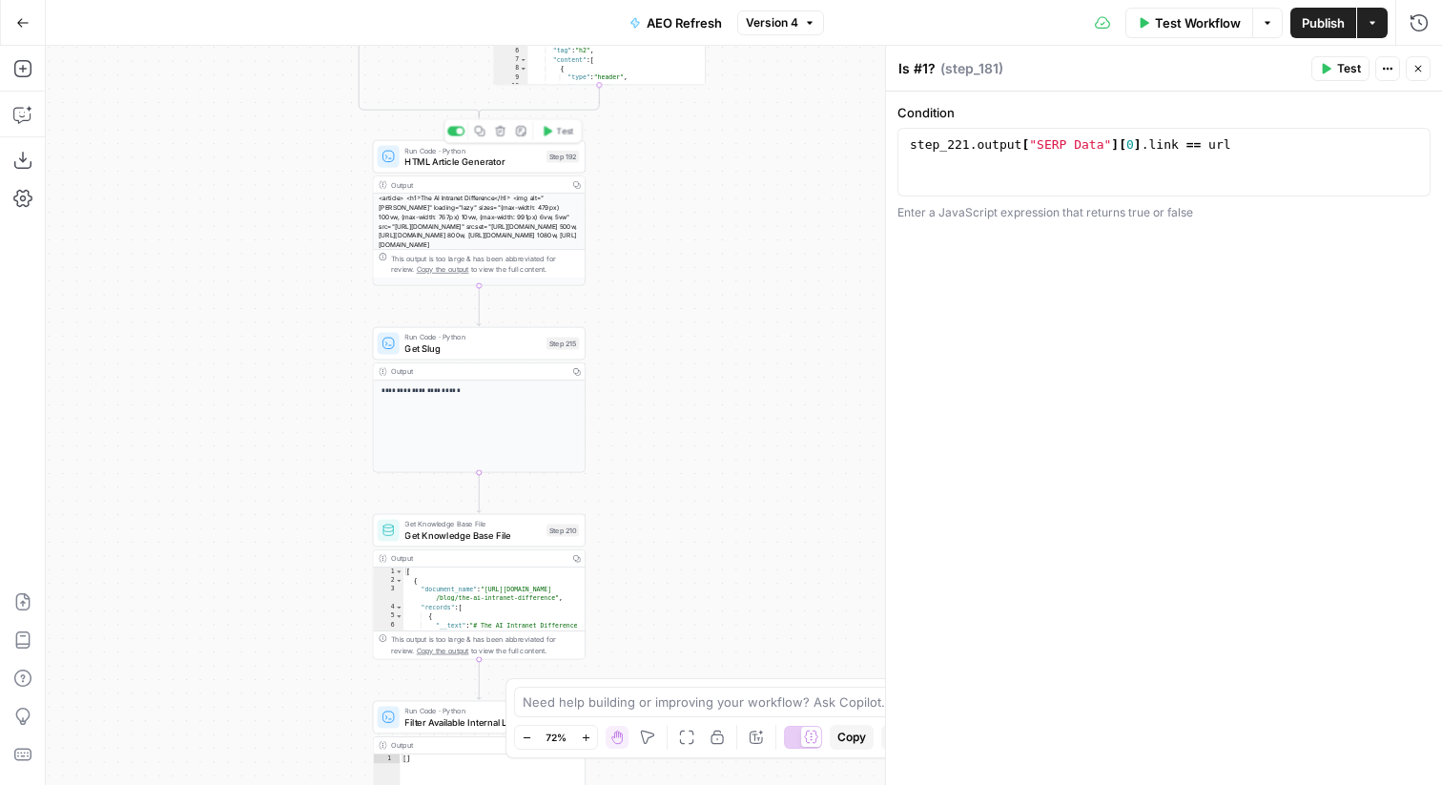
click at [481, 166] on span "HTML Article Generator" at bounding box center [472, 160] width 136 height 13
type textarea "HTML Article Generator"
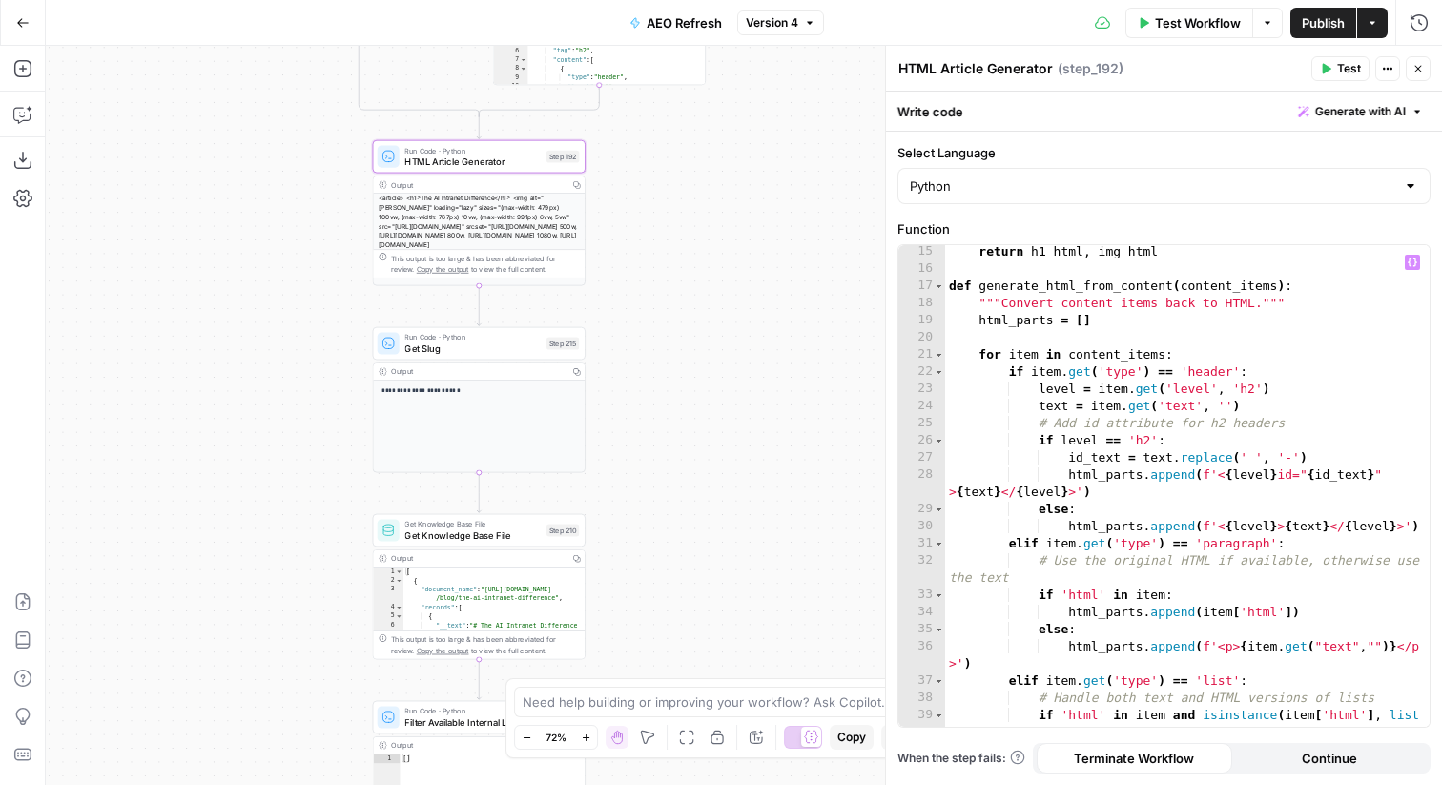
scroll to position [259, 0]
